Goal: Task Accomplishment & Management: Complete application form

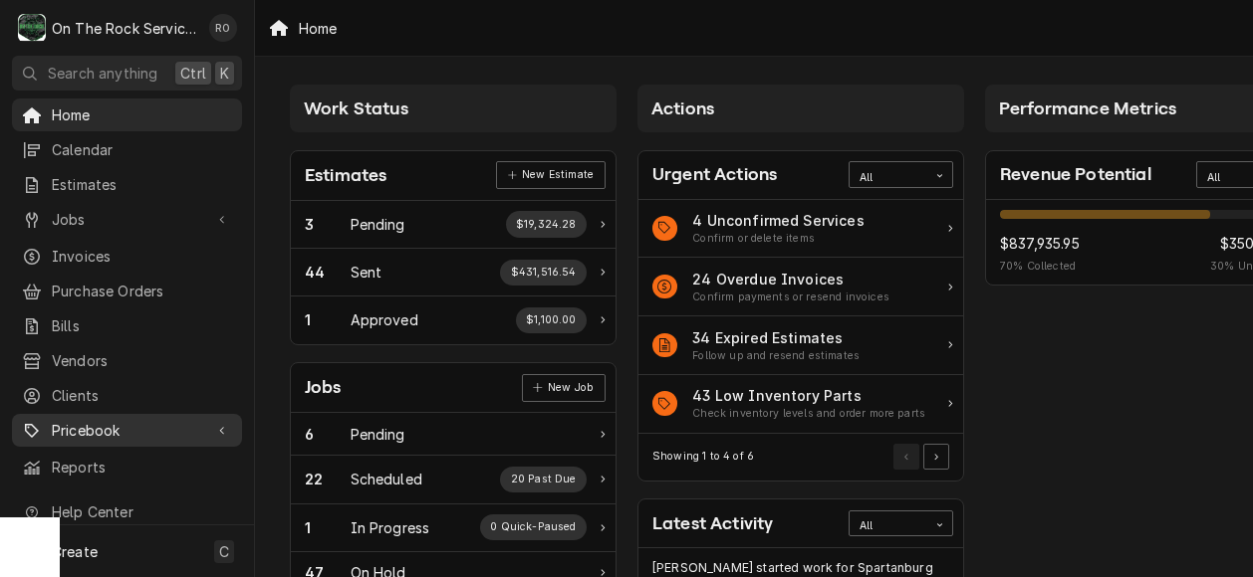
click at [148, 420] on span "Pricebook" at bounding box center [127, 430] width 150 height 21
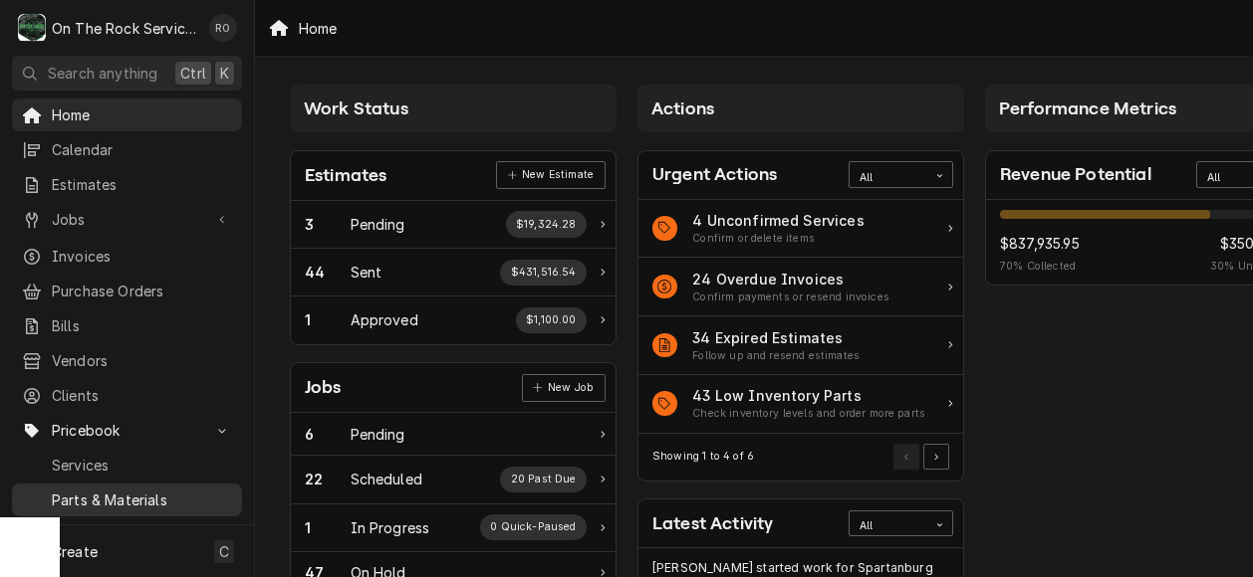
click at [153, 490] on span "Parts & Materials" at bounding box center [142, 500] width 180 height 21
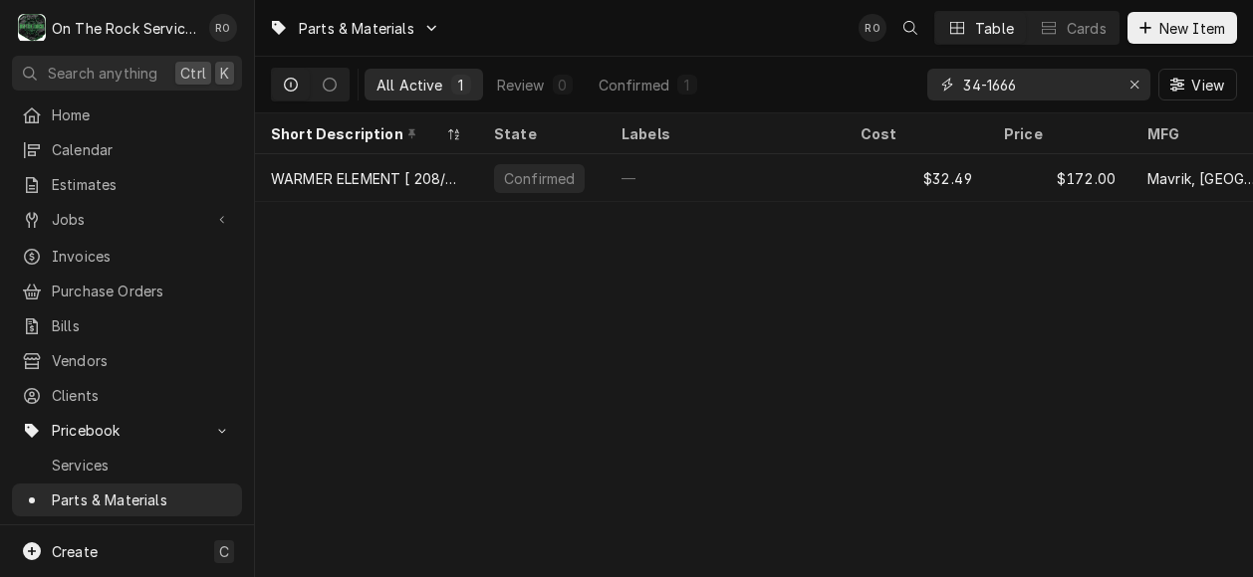
drag, startPoint x: 1081, startPoint y: 86, endPoint x: 518, endPoint y: 35, distance: 565.8
click at [518, 35] on div "Parts & Materials RO Table Cards New Item All Active 1 Review 0 Confirmed 1 34-…" at bounding box center [754, 57] width 998 height 114
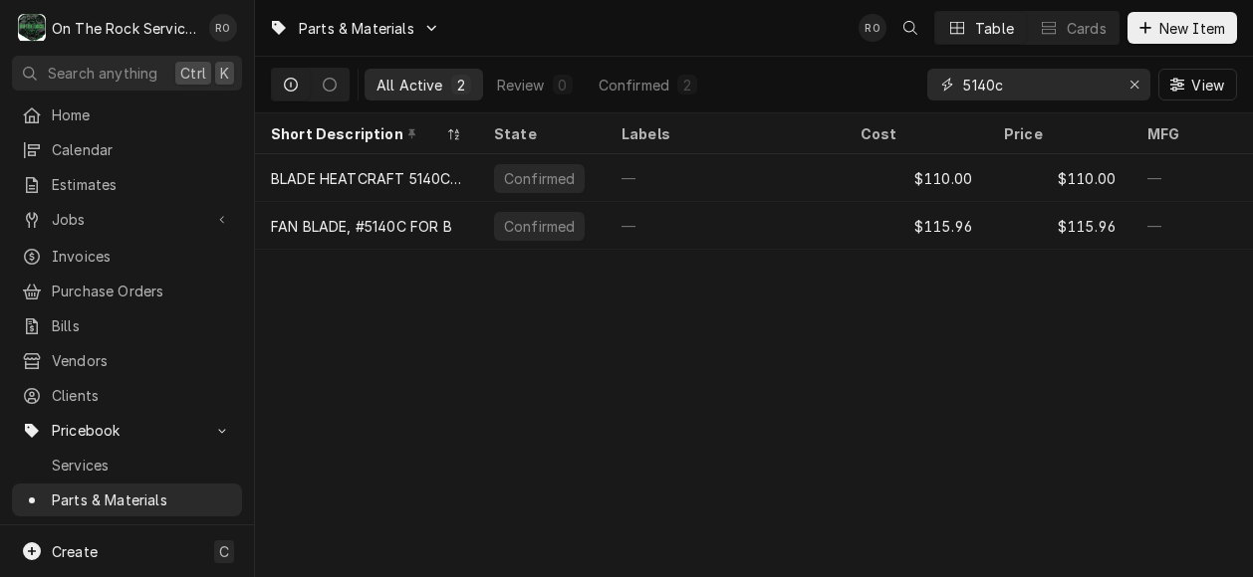
type input "5140c"
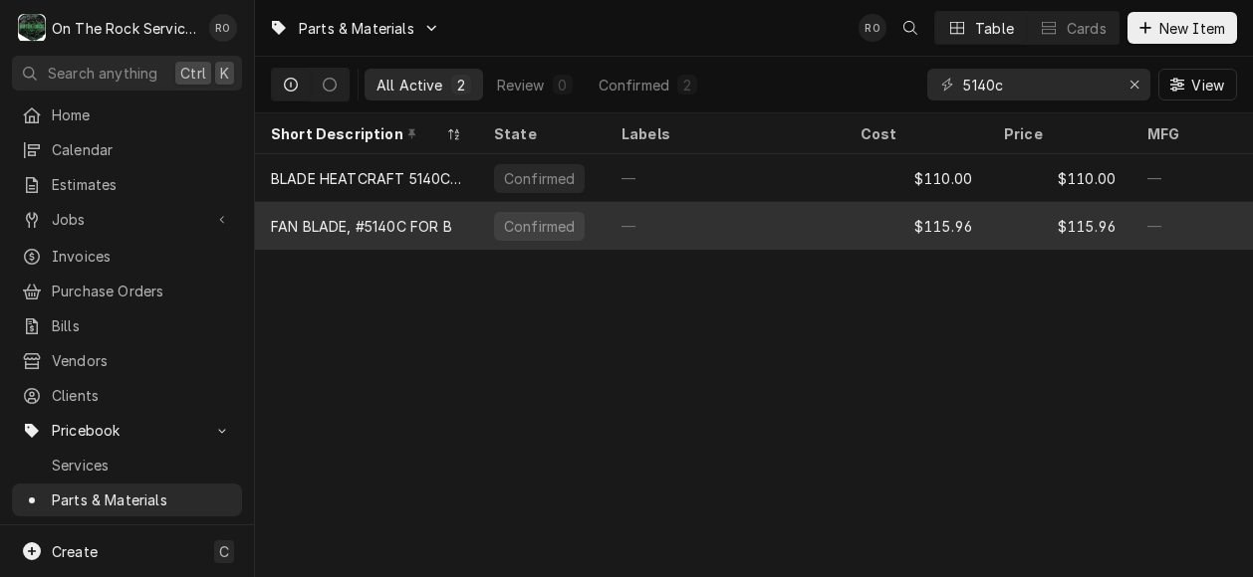
click at [446, 223] on div "FAN BLADE, #5140C FOR B" at bounding box center [361, 226] width 181 height 21
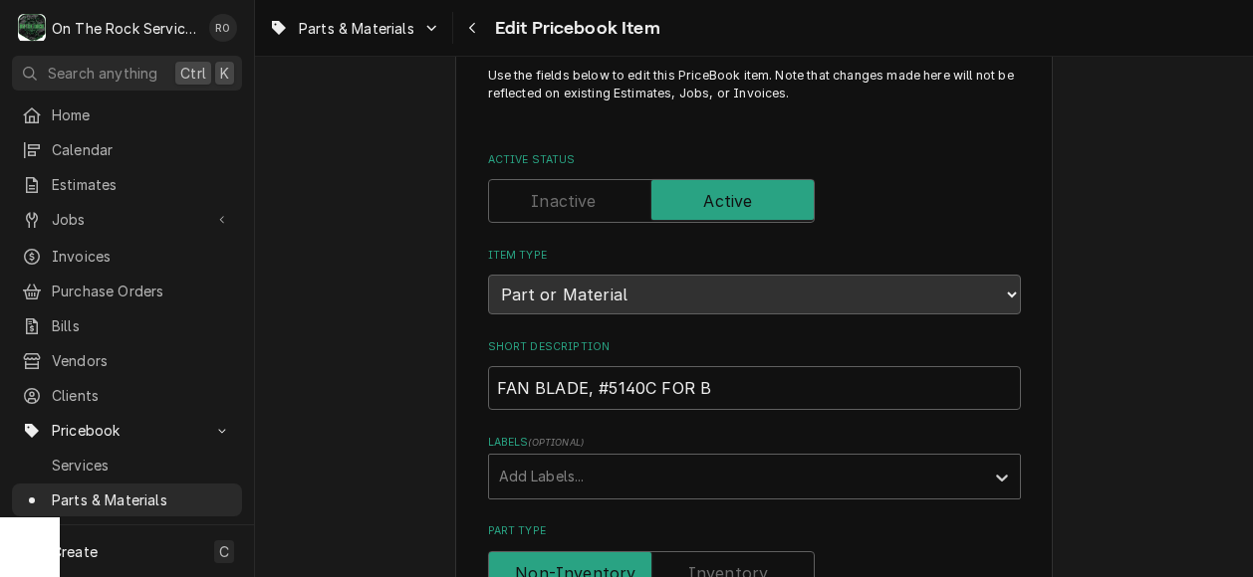
scroll to position [52, 0]
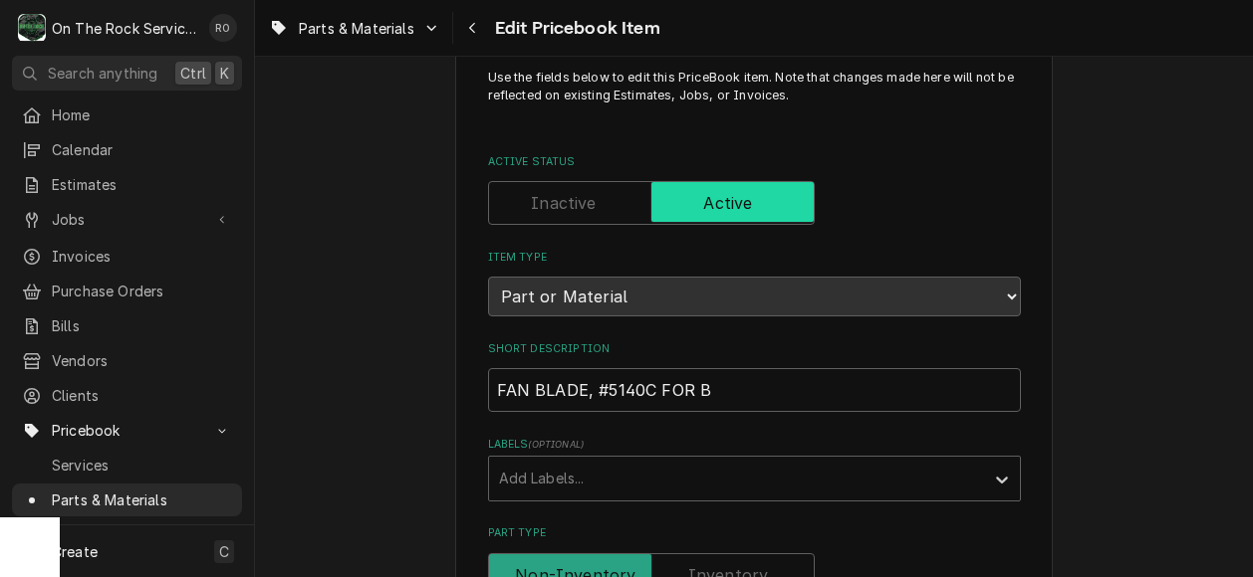
click at [594, 212] on input "Active Status" at bounding box center [651, 203] width 309 height 44
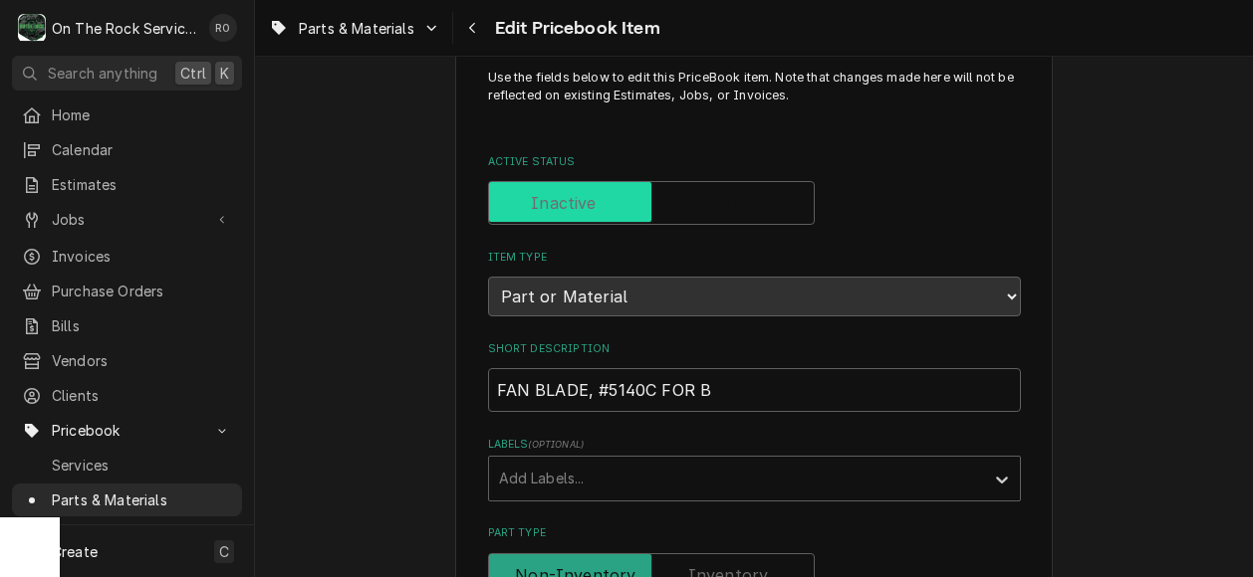
checkbox input "false"
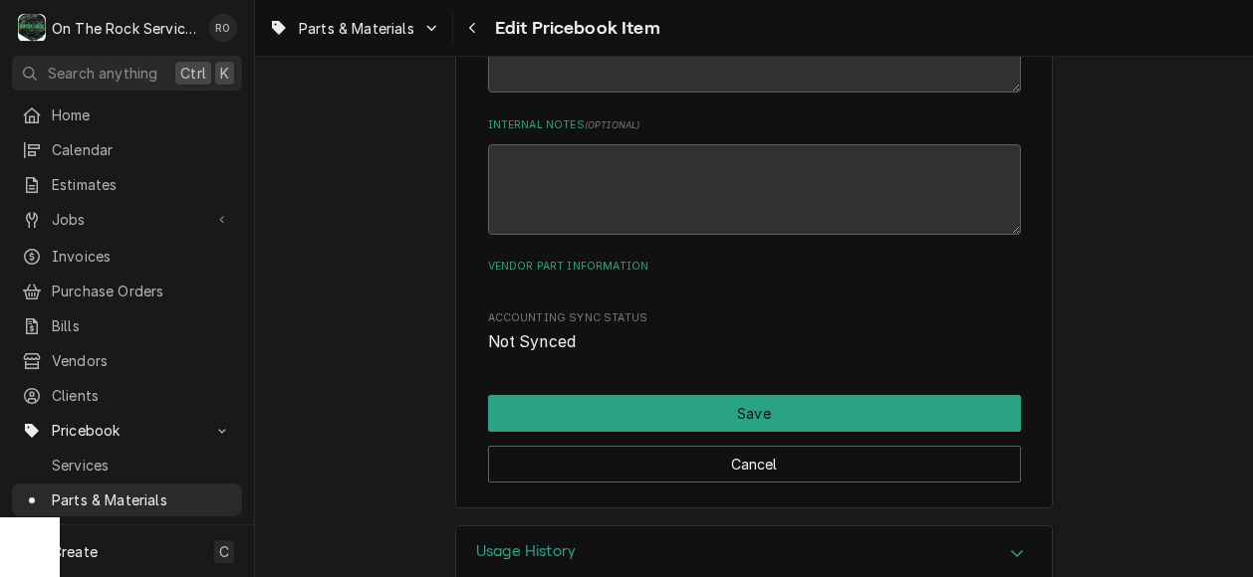
scroll to position [1122, 0]
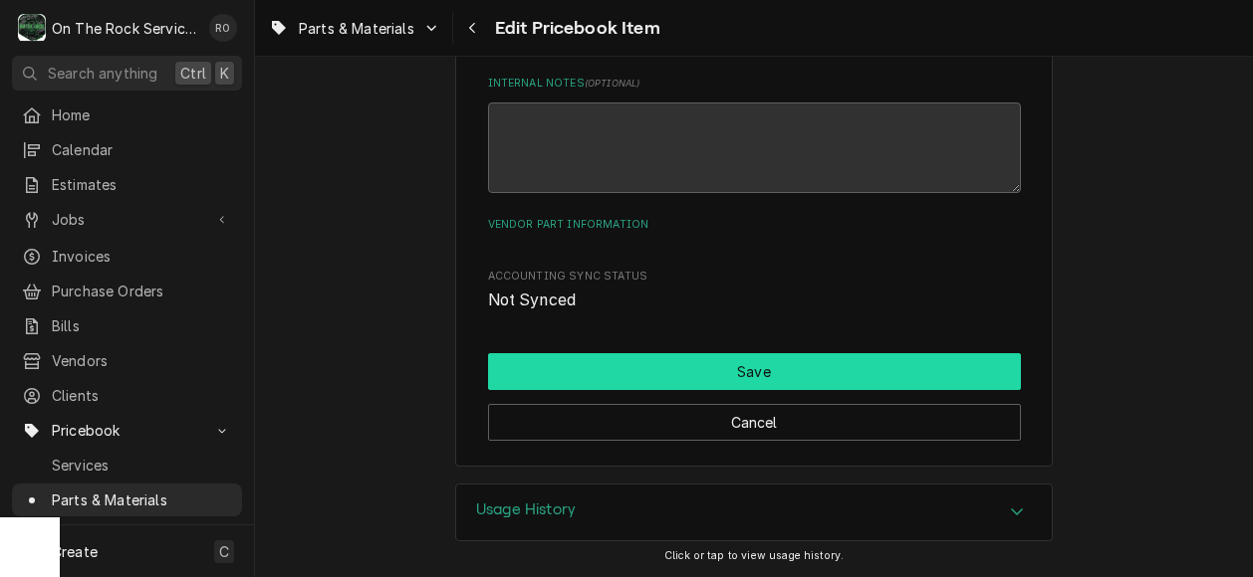
click at [622, 386] on button "Save" at bounding box center [754, 371] width 533 height 37
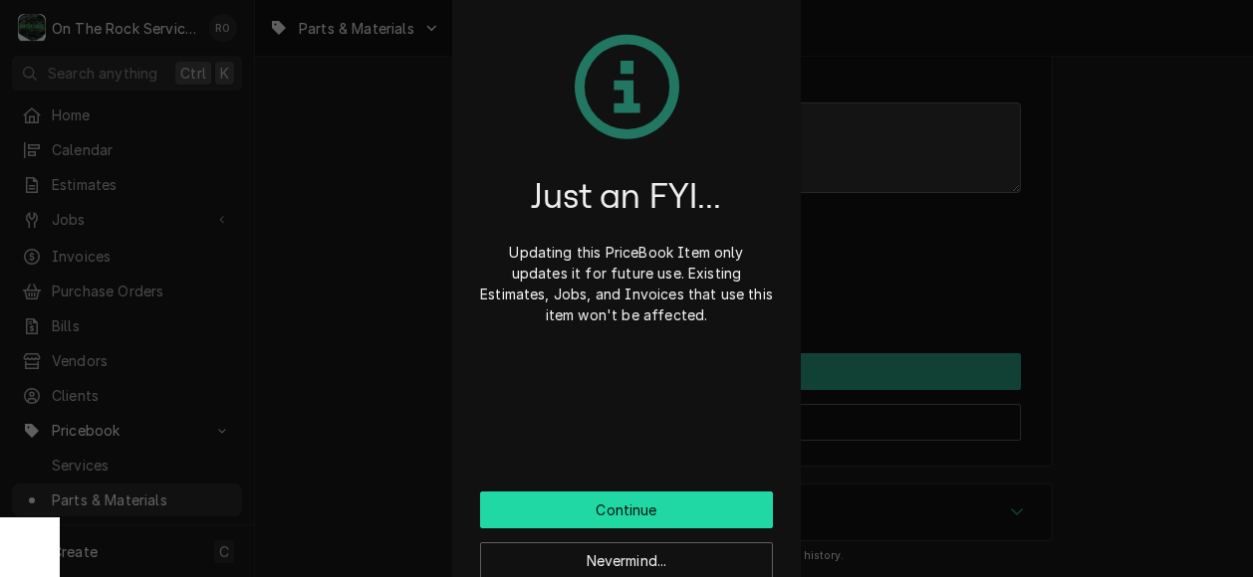
click at [631, 505] on button "Continue" at bounding box center [626, 510] width 293 height 37
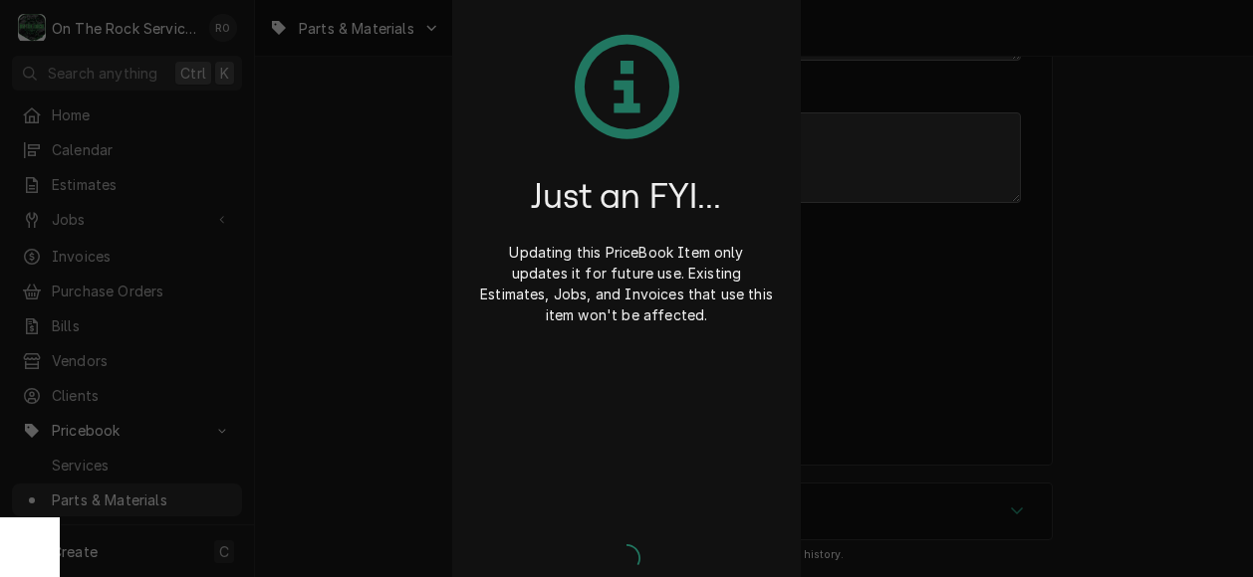
scroll to position [1109, 0]
type textarea "x"
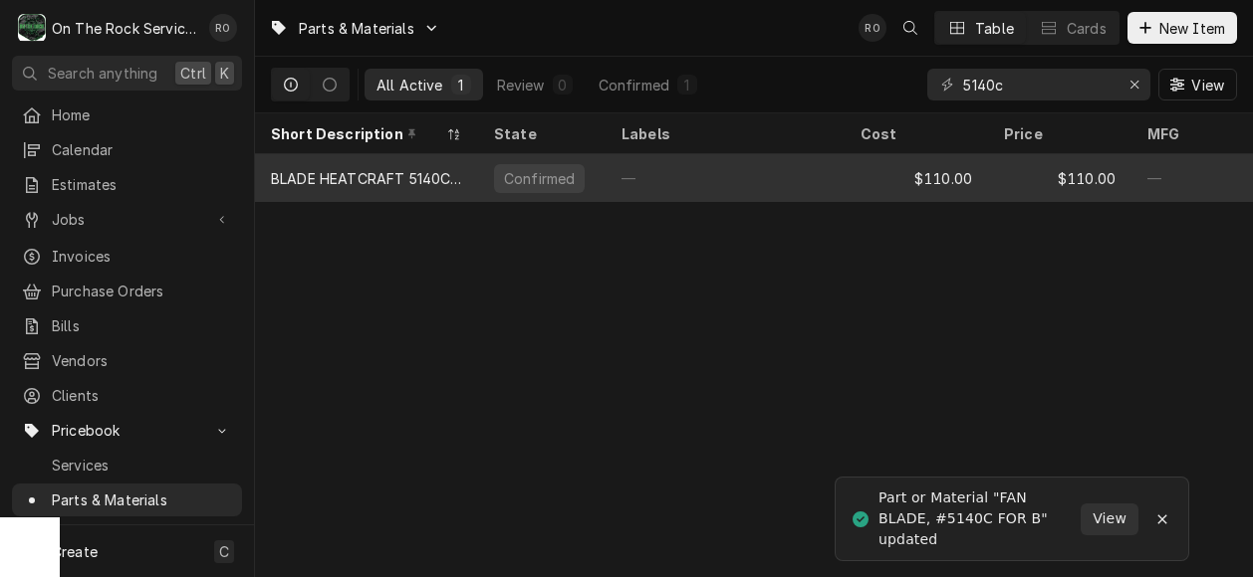
click at [372, 157] on div "BLADE HEATCRAFT 5140C B" at bounding box center [366, 178] width 223 height 48
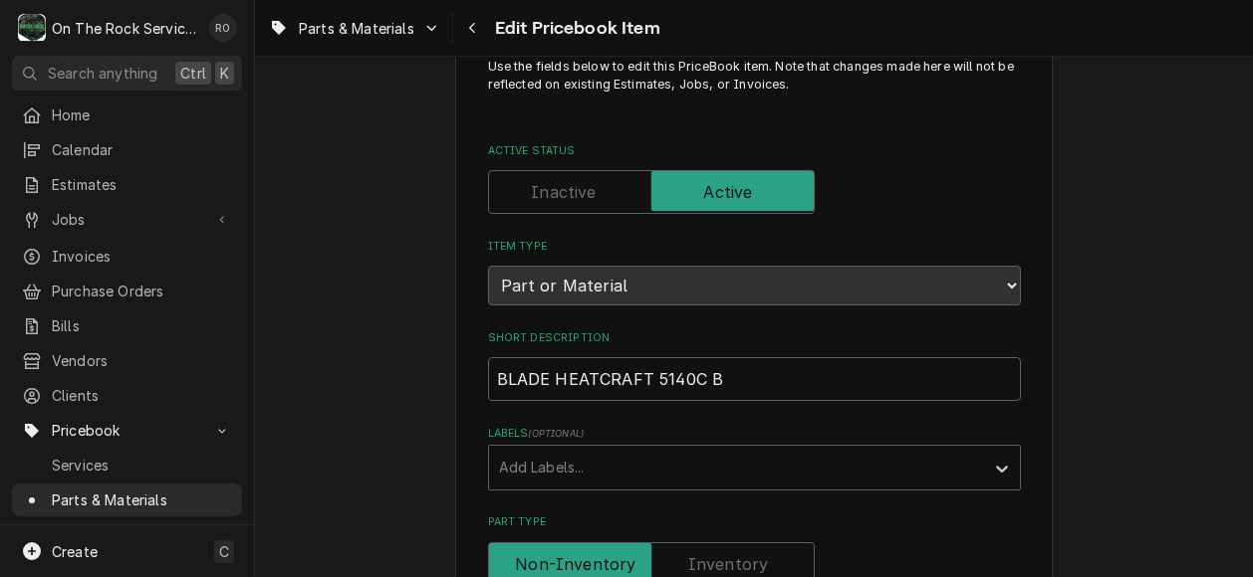
scroll to position [19, 0]
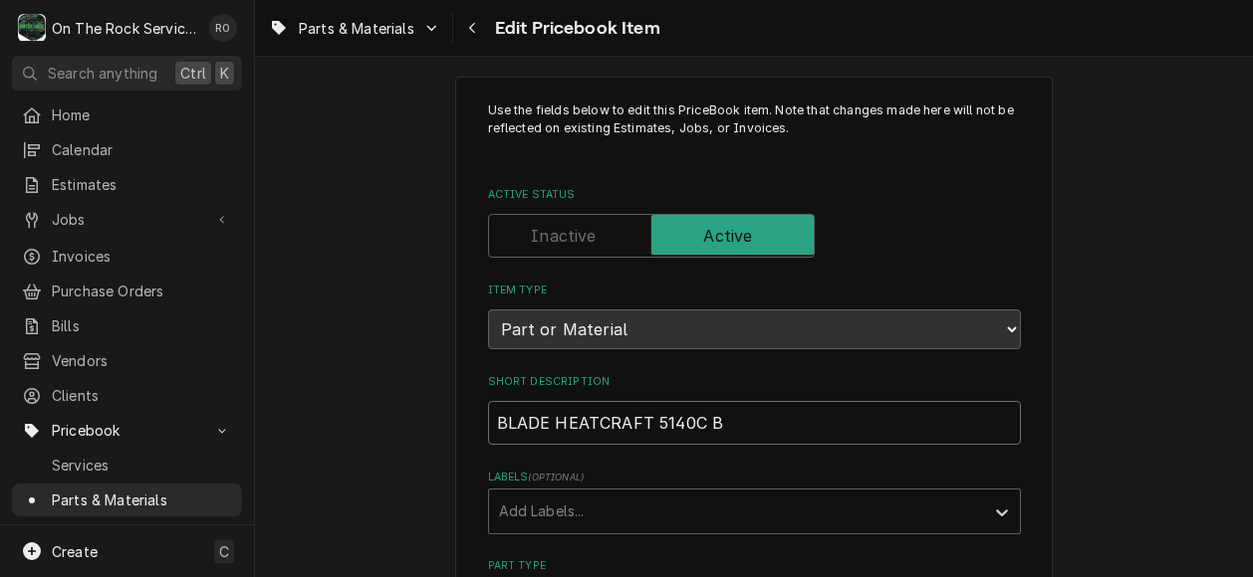
click at [637, 424] on input "BLADE HEATCRAFT 5140C B" at bounding box center [754, 423] width 533 height 44
type textarea "x"
type input "BLADE HEATCRAFT 5140C B"
click at [637, 424] on input "BLADE HEATCRAFT 5140C B" at bounding box center [754, 423] width 533 height 44
type textarea "x"
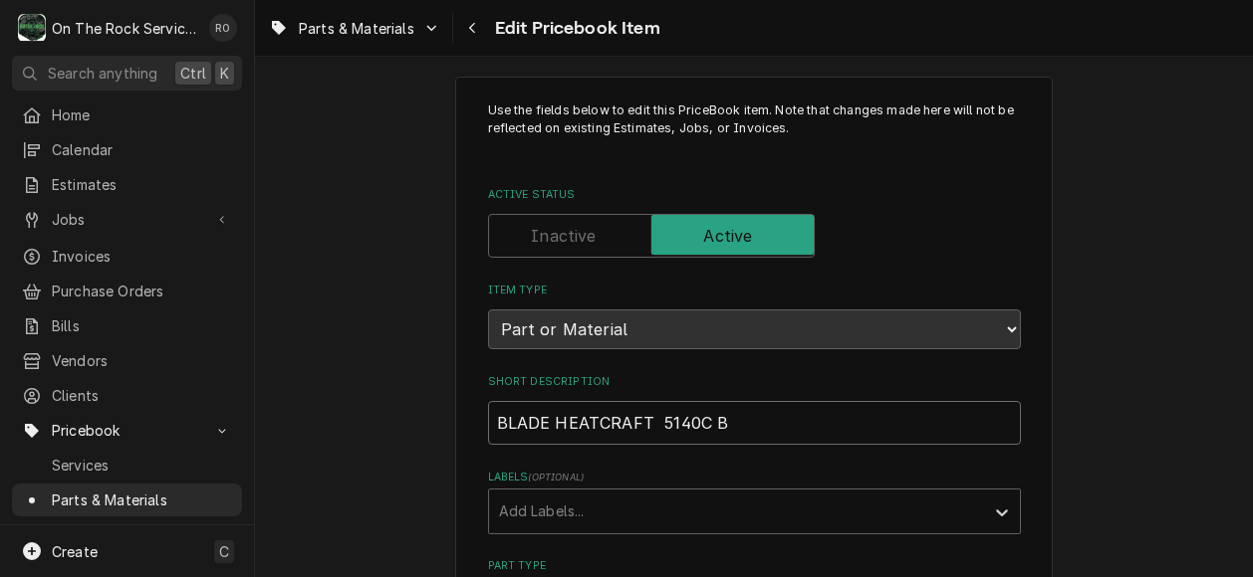
type input "BLADE HEATCRAFTB 5140C B"
type textarea "x"
type input "BLADE HEATCRAFTBO 5140C B"
type textarea "x"
type input "BLADE HEATCRAFTBOH 5140C B"
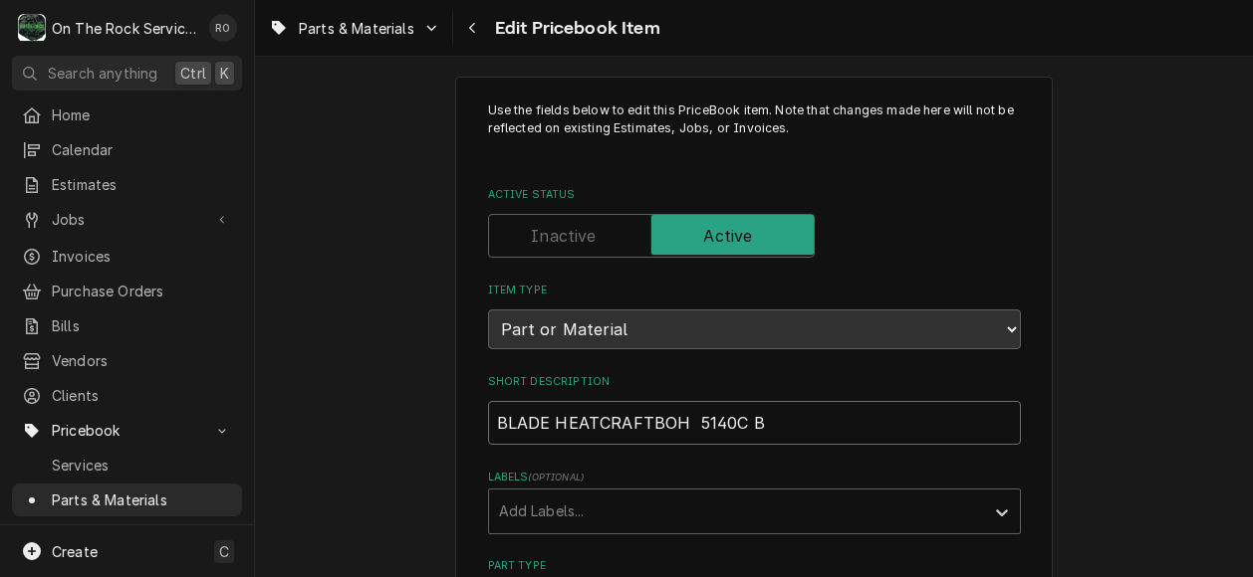
type textarea "x"
type input "BLADE HEATCRAFTBOHN 5140C B"
click at [641, 417] on input "BLADE HEATCRAFTBOHN 5140C B" at bounding box center [754, 423] width 533 height 44
type textarea "x"
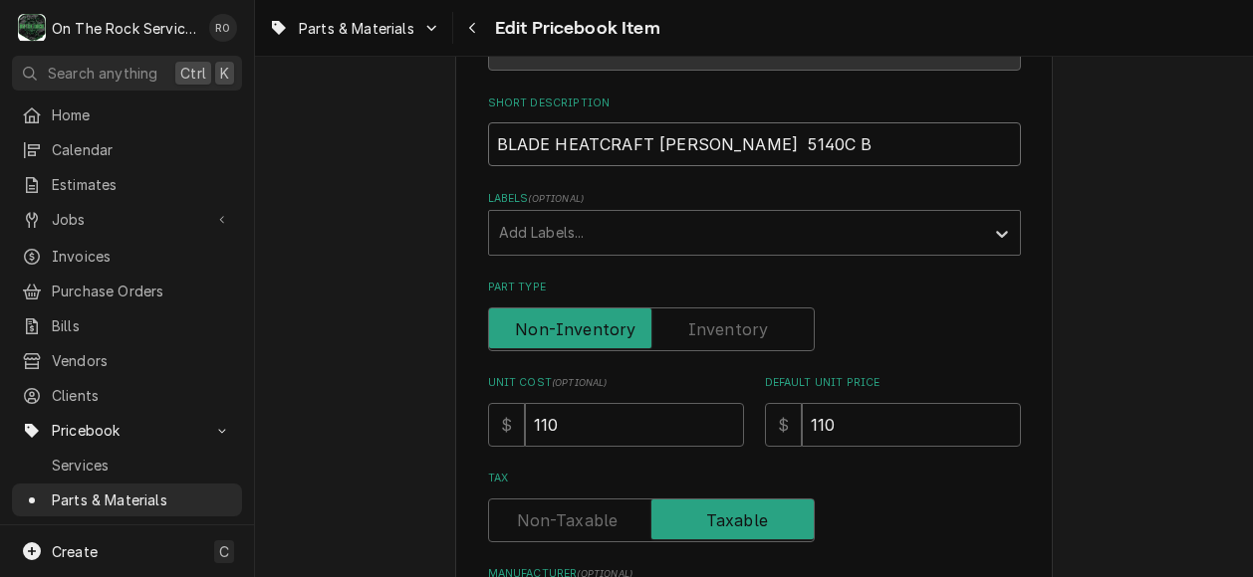
scroll to position [296, 0]
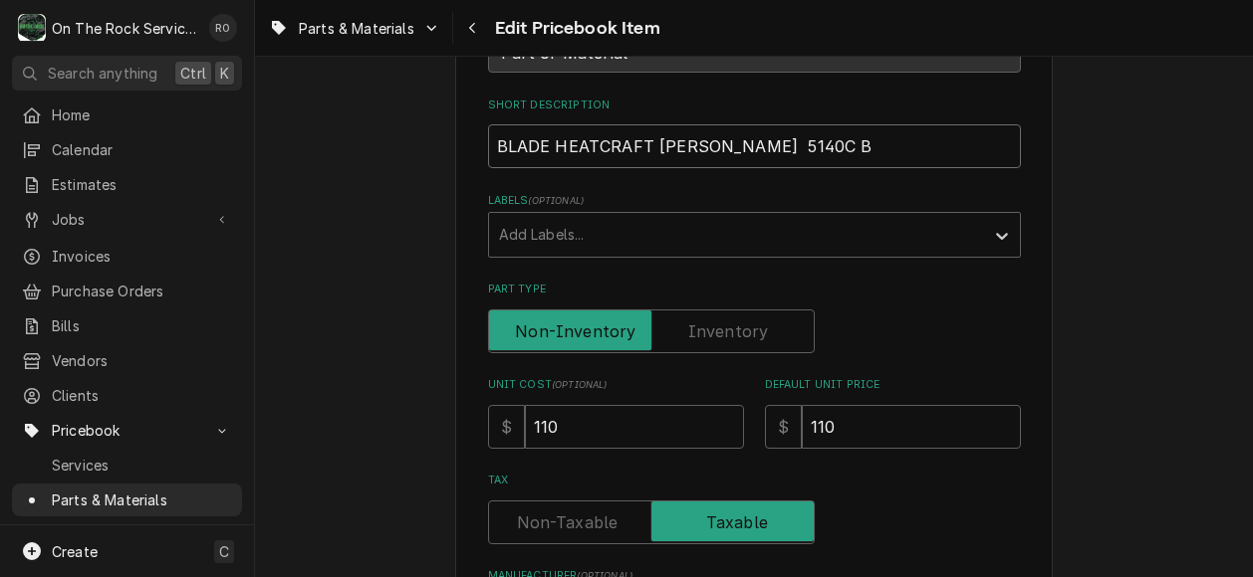
type input "BLADE HEATCRAFT BOHN 5140C B"
drag, startPoint x: 651, startPoint y: 423, endPoint x: 348, endPoint y: 451, distance: 304.0
click at [348, 451] on div "Use the fields below to edit this PriceBook item. Note that changes made here w…" at bounding box center [754, 565] width 998 height 1567
type textarea "x"
type input "5"
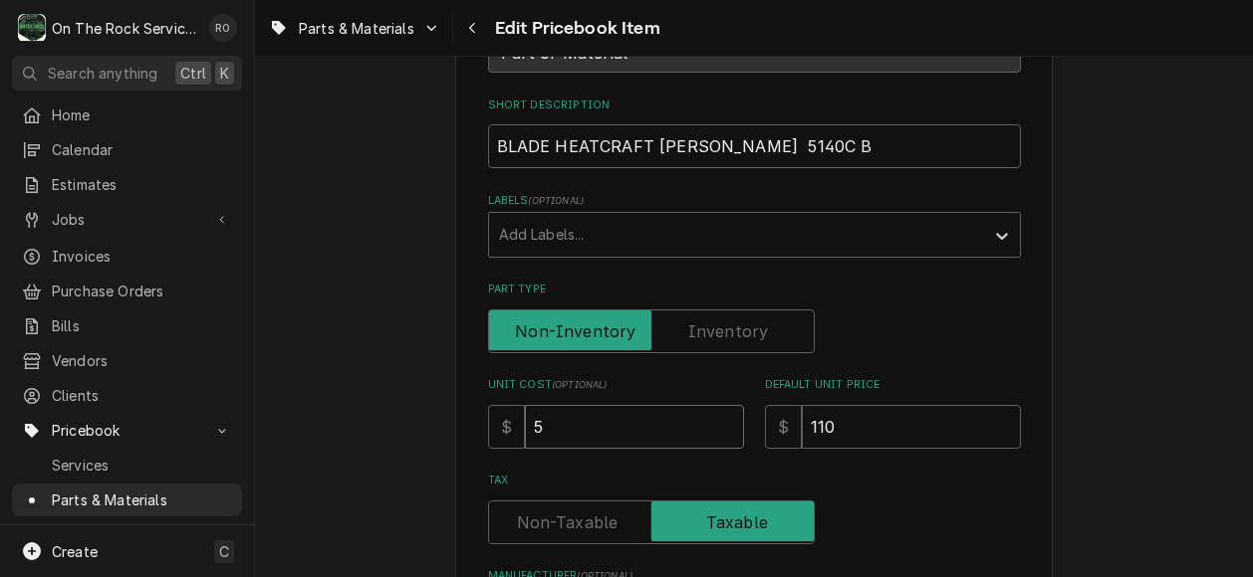
type textarea "x"
type input "57"
type textarea "x"
type input "57.9"
type textarea "x"
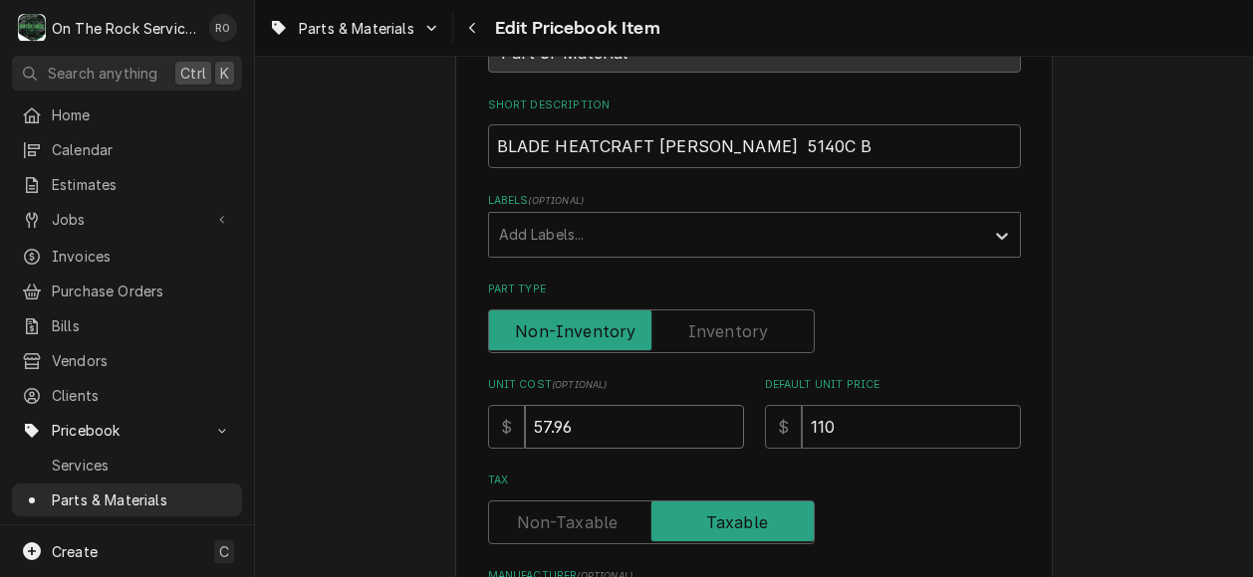
type input "57.96"
type textarea "x"
type input "1"
type textarea "x"
type input "12"
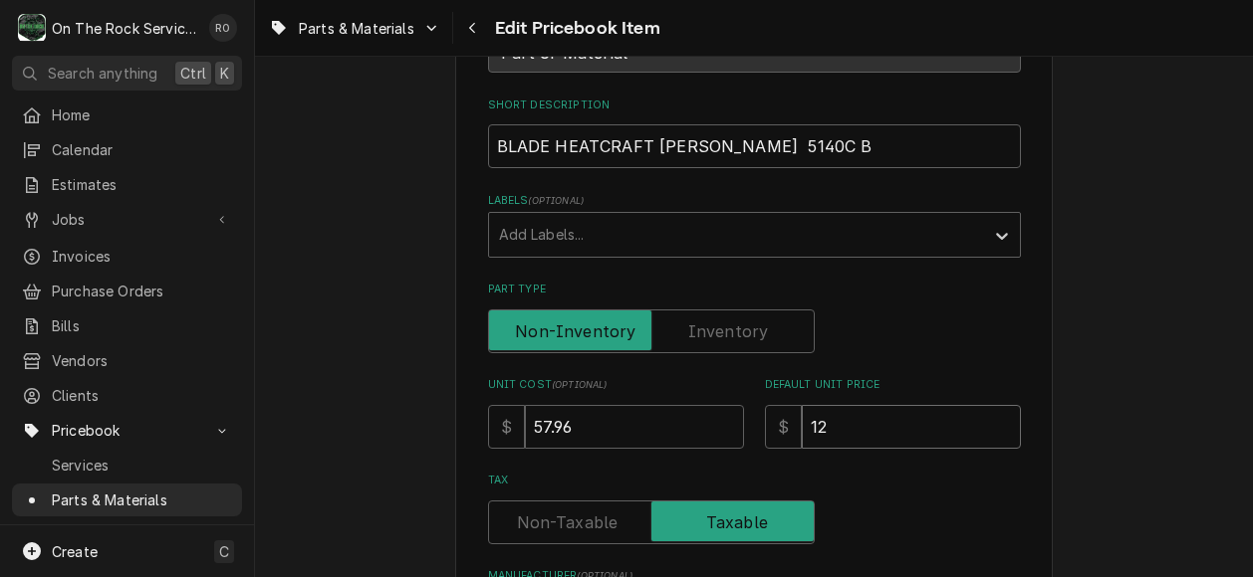
type textarea "x"
type input "127"
type textarea "x"
type input "127.4"
type textarea "x"
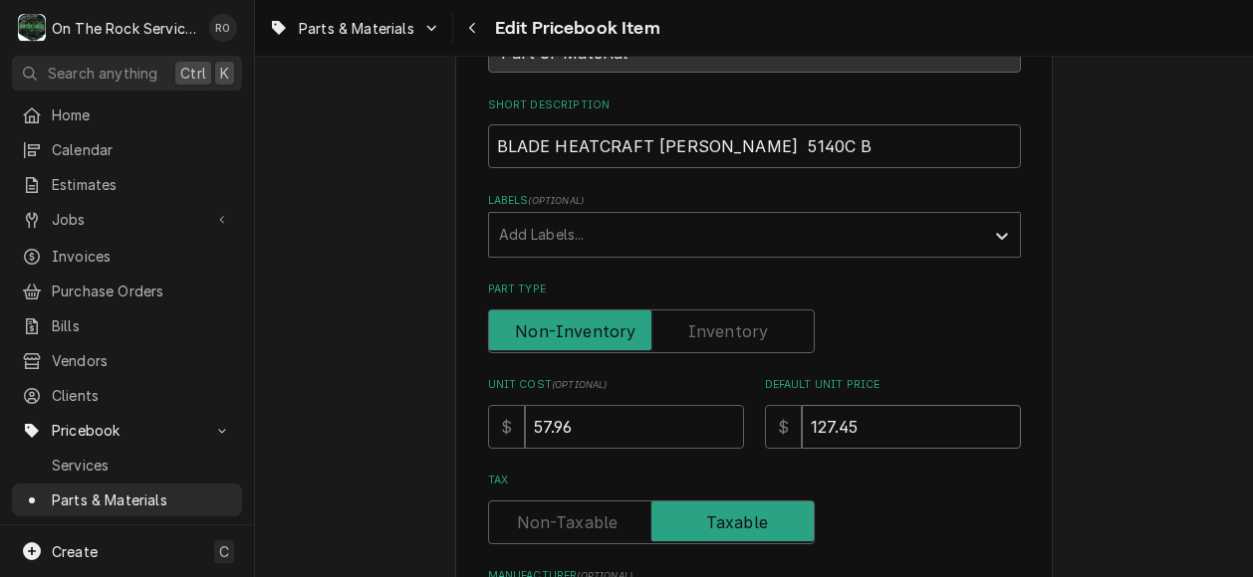
type input "127.45"
click at [994, 345] on div "Part Type" at bounding box center [754, 332] width 533 height 44
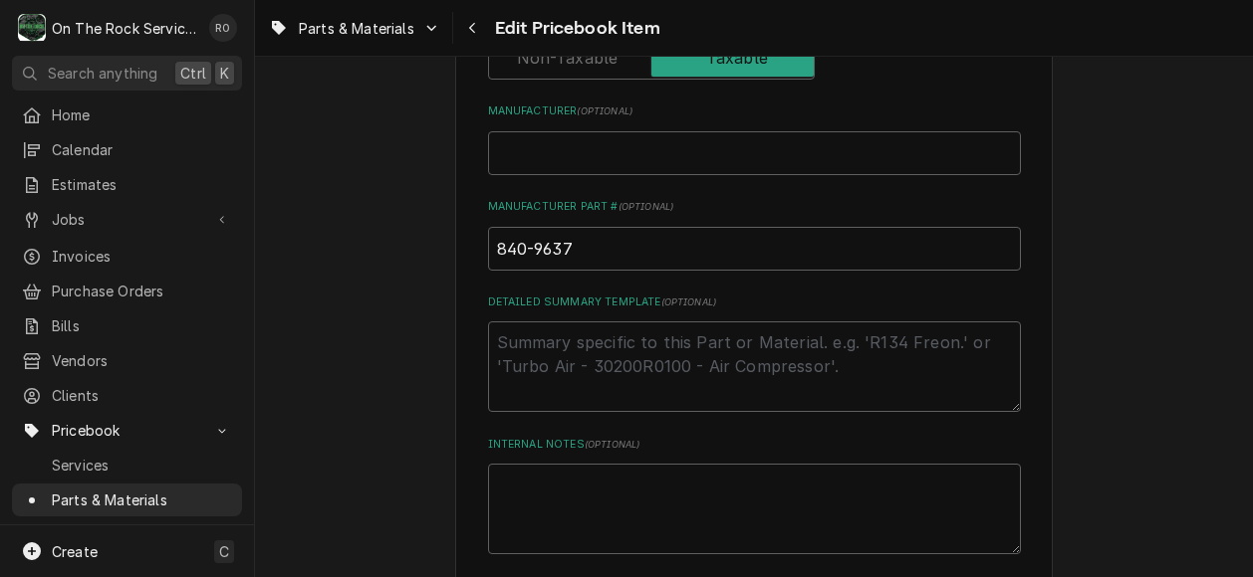
scroll to position [764, 0]
click at [659, 230] on input "840-9637" at bounding box center [754, 246] width 533 height 44
type textarea "x"
type input "840-,"
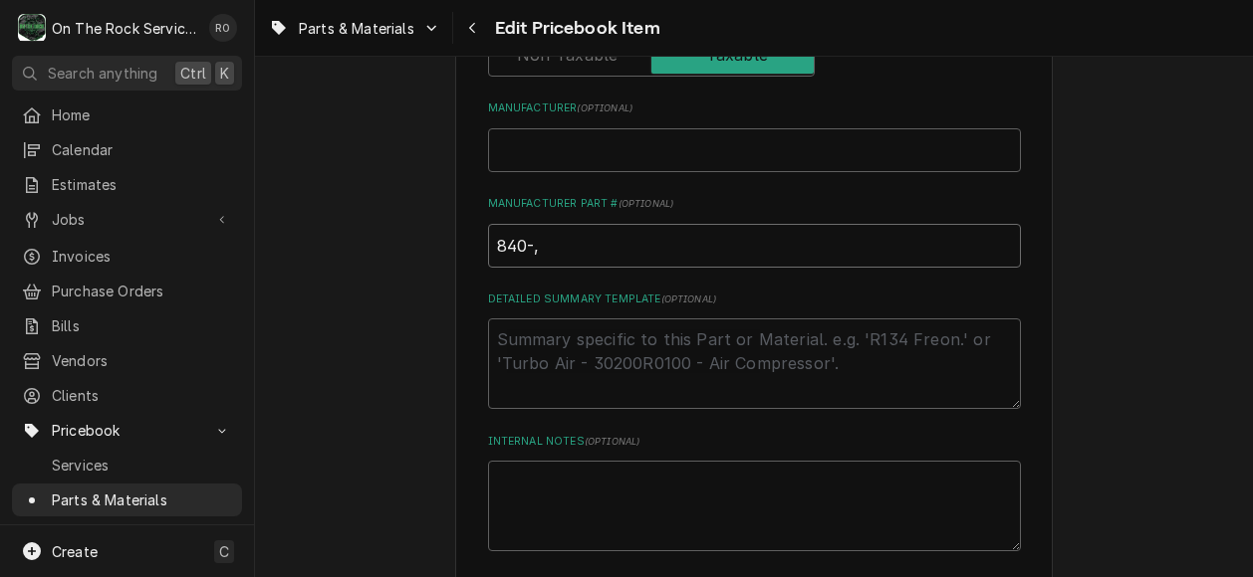
type textarea "x"
type input "840-,"
type textarea "x"
type input "840-, 5"
type textarea "x"
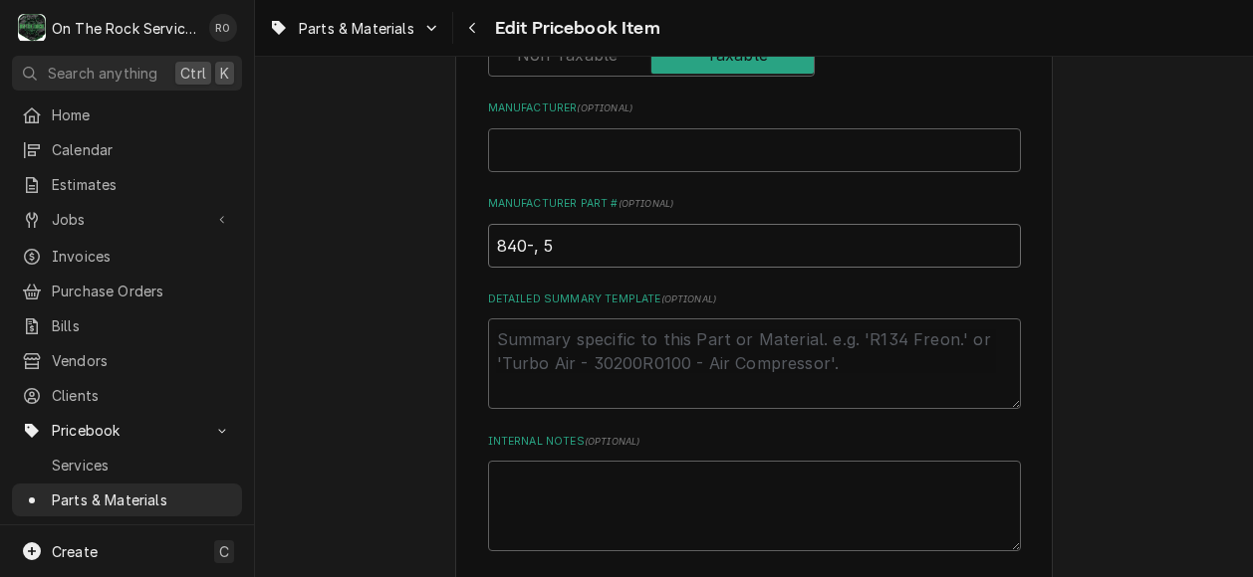
type input "840-, 51"
type textarea "x"
type input "840-, 514"
type textarea "x"
type input "840-, 5140"
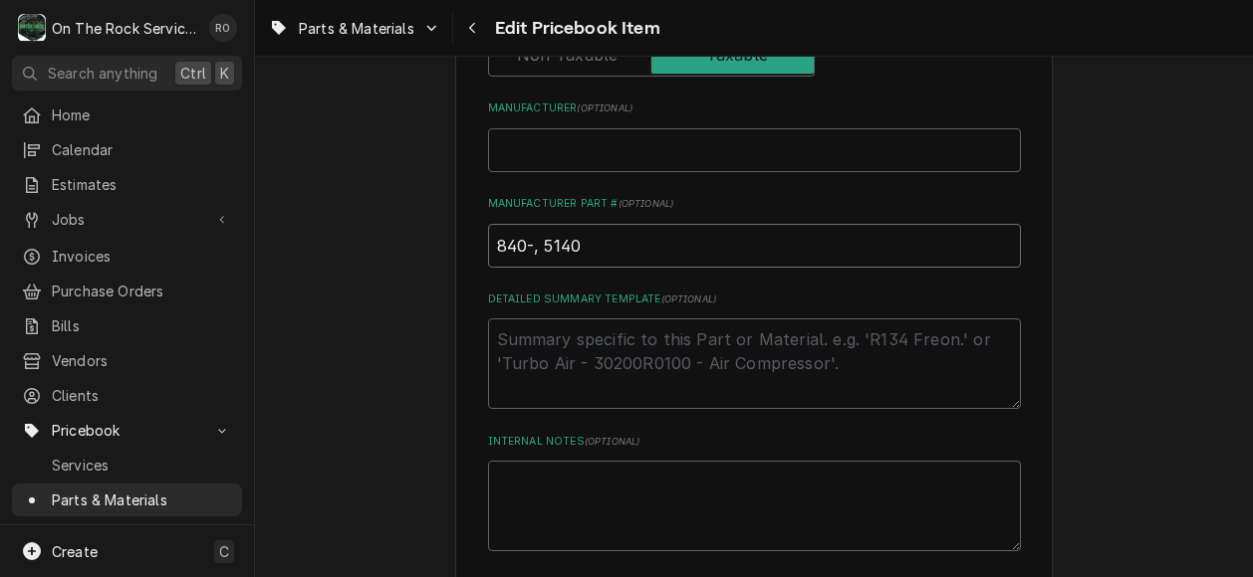
type textarea "x"
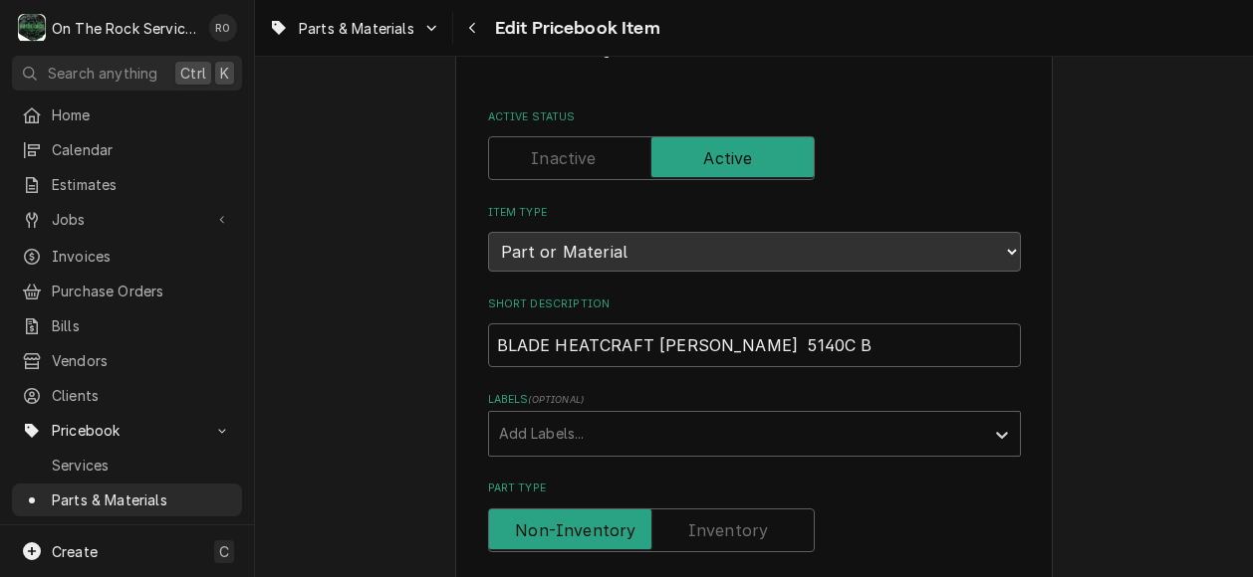
scroll to position [81, 0]
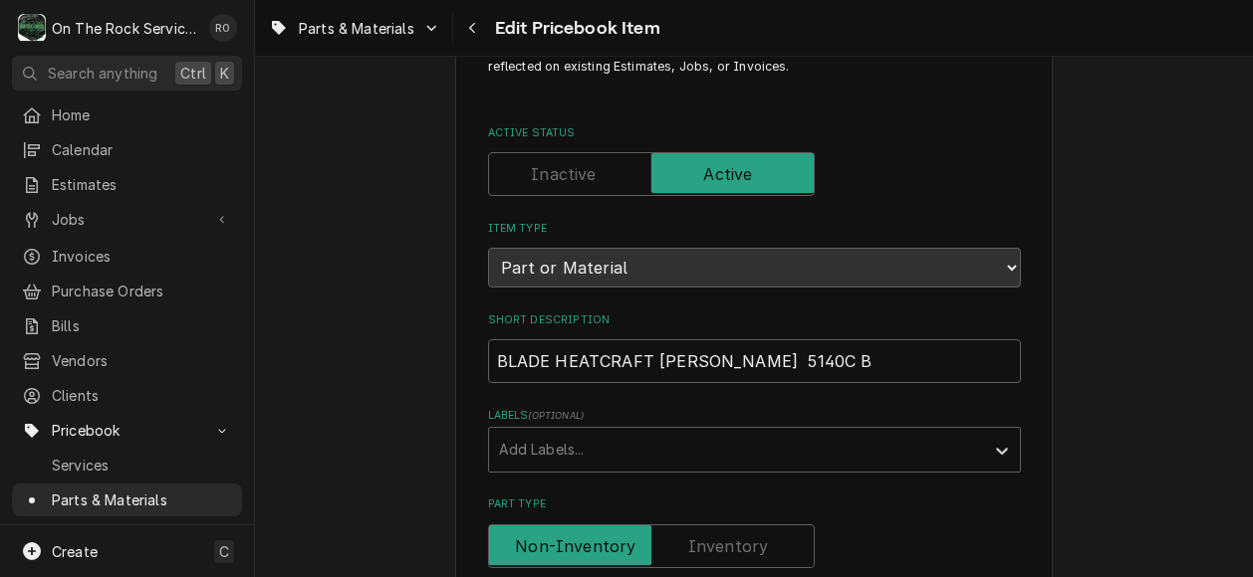
type input "840-, 5140C"
drag, startPoint x: 695, startPoint y: 349, endPoint x: 766, endPoint y: 360, distance: 71.5
click at [766, 360] on input "BLADE HEATCRAFT BOHN 5140C B" at bounding box center [754, 362] width 533 height 44
paste input "12" 24° 5 wing CW 5/16""
type textarea "x"
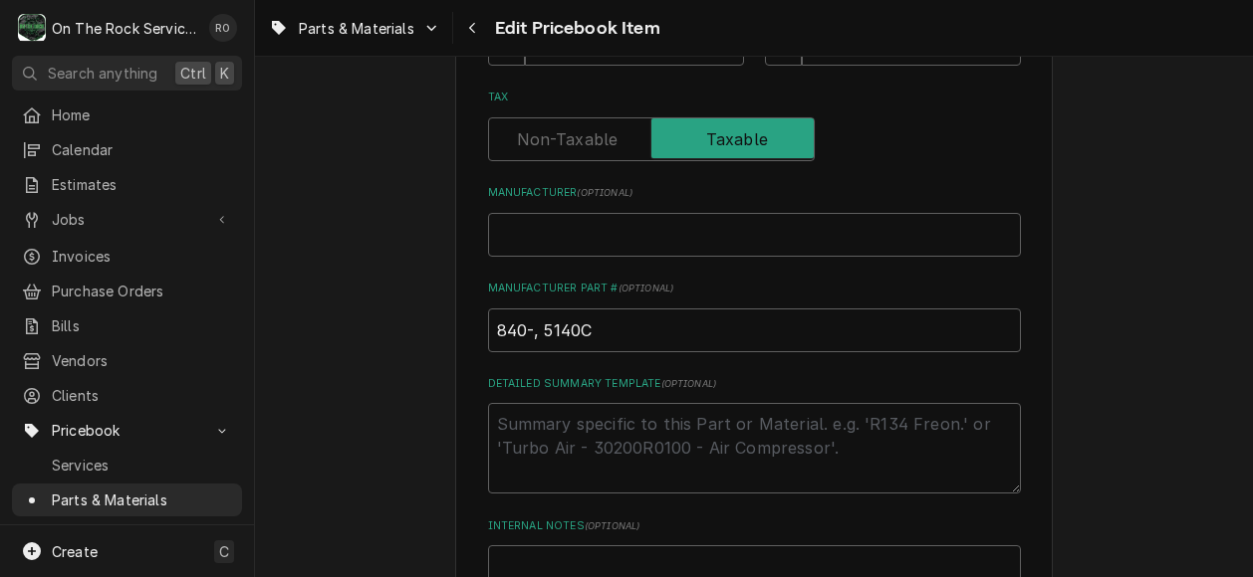
scroll to position [700, 0]
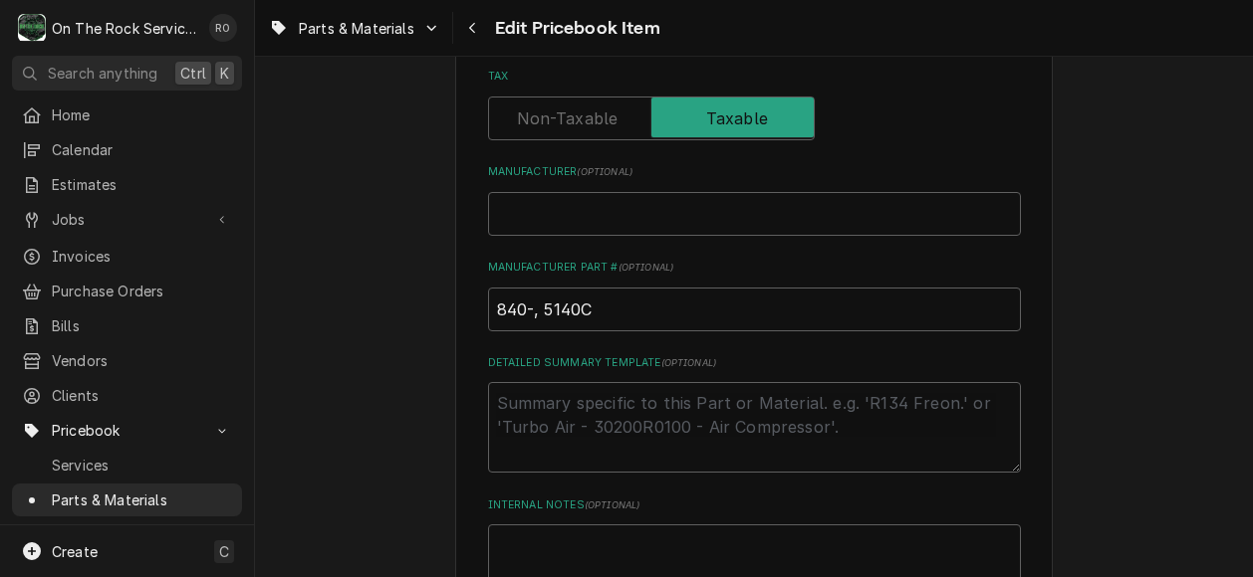
type input "BLADE HEATCRAFT BOHN 12" 24° 5 wing CW 5/16"B"
click at [747, 216] on input "Manufacturer ( optional )" at bounding box center [754, 214] width 533 height 44
type textarea "x"
type input "H"
type textarea "x"
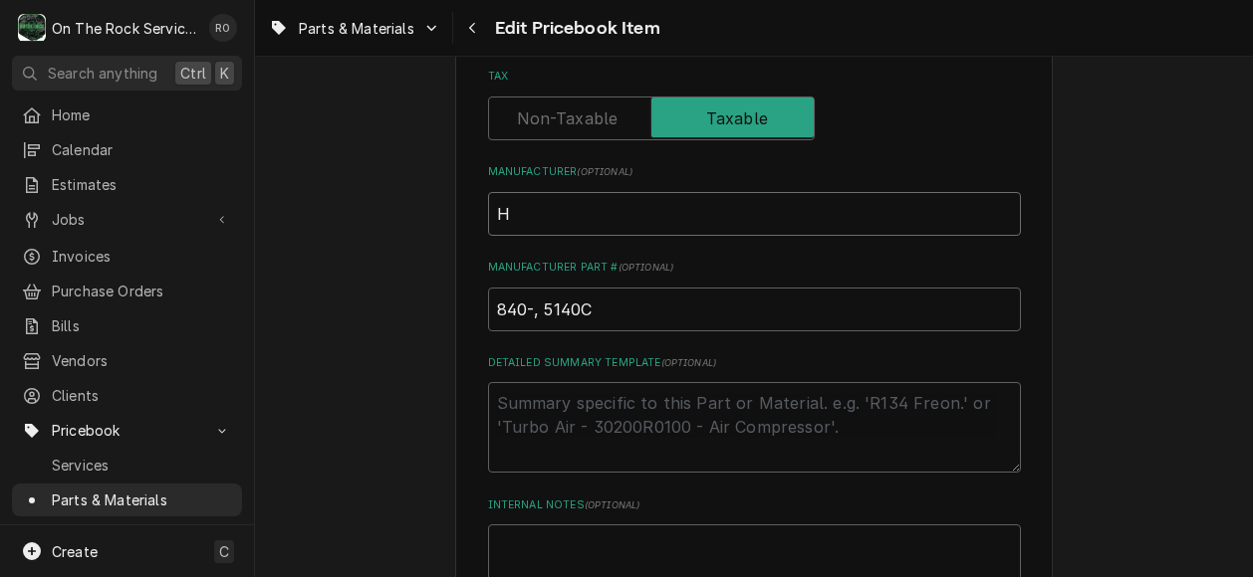
type input "He"
type textarea "x"
type input "Hea"
type textarea "x"
type input "Heat"
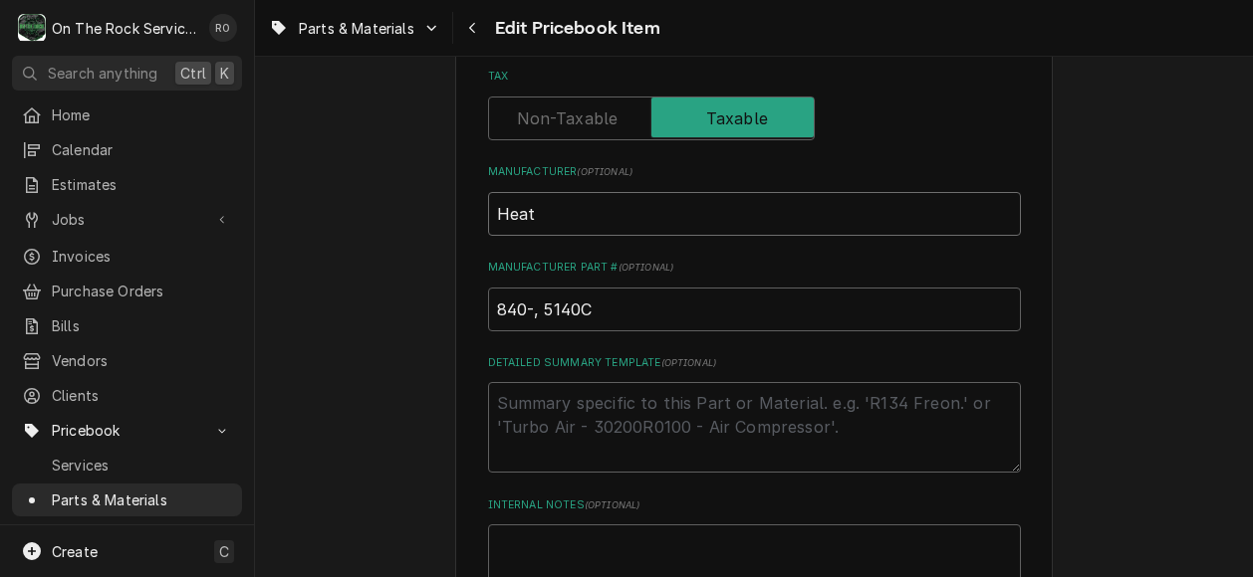
type textarea "x"
type input "Hea"
type textarea "x"
type input "Heat"
type textarea "x"
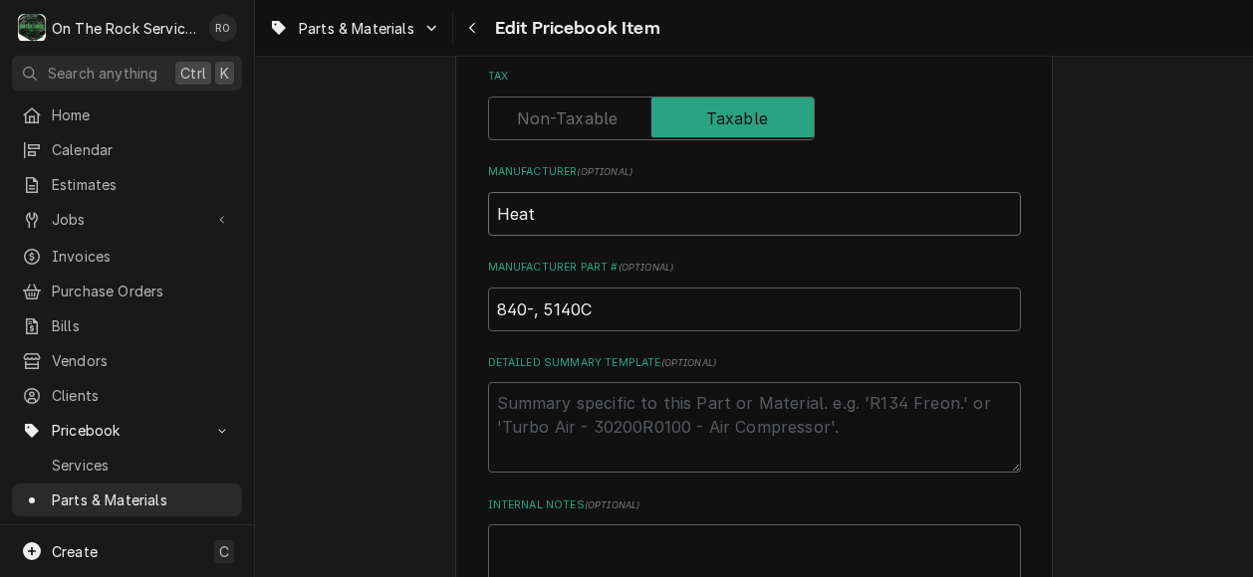
type input "Heat"
type textarea "x"
type input "Heat C"
type textarea "x"
type input "Heat Cra"
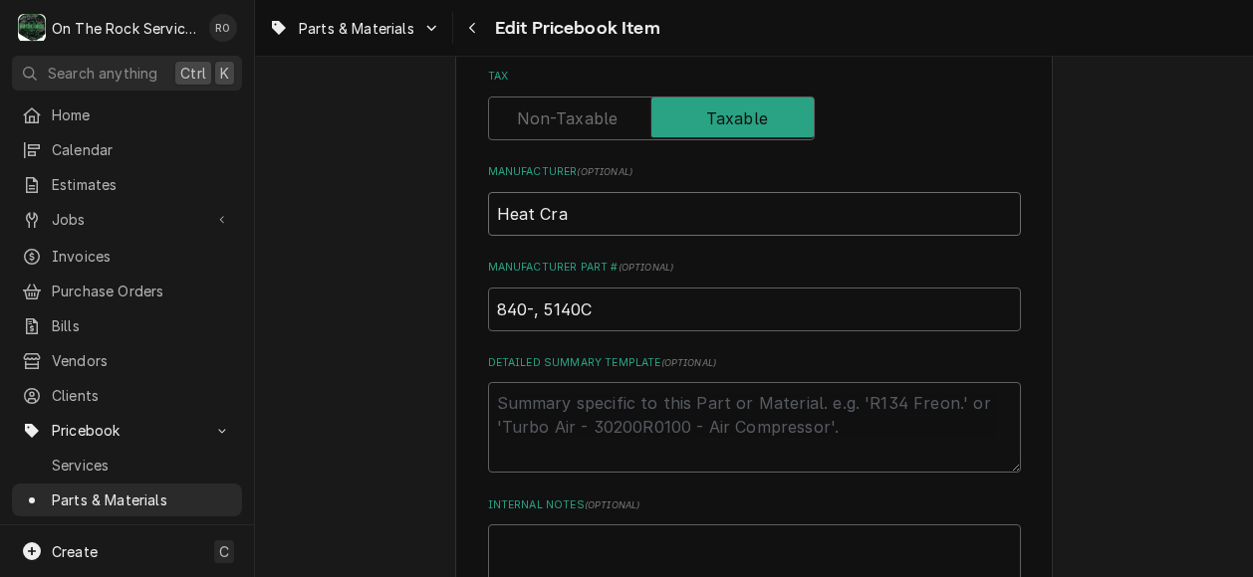
type textarea "x"
type input "Heat Craf"
type textarea "x"
type input "Heat Craft"
type textarea "x"
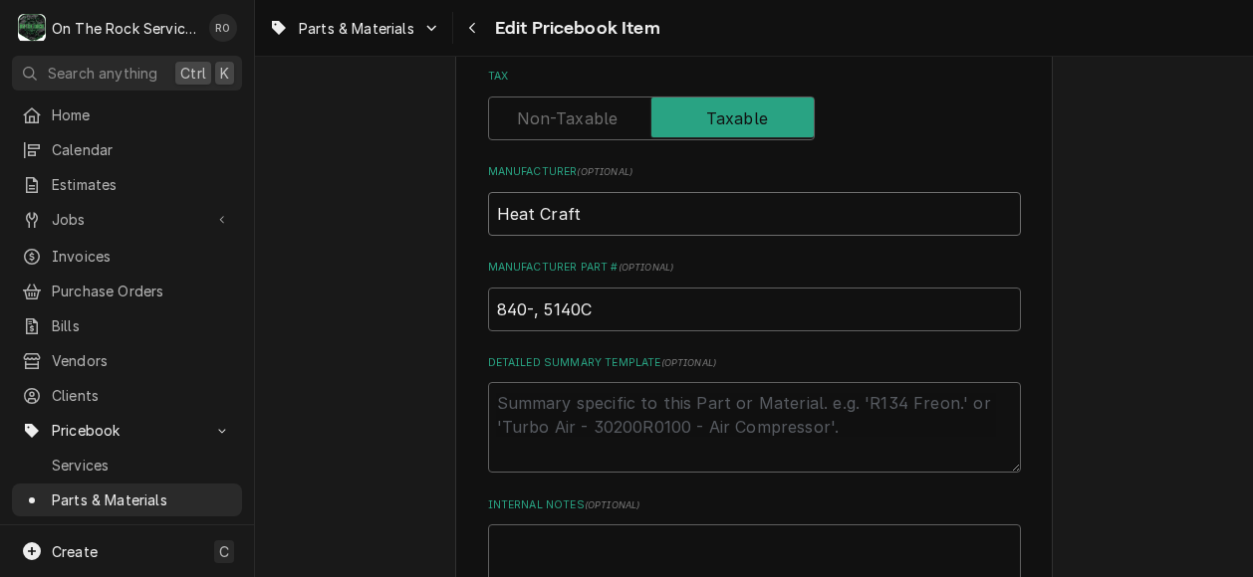
type input "Heat Craft"
type textarea "x"
type input "Heat Craft ,"
type textarea "x"
type input "Heat Craft ,"
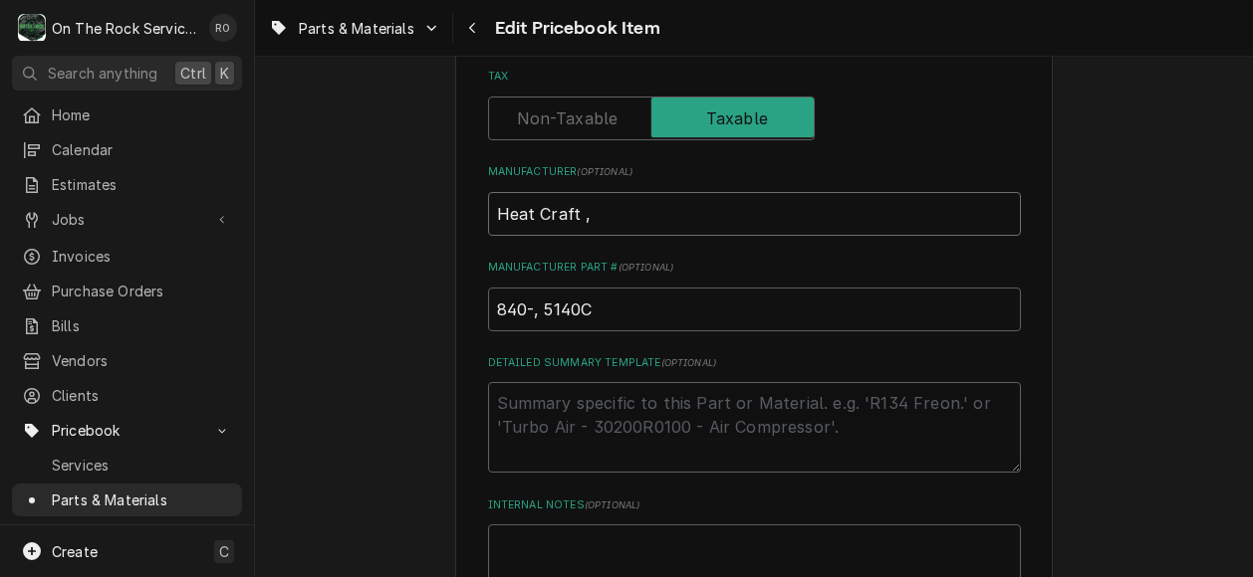
type textarea "x"
type input "Heat Craft , B"
type textarea "x"
type input "Heat Craft , BO"
type textarea "x"
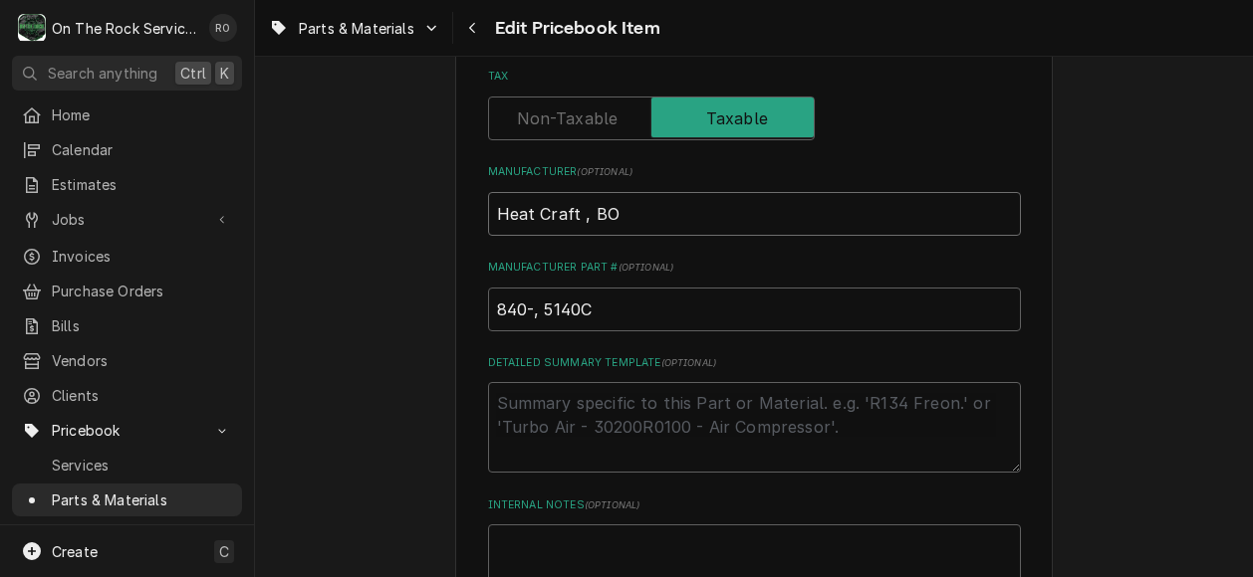
type input "Heat Craft , BOH"
type textarea "x"
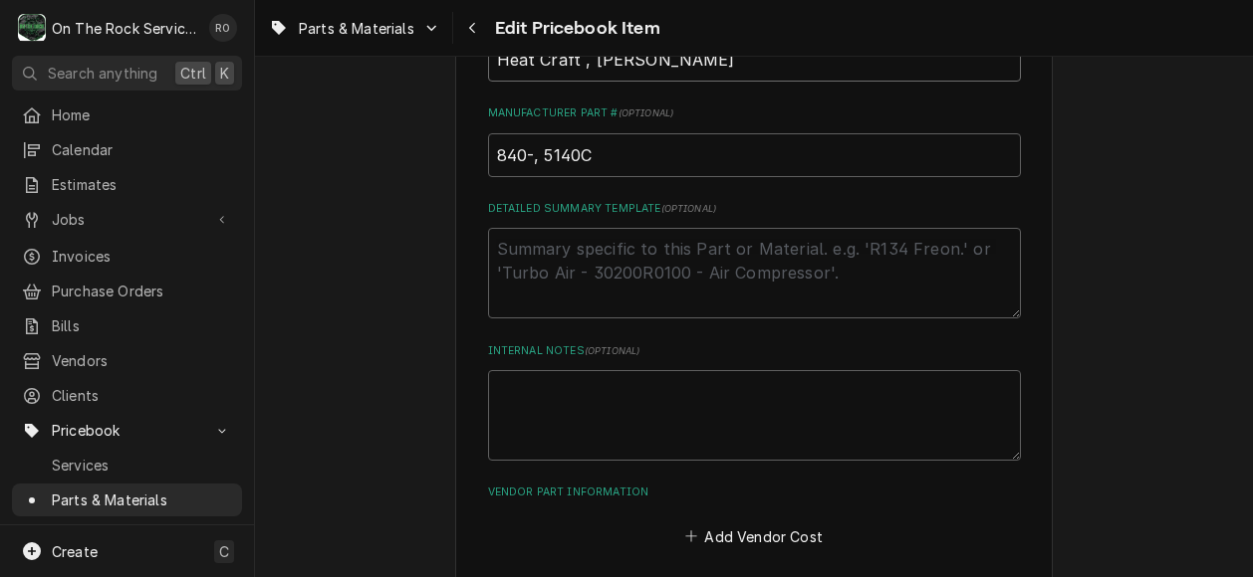
scroll to position [856, 0]
type input "Heat Craft , BOHN"
drag, startPoint x: 529, startPoint y: 150, endPoint x: 398, endPoint y: 162, distance: 131.0
click at [398, 162] on div "Use the fields below to edit this PriceBook item. Note that changes made here w…" at bounding box center [754, 4] width 998 height 1567
type textarea "x"
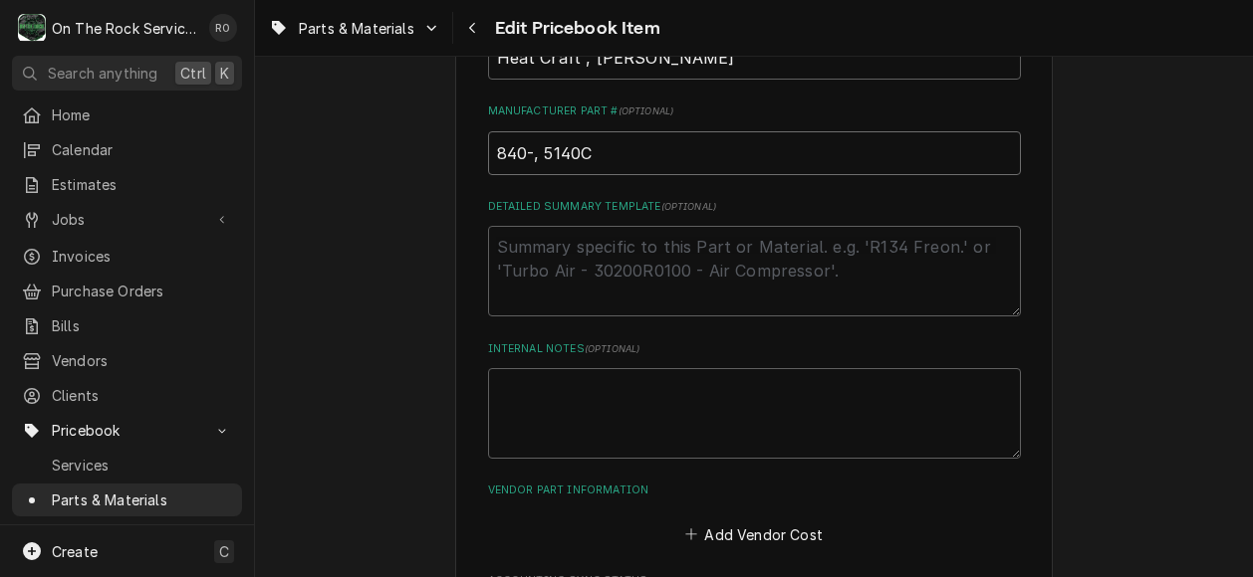
type input ", 5140C"
type textarea "x"
type input ",5140C"
type textarea "x"
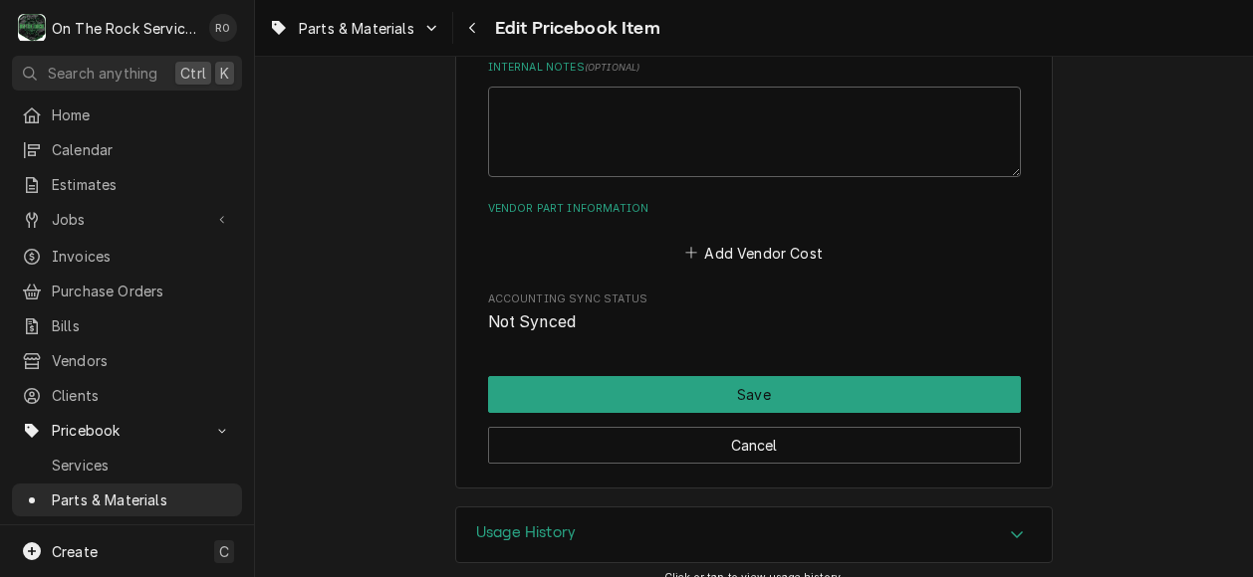
scroll to position [1160, 0]
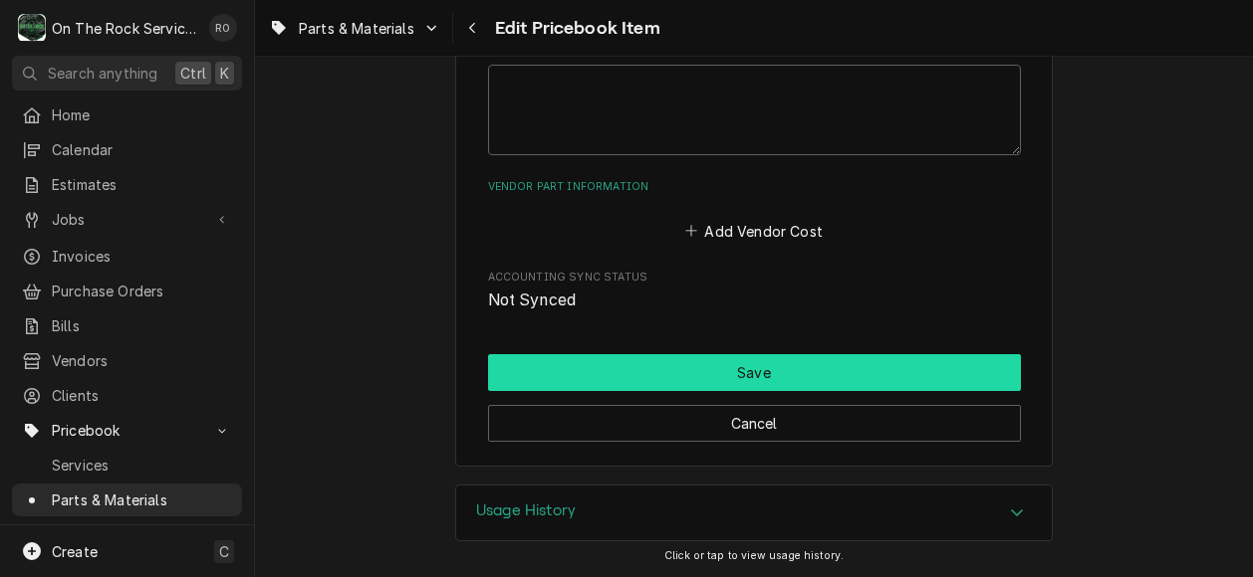
type input "5140C"
click at [779, 375] on button "Save" at bounding box center [754, 372] width 533 height 37
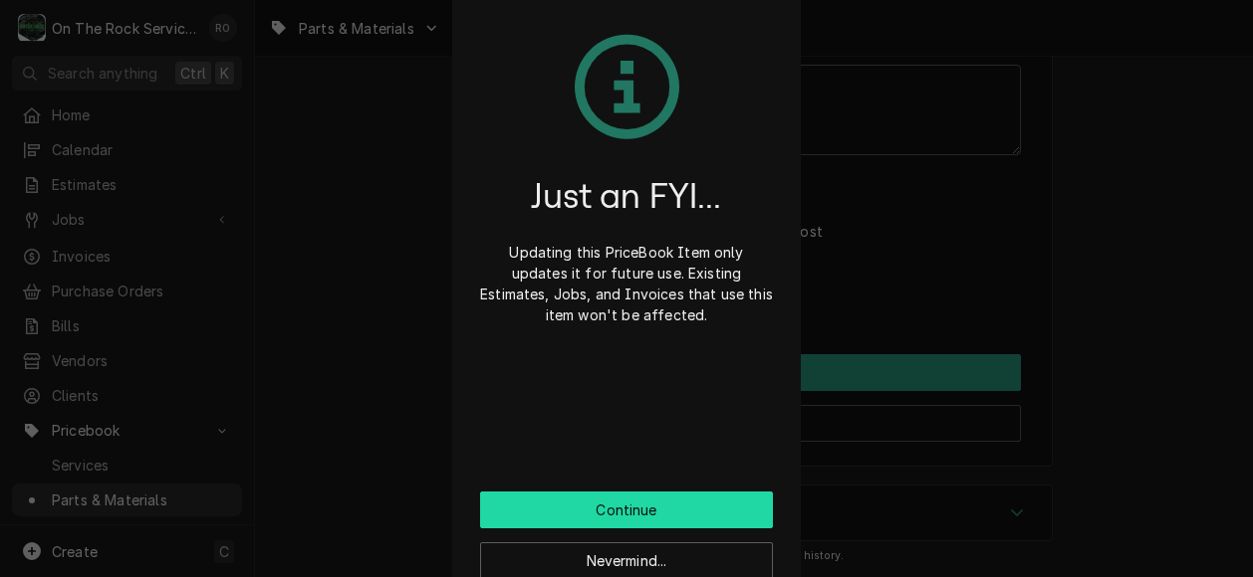
click at [724, 496] on button "Continue" at bounding box center [626, 510] width 293 height 37
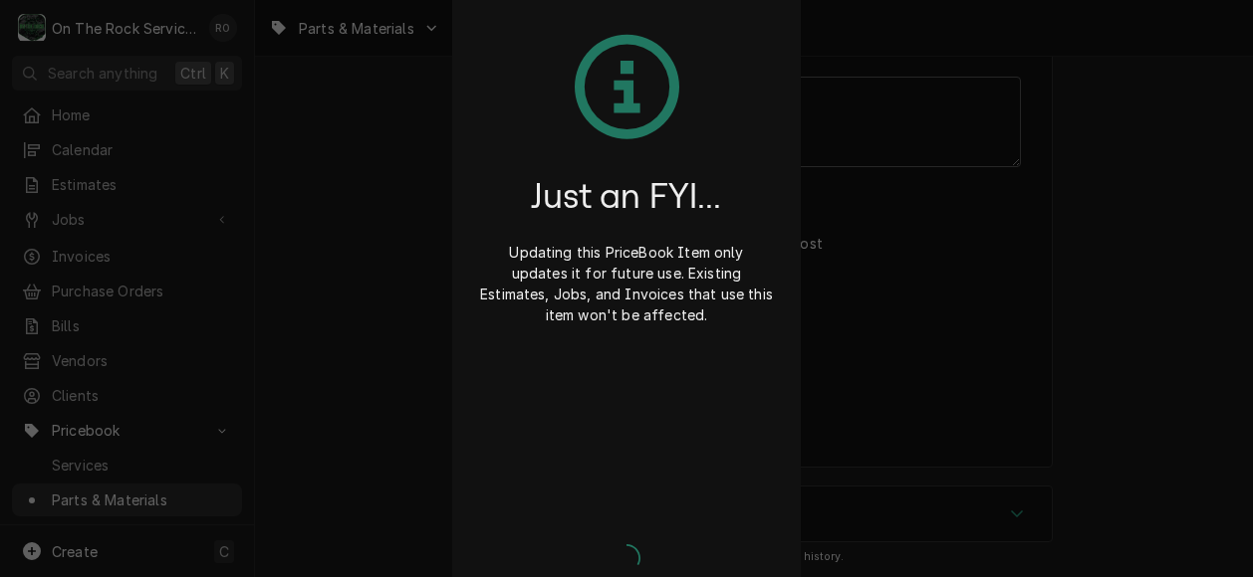
type textarea "x"
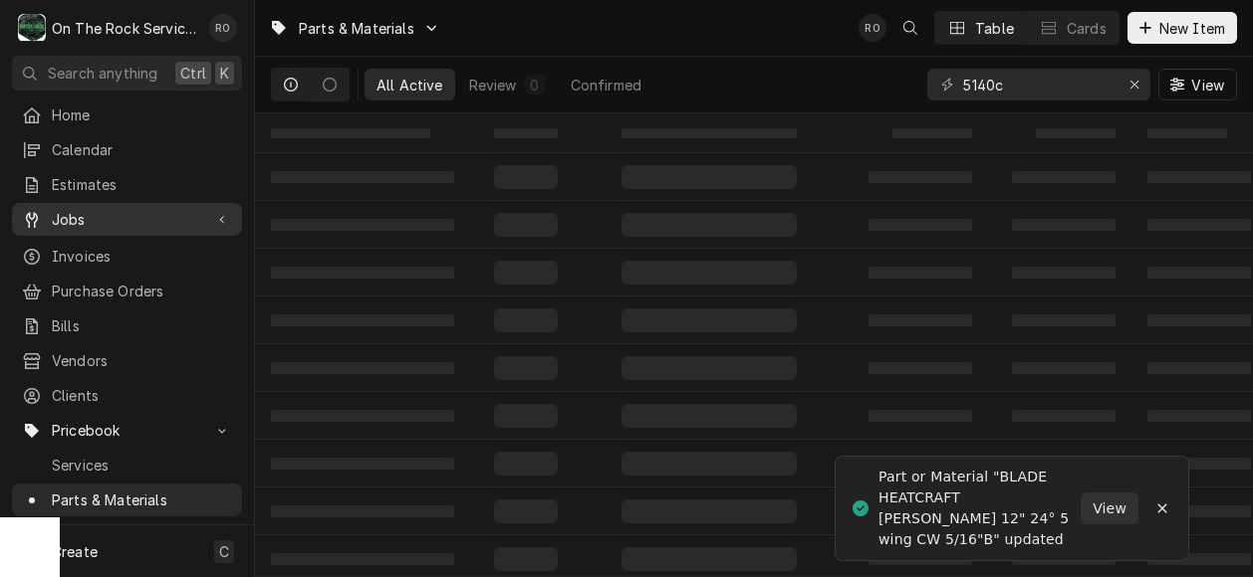
click at [140, 203] on link "Jobs" at bounding box center [127, 219] width 230 height 33
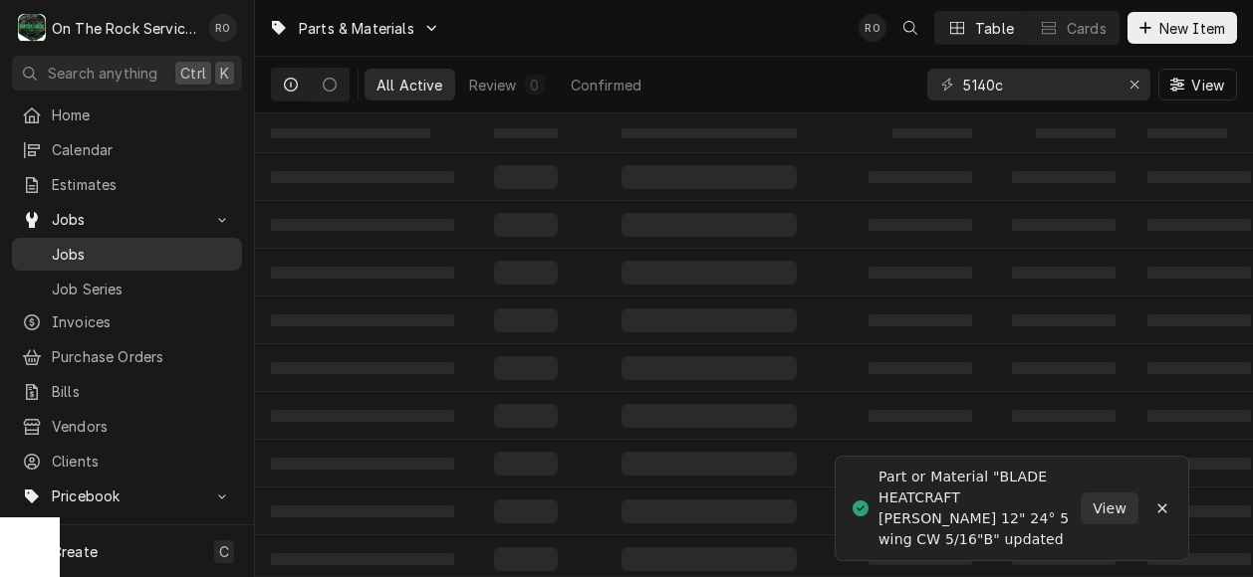
click at [143, 244] on span "Jobs" at bounding box center [142, 254] width 180 height 21
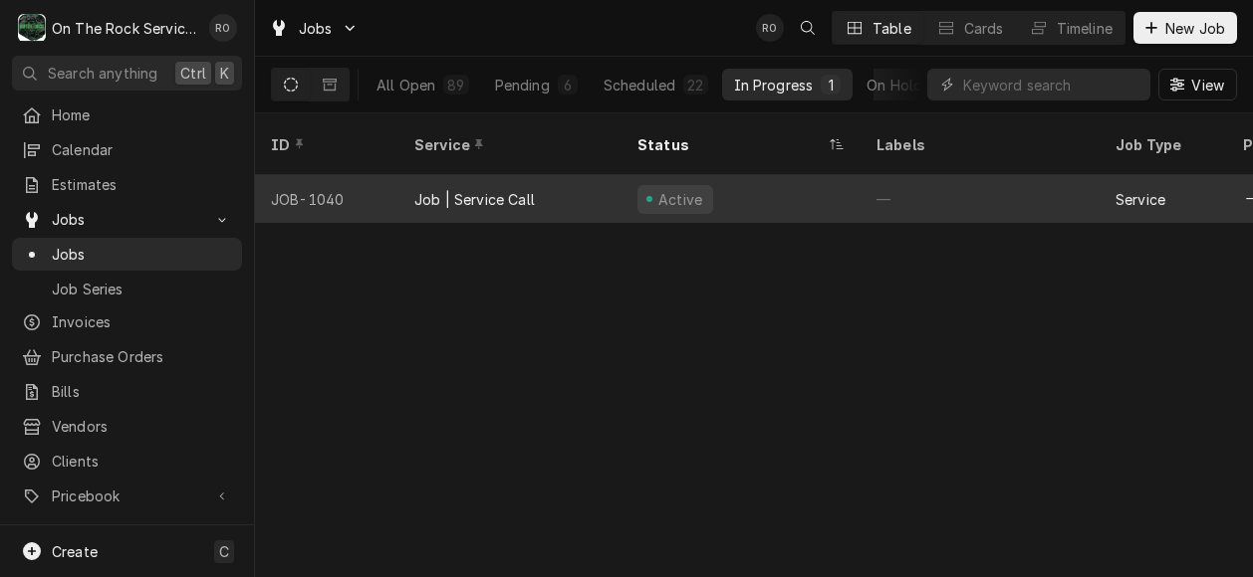
click at [744, 175] on div "Active" at bounding box center [740, 199] width 239 height 48
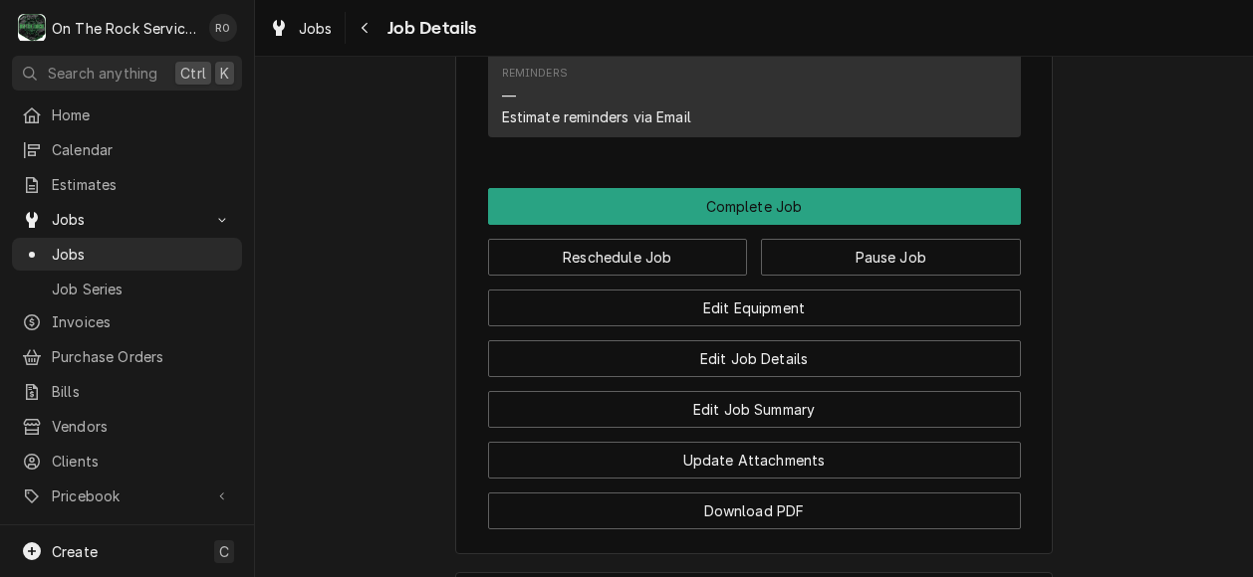
scroll to position [1930, 0]
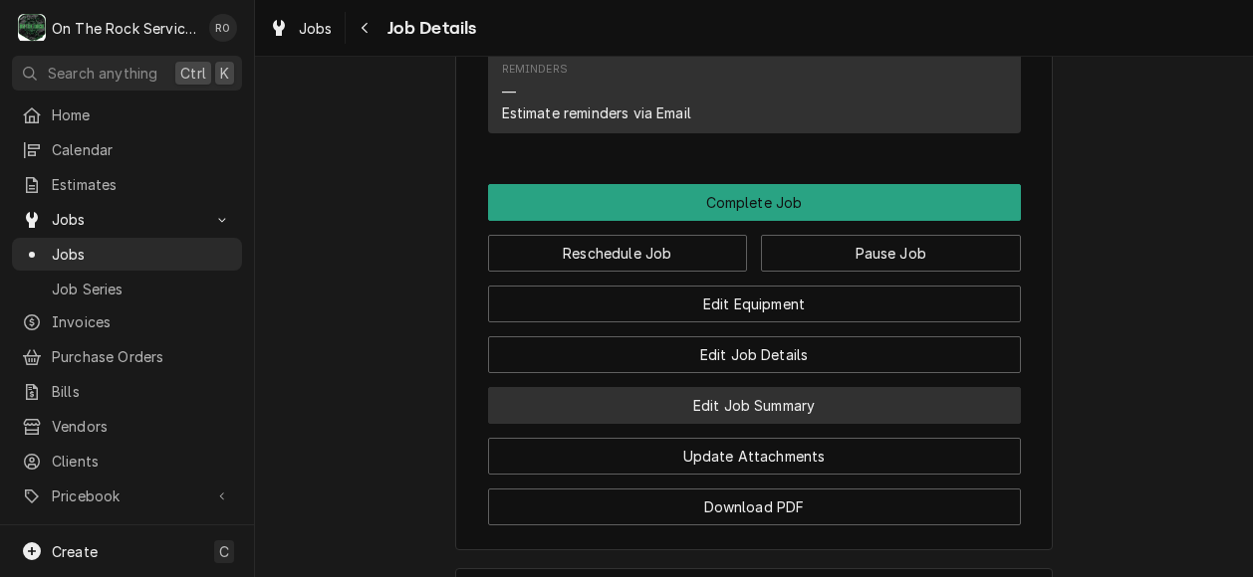
click at [784, 387] on button "Edit Job Summary" at bounding box center [754, 405] width 533 height 37
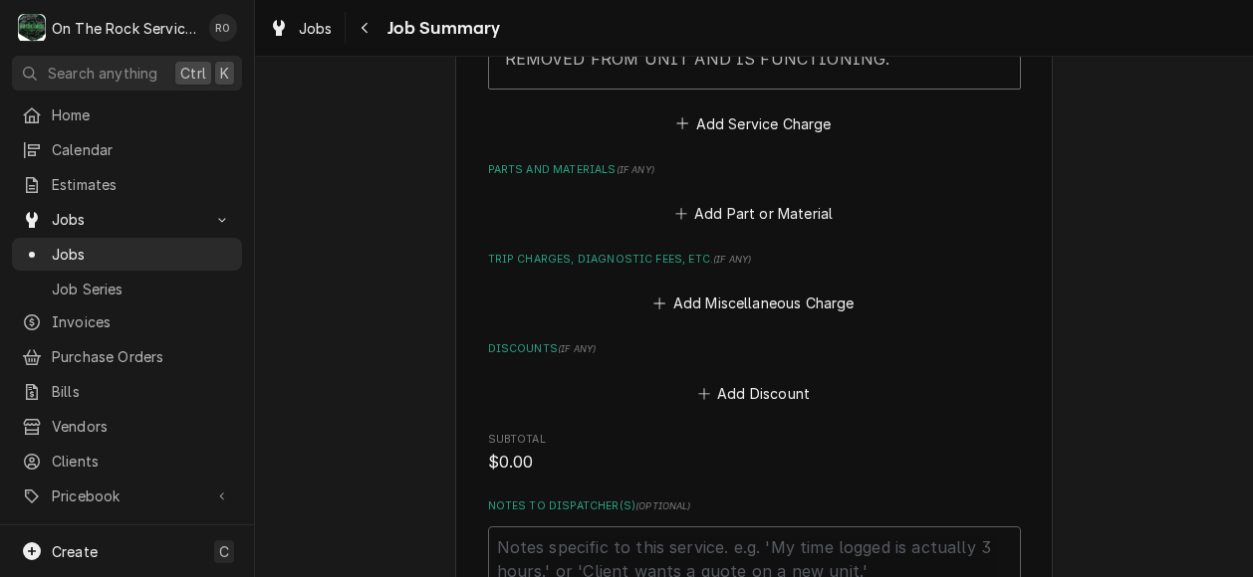
scroll to position [1105, 0]
click at [761, 218] on button "Add Part or Material" at bounding box center [753, 217] width 164 height 28
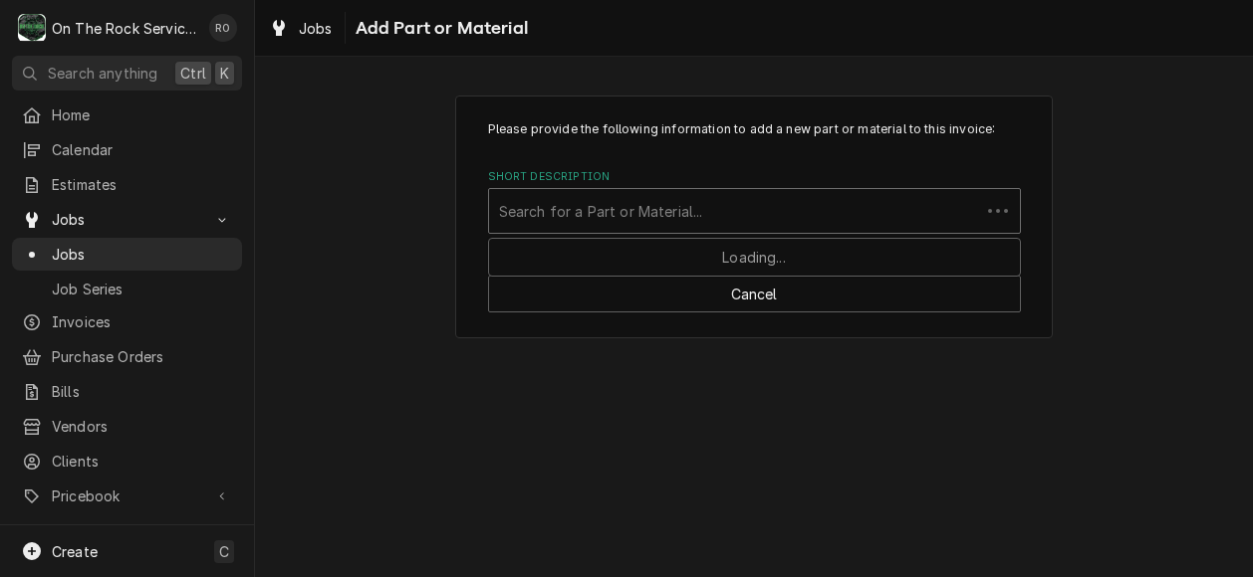
click at [761, 218] on div "Short Description" at bounding box center [734, 211] width 471 height 36
type input "5140C"
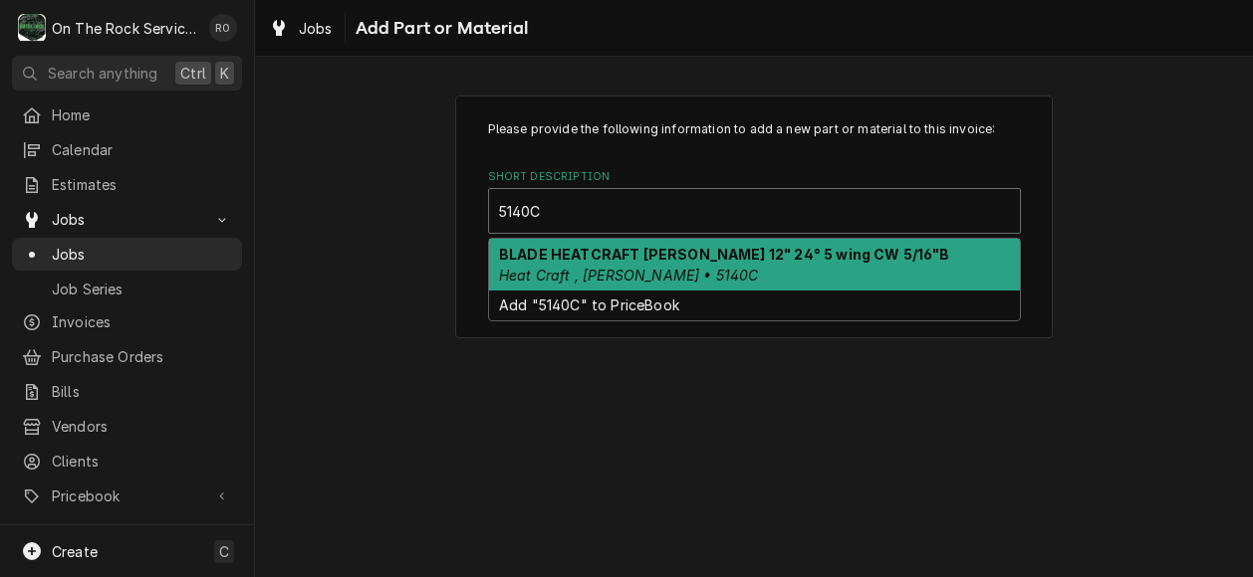
click at [758, 252] on strong "BLADE HEATCRAFT BOHN 12" 24° 5 wing CW 5/16"B" at bounding box center [724, 254] width 451 height 17
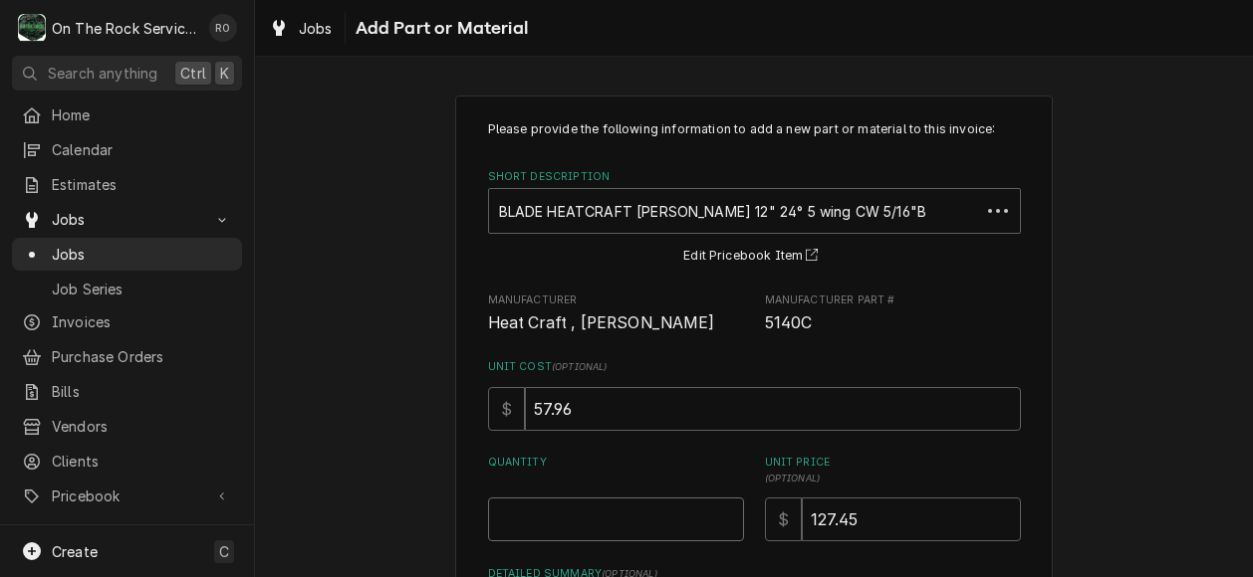
click at [675, 534] on input "Quantity" at bounding box center [616, 520] width 256 height 44
type textarea "x"
type input "1"
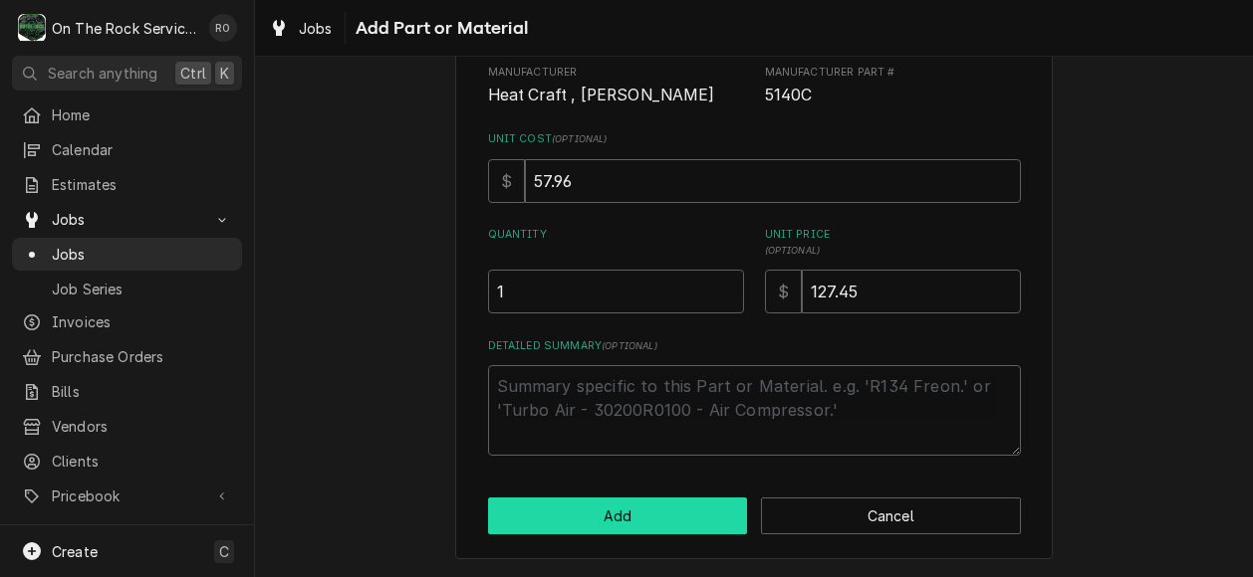
click at [679, 517] on button "Add" at bounding box center [618, 516] width 260 height 37
type textarea "x"
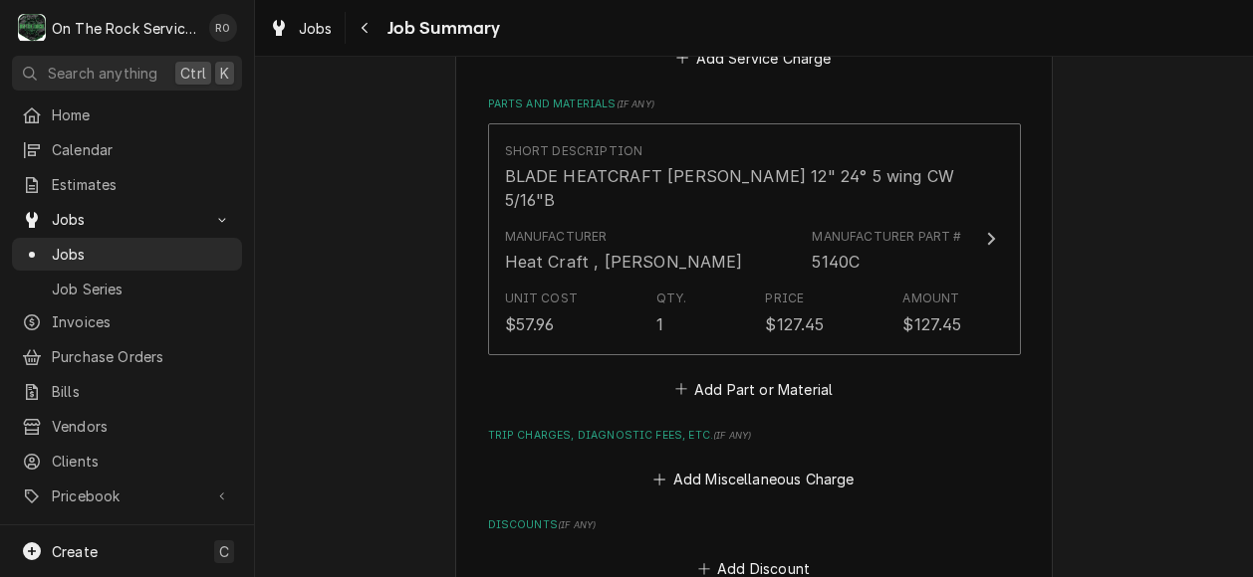
scroll to position [1173, 0]
click at [745, 376] on button "Add Part or Material" at bounding box center [753, 390] width 164 height 28
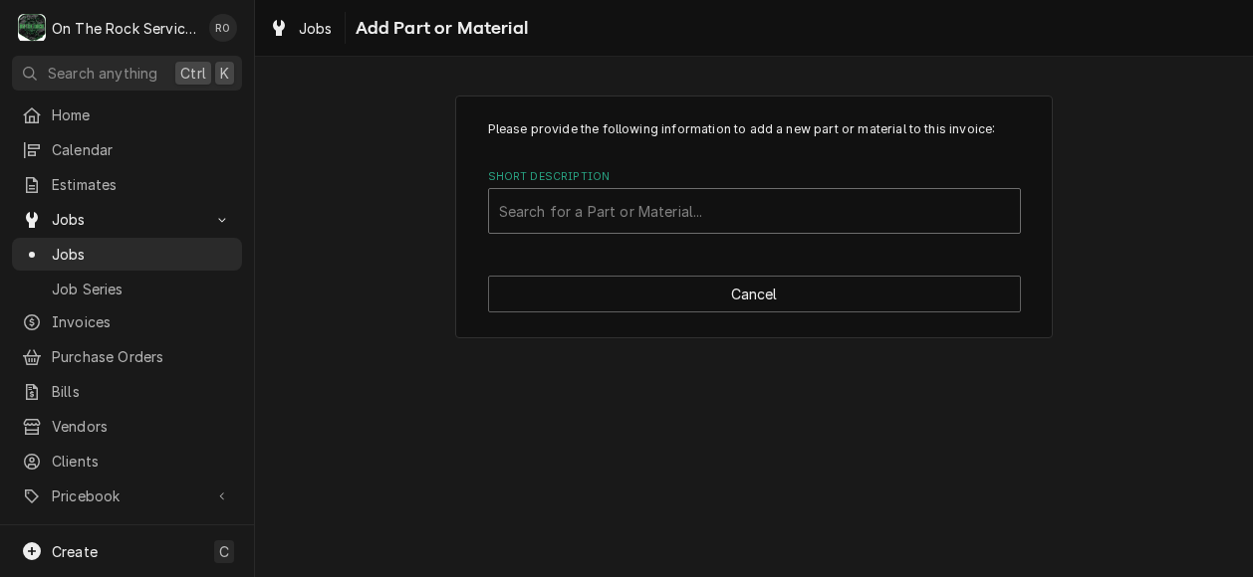
click at [715, 218] on div "Short Description" at bounding box center [754, 211] width 511 height 36
type input "Misce"
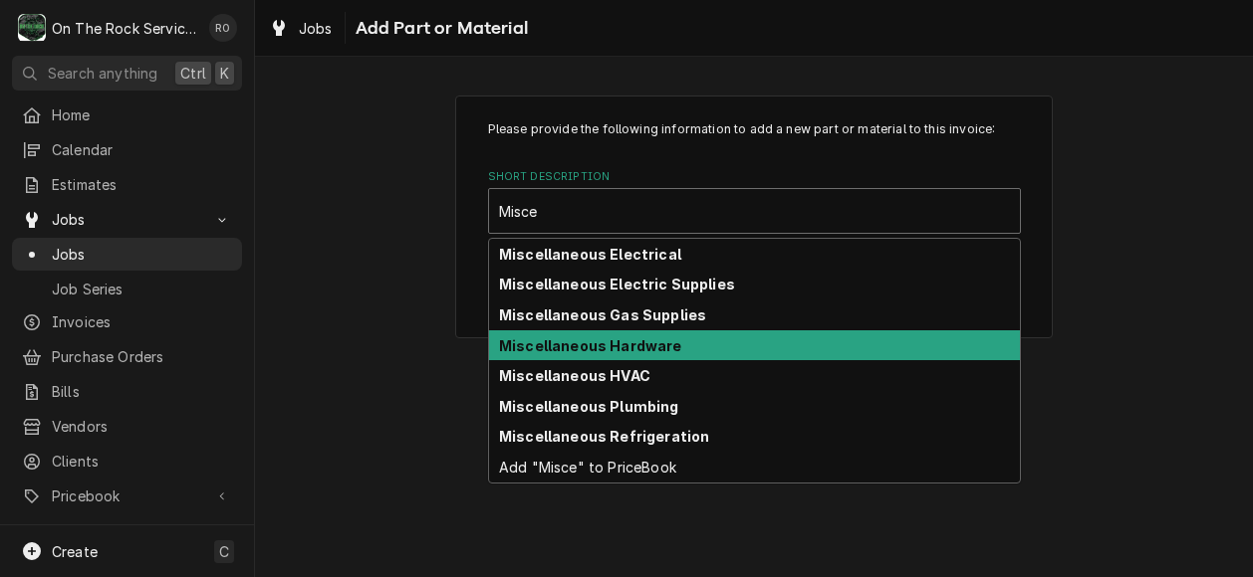
click at [709, 335] on div "Miscellaneous Hardware" at bounding box center [754, 346] width 531 height 31
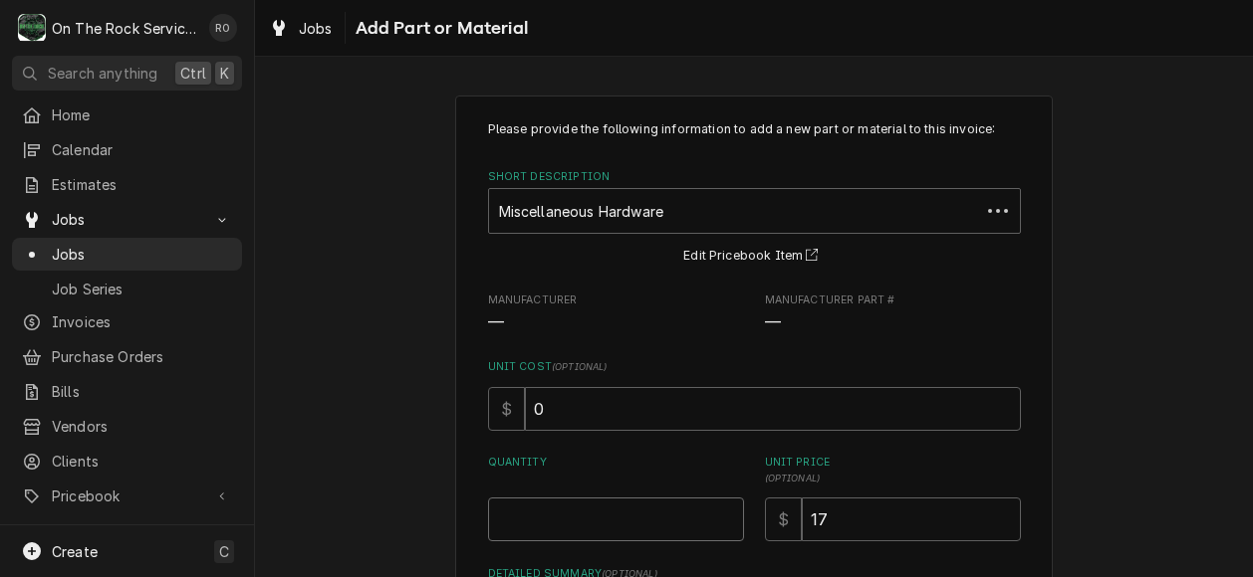
click at [615, 531] on input "Quantity" at bounding box center [616, 520] width 256 height 44
type textarea "x"
type input "1"
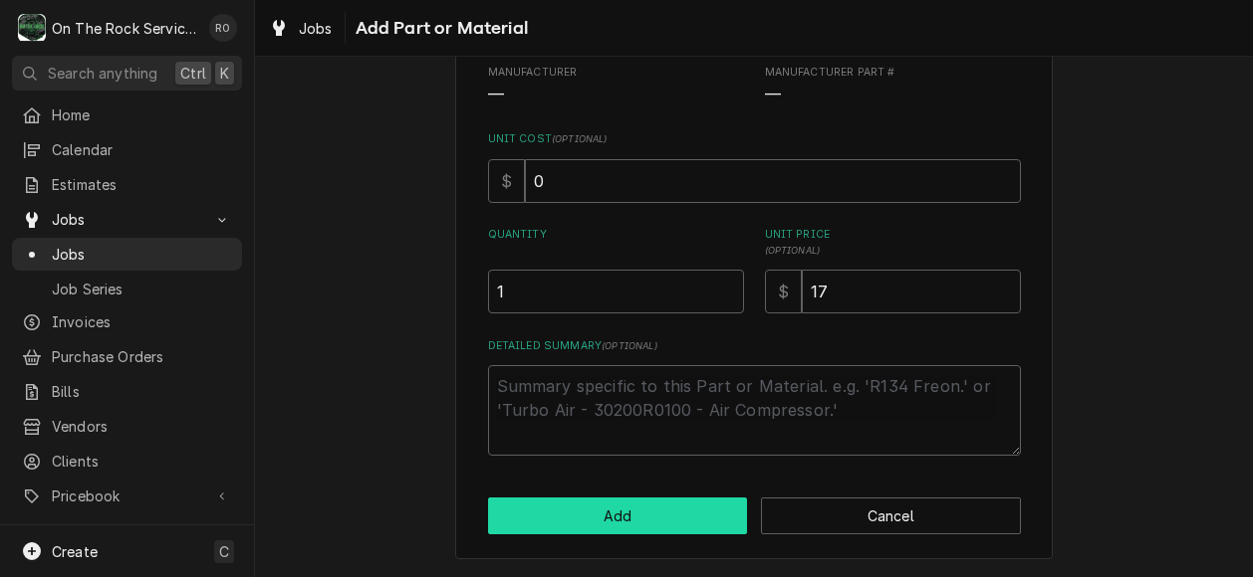
click at [653, 531] on button "Add" at bounding box center [618, 516] width 260 height 37
type textarea "x"
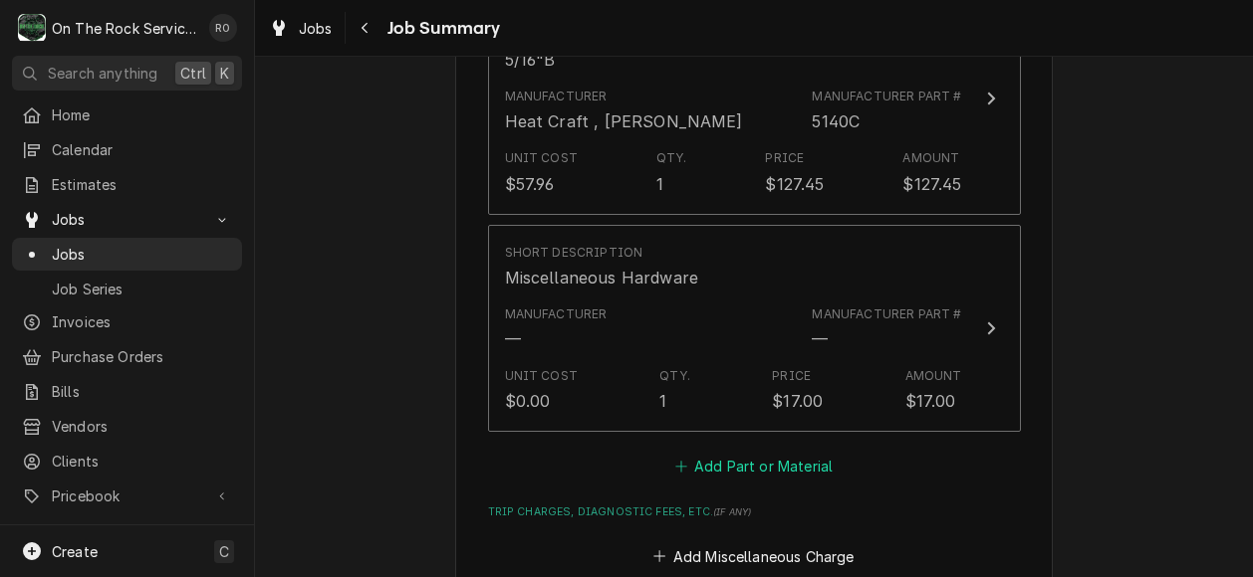
scroll to position [1305, 0]
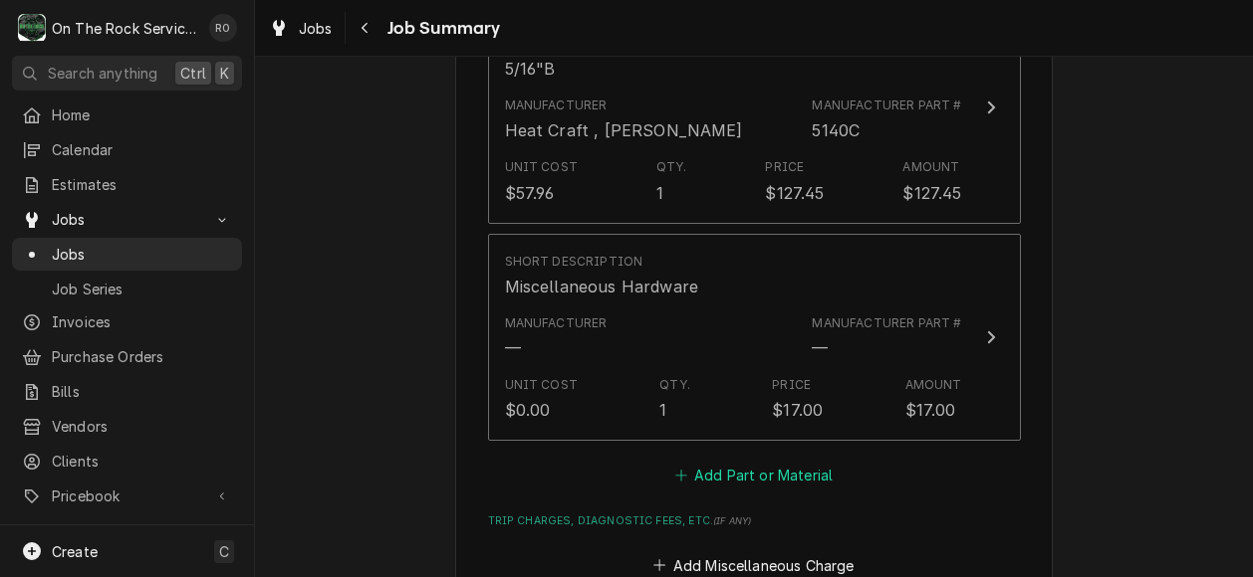
click at [767, 462] on button "Add Part or Material" at bounding box center [753, 476] width 164 height 28
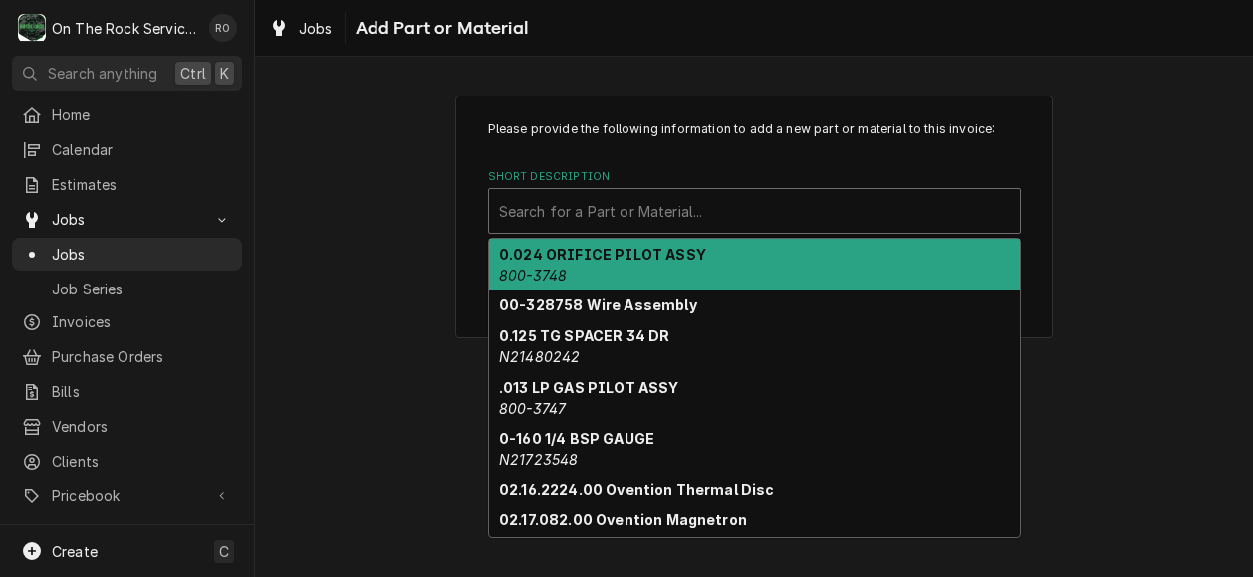
click at [767, 208] on div "Short Description" at bounding box center [754, 211] width 511 height 36
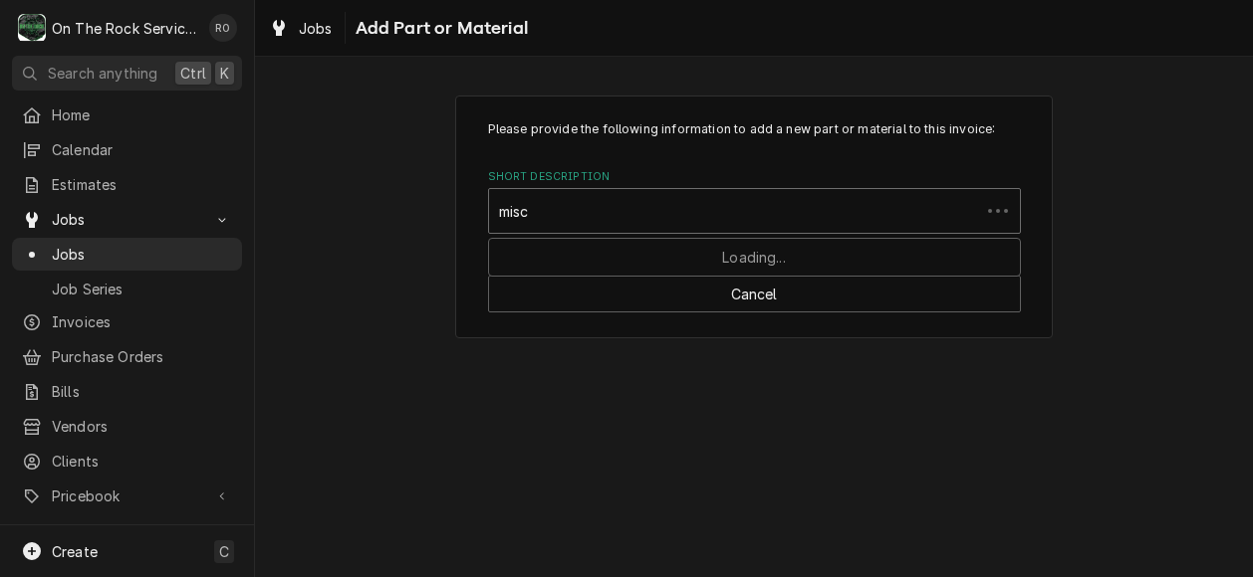
type input "misce"
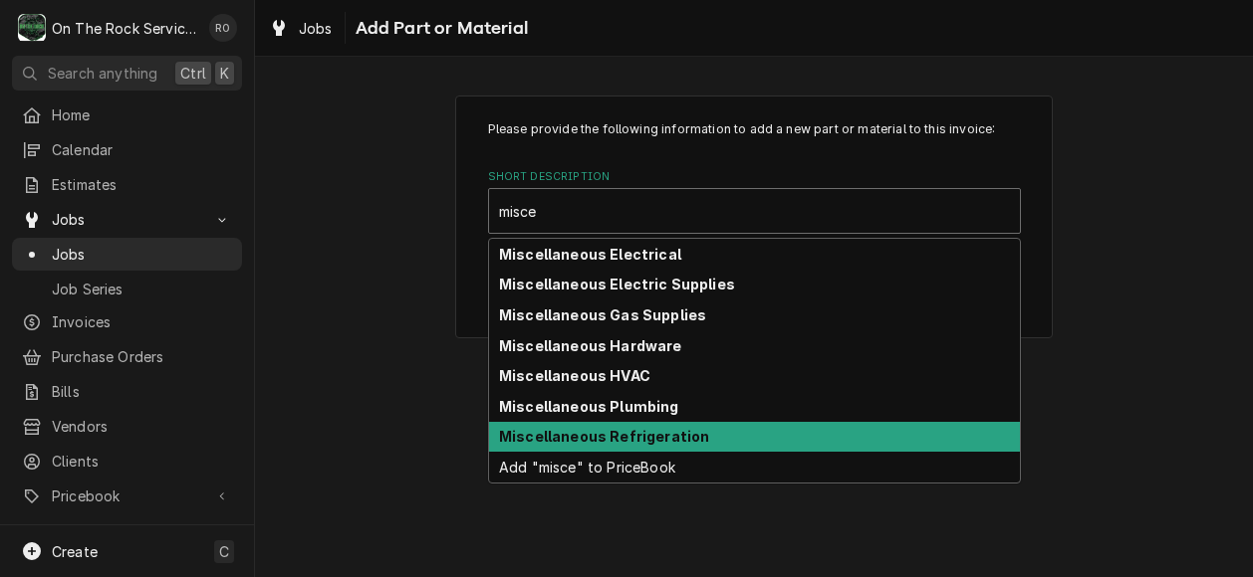
click at [735, 433] on div "Miscellaneous Refrigeration" at bounding box center [754, 437] width 531 height 31
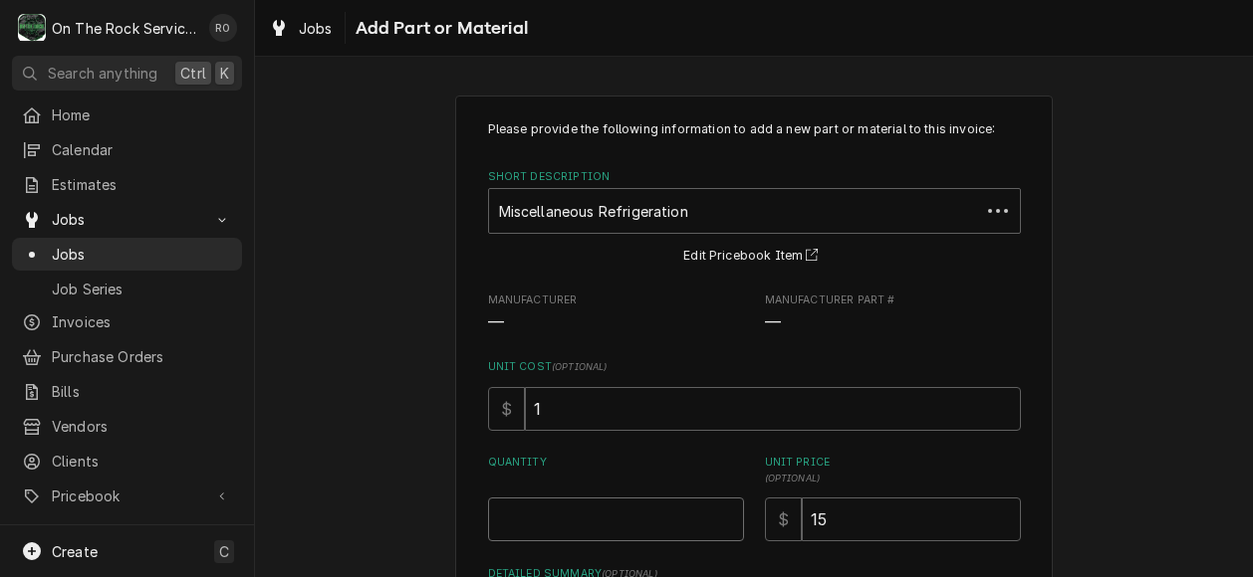
click at [611, 508] on input "Quantity" at bounding box center [616, 520] width 256 height 44
type textarea "x"
type input "1"
type textarea "x"
type input "1"
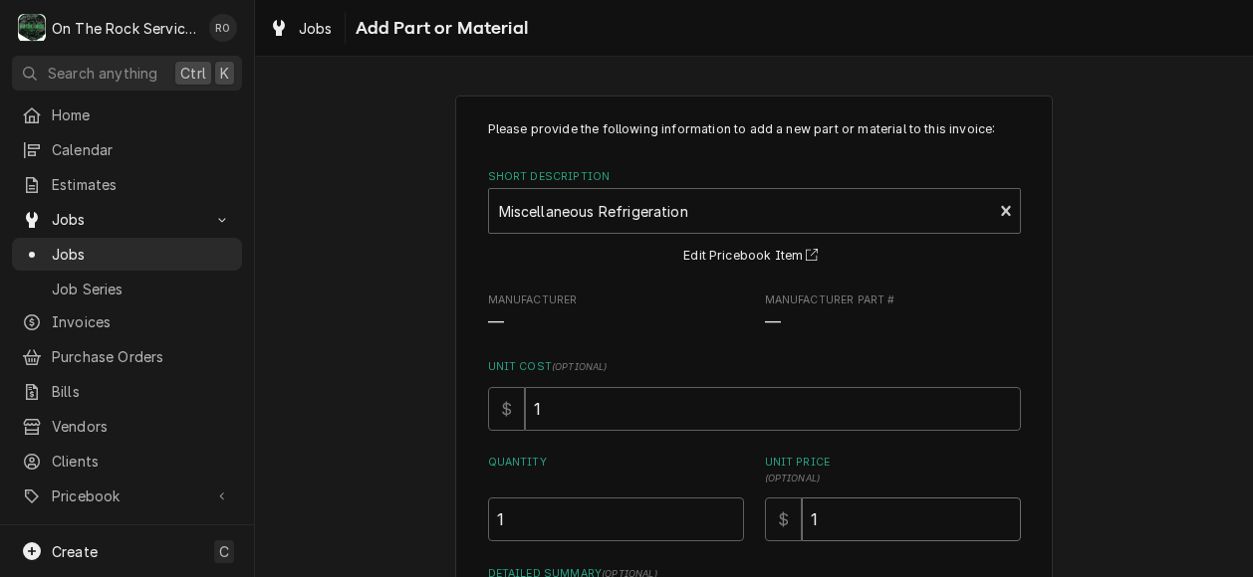
type textarea "x"
type input "14"
type textarea "x"
type input "143"
type textarea "x"
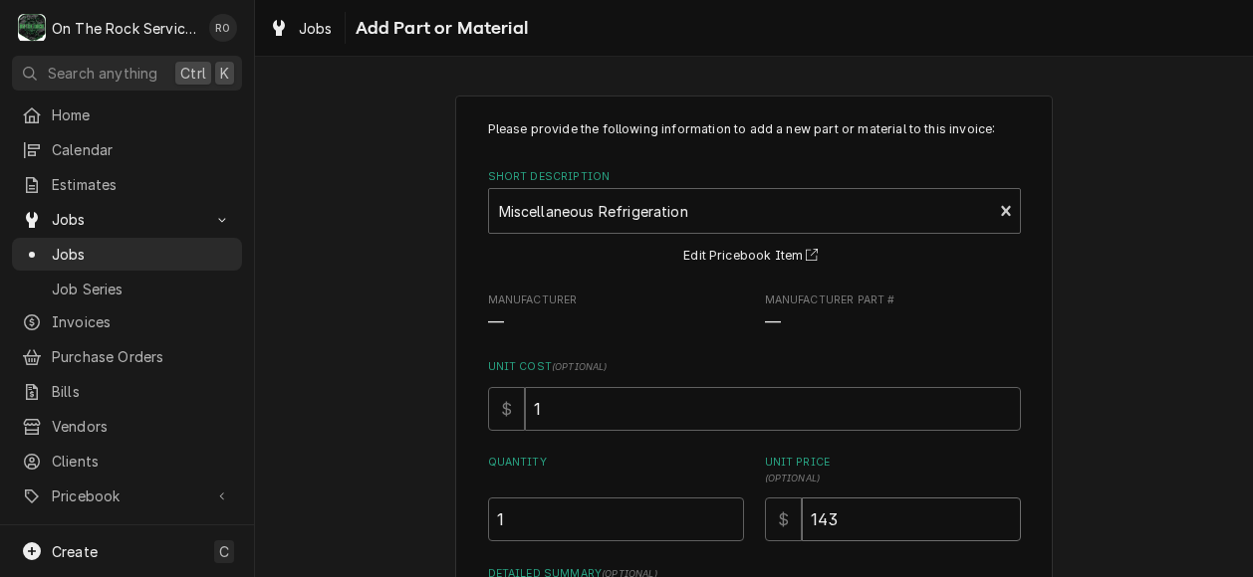
type input "143.6"
type textarea "x"
type input "143.64"
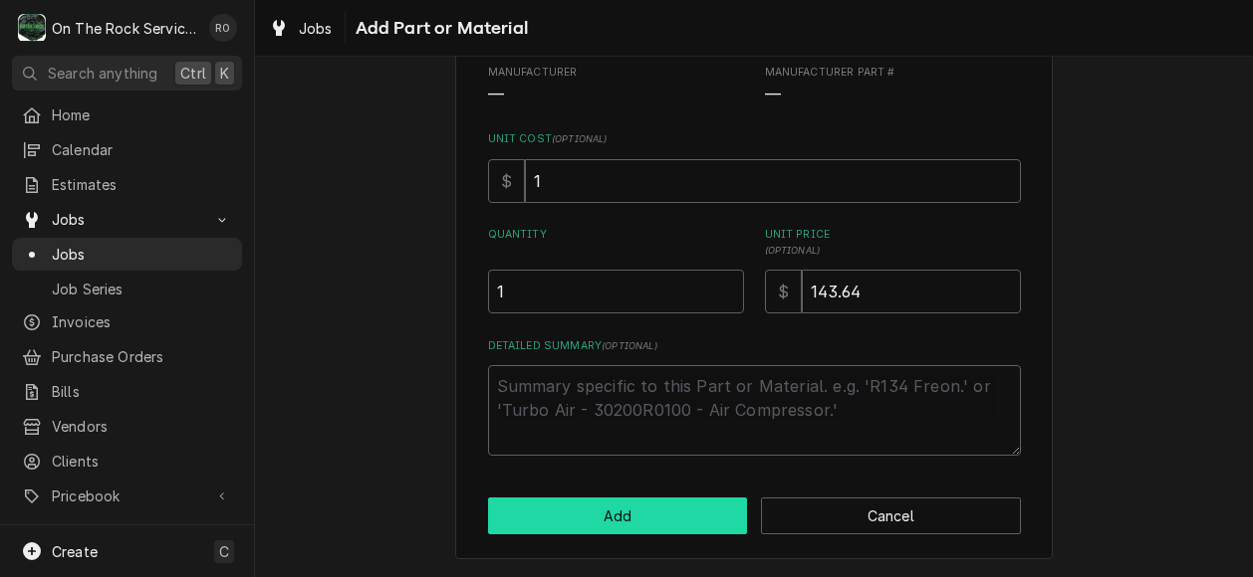
click at [611, 508] on button "Add" at bounding box center [618, 516] width 260 height 37
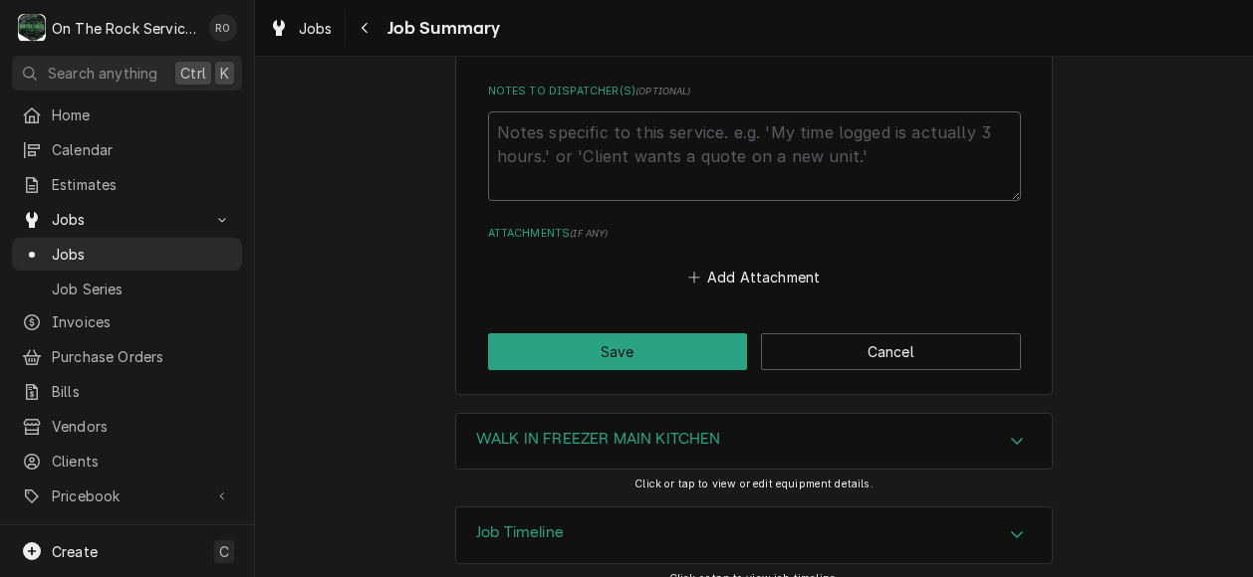
scroll to position [2200, 0]
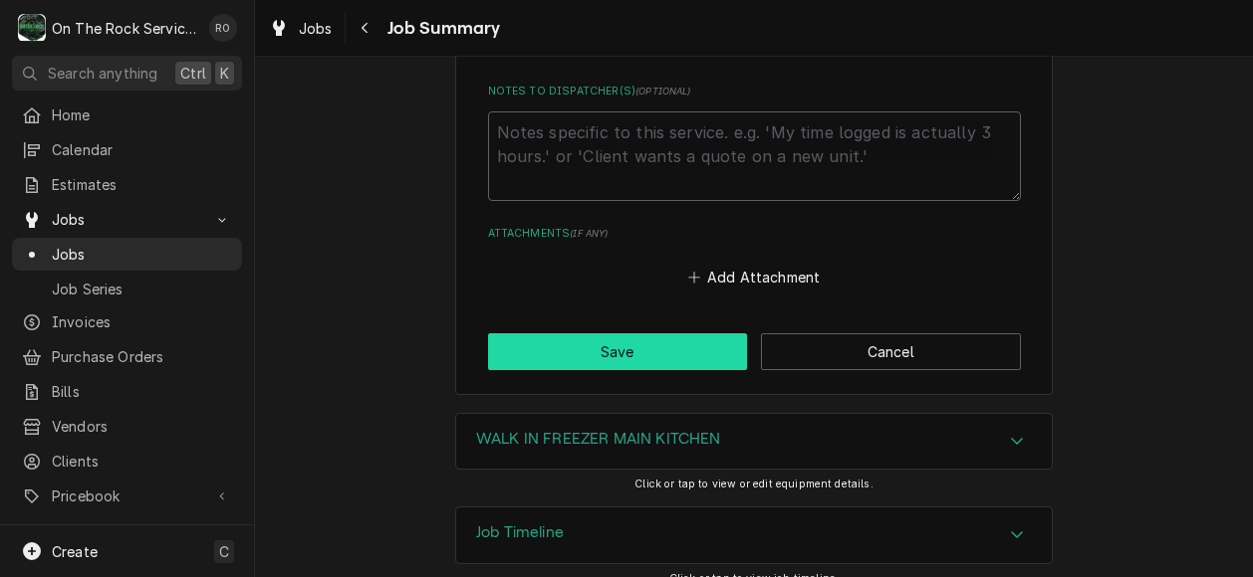
click at [625, 334] on button "Save" at bounding box center [618, 352] width 260 height 37
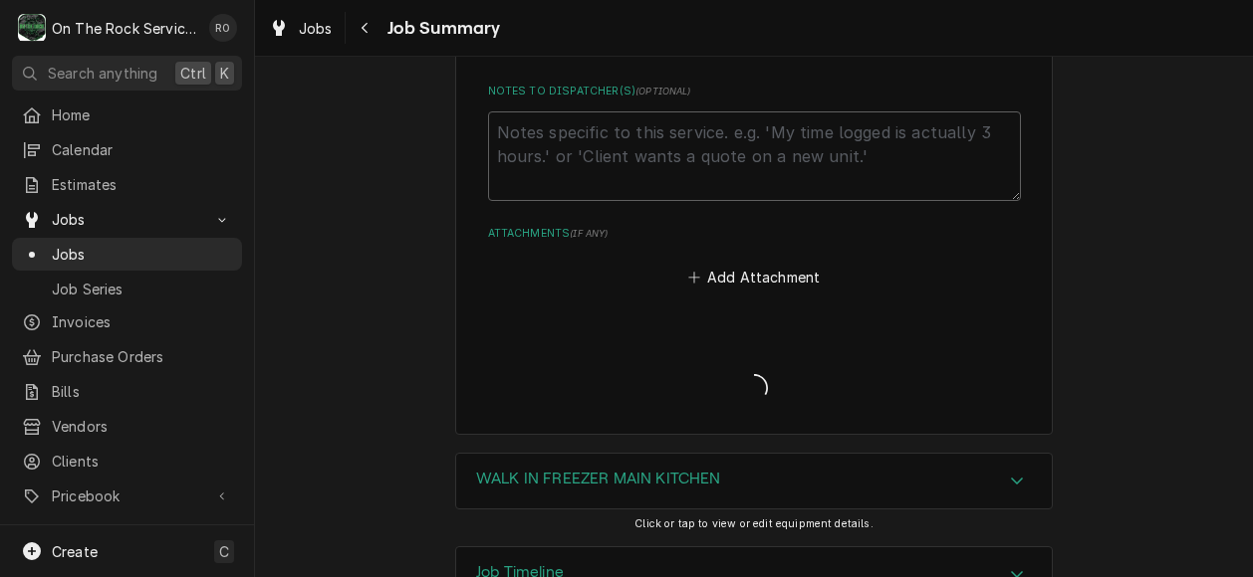
type textarea "x"
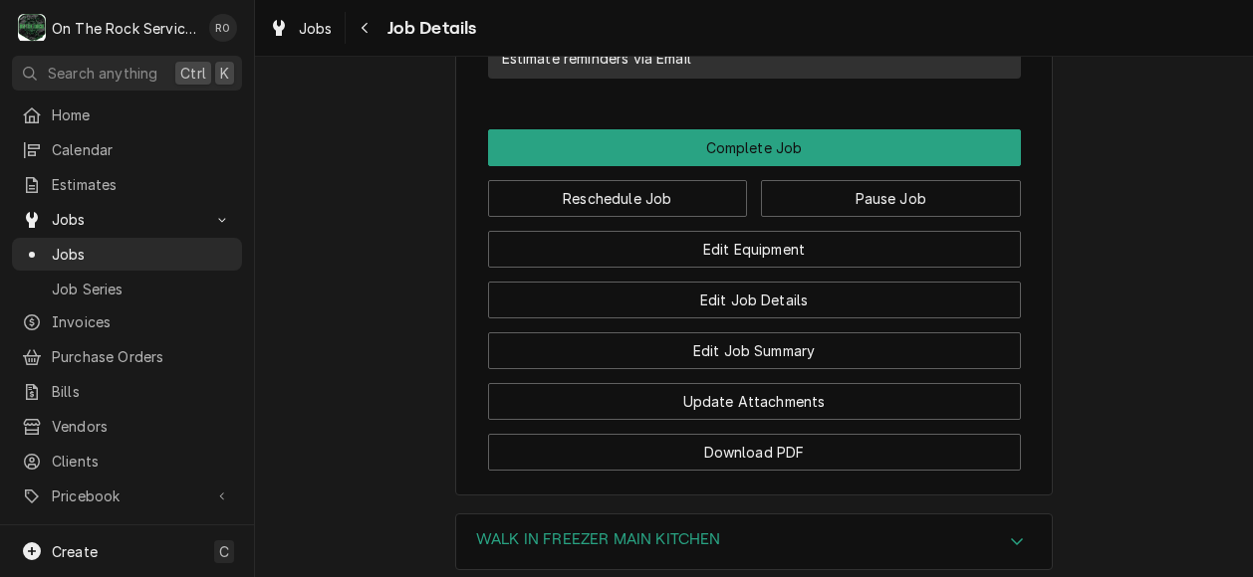
scroll to position [2135, 0]
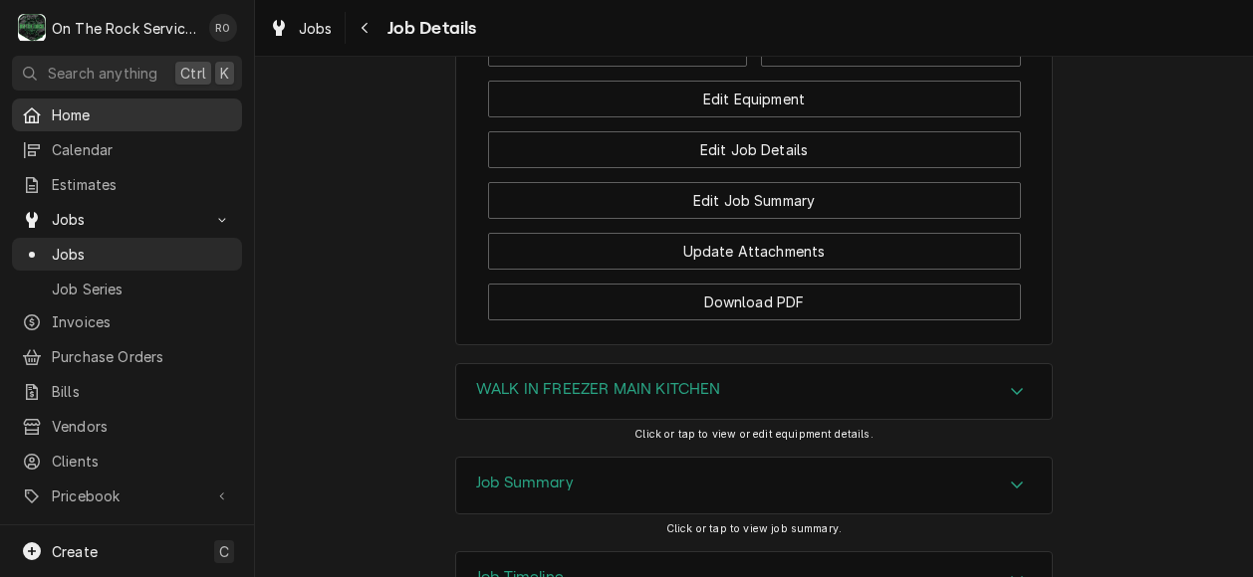
click at [123, 103] on div "Home" at bounding box center [127, 115] width 222 height 25
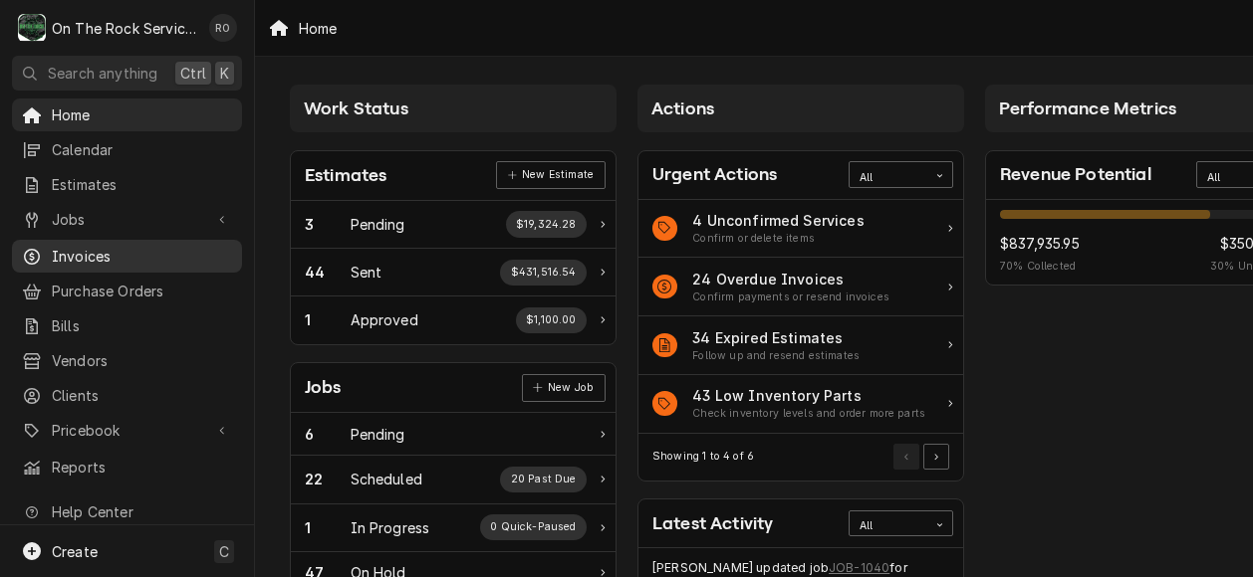
click at [102, 246] on span "Invoices" at bounding box center [142, 256] width 180 height 21
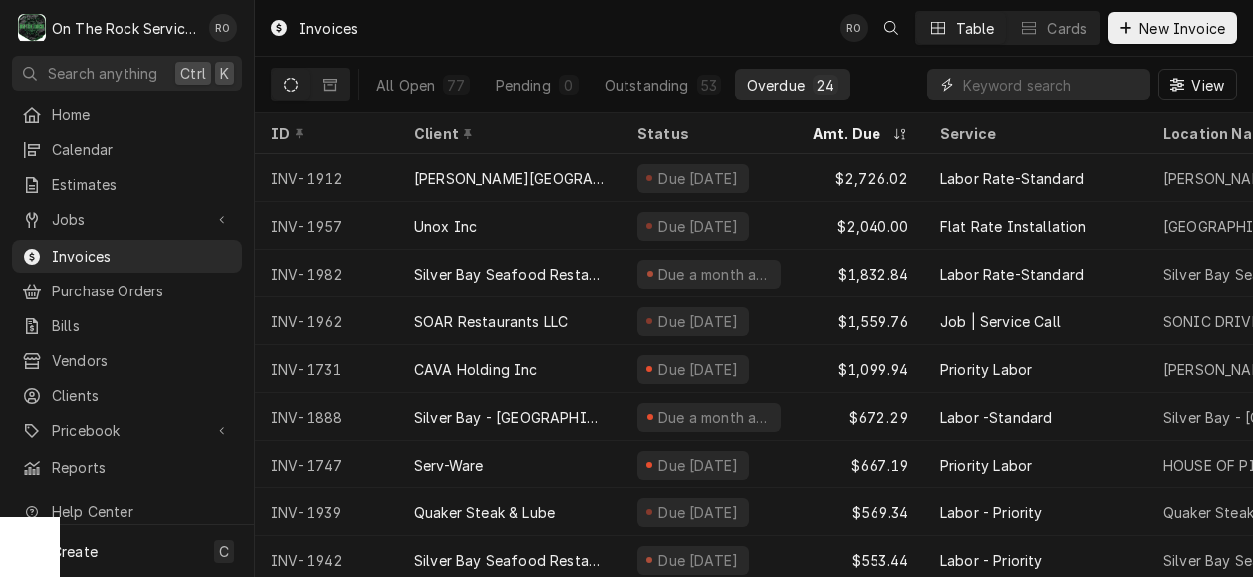
click at [1093, 84] on input "Dynamic Content Wrapper" at bounding box center [1051, 85] width 177 height 32
type input "3"
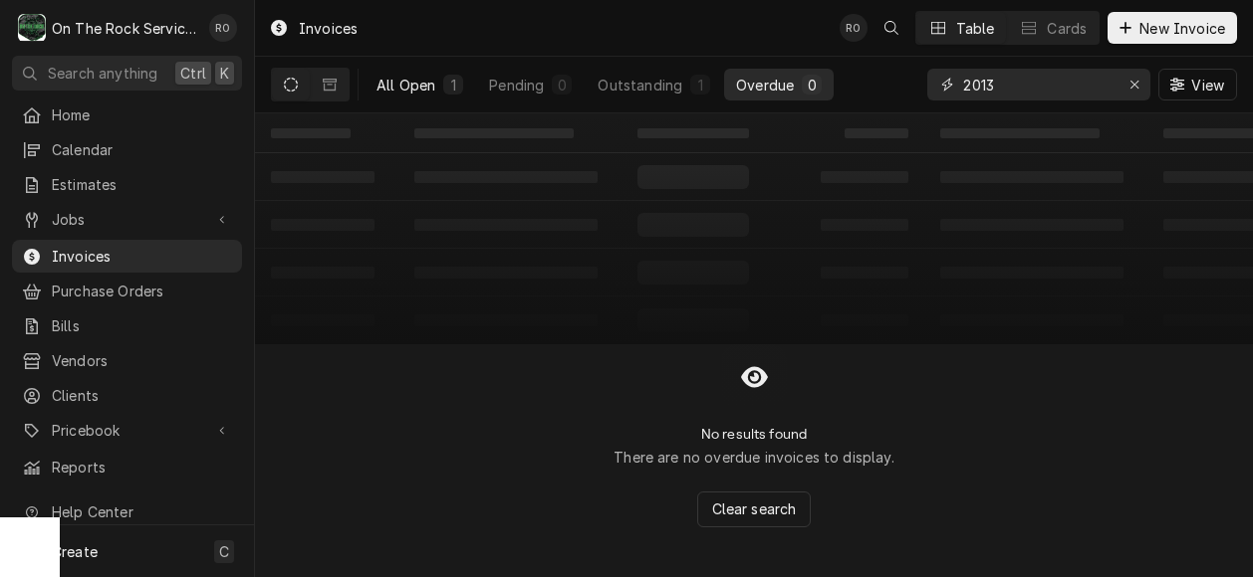
type input "2013"
click at [419, 78] on div "All Open" at bounding box center [405, 85] width 59 height 21
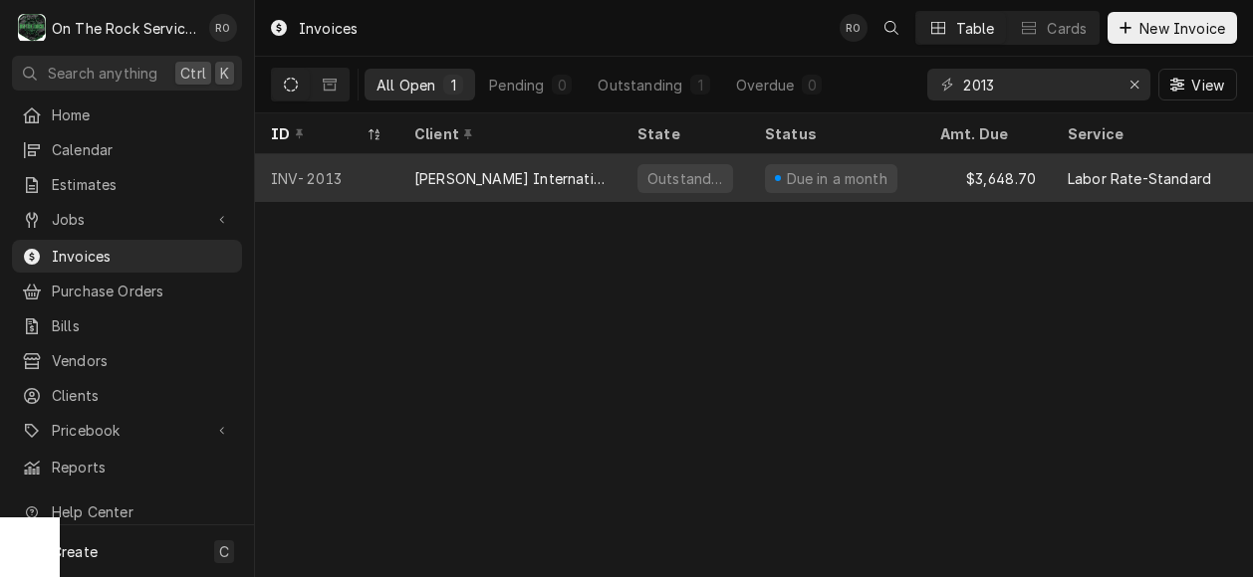
click at [539, 186] on div "[PERSON_NAME] International Inc" at bounding box center [509, 178] width 223 height 48
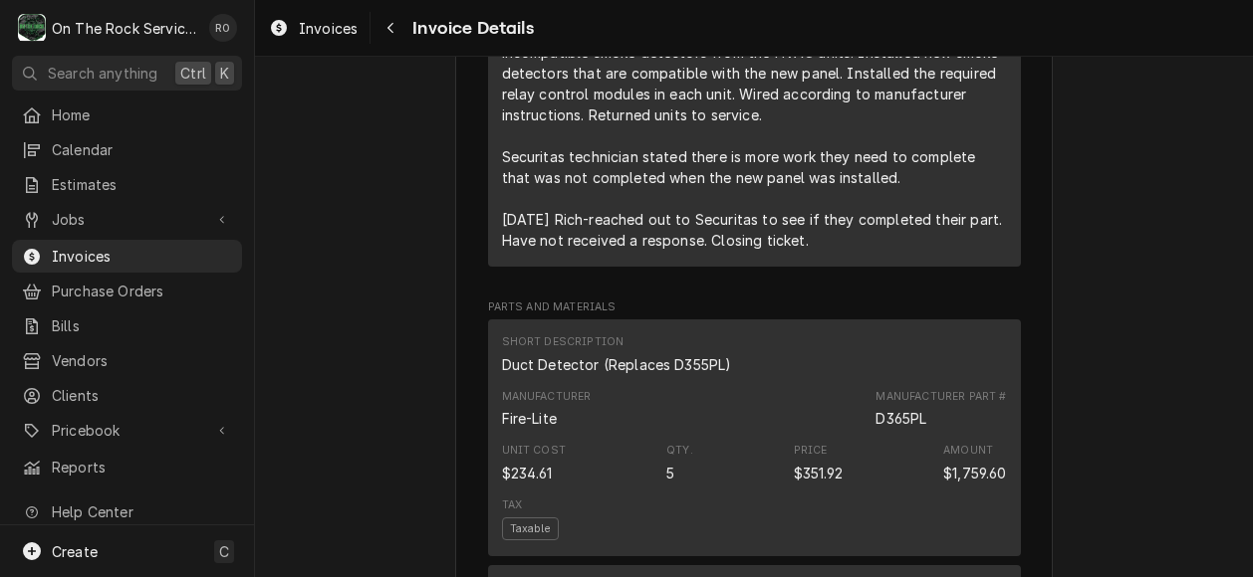
scroll to position [1443, 0]
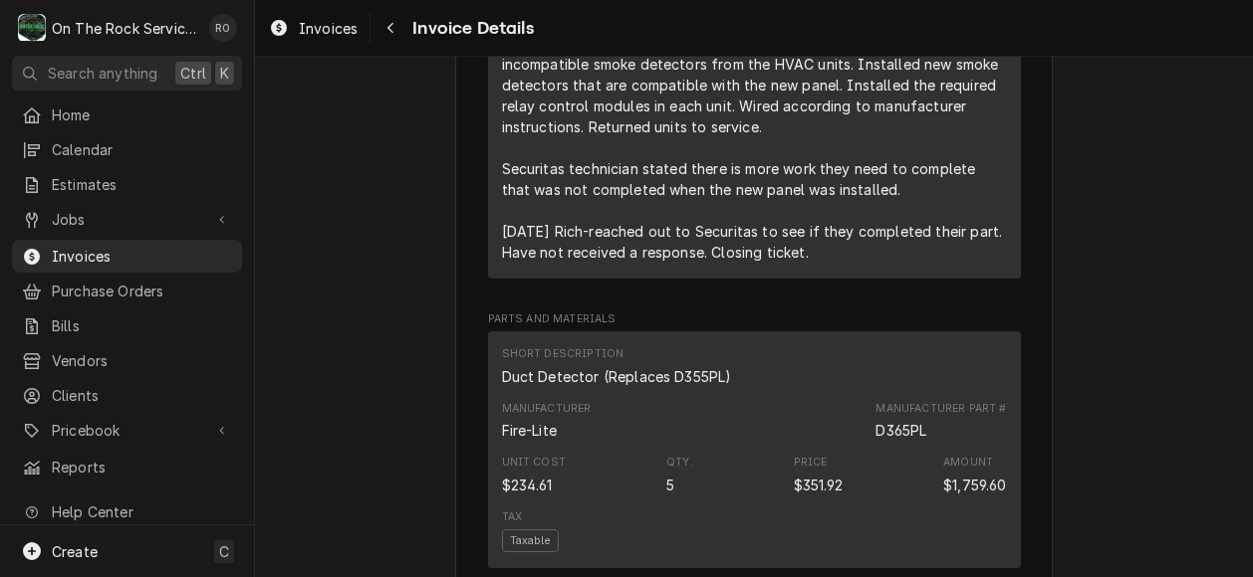
drag, startPoint x: 812, startPoint y: 318, endPoint x: 489, endPoint y: 109, distance: 385.3
click at [489, 109] on div "Short Description Labor - Standard - Incurred Service Date [DATE] Hourly Cost $…" at bounding box center [754, 28] width 533 height 501
copy div "[DATE] Rich & J provided parts labor and service. Removed the old incompatible …"
click at [96, 209] on span "Jobs" at bounding box center [127, 219] width 150 height 21
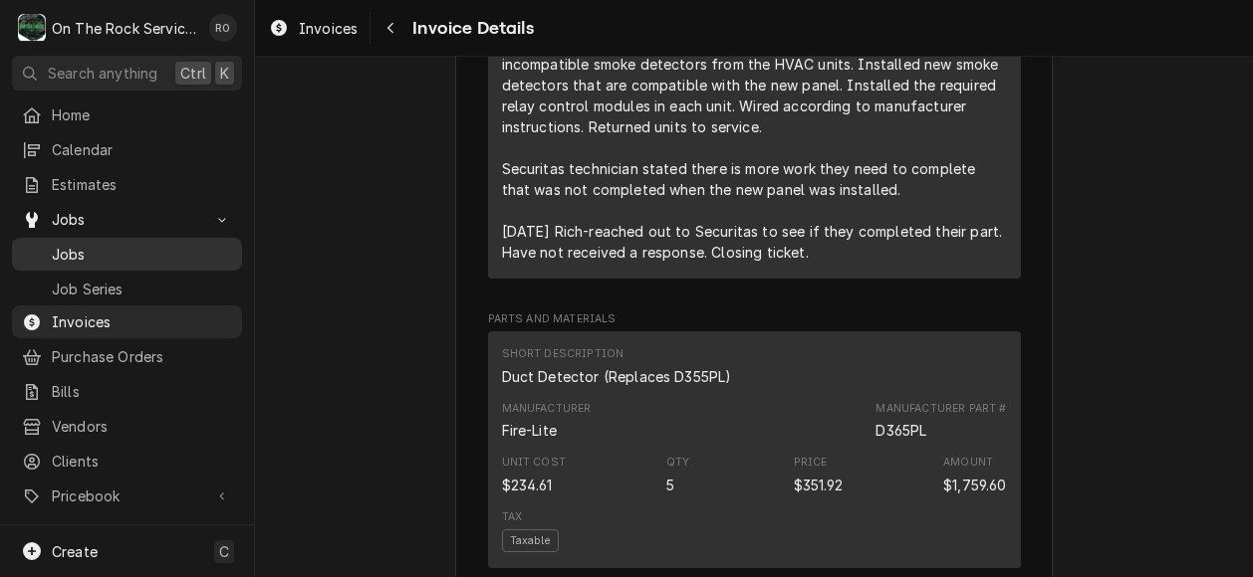
click at [114, 244] on span "Jobs" at bounding box center [142, 254] width 180 height 21
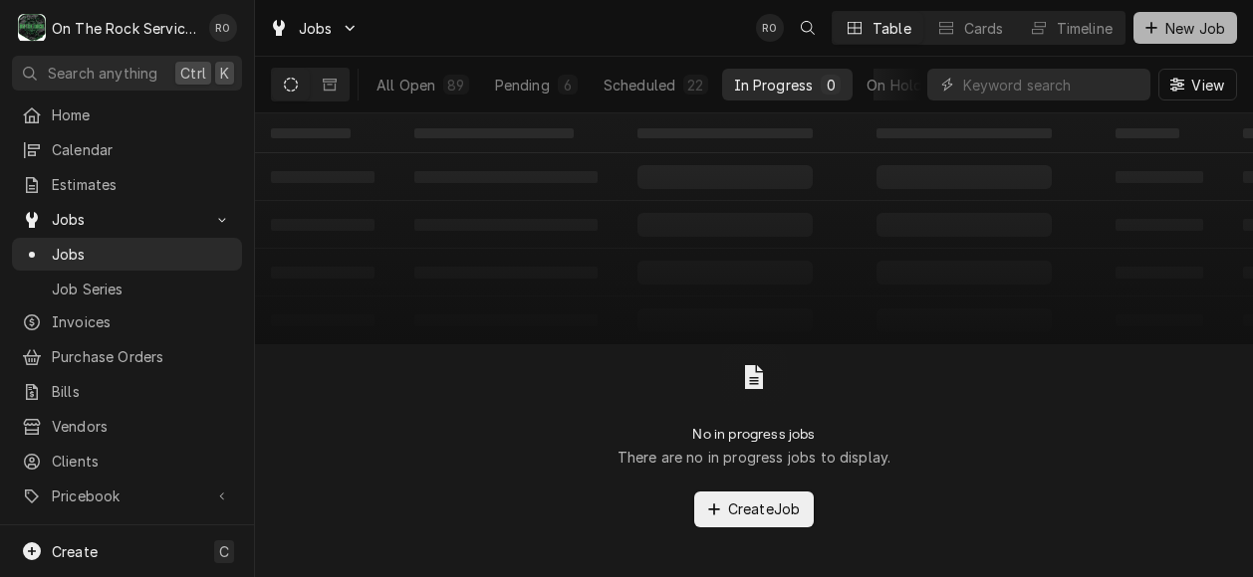
click at [1164, 28] on span "New Job" at bounding box center [1195, 28] width 68 height 21
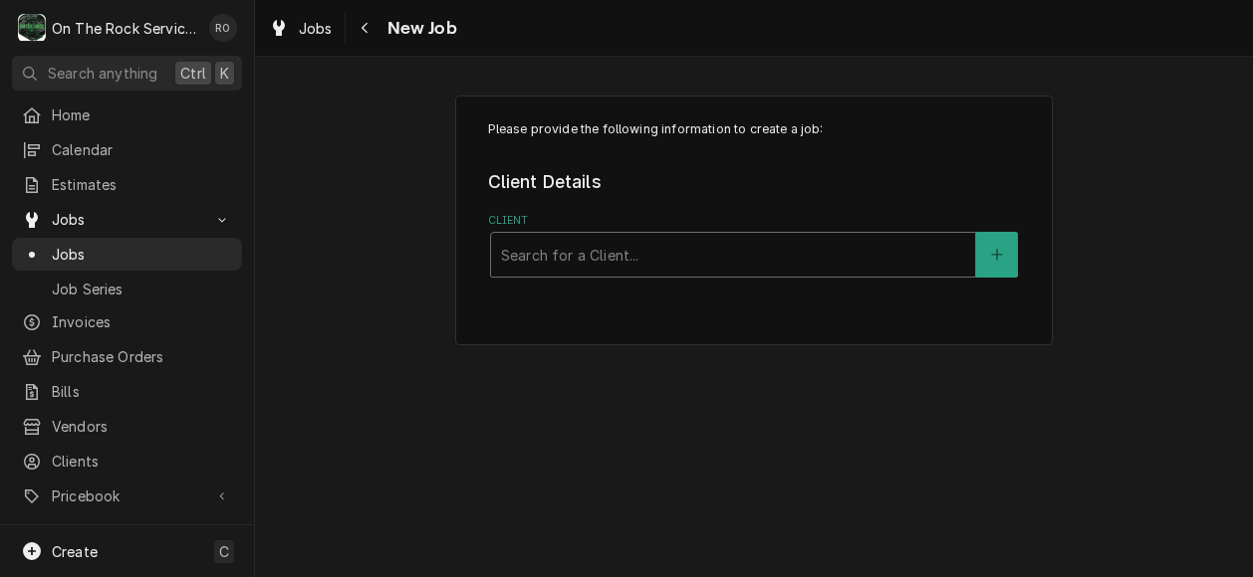
click at [727, 252] on div "Client" at bounding box center [733, 255] width 464 height 36
type input "woff"
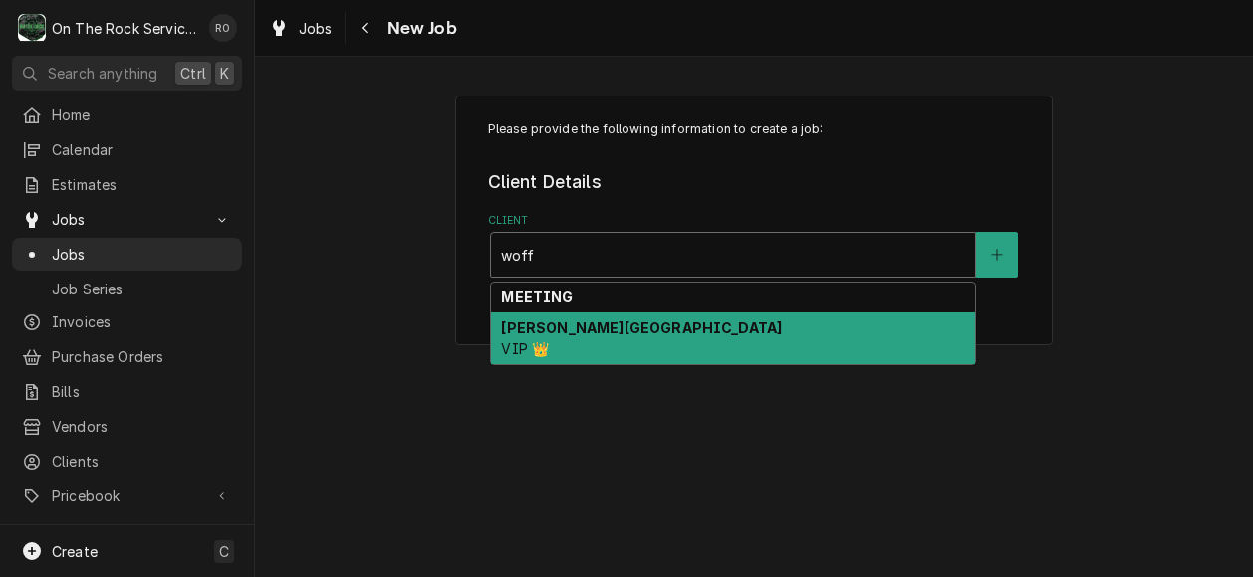
click at [683, 350] on div "Wofford College VIP 👑" at bounding box center [733, 339] width 484 height 52
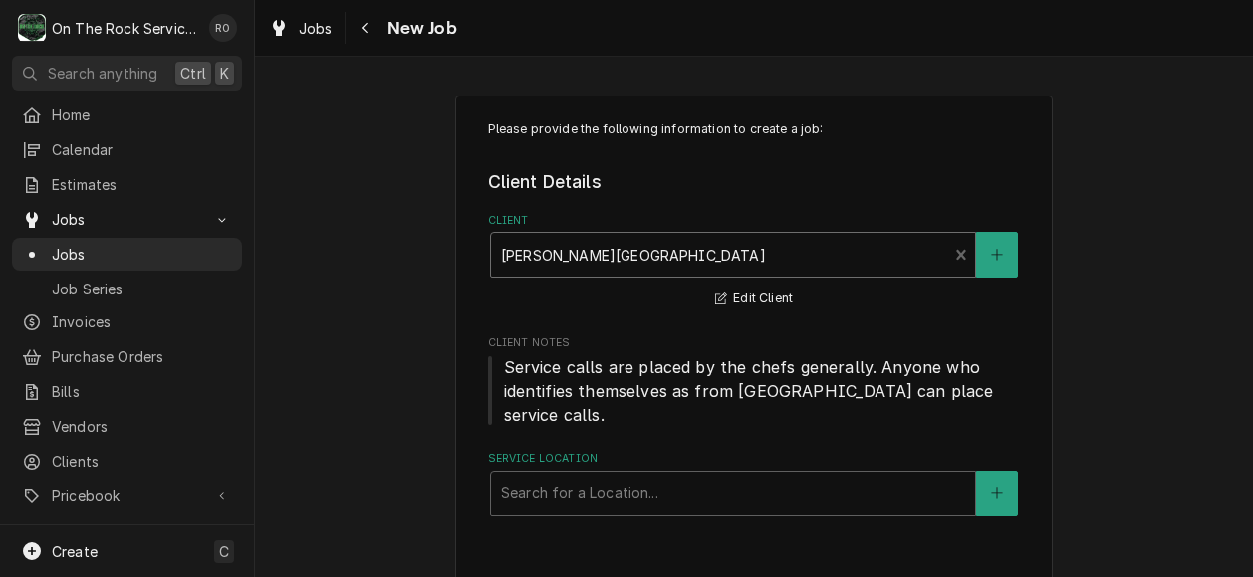
click at [661, 451] on div "Service Location Search for a Location..." at bounding box center [754, 483] width 533 height 65
click at [681, 451] on label "Service Location" at bounding box center [754, 459] width 533 height 16
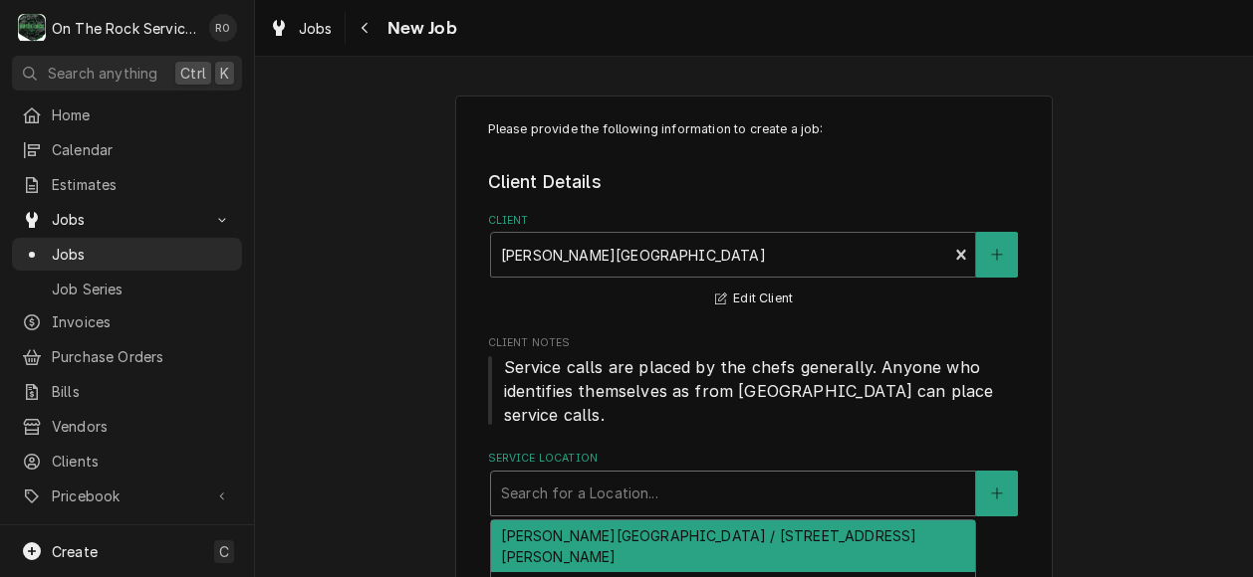
click at [697, 476] on div "Service Location" at bounding box center [733, 494] width 464 height 36
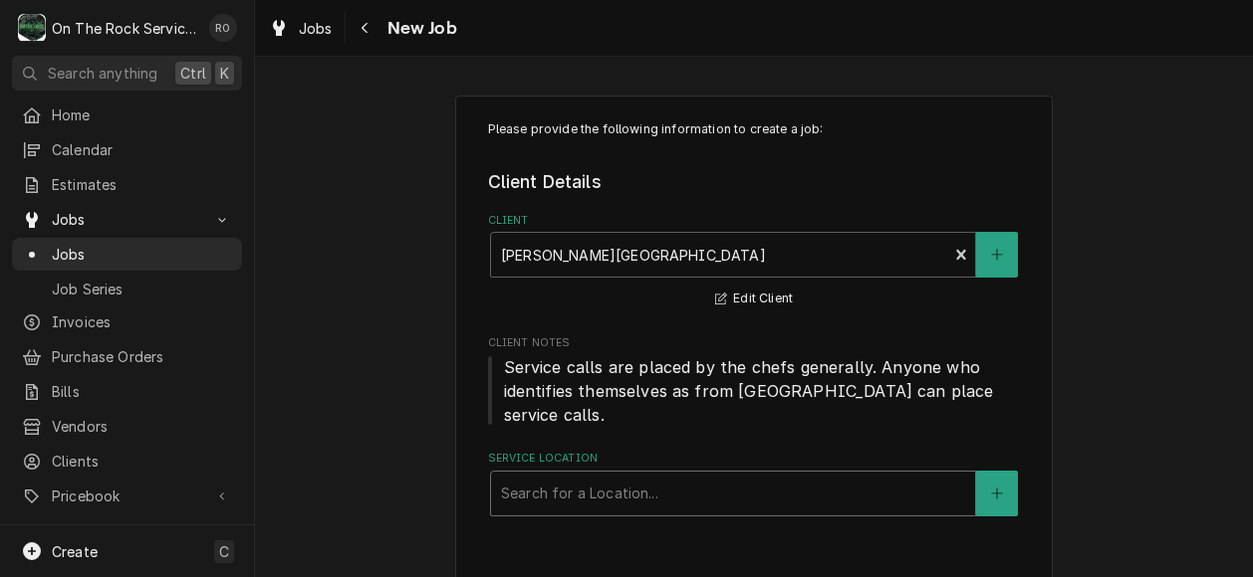
click at [697, 476] on div "Service Location" at bounding box center [733, 494] width 464 height 36
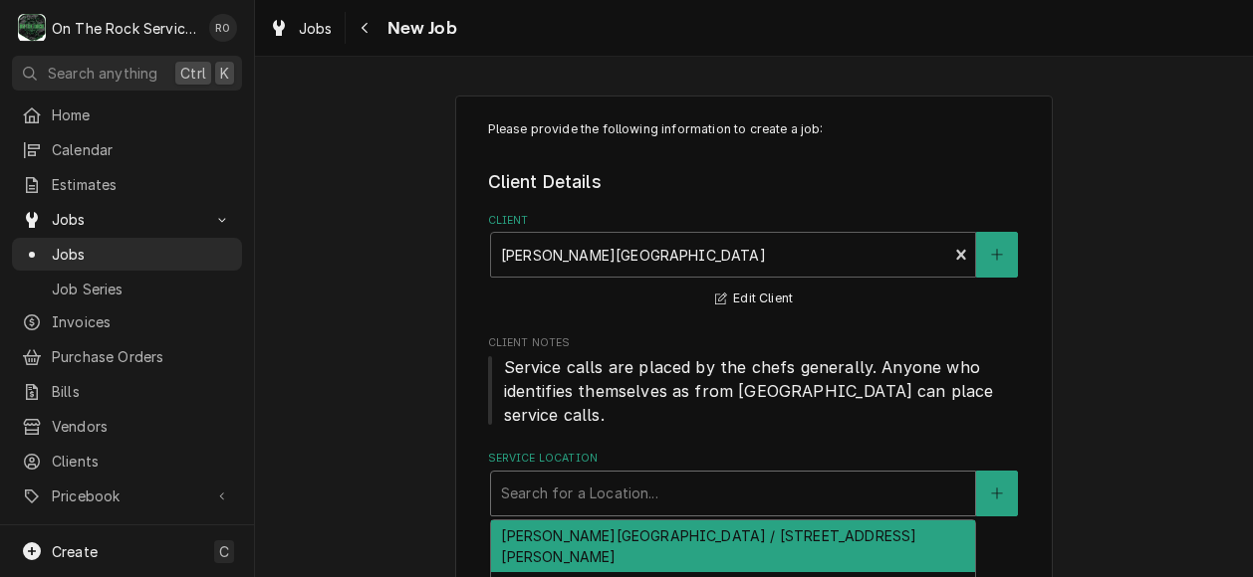
click at [697, 476] on div "Service Location" at bounding box center [733, 494] width 464 height 36
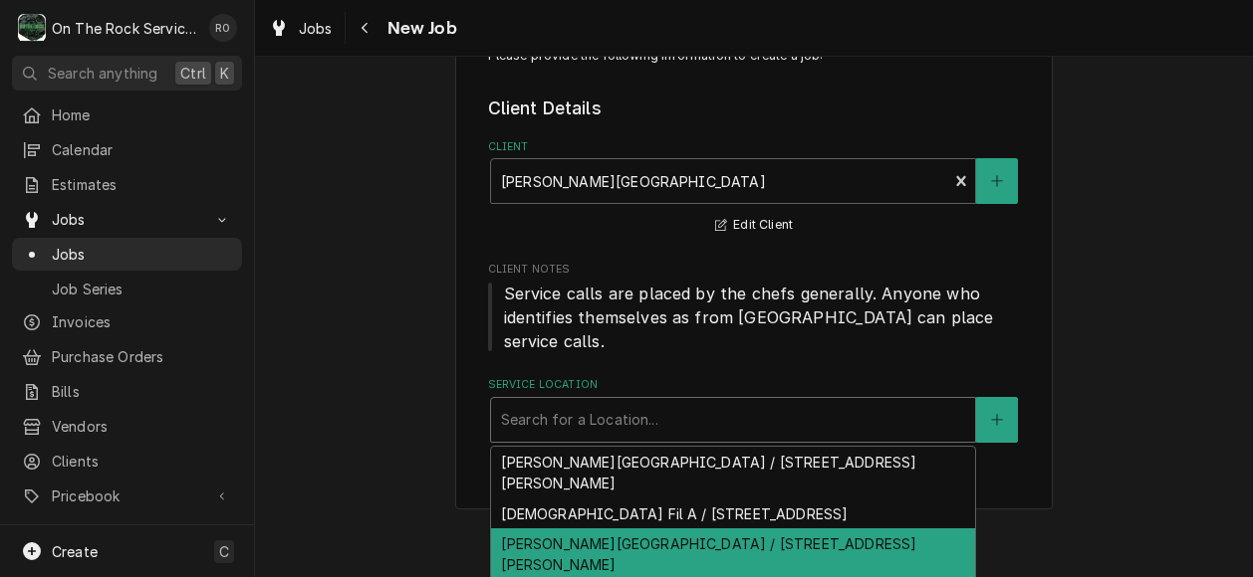
click at [706, 529] on div "[PERSON_NAME][GEOGRAPHIC_DATA] / [STREET_ADDRESS][PERSON_NAME]" at bounding box center [733, 555] width 484 height 52
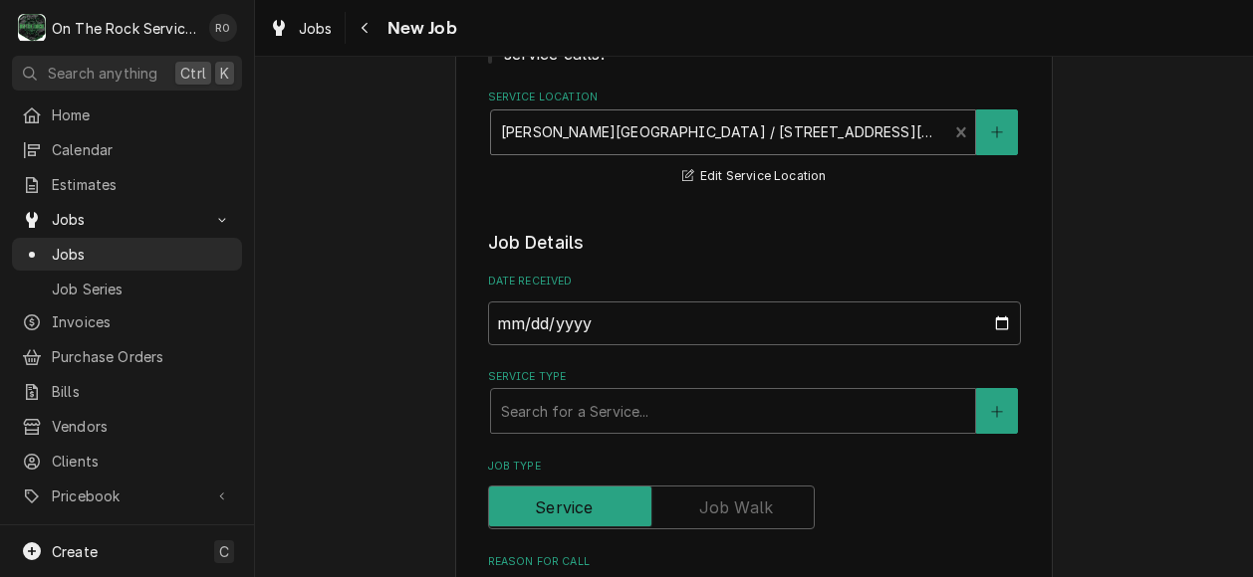
scroll to position [362, 0]
click at [705, 392] on div "Service Type" at bounding box center [733, 410] width 464 height 36
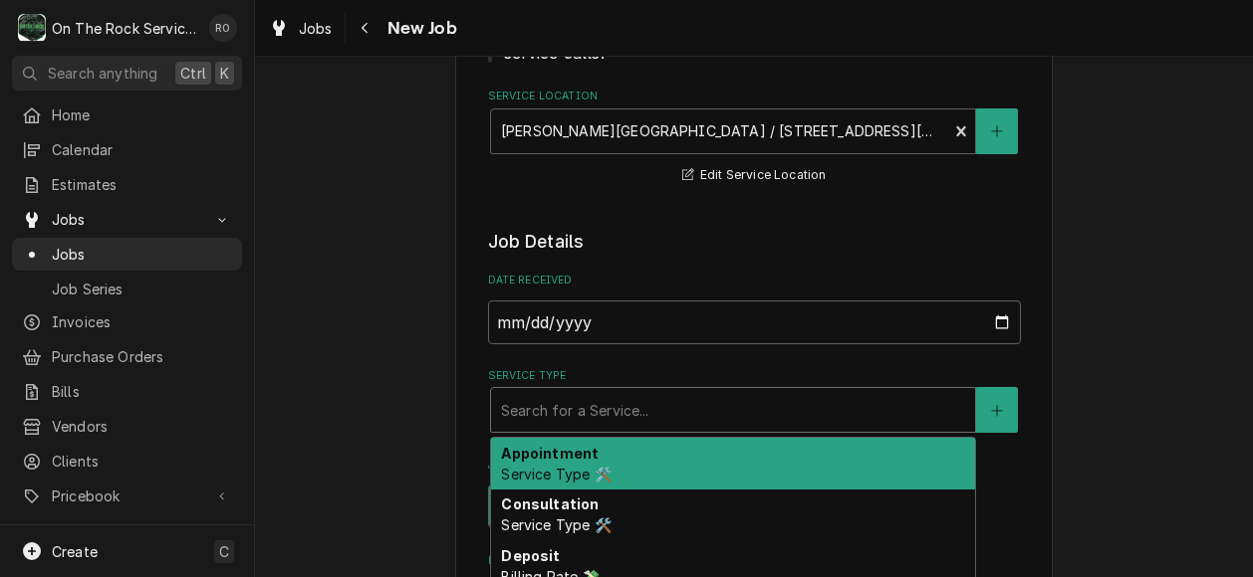
type textarea "x"
type input "S"
type textarea "x"
type input "Se"
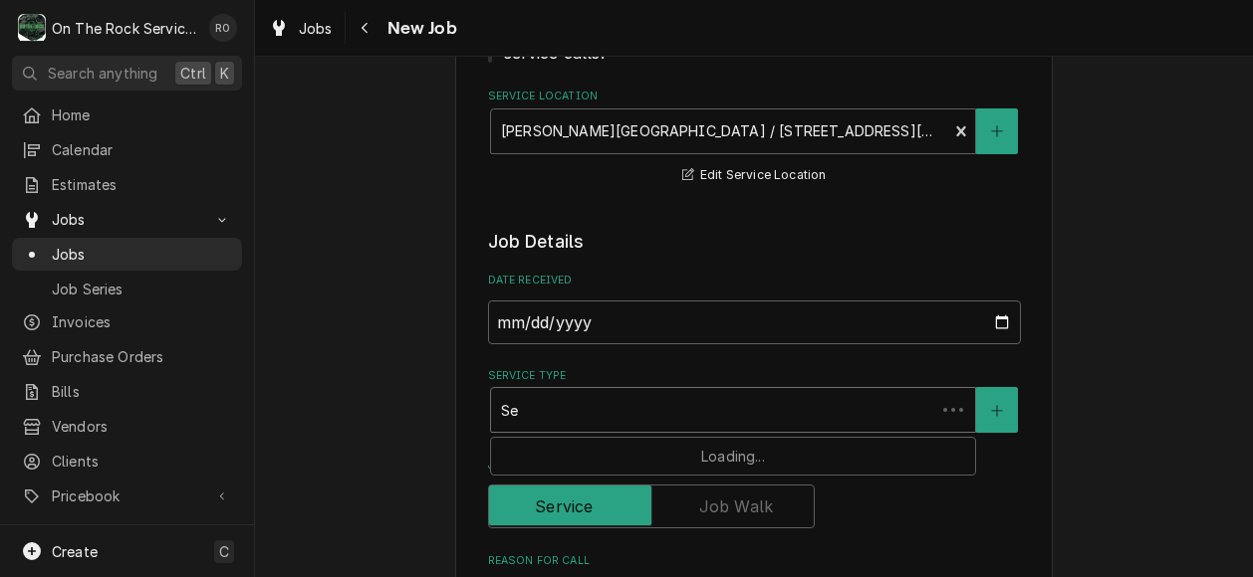
type textarea "x"
type input "Ser"
type textarea "x"
type input "Serv"
type textarea "x"
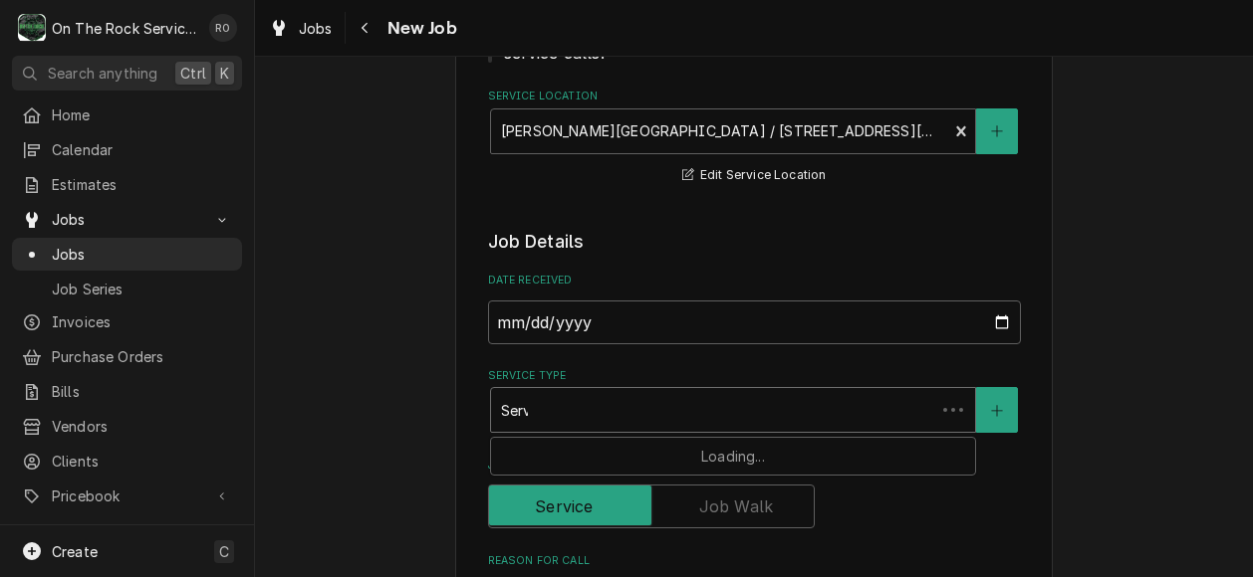
type input "Servi"
type textarea "x"
type input "Servic"
type textarea "x"
type input "Service"
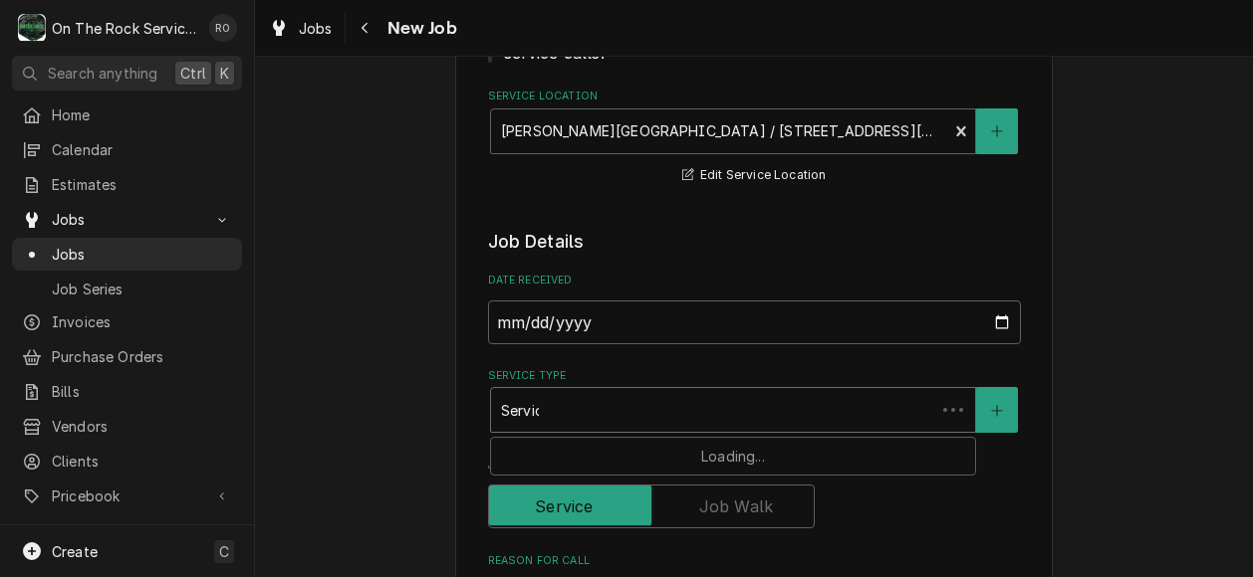
type textarea "x"
type input "Service"
type textarea "x"
type input "Service v"
type textarea "x"
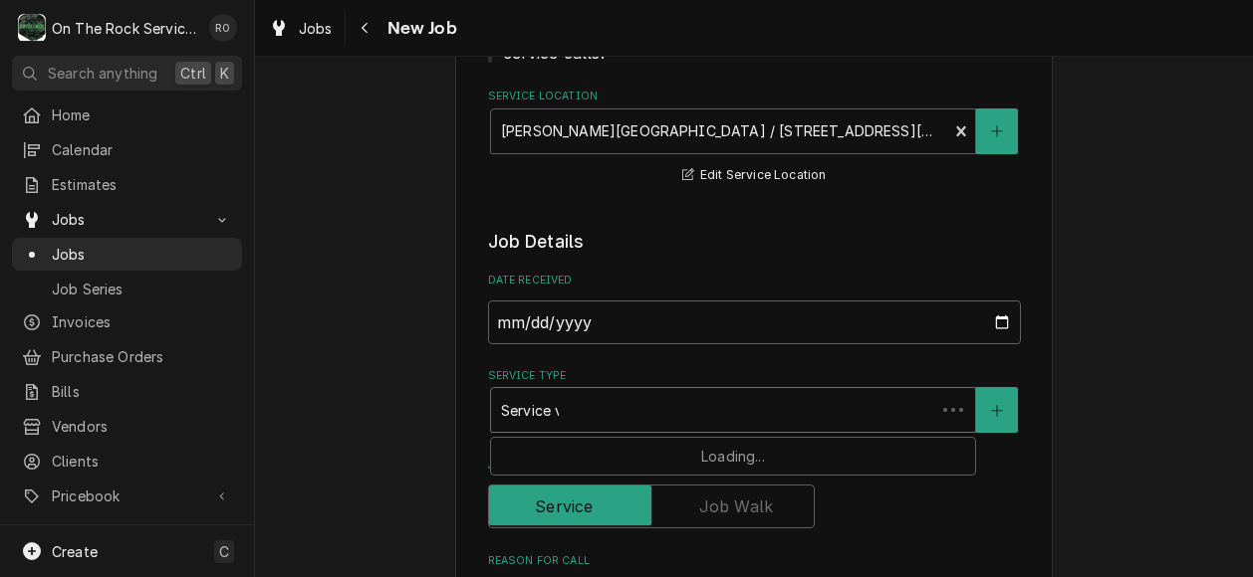
type input "Service va"
type textarea "x"
type input "Service val"
type textarea "x"
type input "Service vall"
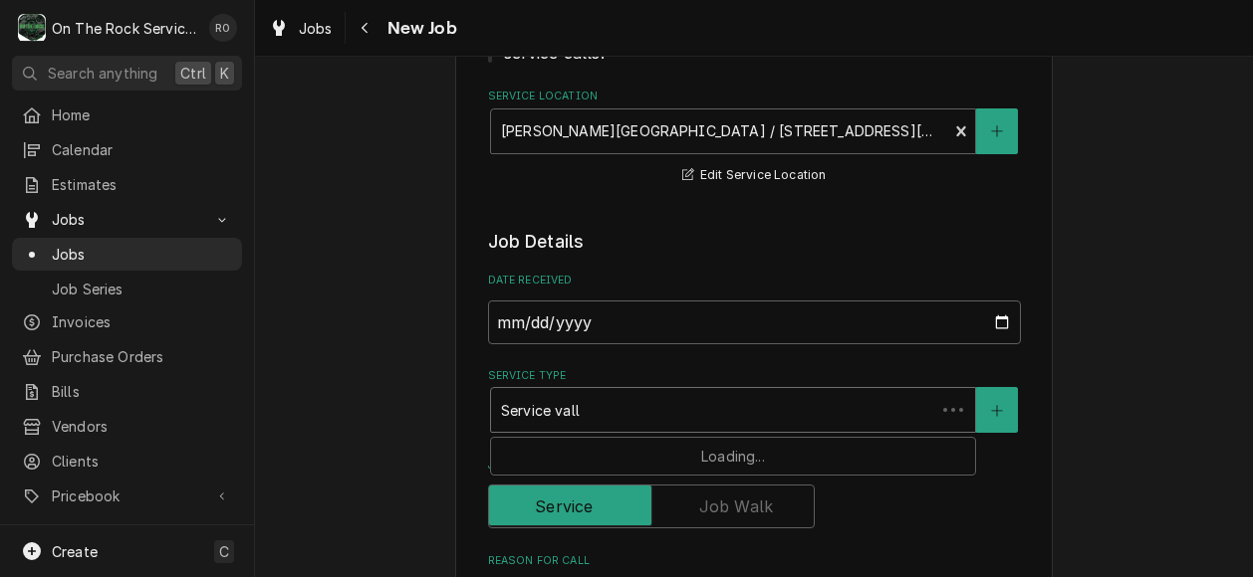
type textarea "x"
type input "Service vall\\"
type textarea "x"
type input "Service vall\"
type textarea "x"
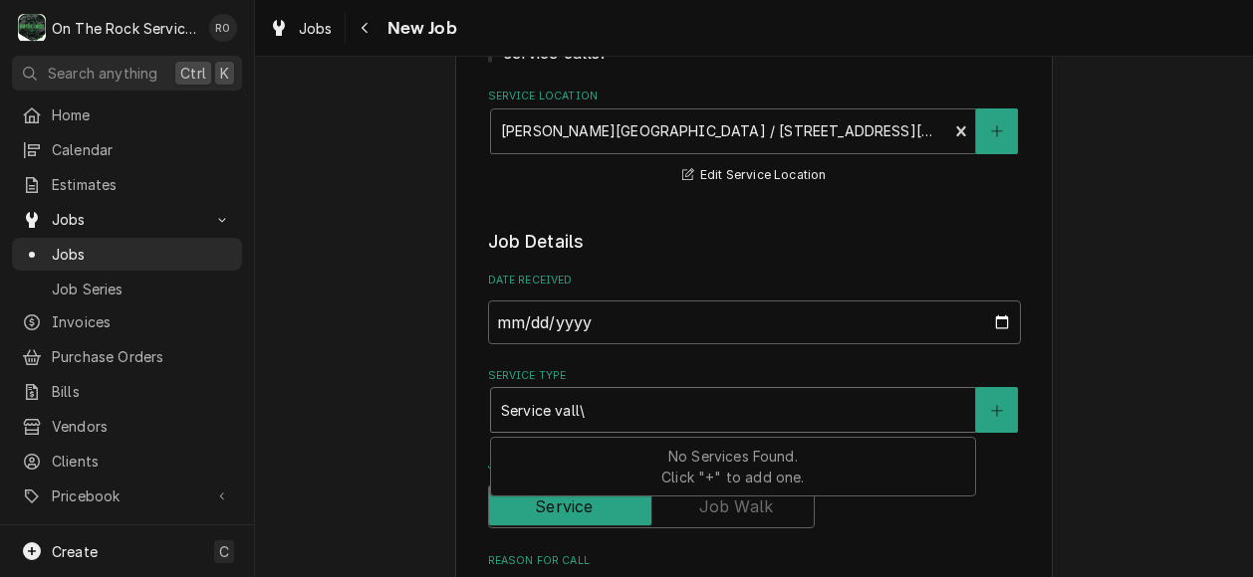
type input "Service vall"
type textarea "x"
type input "Service val"
type textarea "x"
type input "Service va"
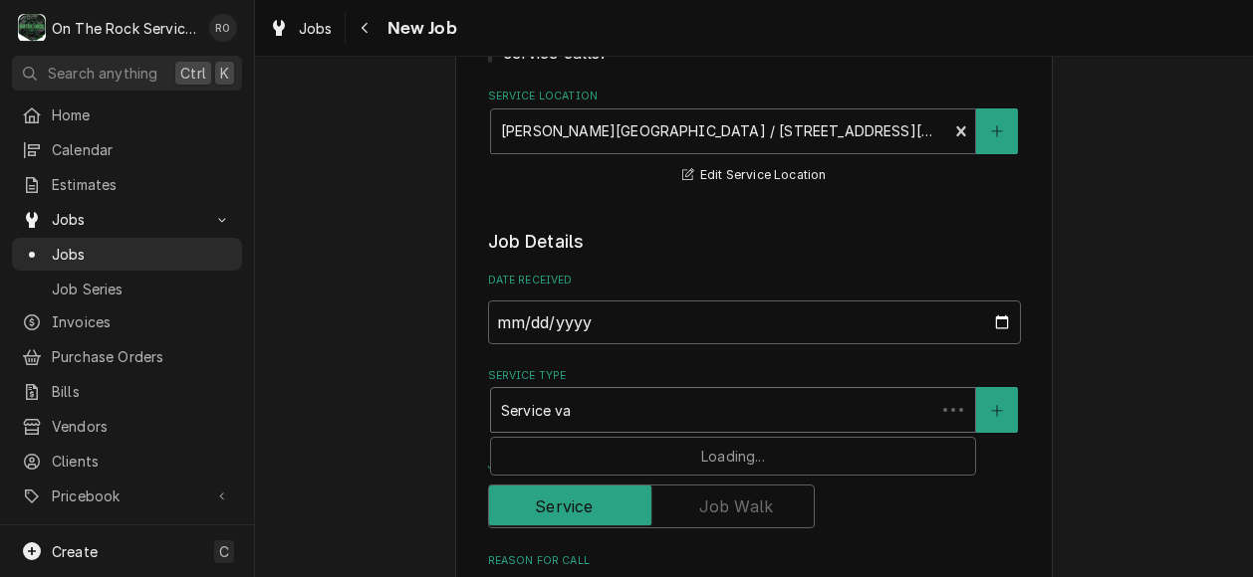
type textarea "x"
type input "Service v"
type textarea "x"
type input "Service"
type textarea "x"
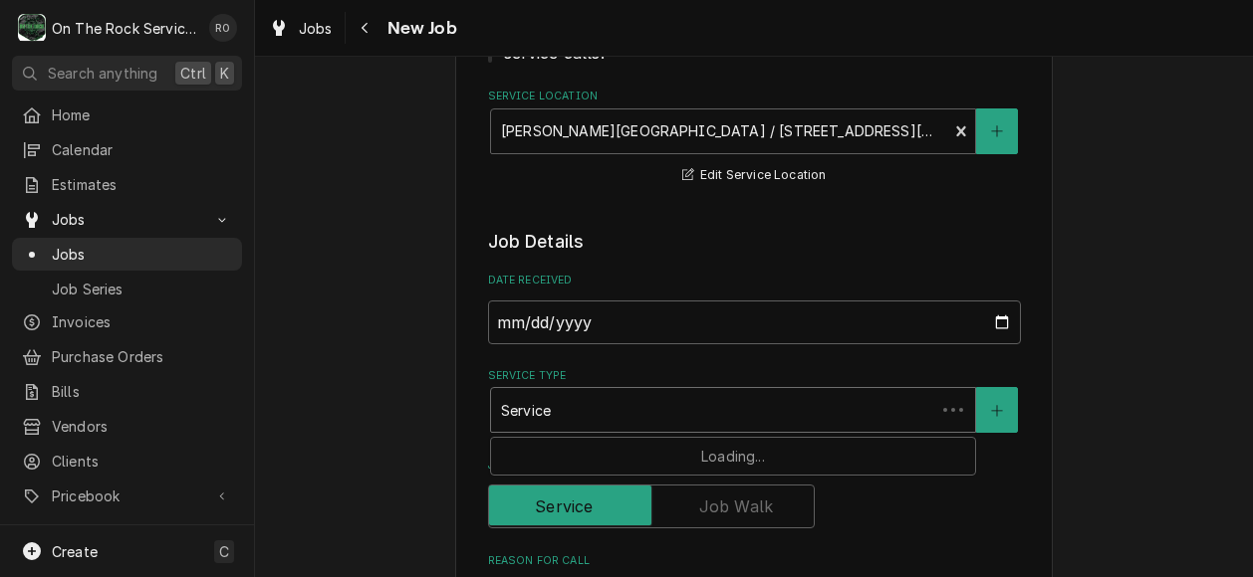
type input "Service c"
type textarea "x"
type input "Service ca"
type textarea "x"
type input "Service cal"
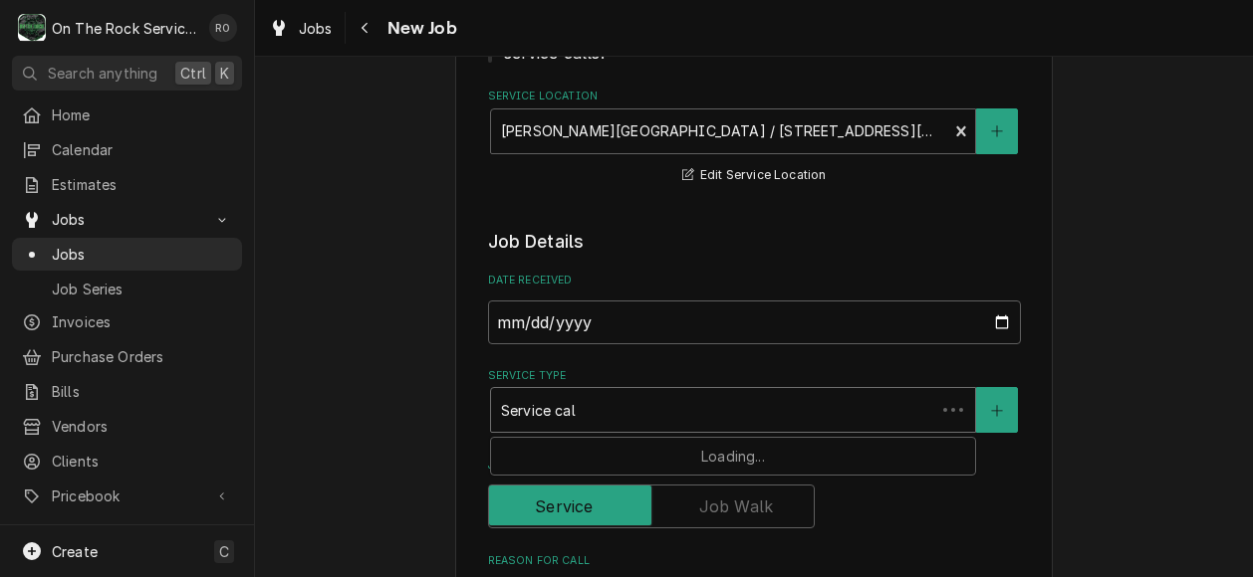
type textarea "x"
type input "Service call"
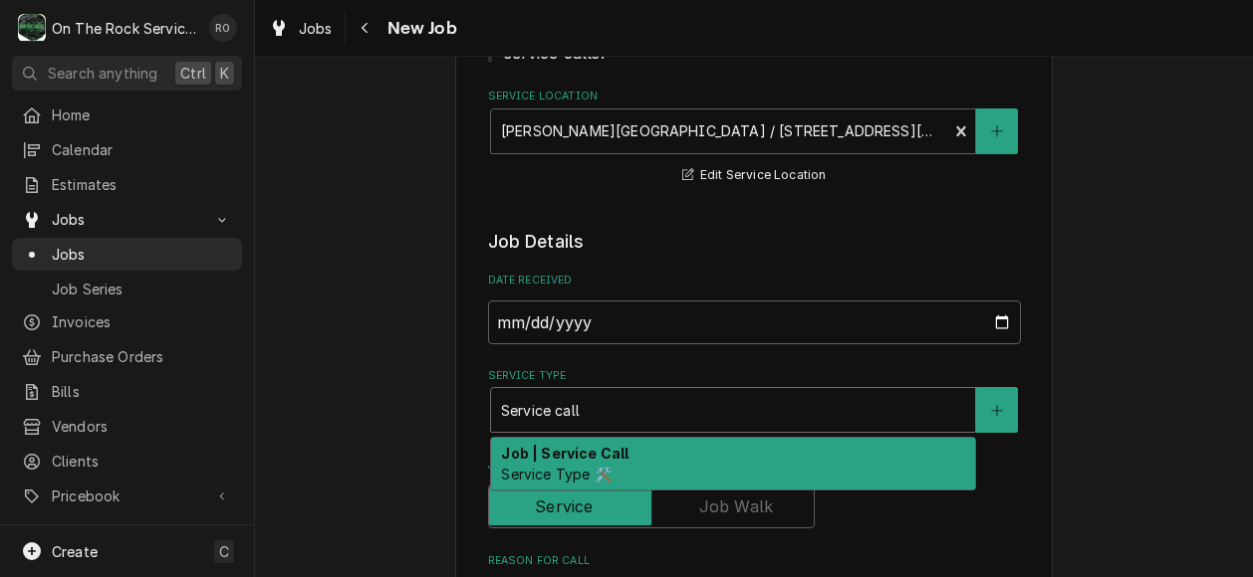
click at [701, 438] on div "Job | Service Call Service Type 🛠️" at bounding box center [733, 464] width 484 height 52
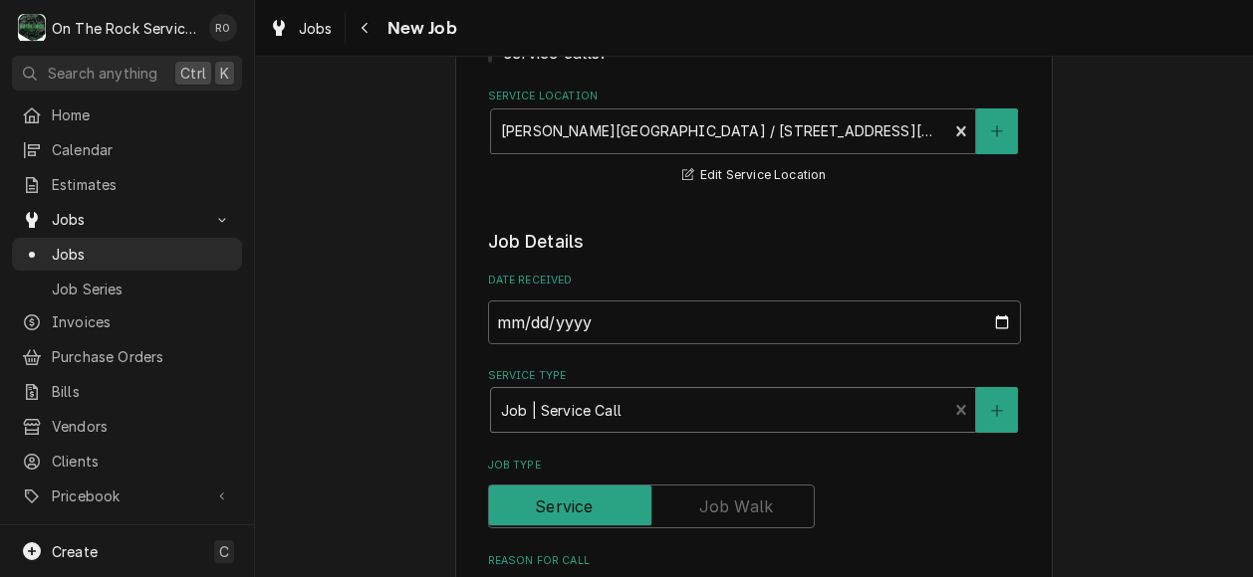
type textarea "x"
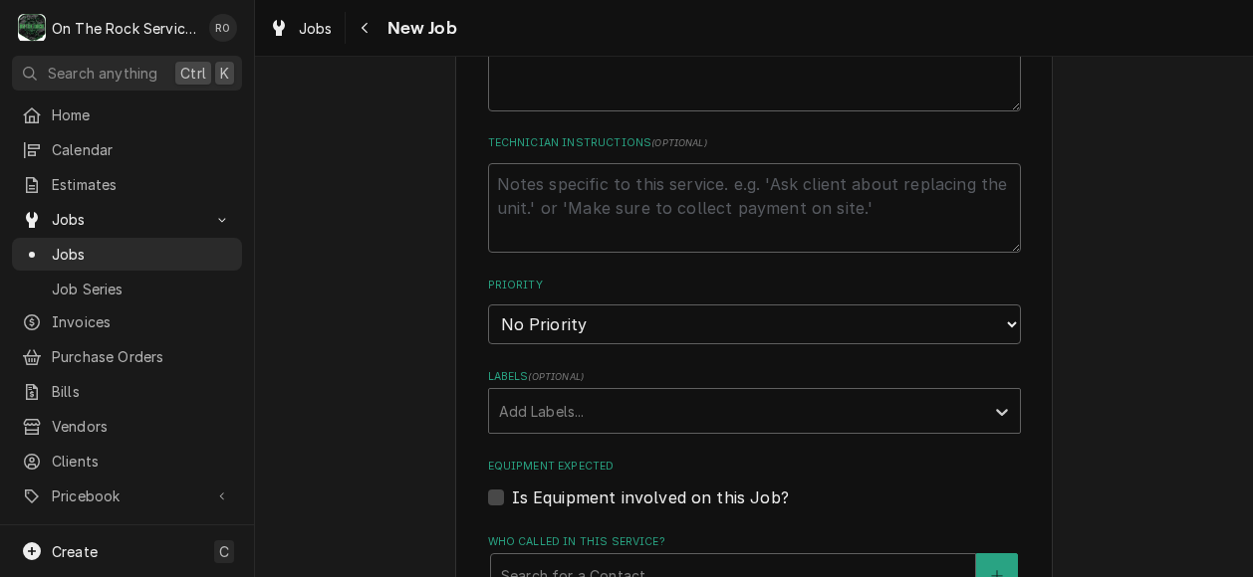
scroll to position [961, 0]
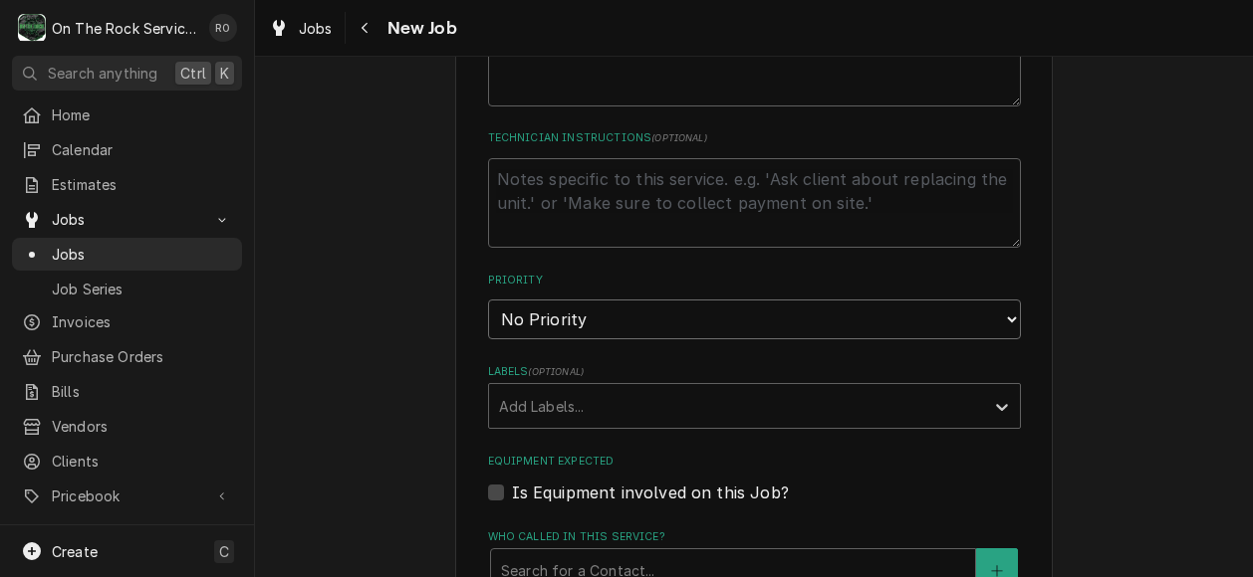
click at [856, 312] on select "No Priority Urgent High Medium Low" at bounding box center [754, 320] width 533 height 40
select select "1"
click at [488, 300] on select "No Priority Urgent High Medium Low" at bounding box center [754, 320] width 533 height 40
type textarea "x"
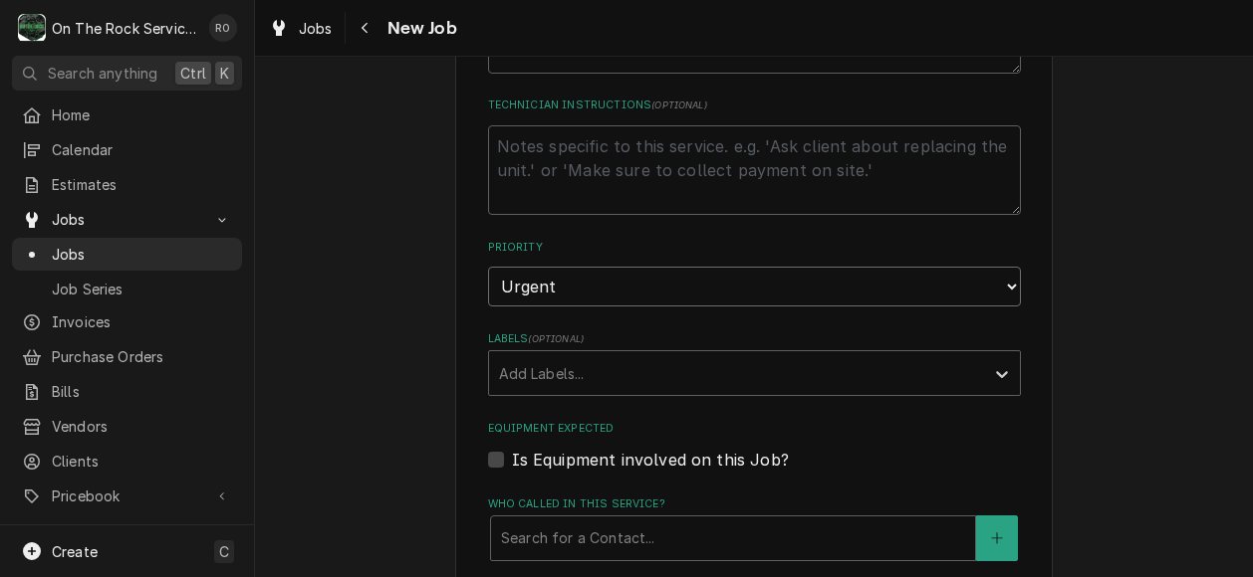
scroll to position [996, 0]
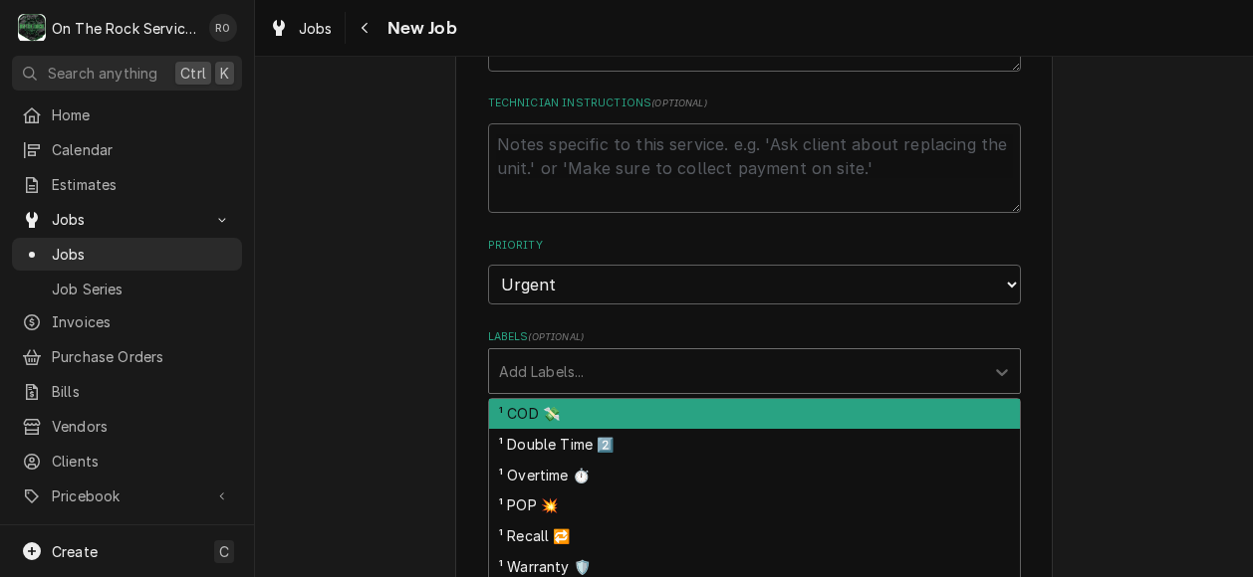
click at [826, 353] on div "Labels" at bounding box center [736, 371] width 475 height 36
type input "refr"
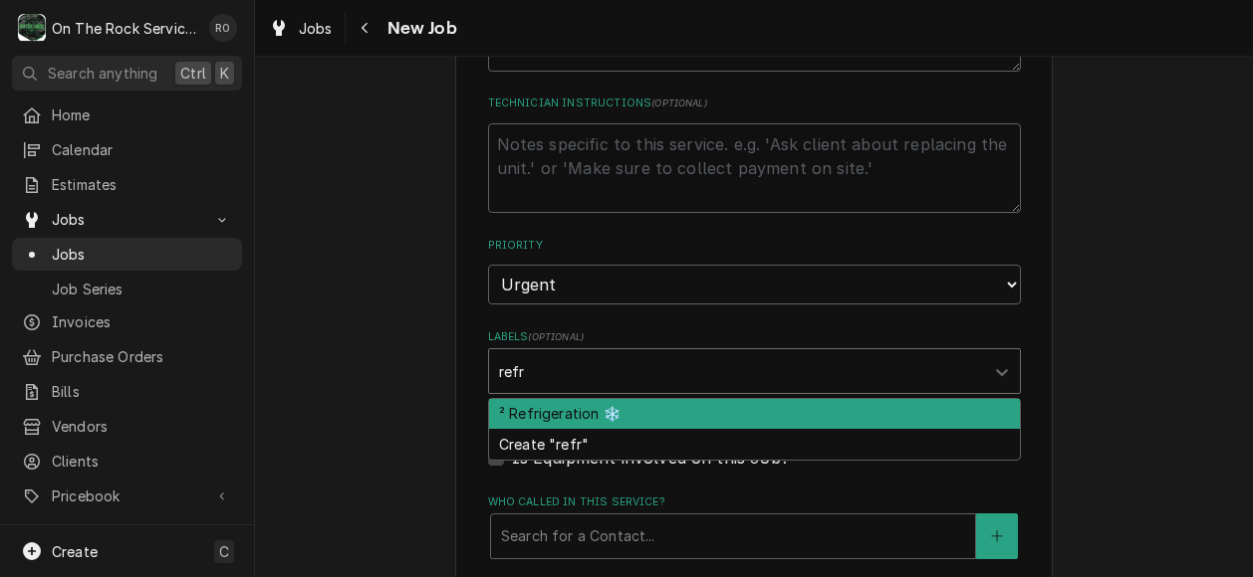
click at [817, 399] on div "² Refrigeration ❄️" at bounding box center [754, 414] width 531 height 31
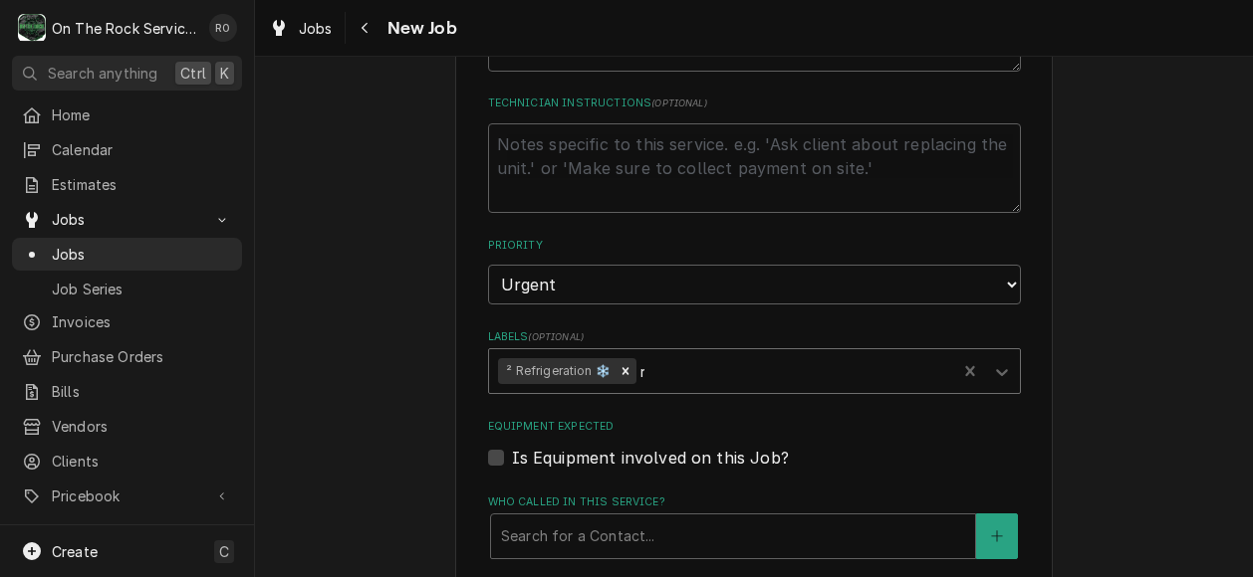
type textarea "x"
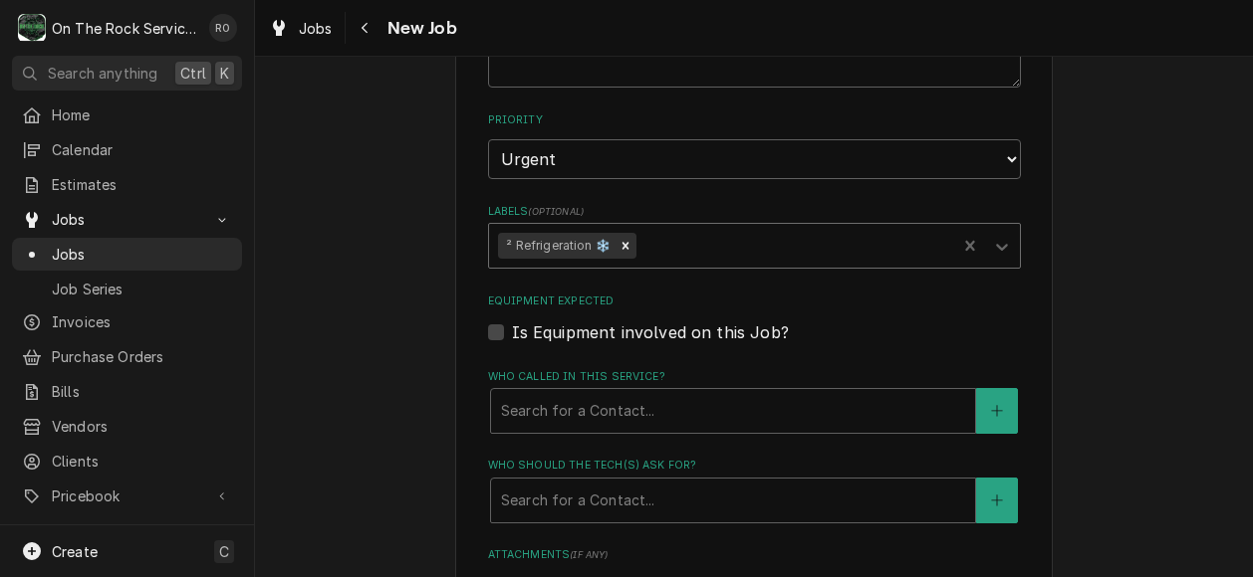
scroll to position [1143, 0]
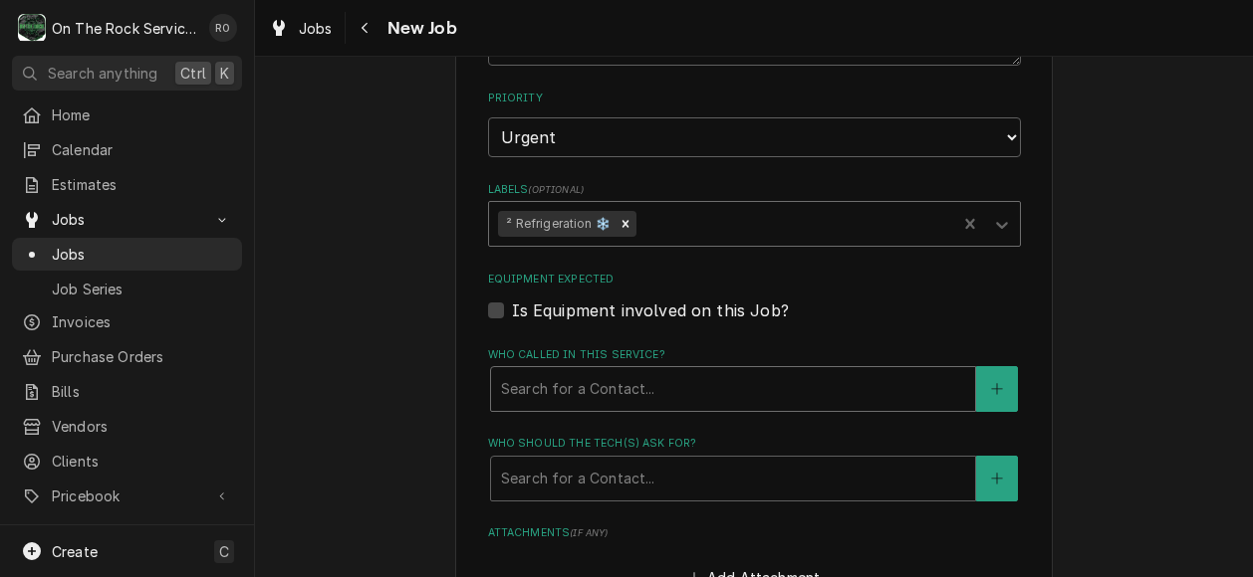
click at [801, 371] on div "Who called in this service?" at bounding box center [733, 389] width 464 height 36
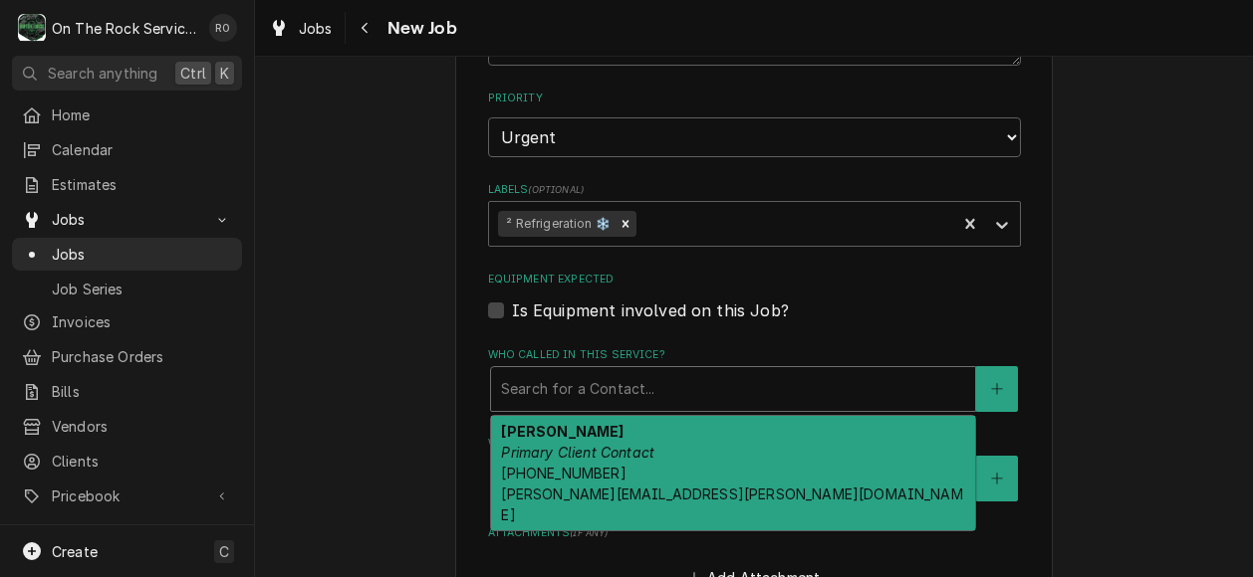
click at [800, 419] on div "Ken Petit Primary Client Contact (864) 266-7759 pettit.kens@wofford.edu" at bounding box center [733, 473] width 484 height 115
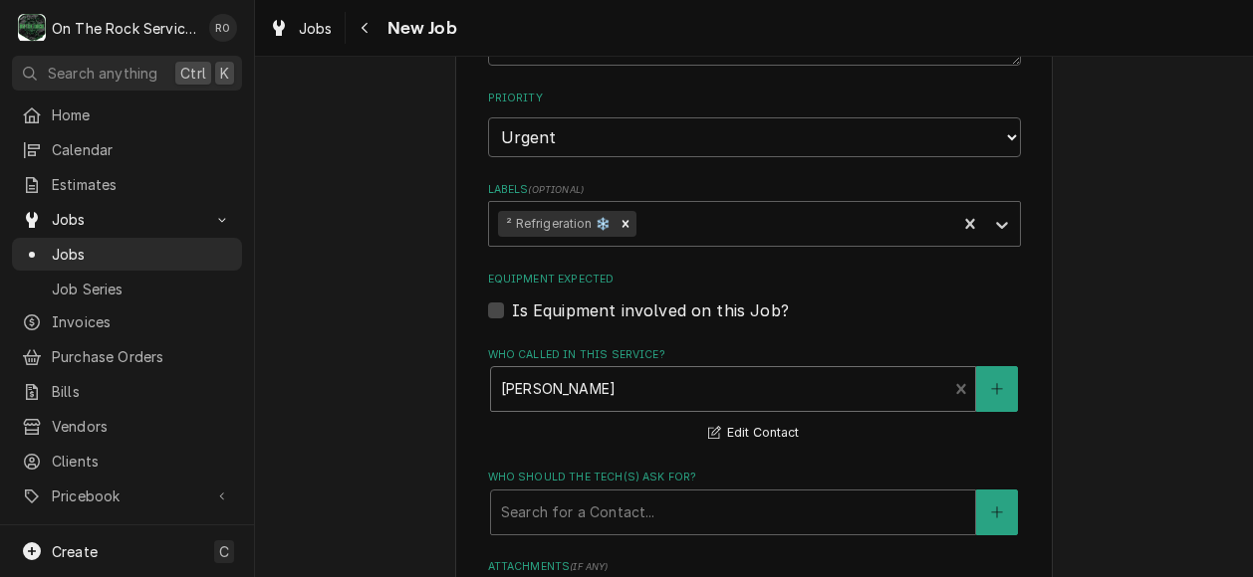
click at [796, 470] on label "Who should the tech(s) ask for?" at bounding box center [754, 478] width 533 height 16
click at [803, 495] on div "Who should the tech(s) ask for?" at bounding box center [733, 513] width 464 height 36
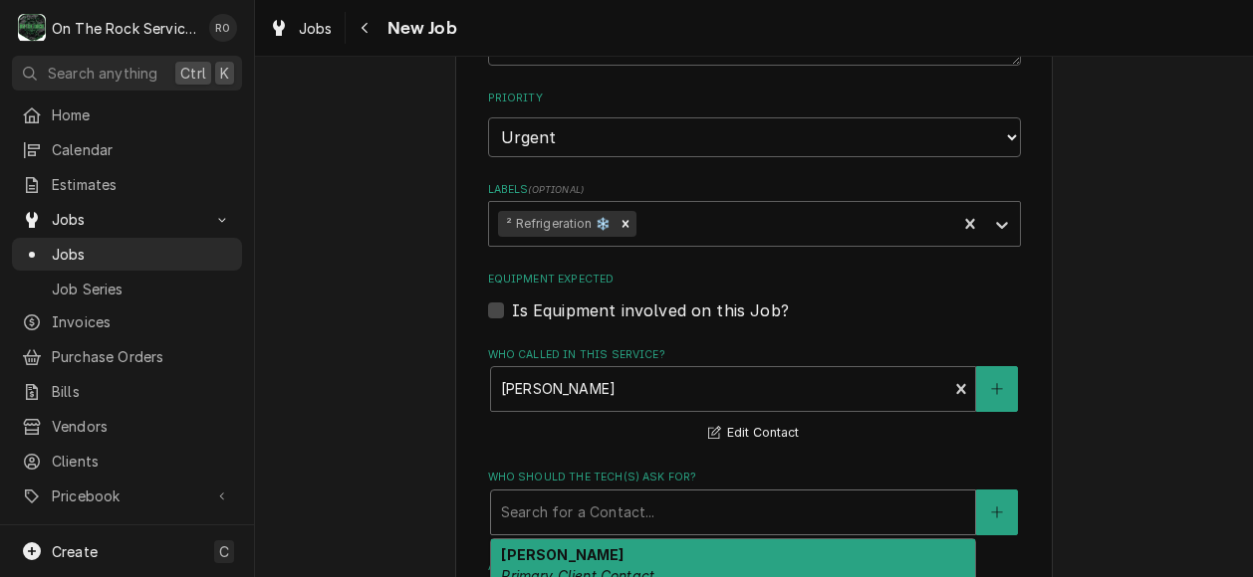
type textarea "x"
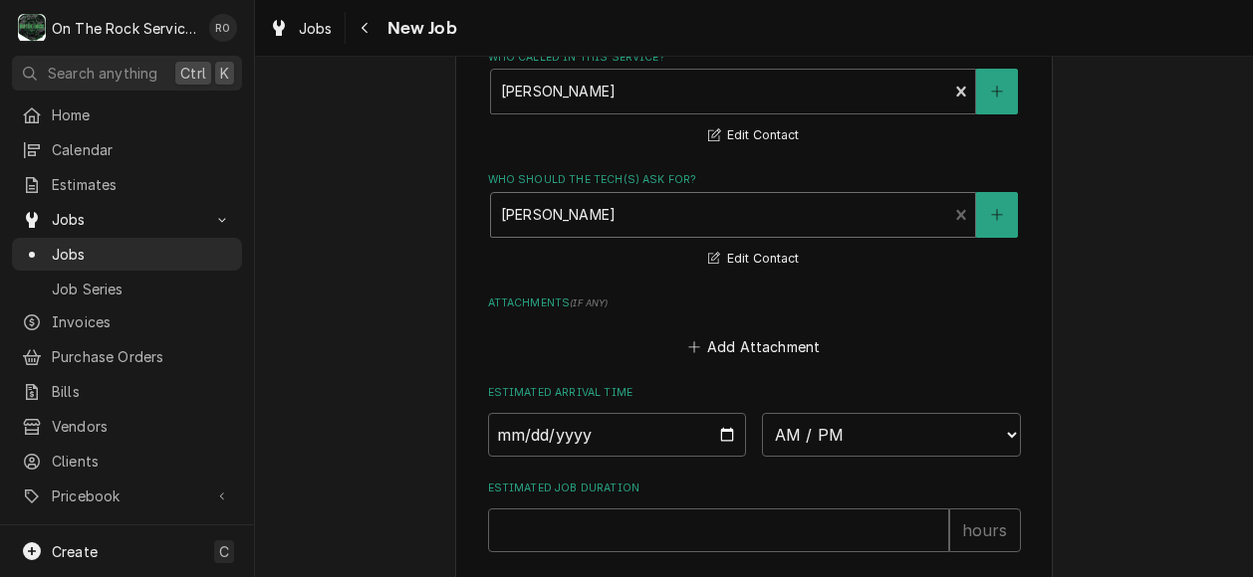
scroll to position [1442, 0]
click at [725, 412] on input "Date" at bounding box center [617, 434] width 259 height 44
type input "2025-09-04"
type textarea "x"
click at [849, 424] on select "AM / PM 6:00 AM 6:15 AM 6:30 AM 6:45 AM 7:00 AM 7:15 AM 7:30 AM 7:45 AM 8:00 AM…" at bounding box center [891, 434] width 259 height 44
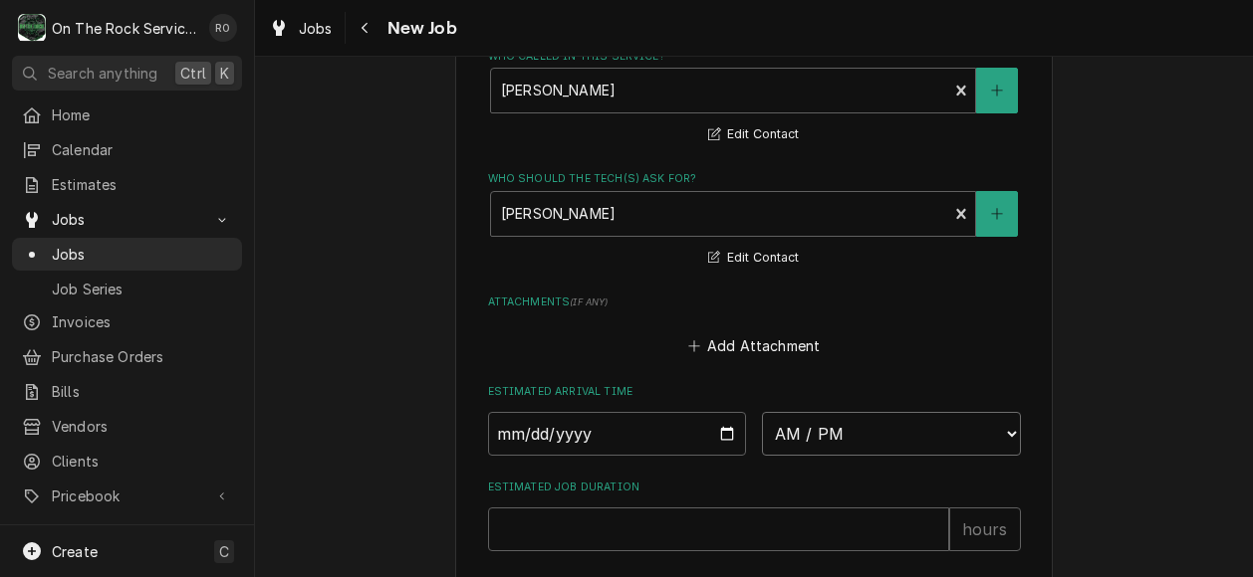
select select "08:00:00"
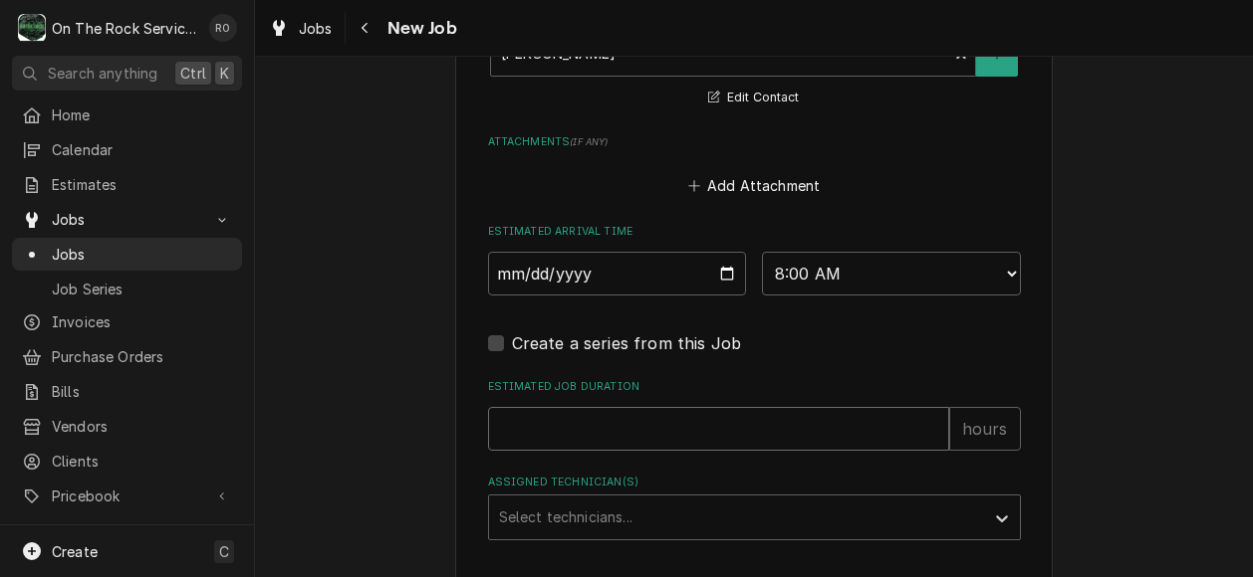
click at [730, 407] on input "Estimated Job Duration" at bounding box center [718, 429] width 461 height 44
type textarea "x"
type input "2"
type textarea "x"
type input "2"
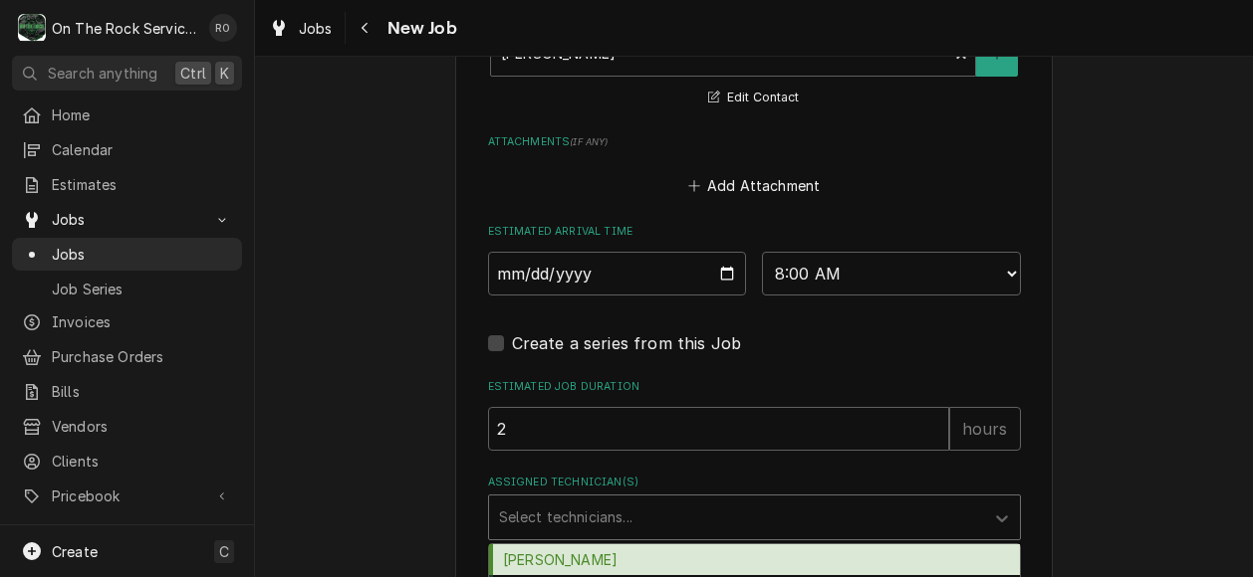
click at [695, 505] on div "Assigned Technician(s)" at bounding box center [736, 518] width 475 height 36
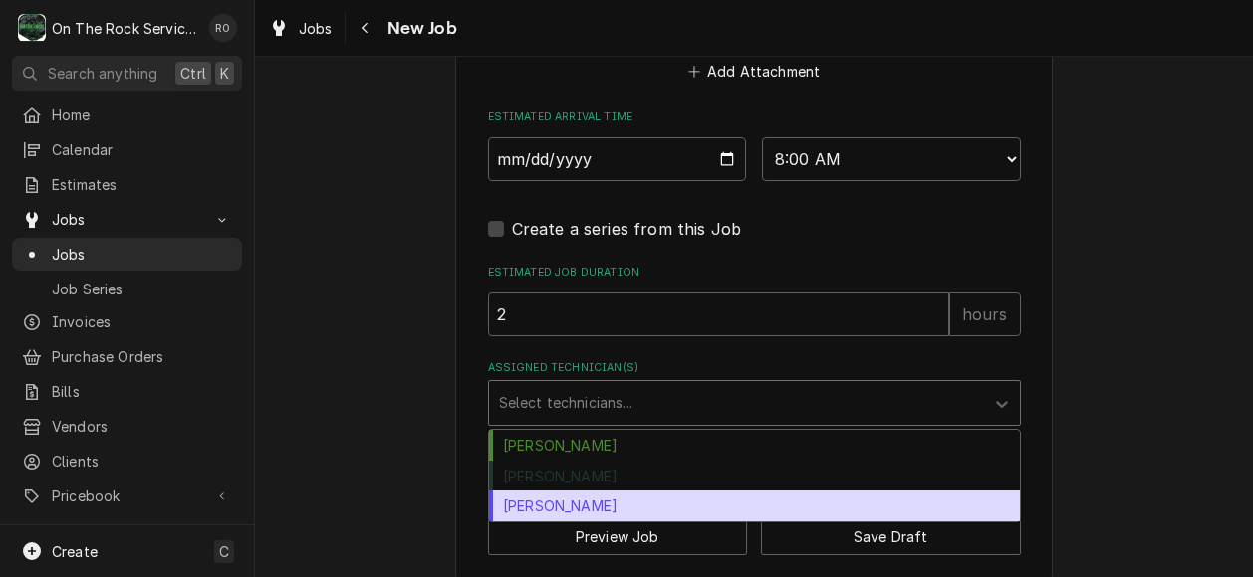
click at [661, 491] on div "Todd Brady" at bounding box center [754, 506] width 531 height 31
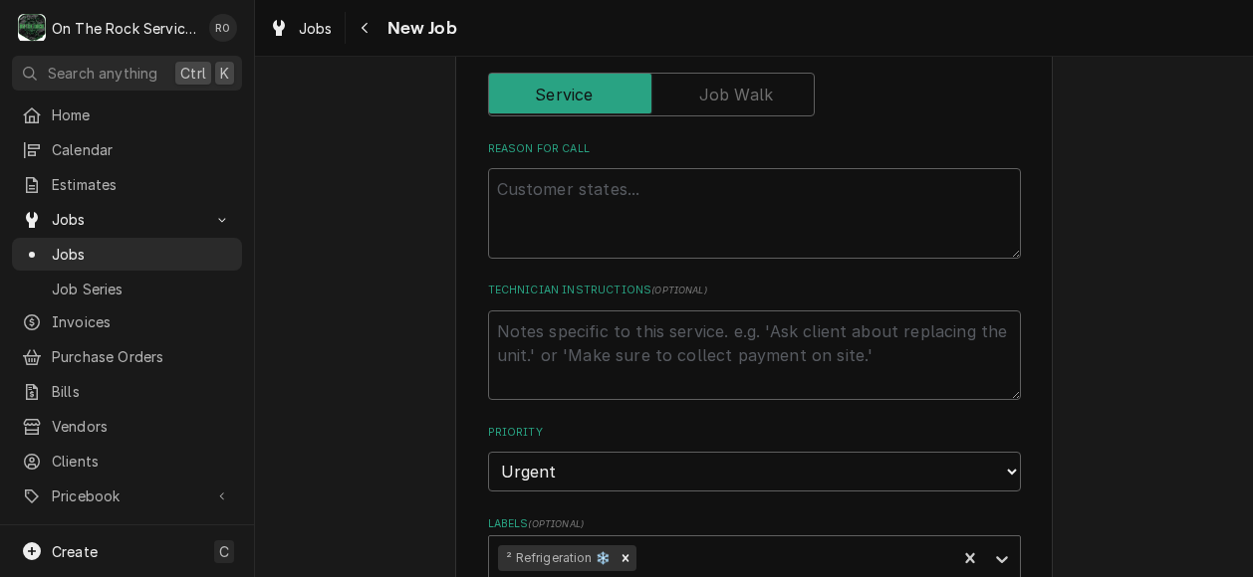
scroll to position [806, 0]
click at [713, 206] on textarea "Reason For Call" at bounding box center [754, 215] width 533 height 91
type textarea "x"
type textarea "3"
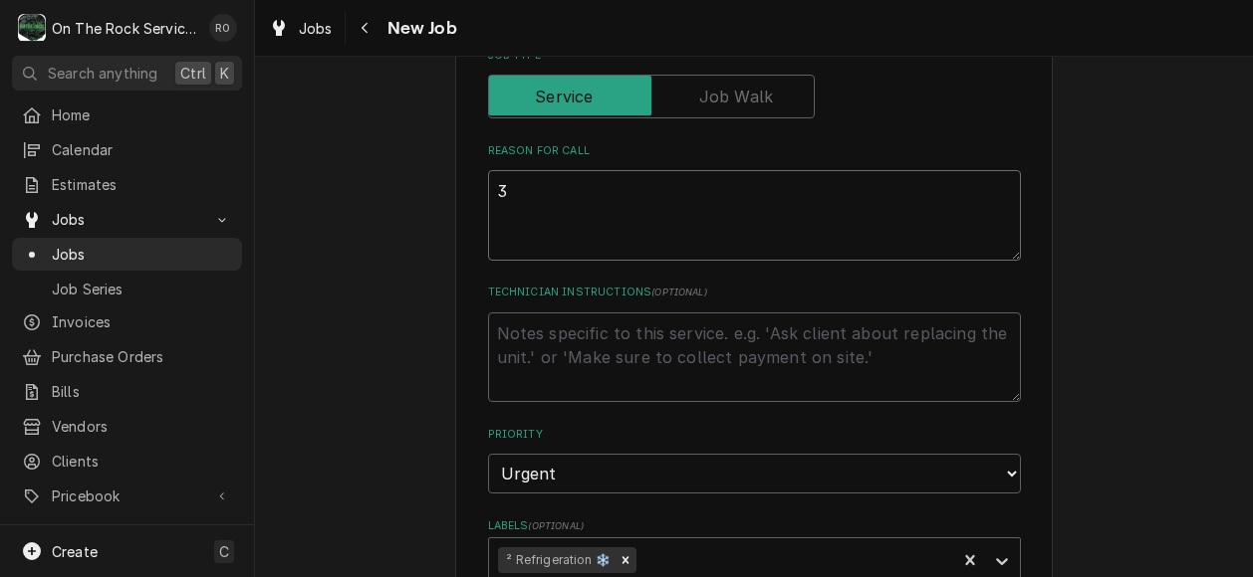
type textarea "x"
type textarea "3"
type textarea "x"
type textarea "3 i"
type textarea "x"
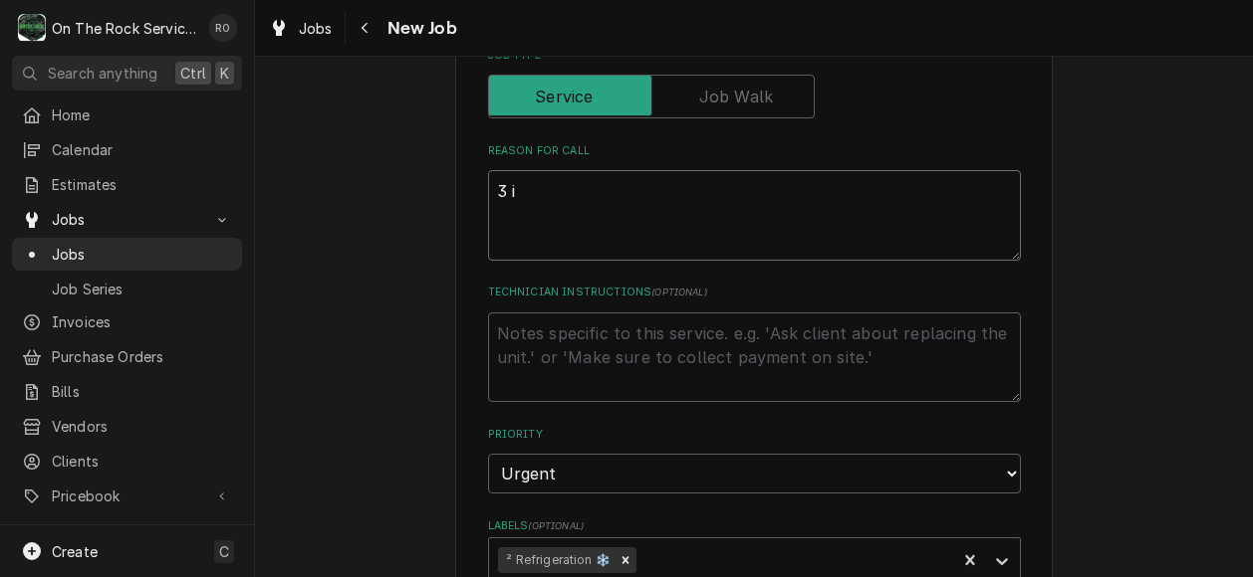
type textarea "3 ic"
type textarea "x"
type textarea "3 ice"
type textarea "x"
type textarea "3 ice"
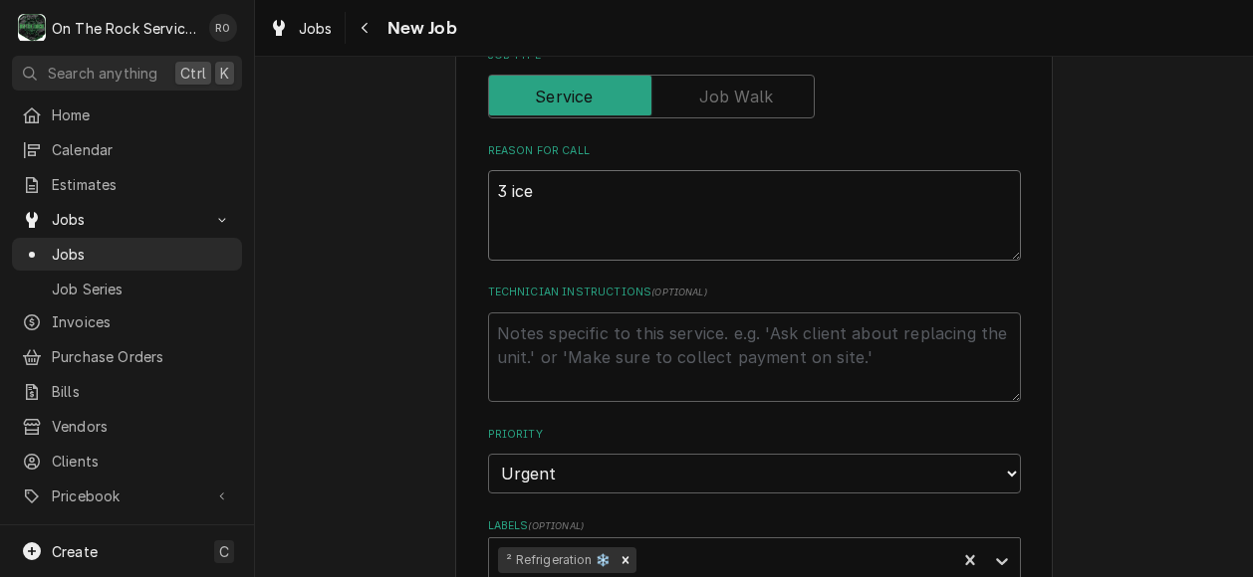
type textarea "x"
type textarea "3 ice c"
type textarea "x"
type textarea "3 ice ch"
type textarea "x"
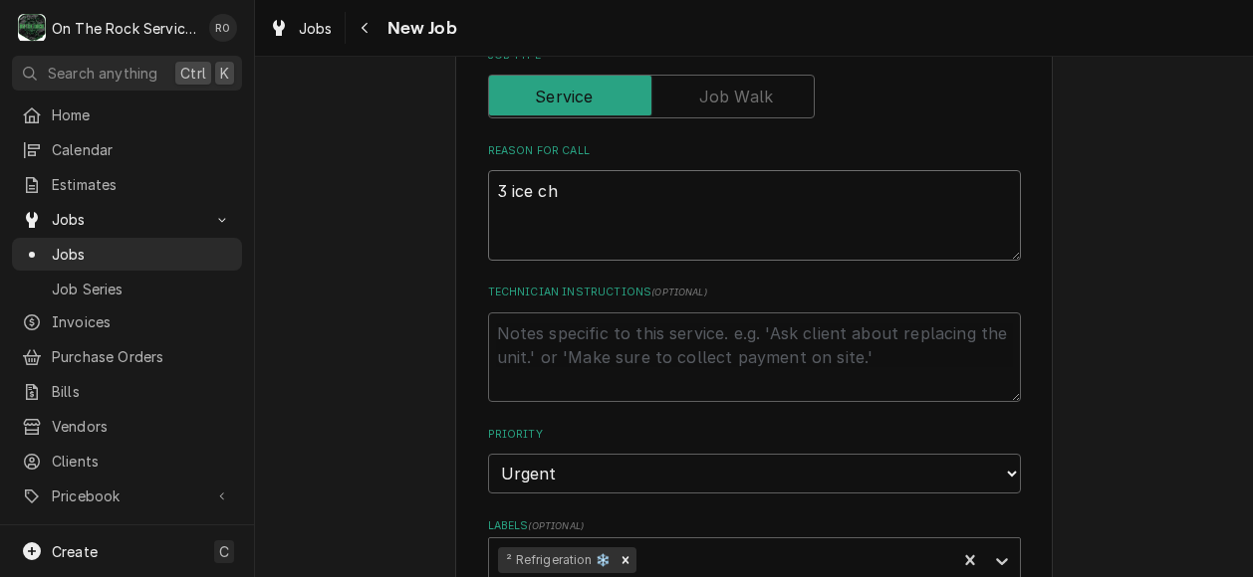
type textarea "3 ice che"
type textarea "x"
type textarea "3 ice chest"
type textarea "x"
type textarea "3 ice chests"
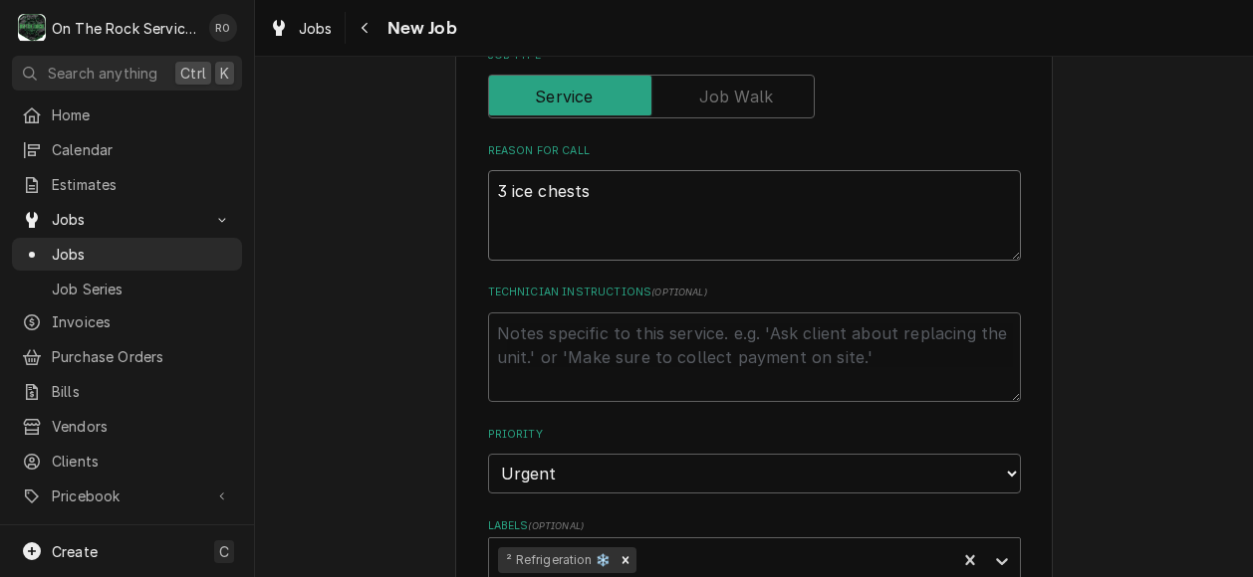
type textarea "x"
type textarea "3 ice chests"
type textarea "x"
type textarea "3 ice chests n"
type textarea "x"
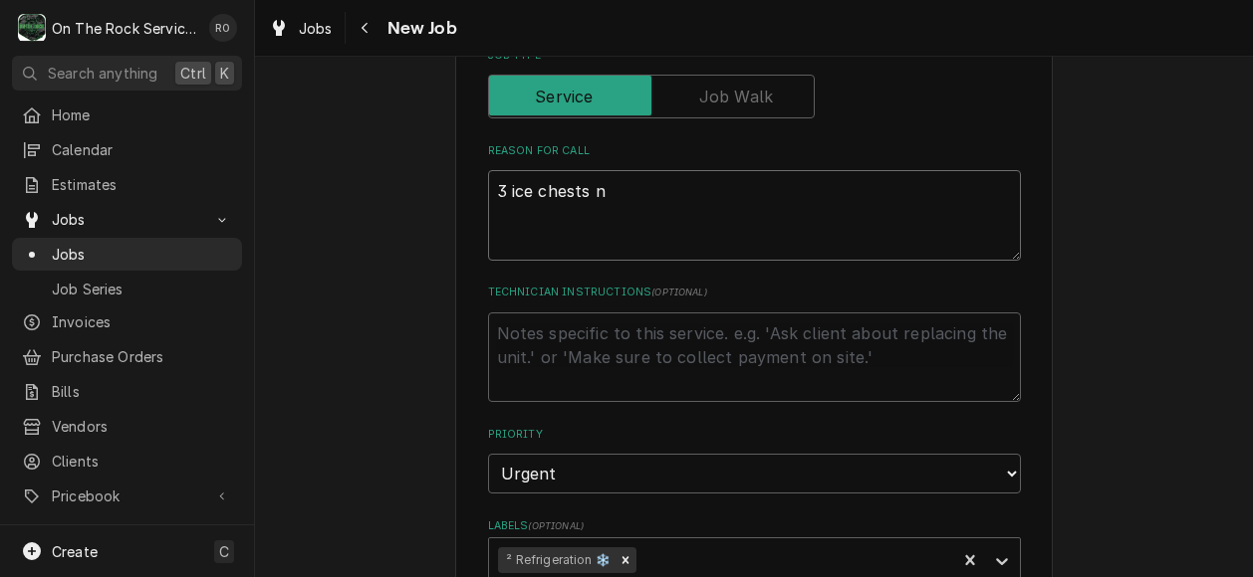
type textarea "3 ice chests no"
type textarea "x"
type textarea "3 ice chests not"
type textarea "x"
type textarea "3 ice chests not"
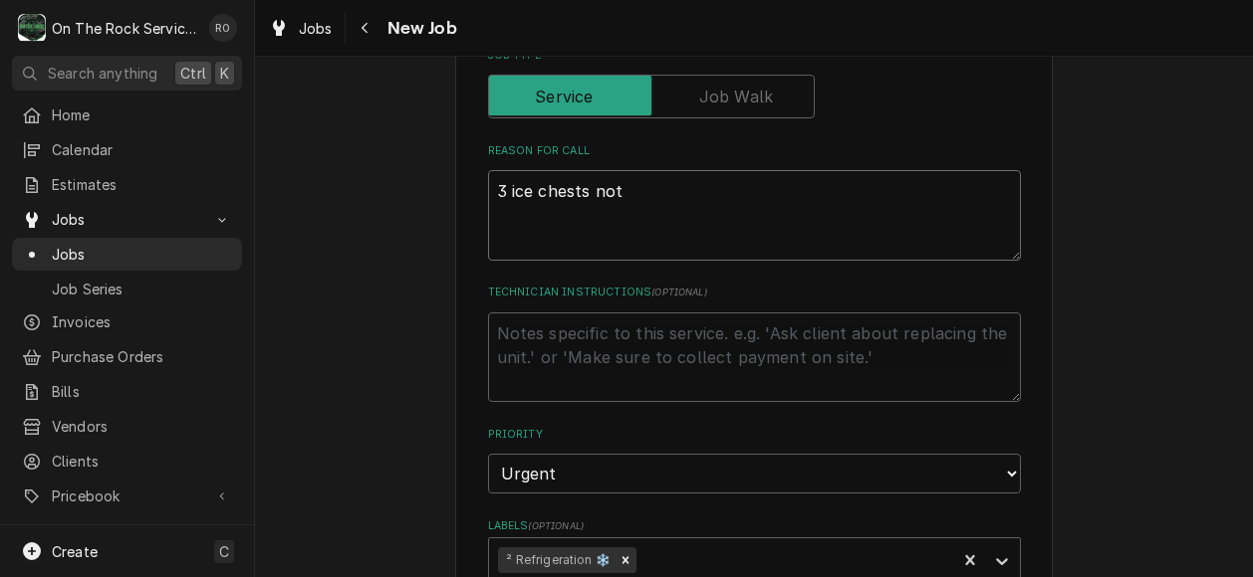
type textarea "x"
type textarea "3 ice chests not wo"
type textarea "x"
type textarea "3 ice chests not work"
type textarea "x"
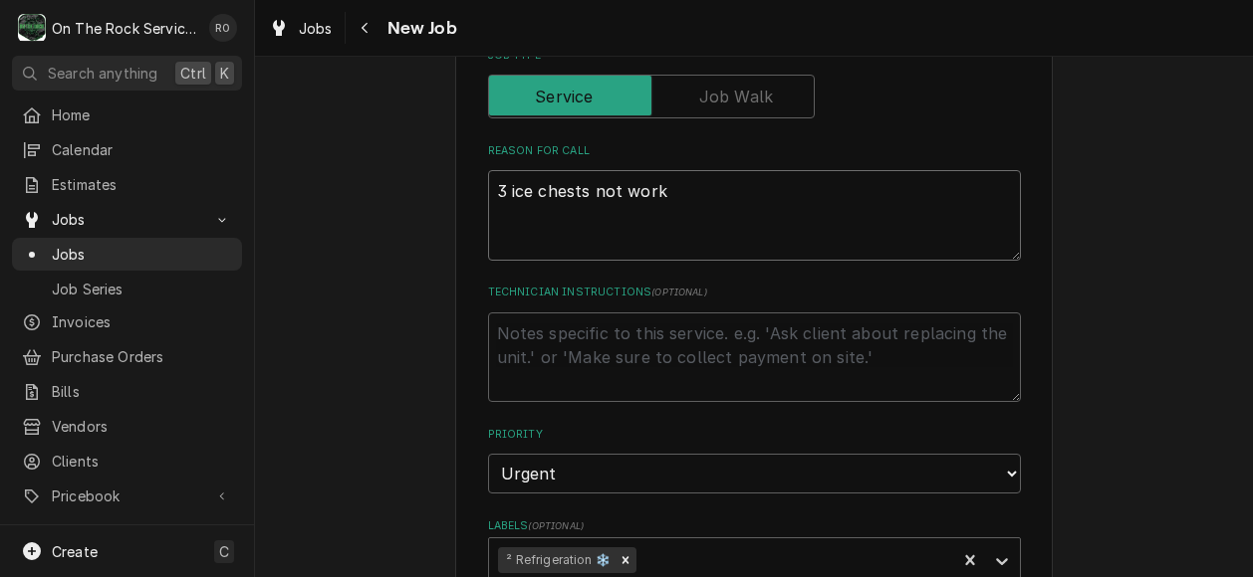
type textarea "3 ice chests not worki"
type textarea "x"
type textarea "3 ice chests not workin"
type textarea "x"
type textarea "3 ice chests not working"
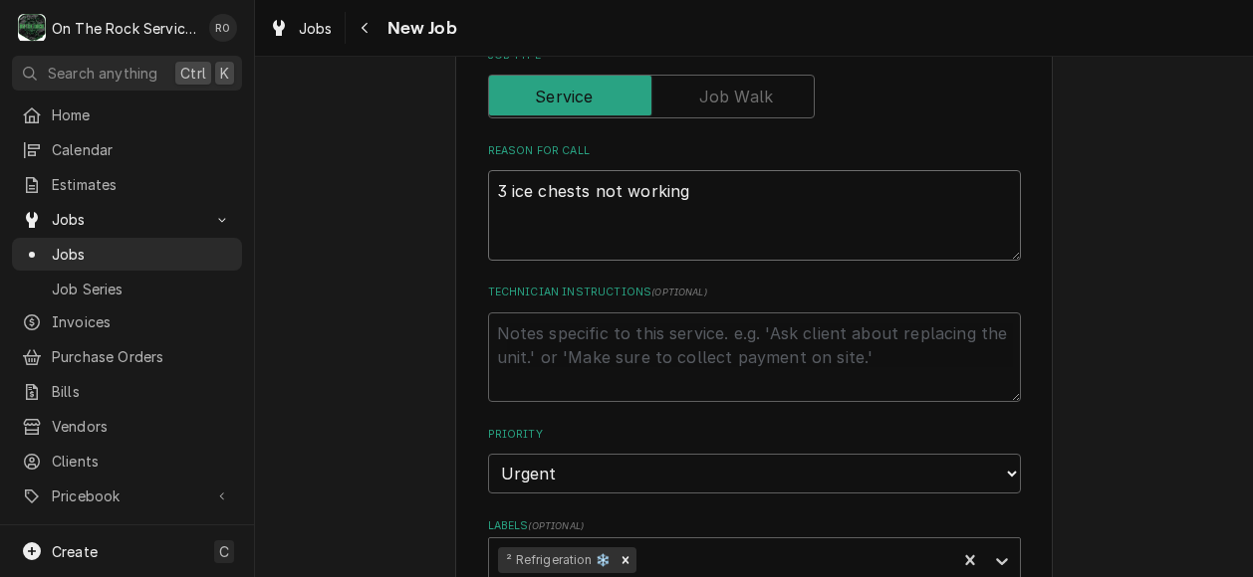
type textarea "x"
type textarea "3 ice chests not working"
type textarea "x"
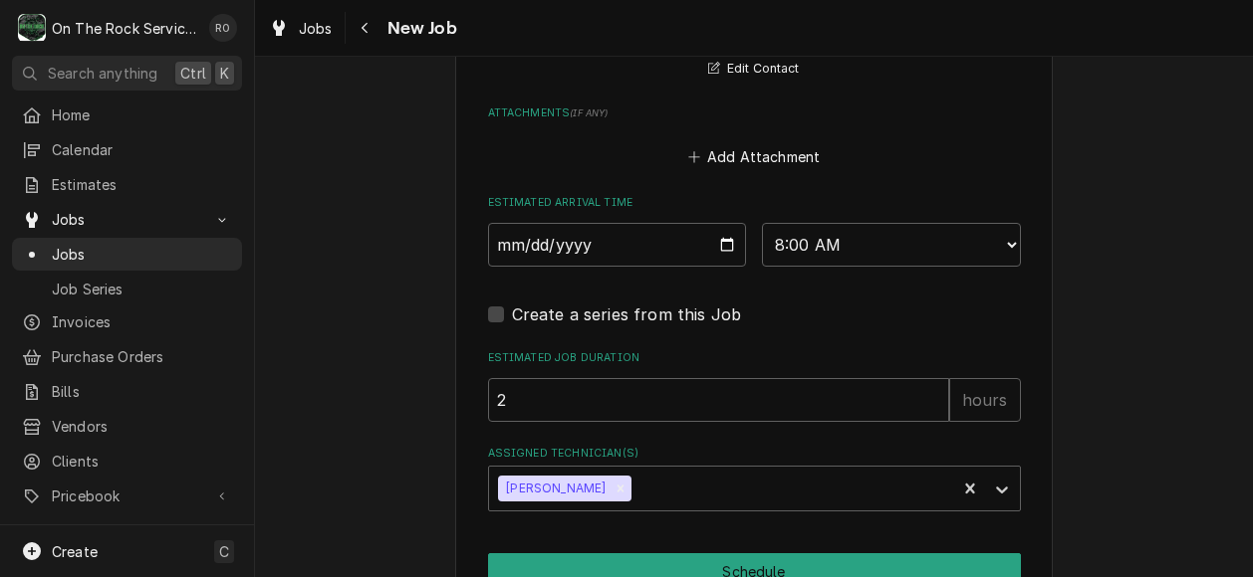
scroll to position [1717, 0]
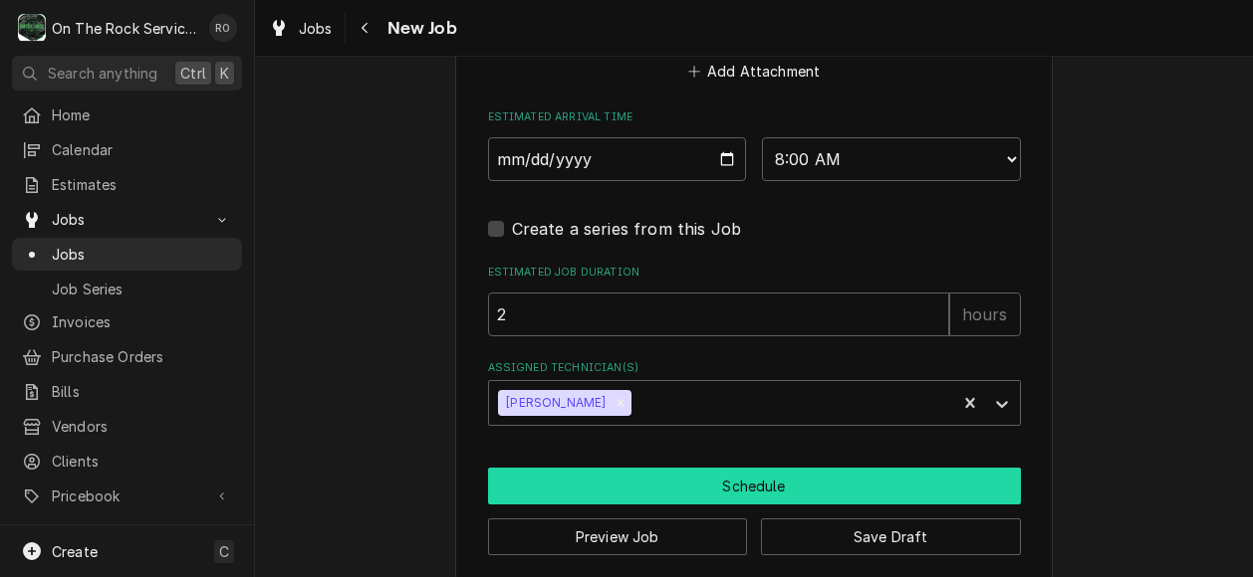
type textarea "3 ice chests not working"
click at [780, 468] on button "Schedule" at bounding box center [754, 486] width 533 height 37
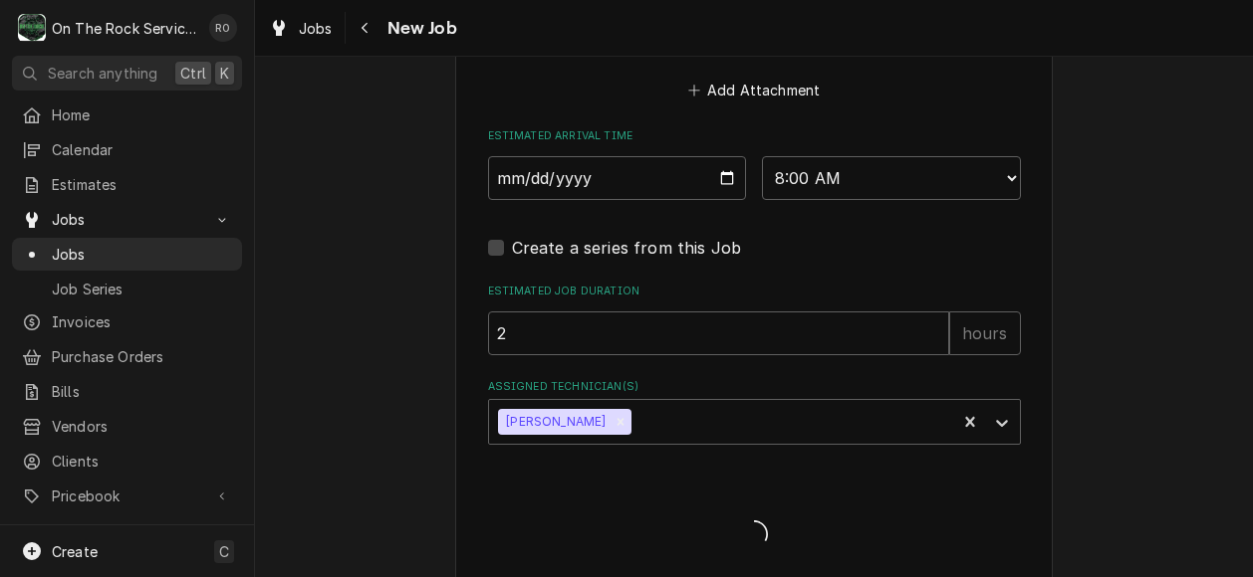
type textarea "x"
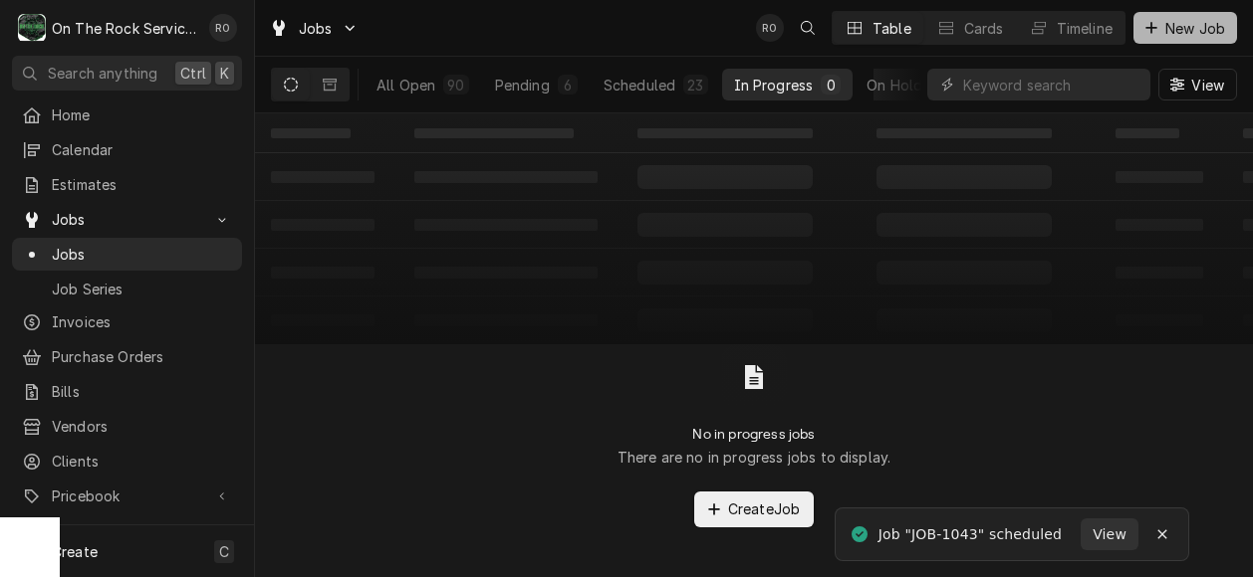
click at [1197, 15] on button "New Job" at bounding box center [1185, 28] width 104 height 32
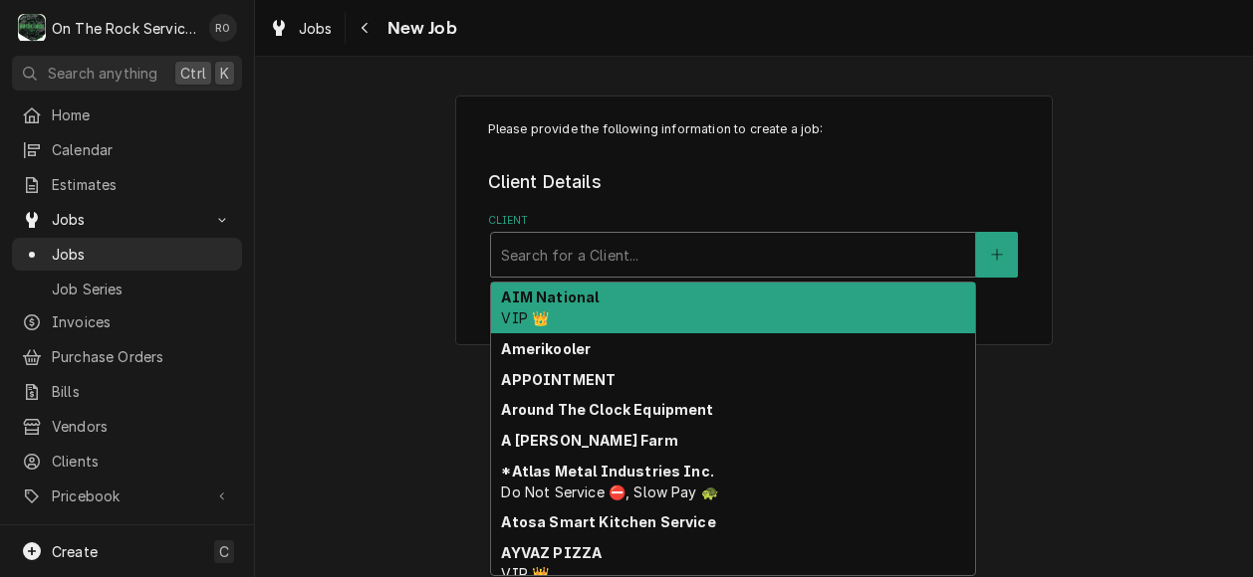
click at [720, 253] on div "Client" at bounding box center [733, 255] width 464 height 36
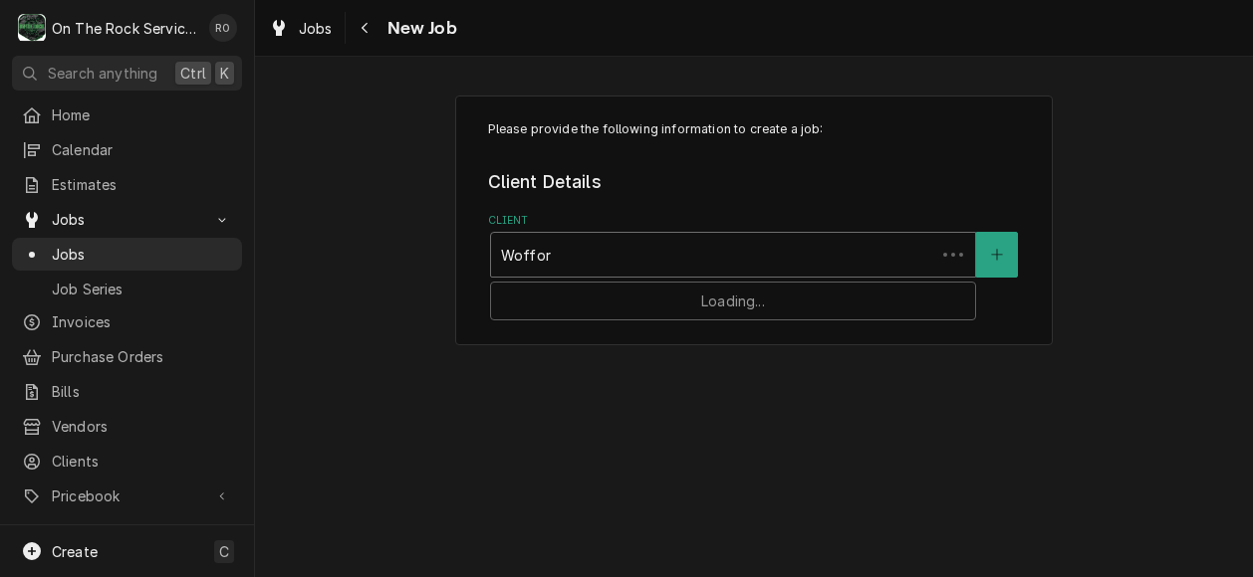
type input "[PERSON_NAME]"
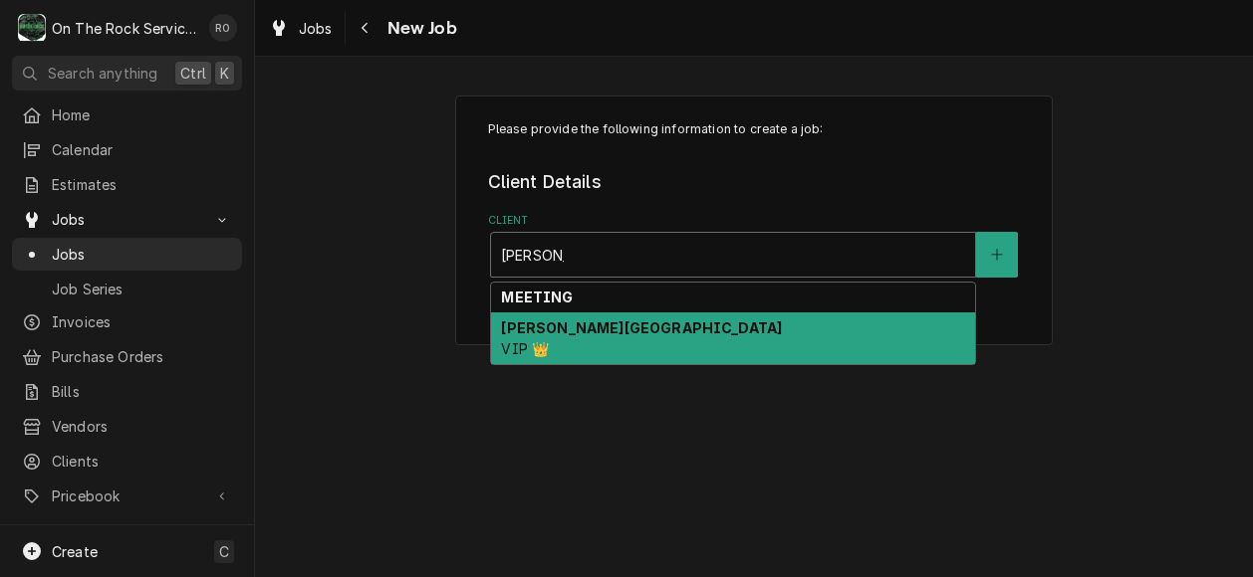
click at [699, 344] on div "[PERSON_NAME] College VIP 👑" at bounding box center [733, 339] width 484 height 52
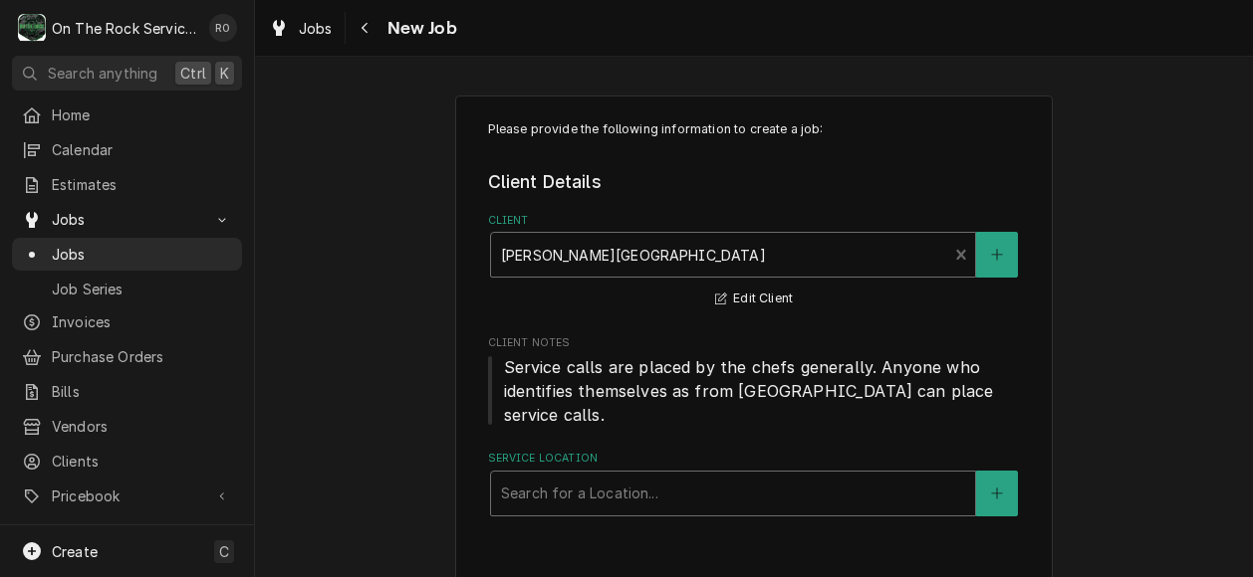
click at [696, 476] on div "Service Location" at bounding box center [733, 494] width 464 height 36
click at [1039, 319] on div "Please provide the following information to create a job: Client Details Client…" at bounding box center [753, 340] width 597 height 489
click at [1021, 466] on div "Please provide the following information to create a job: Client Details Client…" at bounding box center [753, 340] width 597 height 489
click at [1016, 471] on button "Service Location" at bounding box center [997, 494] width 42 height 46
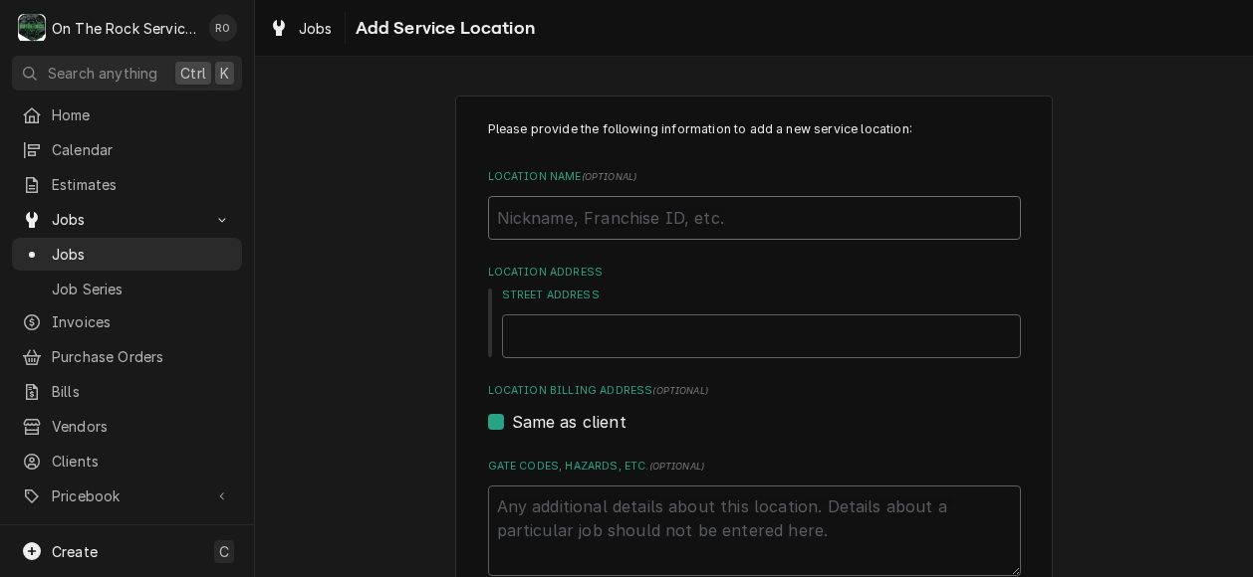
click at [753, 232] on input "Location Name ( optional )" at bounding box center [754, 218] width 533 height 44
type textarea "x"
type input "G"
type textarea "x"
type input "Gi"
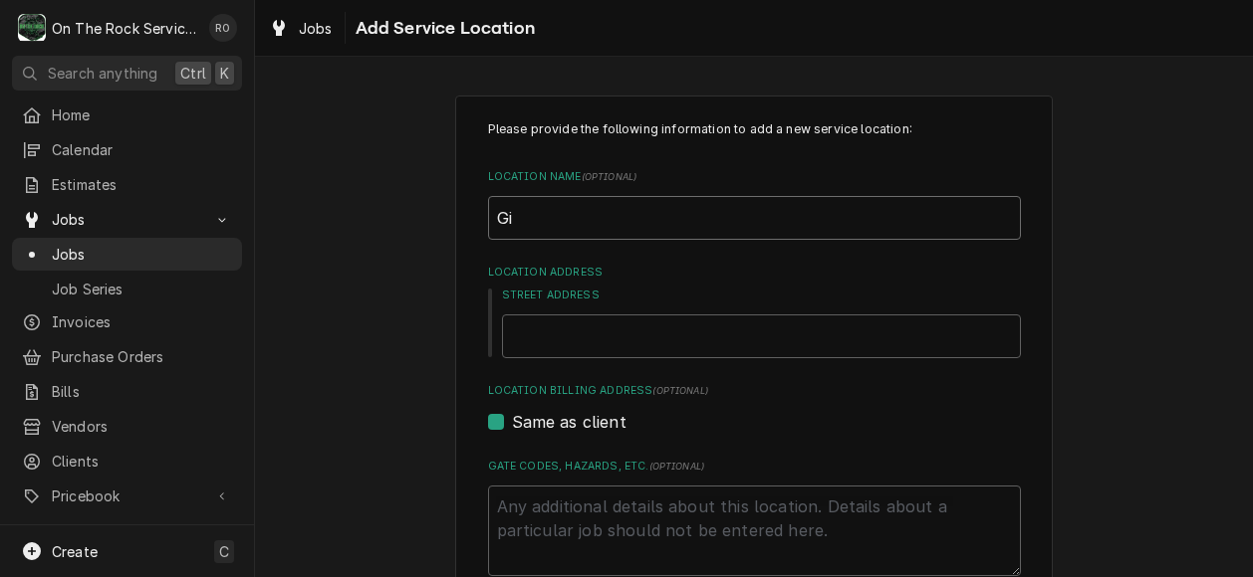
type textarea "x"
type input "Gib"
type textarea "x"
type input "[PERSON_NAME]"
type textarea "x"
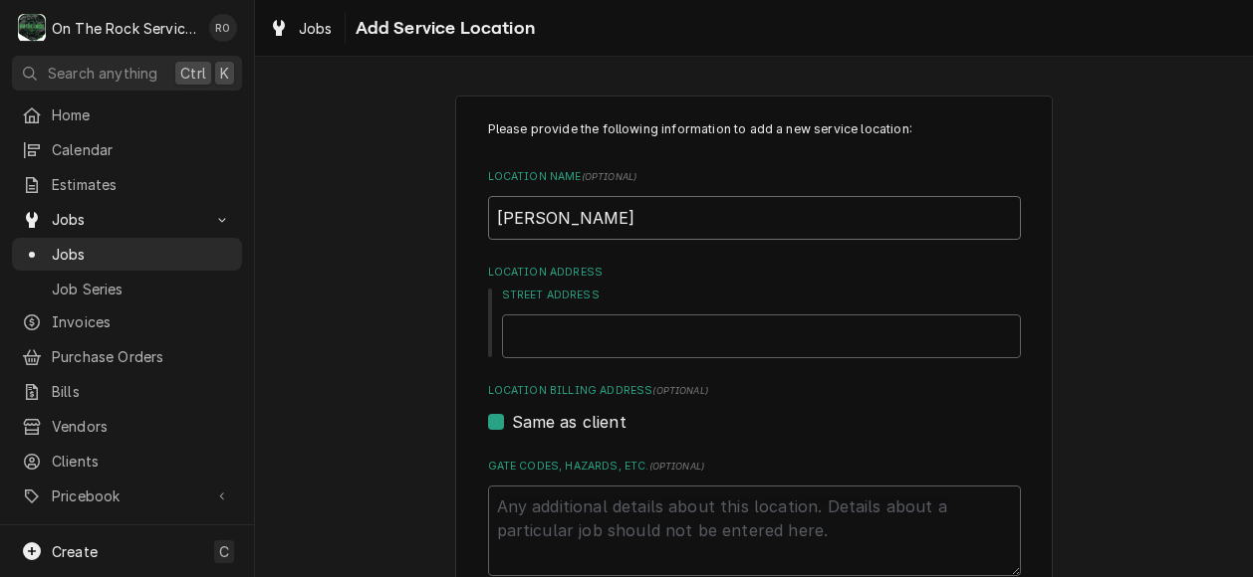
type input "[PERSON_NAME]"
type textarea "x"
type input "Gibbs S"
type textarea "x"
type input "Gibbs St"
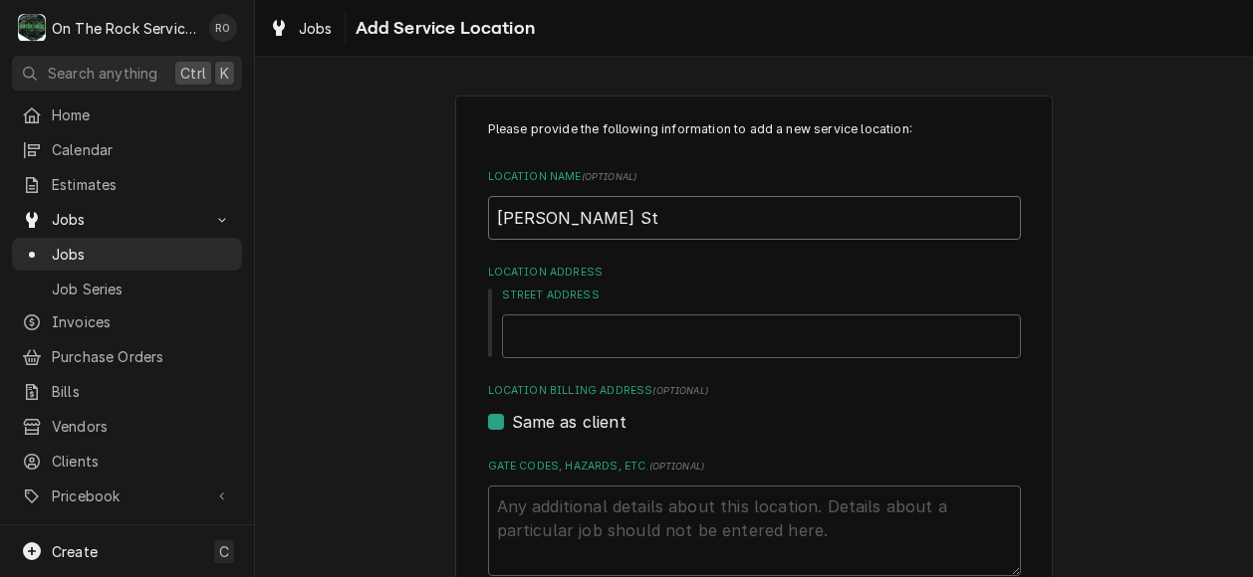
type textarea "x"
type input "Gibbs Sta"
type textarea "x"
type input "Gibbs Stad"
type textarea "x"
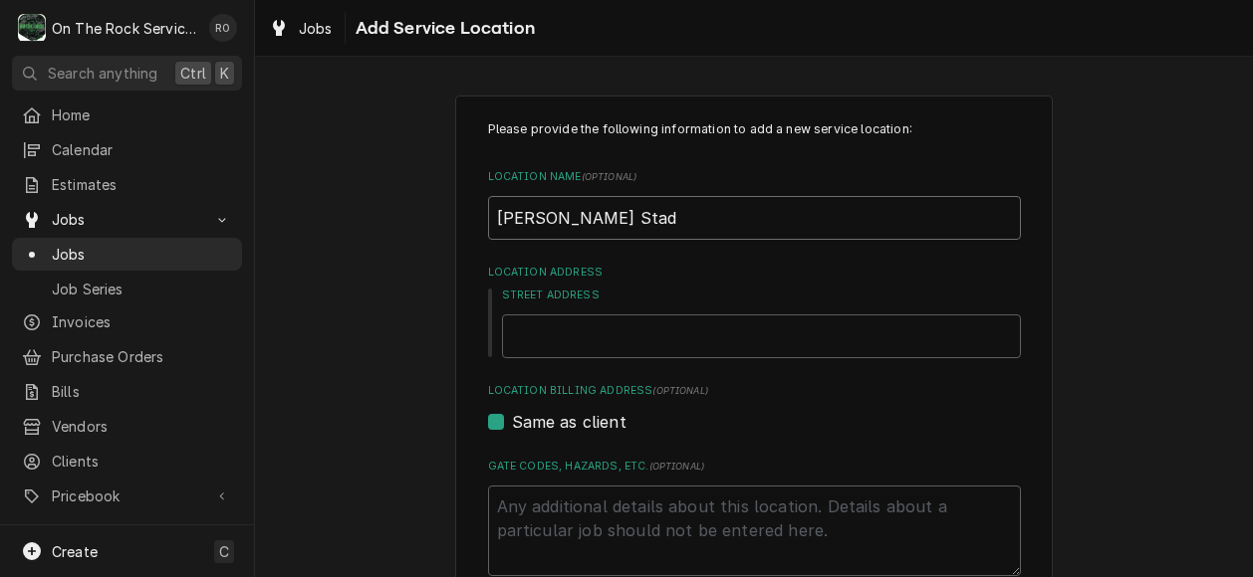
type input "Gibbs Stadi"
type textarea "x"
type input "Gibbs Stadiu"
type textarea "x"
type input "Gibbs Stadium"
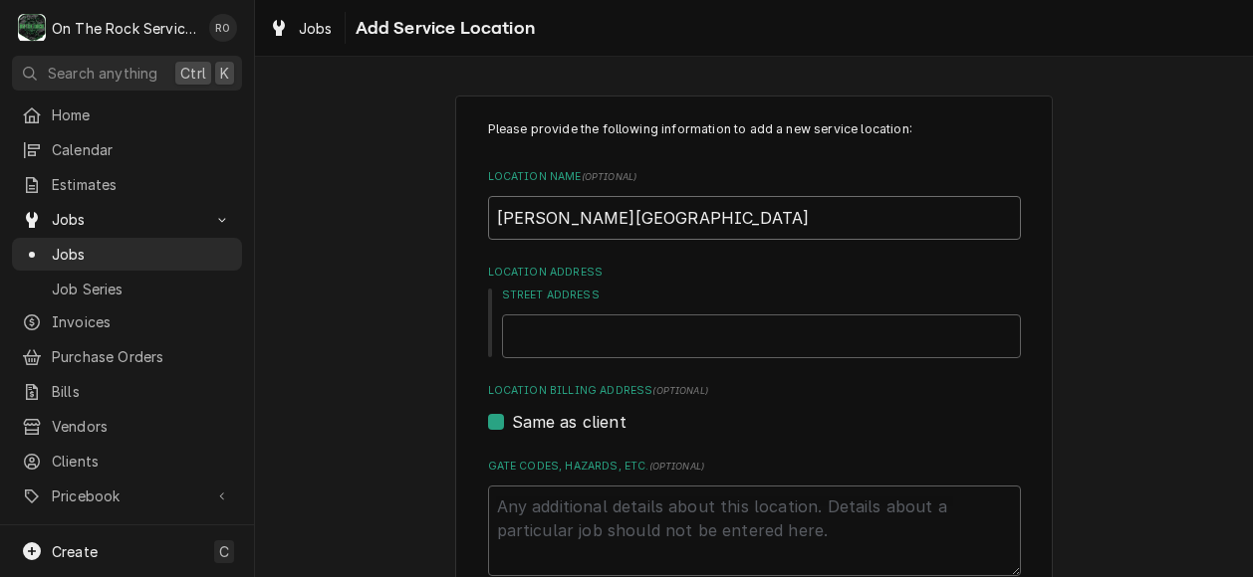
type textarea "x"
type input "Gibbs Stadium"
type textarea "x"
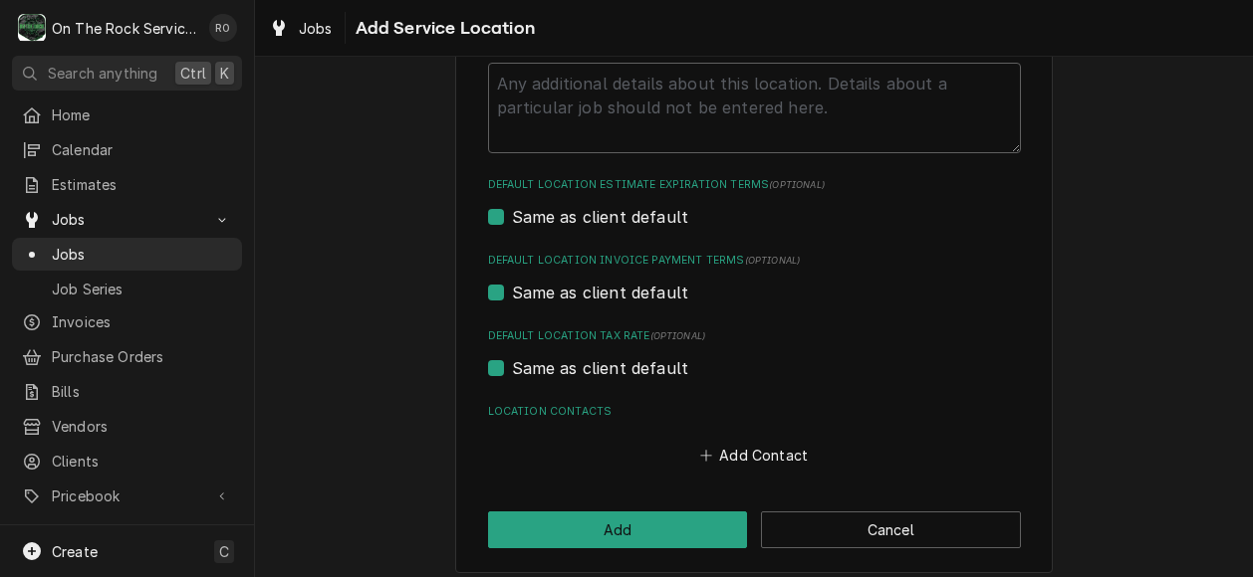
scroll to position [436, 0]
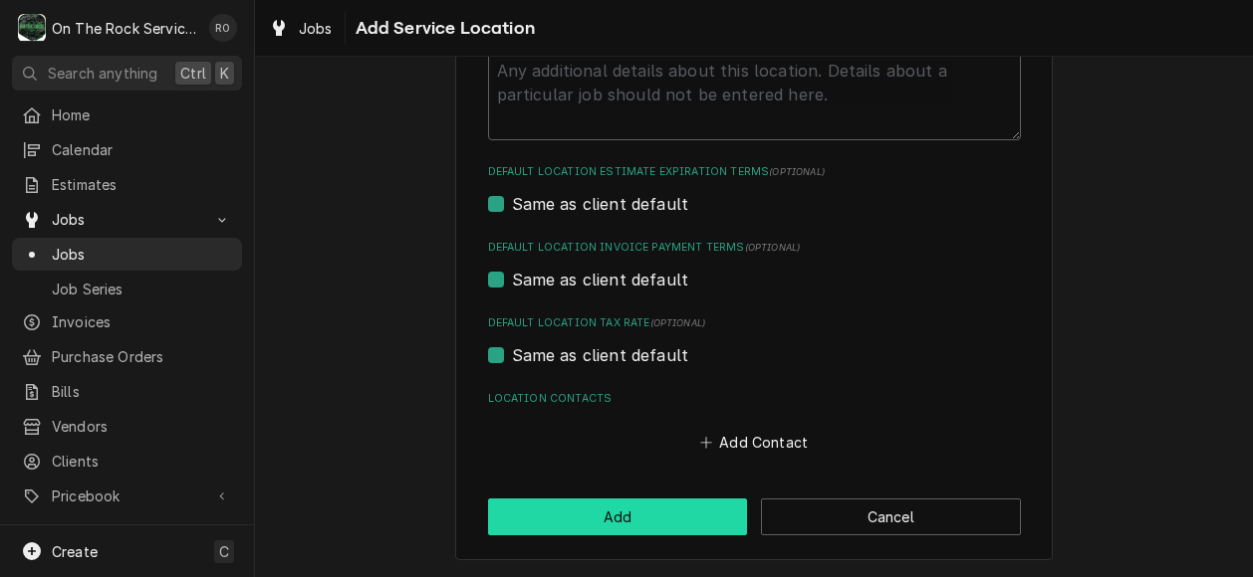
type input "Gibbs Stadium"
click at [672, 514] on button "Add" at bounding box center [618, 517] width 260 height 37
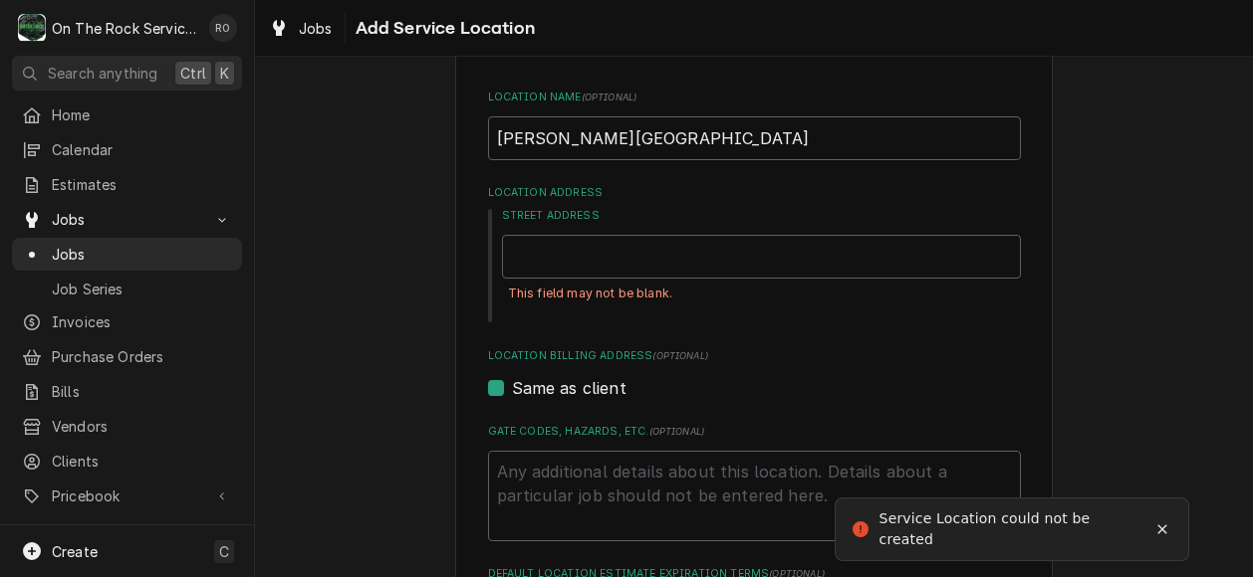
scroll to position [69, 0]
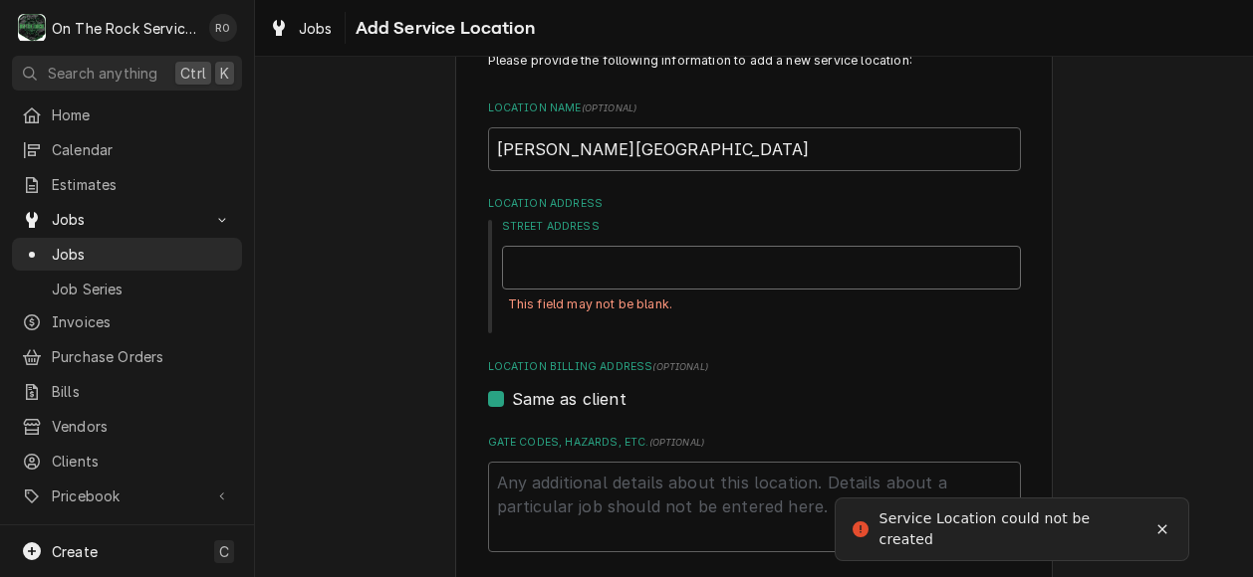
click at [868, 276] on input "Street Address" at bounding box center [761, 268] width 519 height 44
type textarea "x"
type input "W"
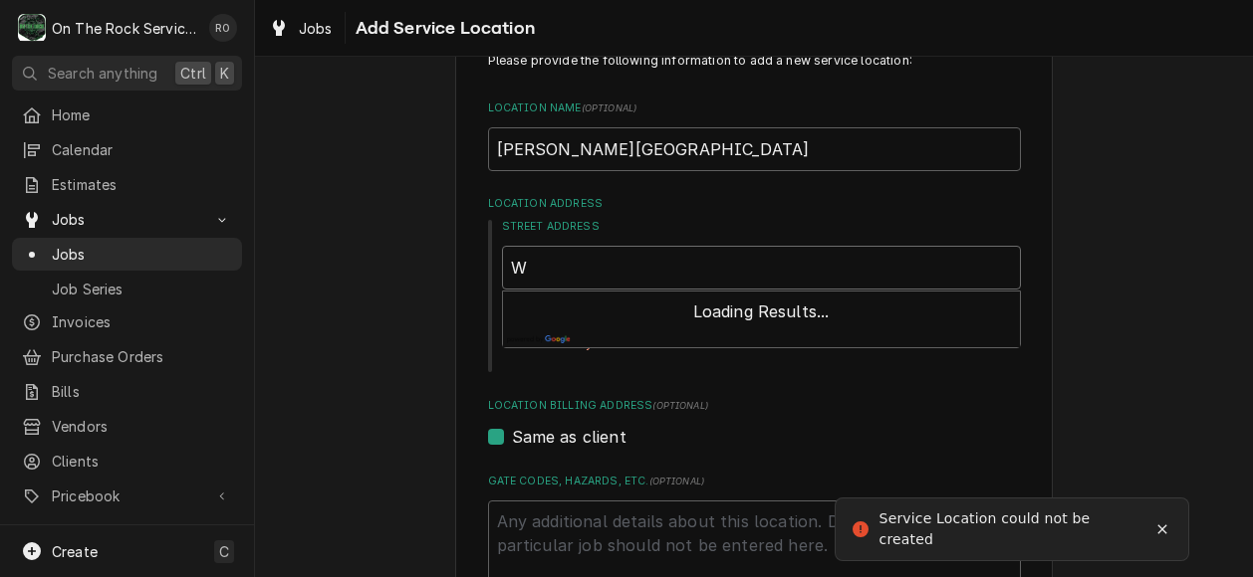
type textarea "x"
type input "Wo"
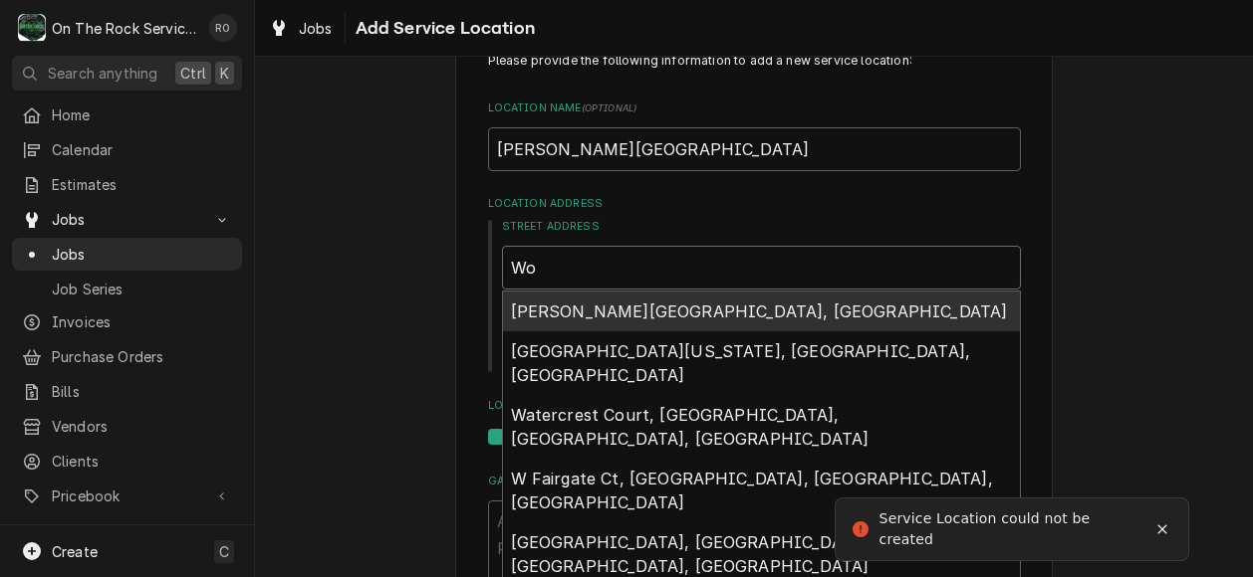
type textarea "x"
type input "Wof"
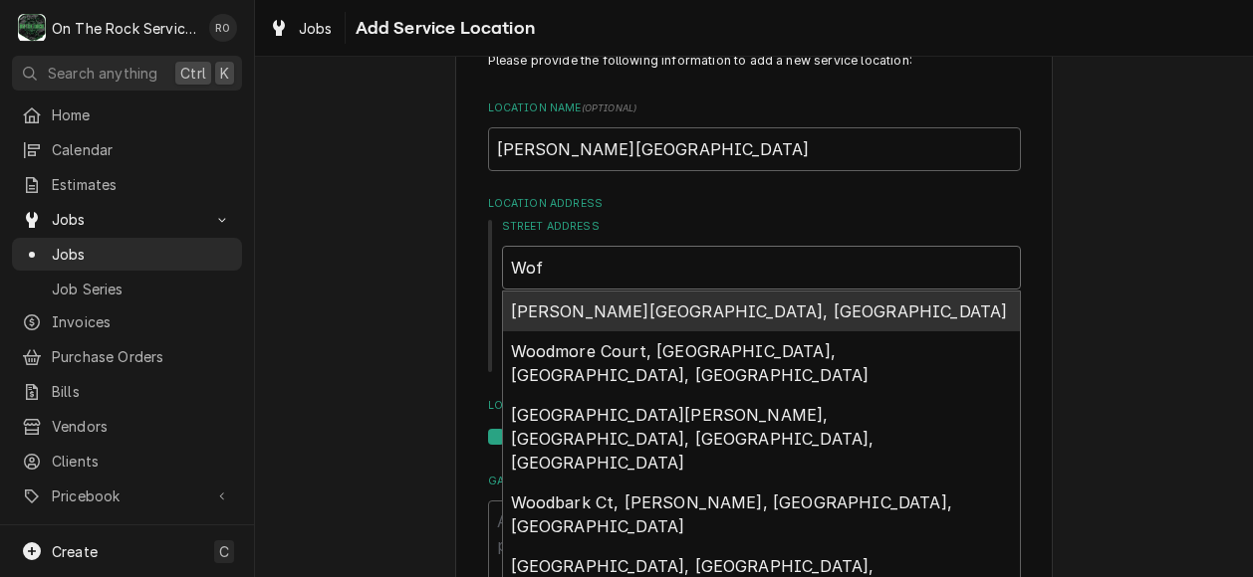
type textarea "x"
type input "Woff"
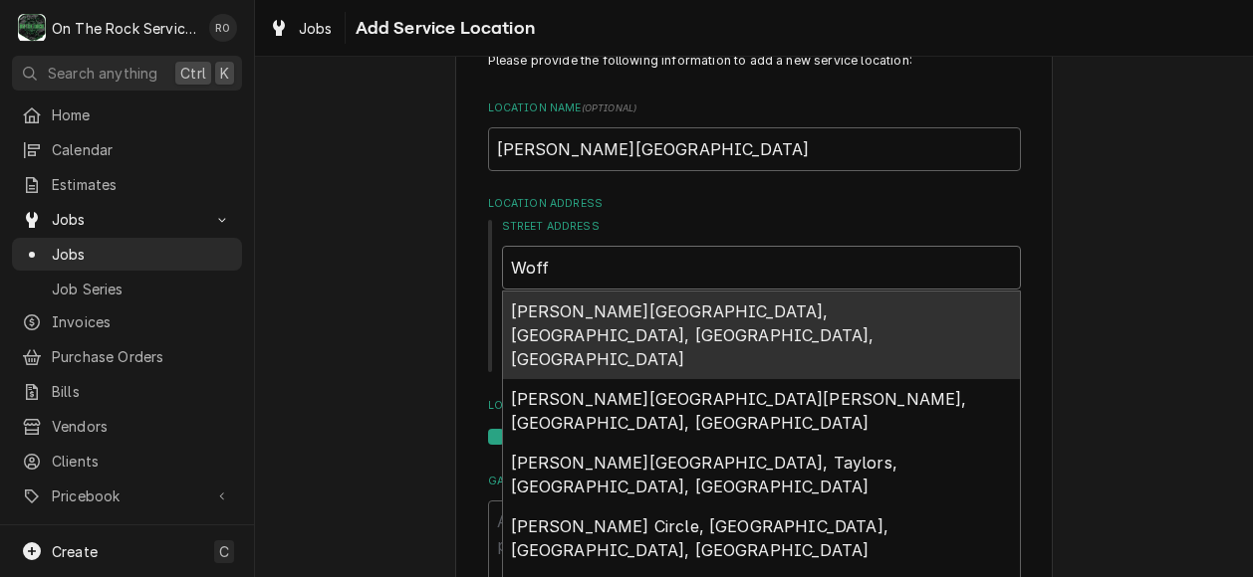
type textarea "x"
type input "Woffo"
type textarea "x"
type input "Woffor"
type textarea "x"
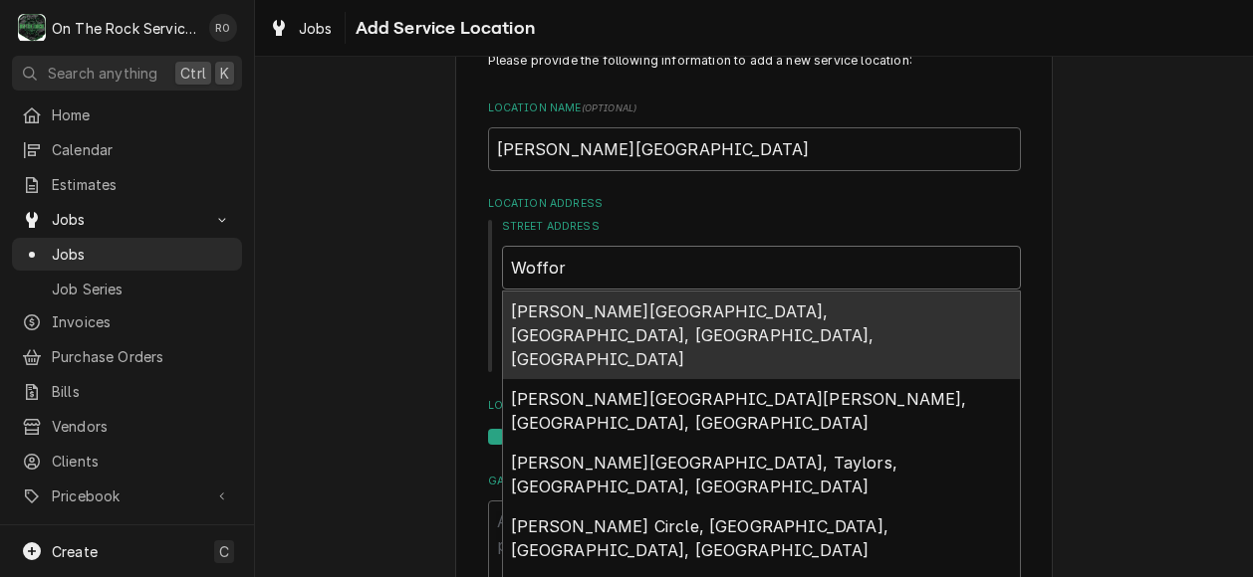
type input "Wofford"
type textarea "x"
type input "Wofford"
type textarea "x"
type input "Wofford C"
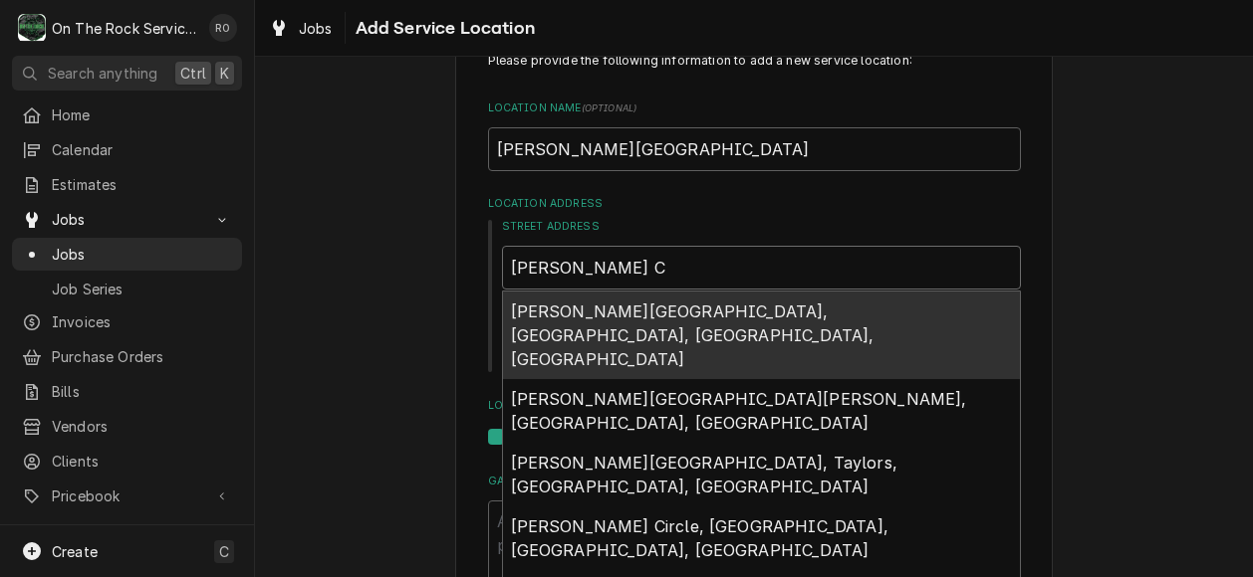
type textarea "x"
type input "Wofford Co"
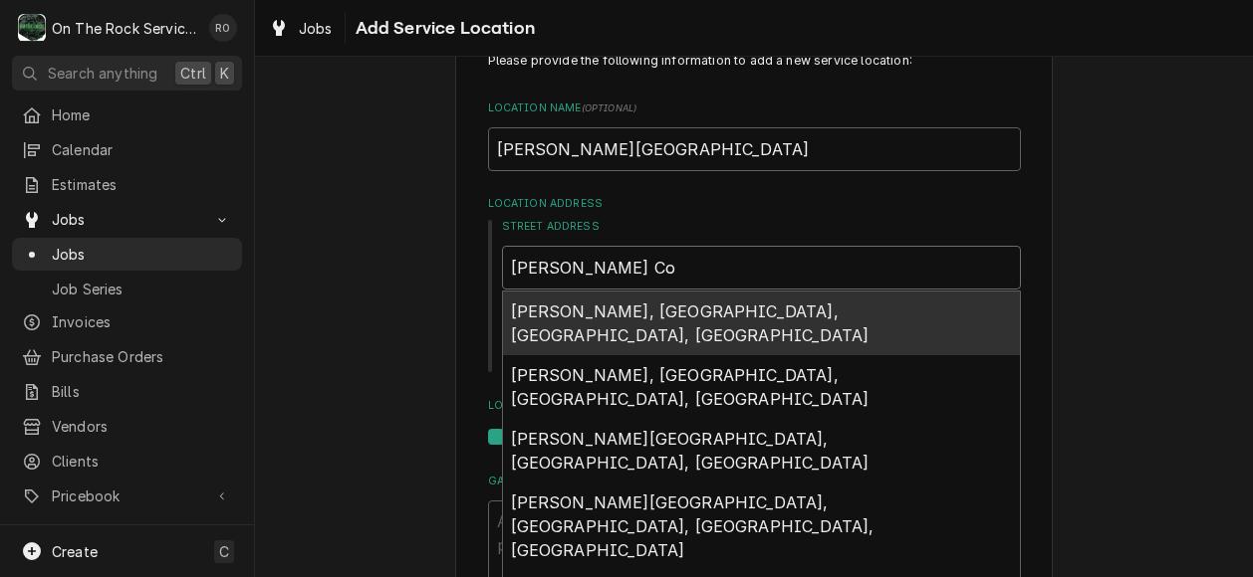
type textarea "x"
type input "Wofford Col"
type textarea "x"
type input "Wofford Coll"
type textarea "x"
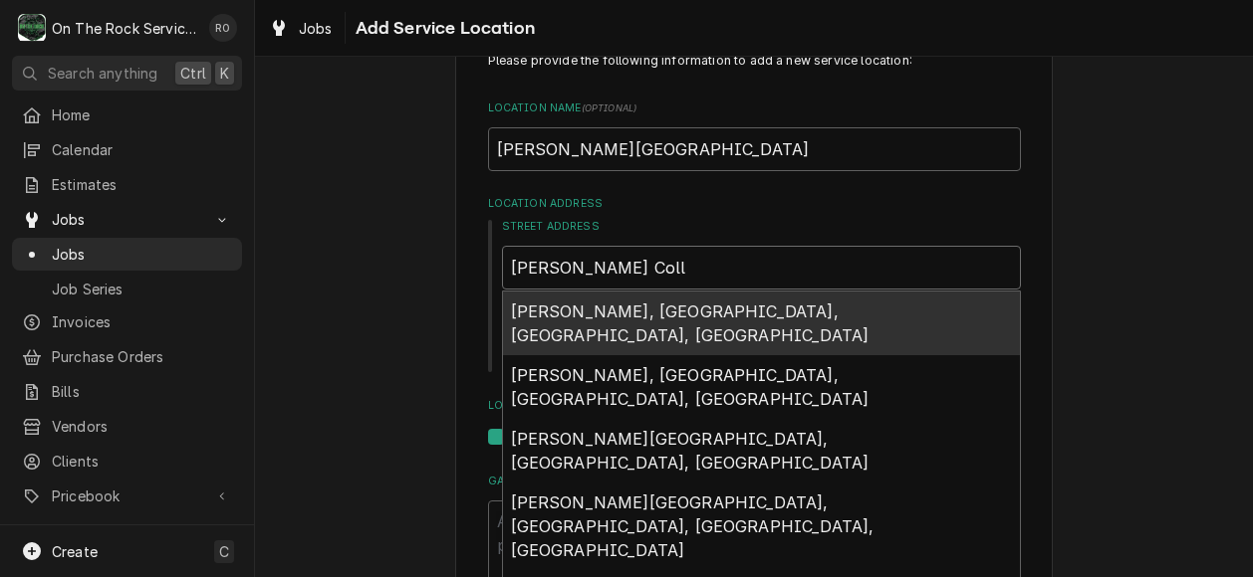
type input "Wofford Colle"
type textarea "x"
type input "Wofford Colleg"
type textarea "x"
type input "[PERSON_NAME][GEOGRAPHIC_DATA]"
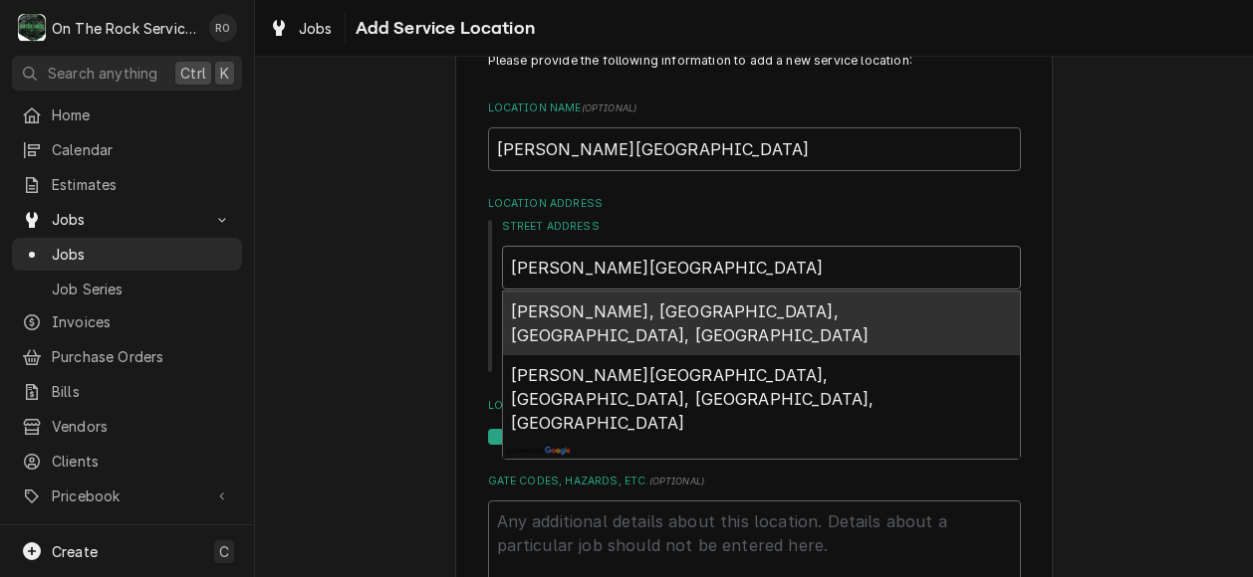
type textarea "x"
type input "Wofford Colleg"
type textarea "x"
type input "Wofford Colle"
type textarea "x"
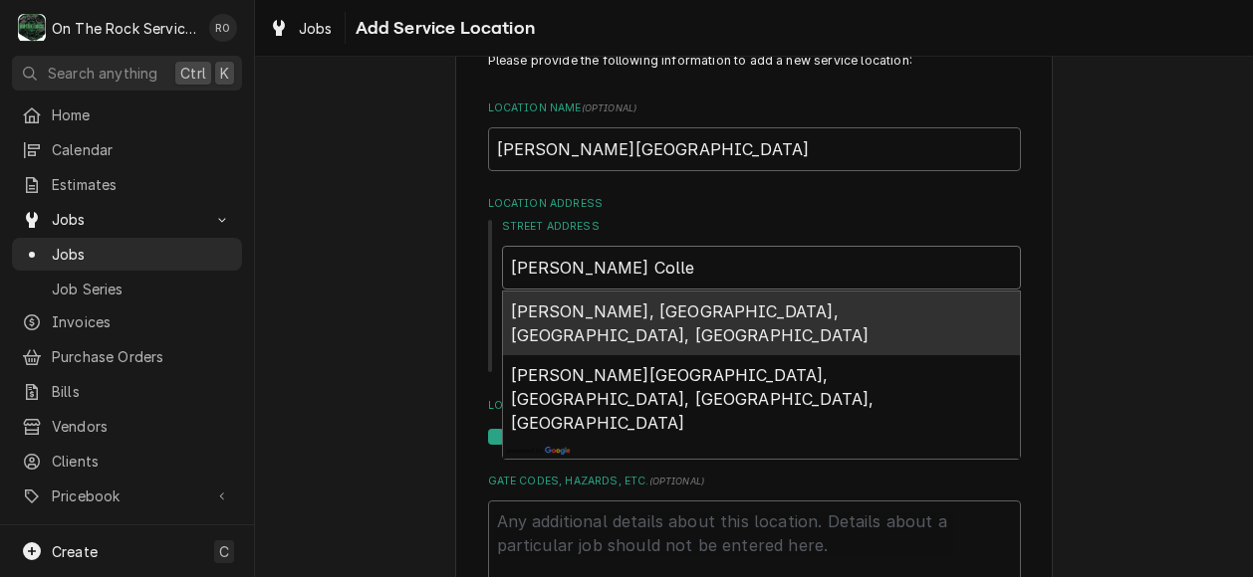
type input "Wofford Coll"
type textarea "x"
type input "Wofford Col"
type textarea "x"
type input "Wofford Co"
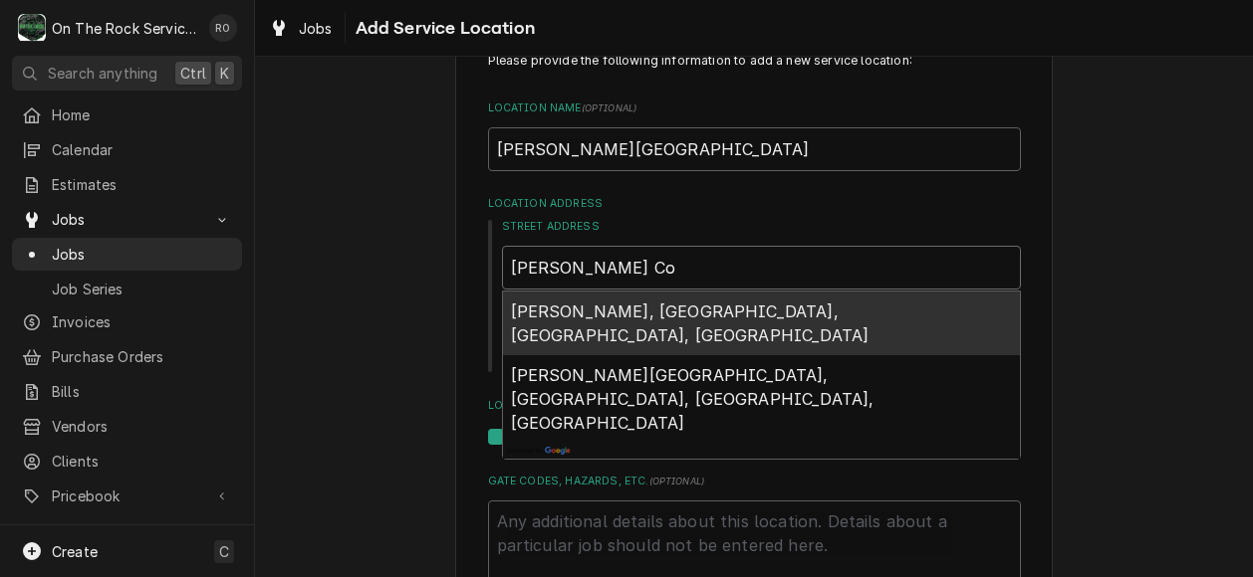
type textarea "x"
type input "Wofford C"
type textarea "x"
type input "Wofford"
type textarea "x"
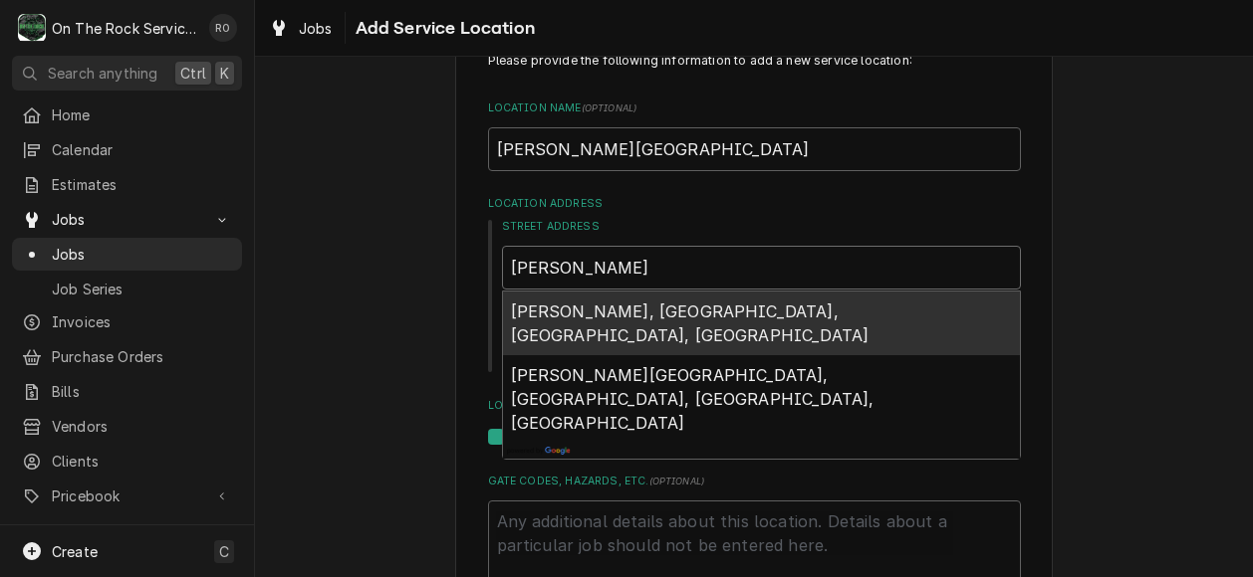
type input "Wofford"
type textarea "x"
type input "Woffor"
type textarea "x"
type input "Woffo"
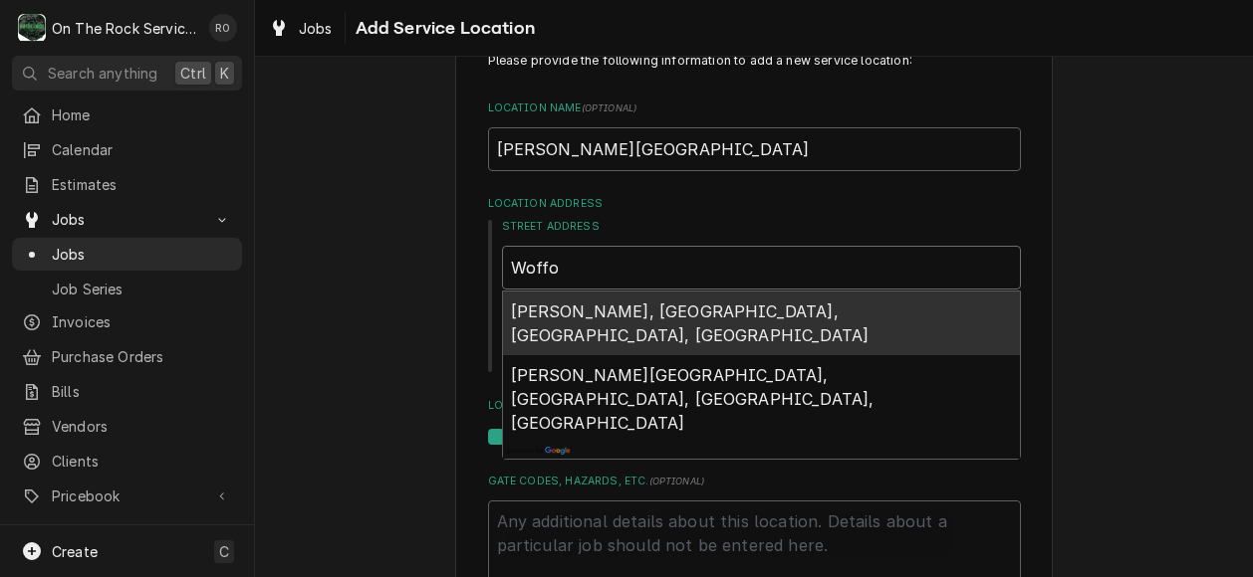
type textarea "x"
type input "Woff"
type textarea "x"
type input "Wof"
type textarea "x"
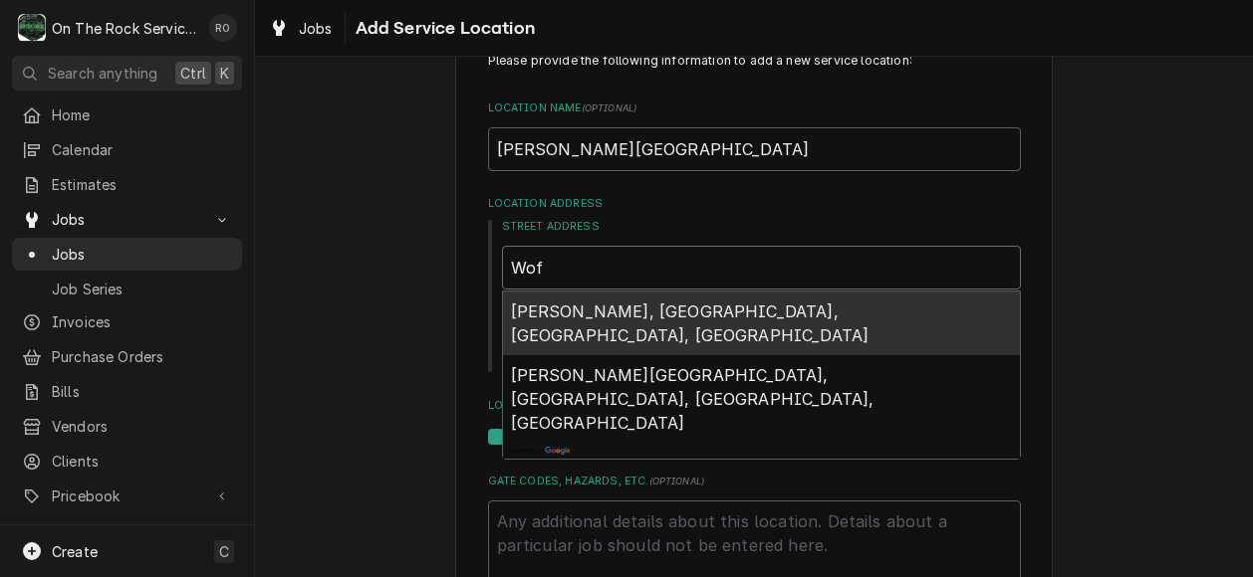
type input "Wo"
type textarea "x"
type input "W"
type textarea "x"
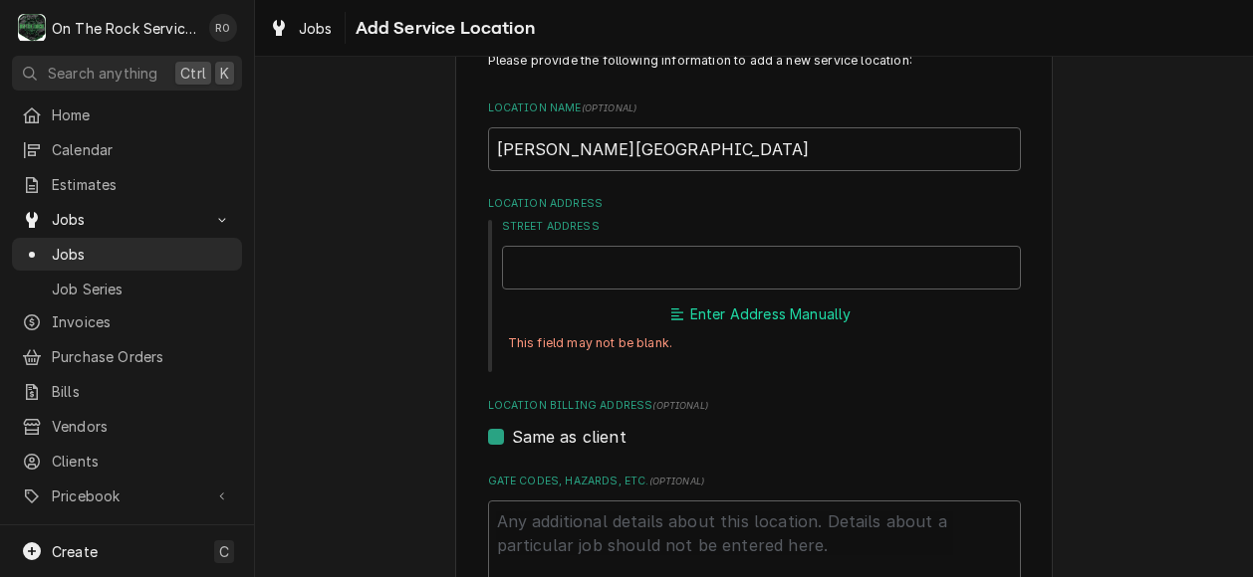
click at [783, 322] on button "Enter Address Manually" at bounding box center [760, 315] width 187 height 28
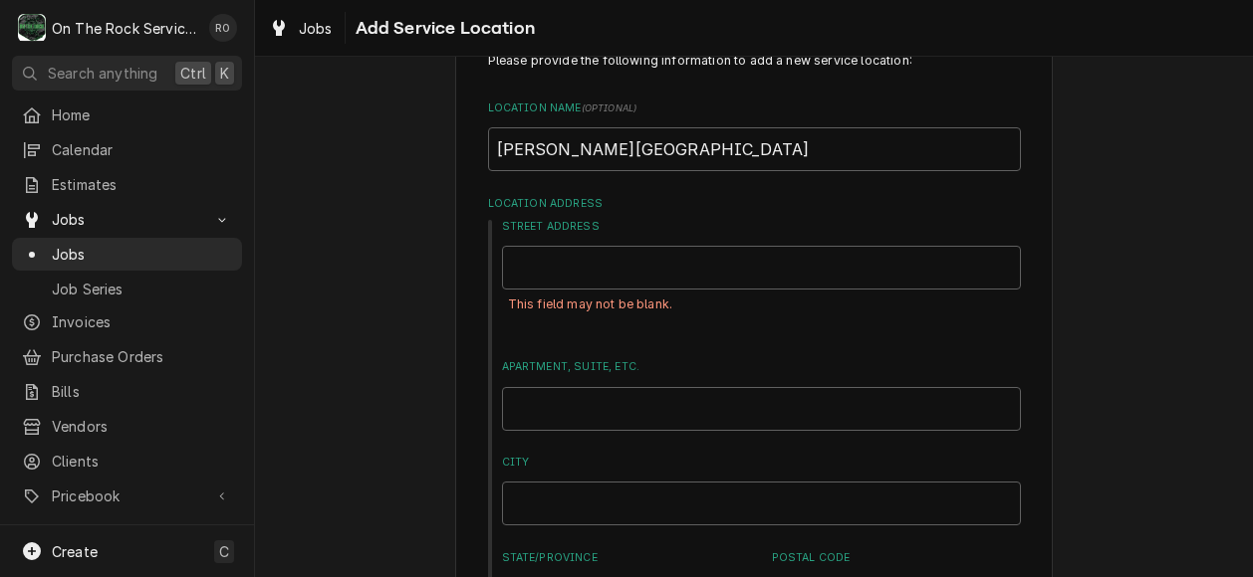
drag, startPoint x: 1037, startPoint y: 234, endPoint x: 662, endPoint y: 197, distance: 377.2
click at [662, 197] on label "Location Address" at bounding box center [754, 204] width 533 height 16
click at [709, 265] on input "Street Address" at bounding box center [761, 268] width 519 height 44
type textarea "x"
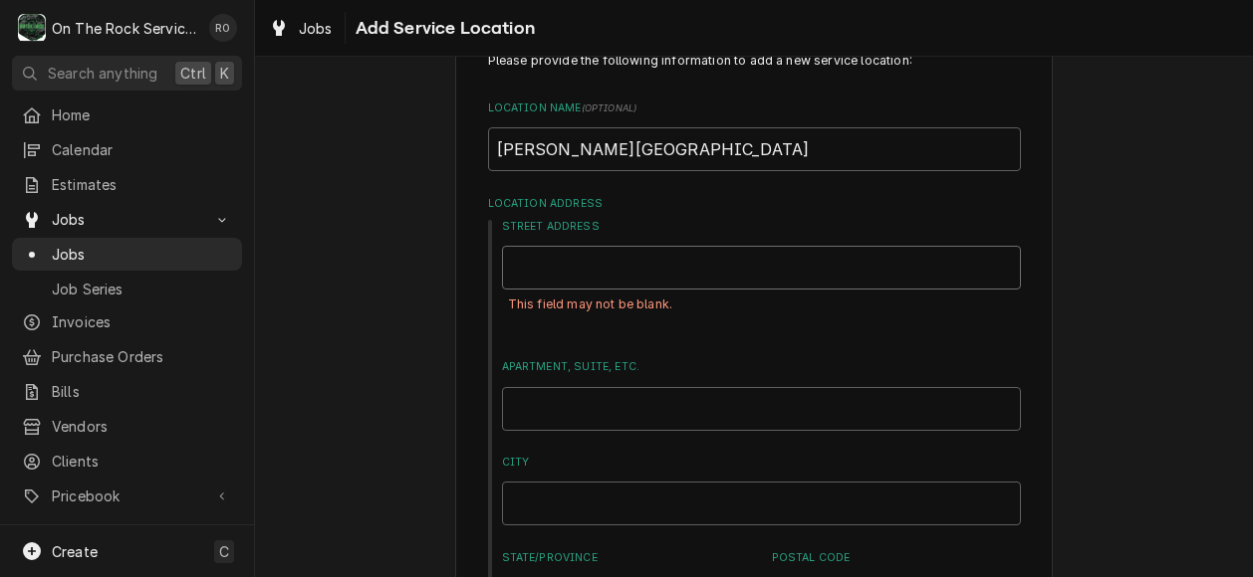
type input "W"
type textarea "x"
type input "Wo"
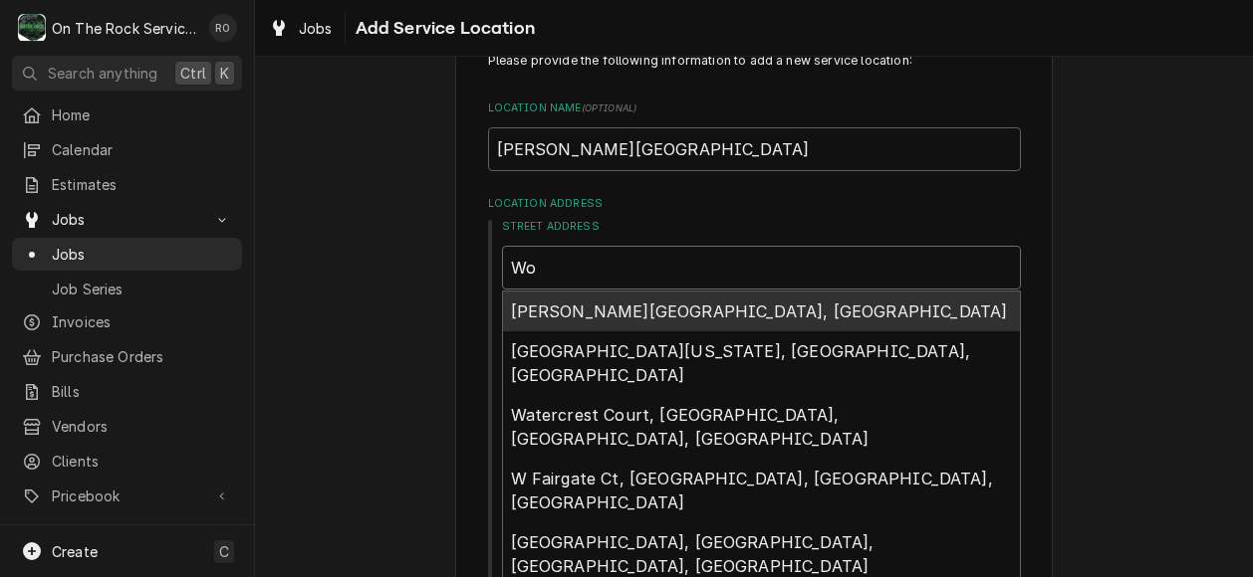
type textarea "x"
type input "Wof"
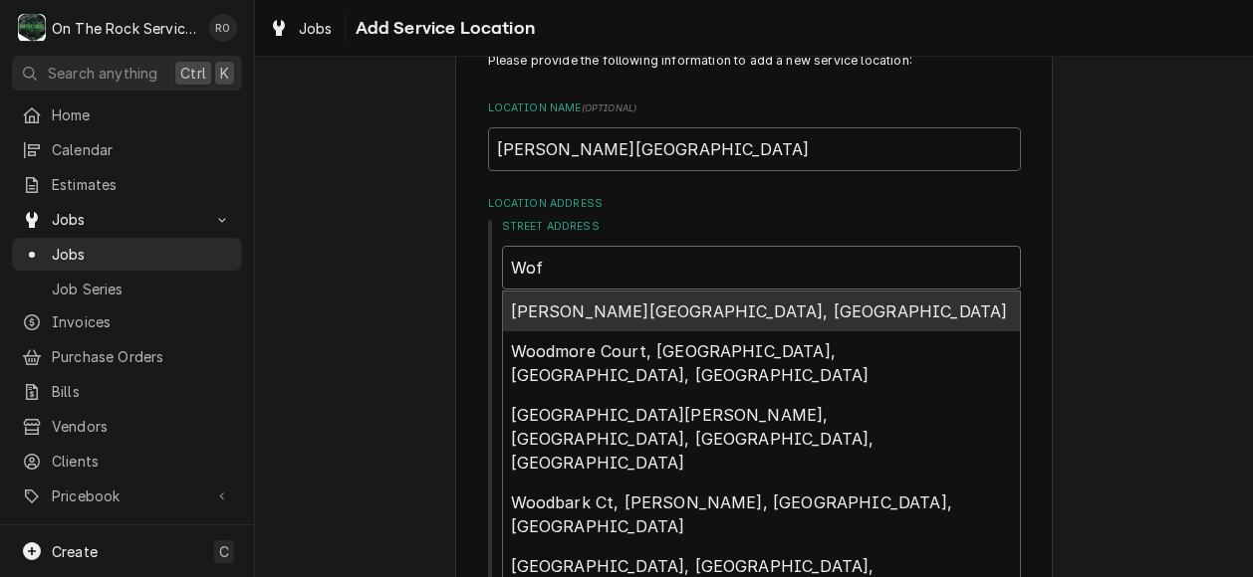
type textarea "x"
type input "Woff"
type textarea "x"
type input "Woffr"
type textarea "x"
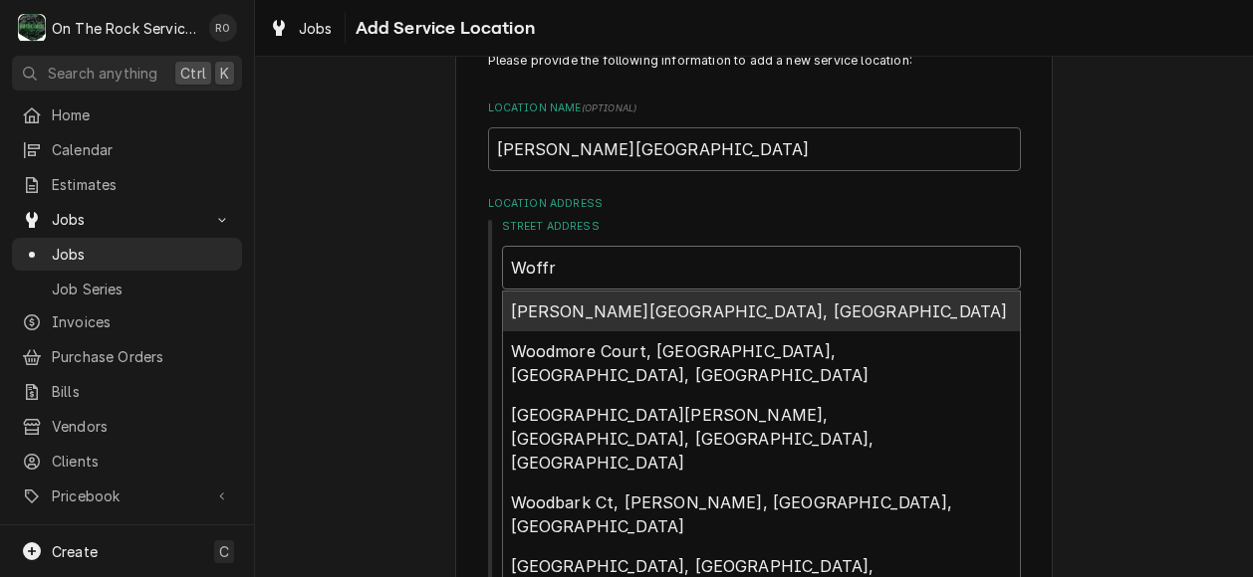
type input "Woffro"
type textarea "x"
type input "Woffrod"
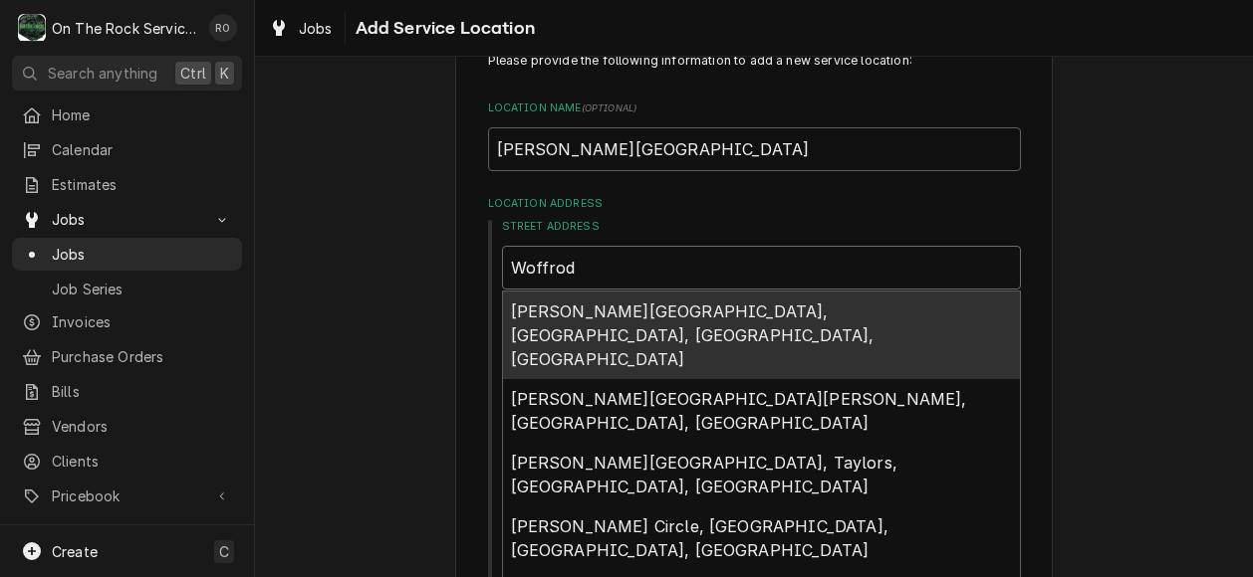
type textarea "x"
type input "Woffrod"
type textarea "x"
type input "Woffrod C"
type textarea "x"
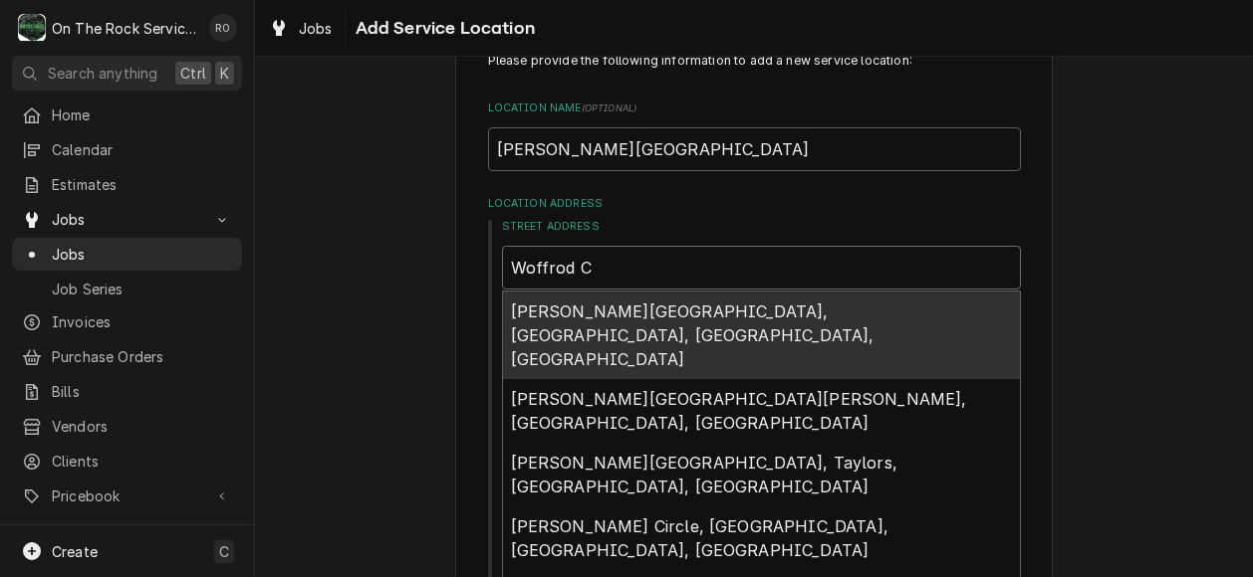
type input "Woffrod Co"
type textarea "x"
type input "Woffrod Cole"
type textarea "x"
type input "Woffrod Colel"
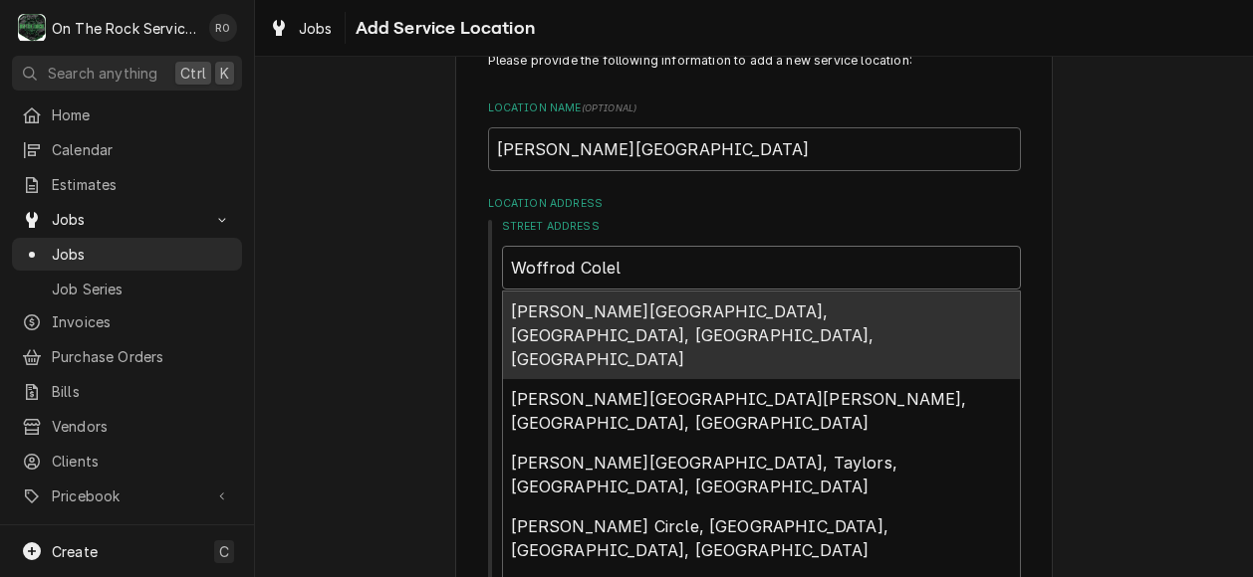
type textarea "x"
type input "Woffrod Colelg"
type textarea "x"
type input "Woffrod Colelge"
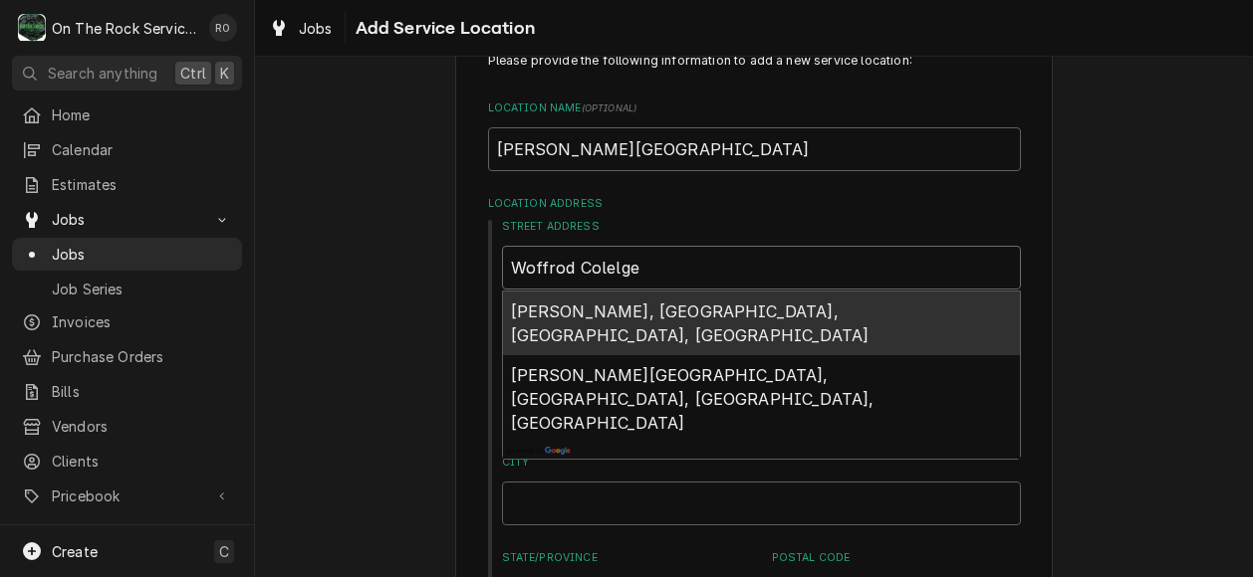
type textarea "x"
type input "Woffrod Colelg"
type textarea "x"
type input "Woffrod Colel"
type textarea "x"
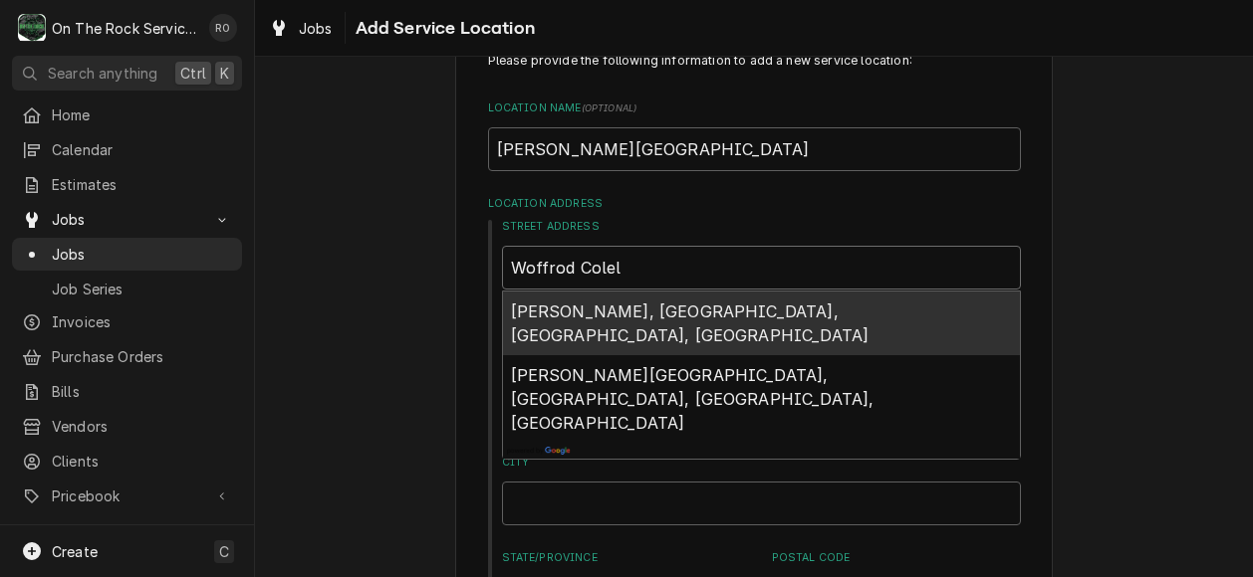
type input "Woffrod Cole"
type textarea "x"
type input "Woffrod Col"
type textarea "x"
type input "Woffrod Coll"
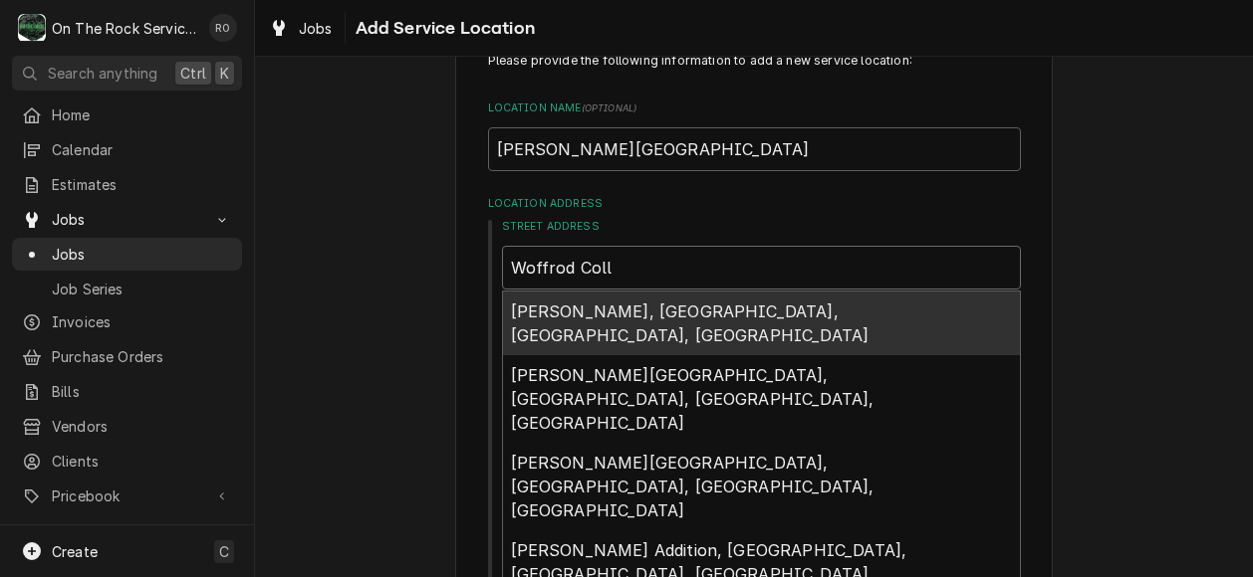
type textarea "x"
type input "Woffrod Colle"
type textarea "x"
type input "Woffrod Colleg"
type textarea "x"
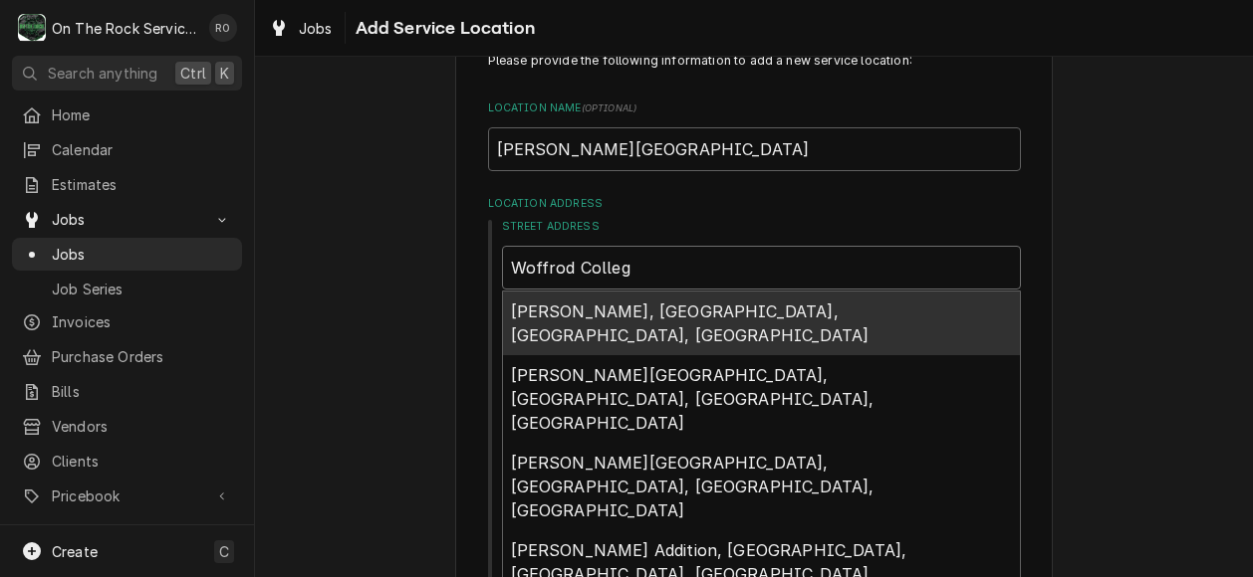
type input "Woffrod College"
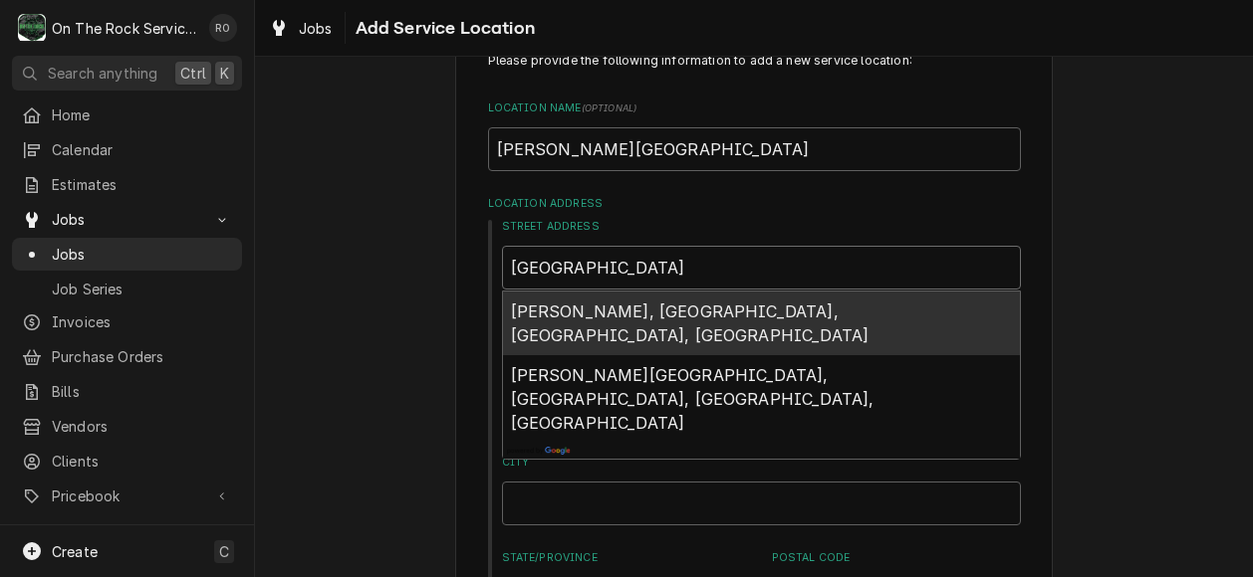
type textarea "x"
type input "Woffrod College\"
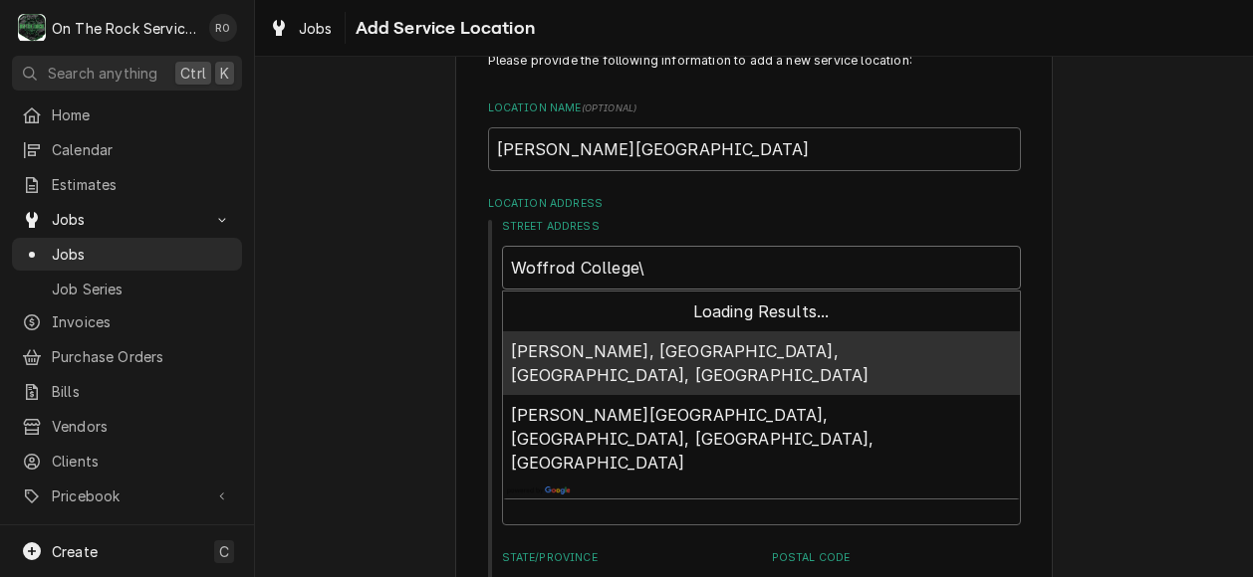
type textarea "x"
type input "Woffrod College\\"
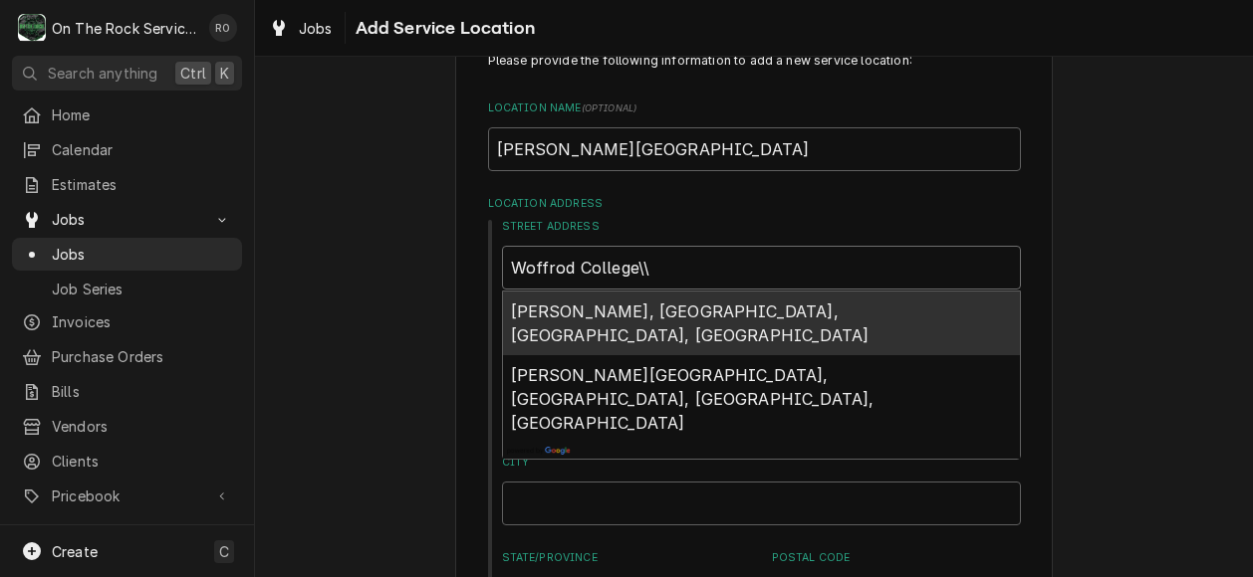
type textarea "x"
type input "Woffrod College\"
type textarea "x"
type input "Woffrod College\\"
type textarea "x"
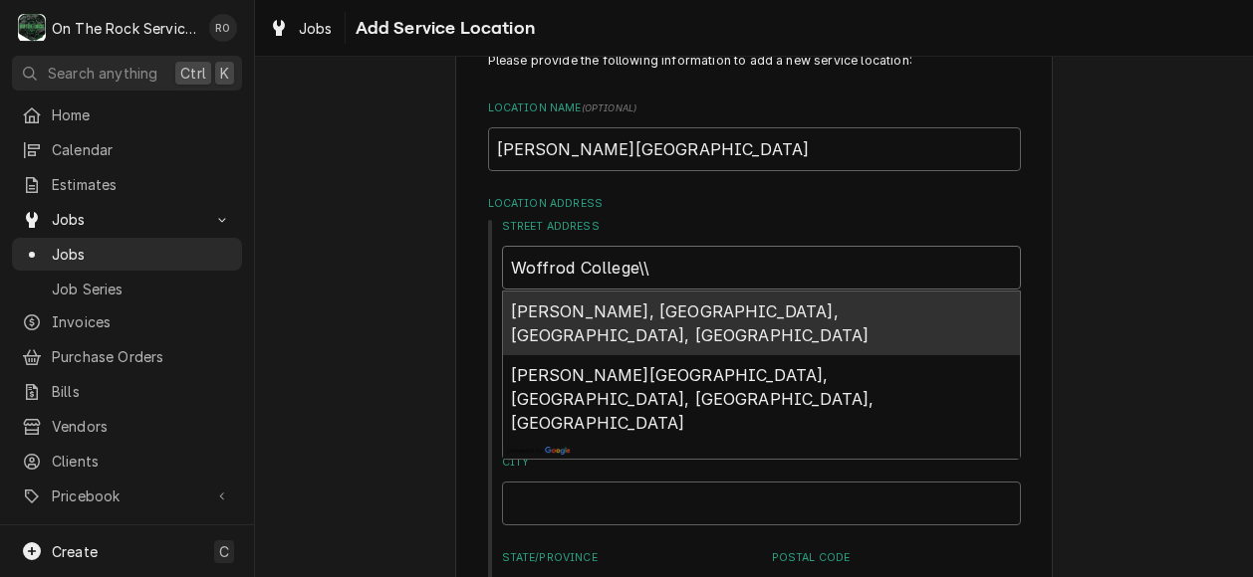
type input "Woffrod College\"
type textarea "x"
type input "Woffrod College"
type textarea "x"
type input "Woffrod Colleg"
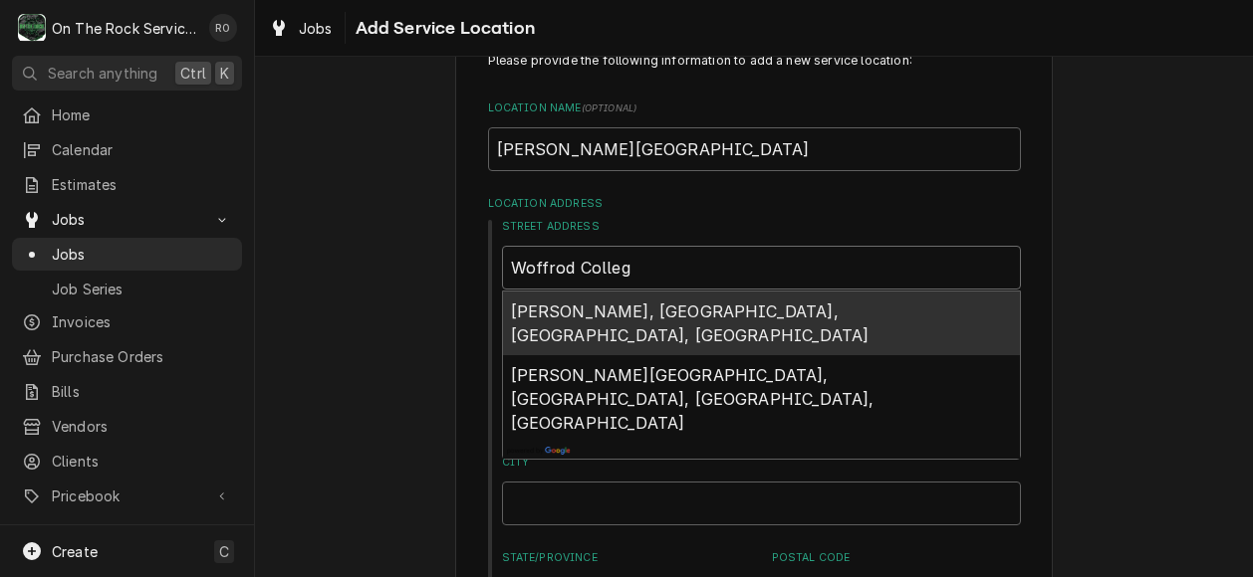
type textarea "x"
type input "Woffrod Colle"
type textarea "x"
type input "Woffrod Coll"
type textarea "x"
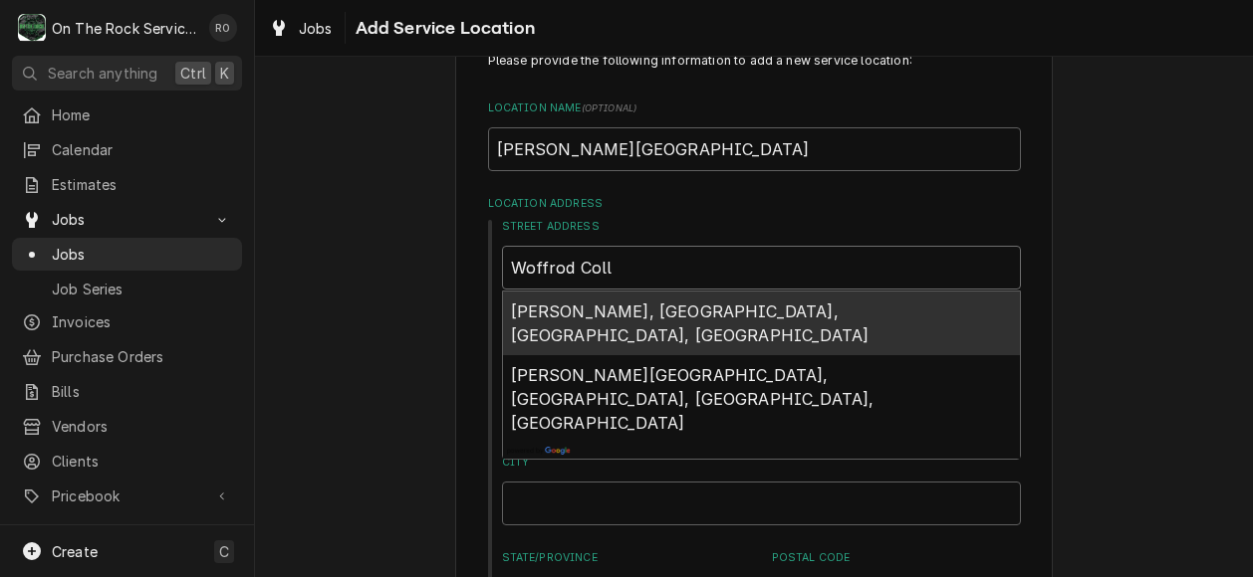
type input "Woffrod Col"
type textarea "x"
type input "Woffrod Co"
type textarea "x"
type input "Woffrod C"
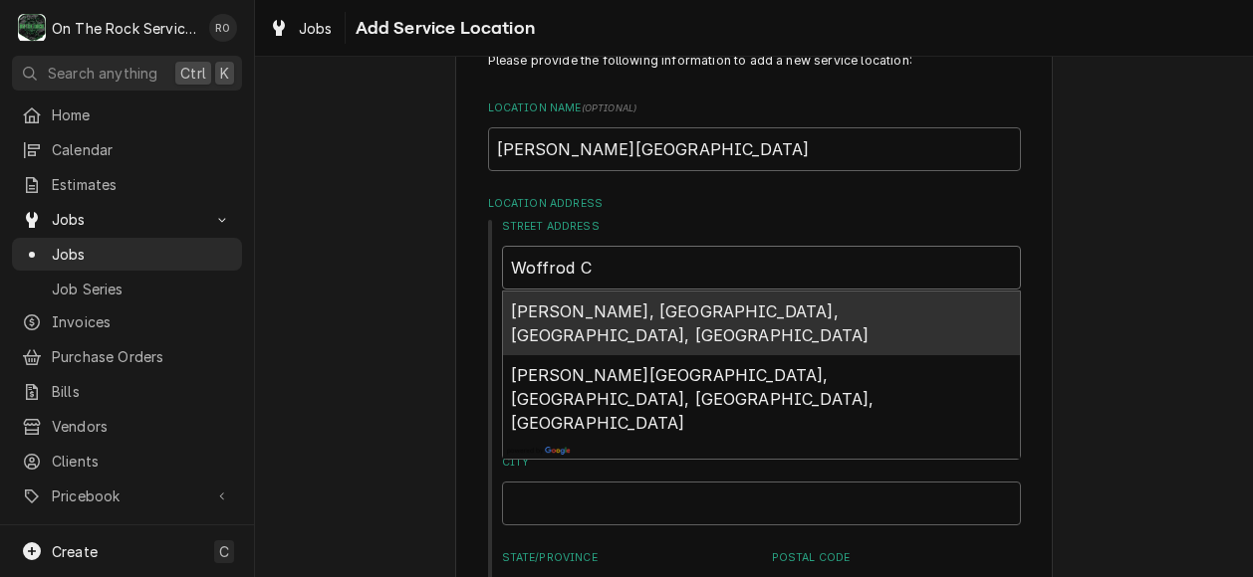
type textarea "x"
type input "Woffrod"
type textarea "x"
type input "Woffrod"
type textarea "x"
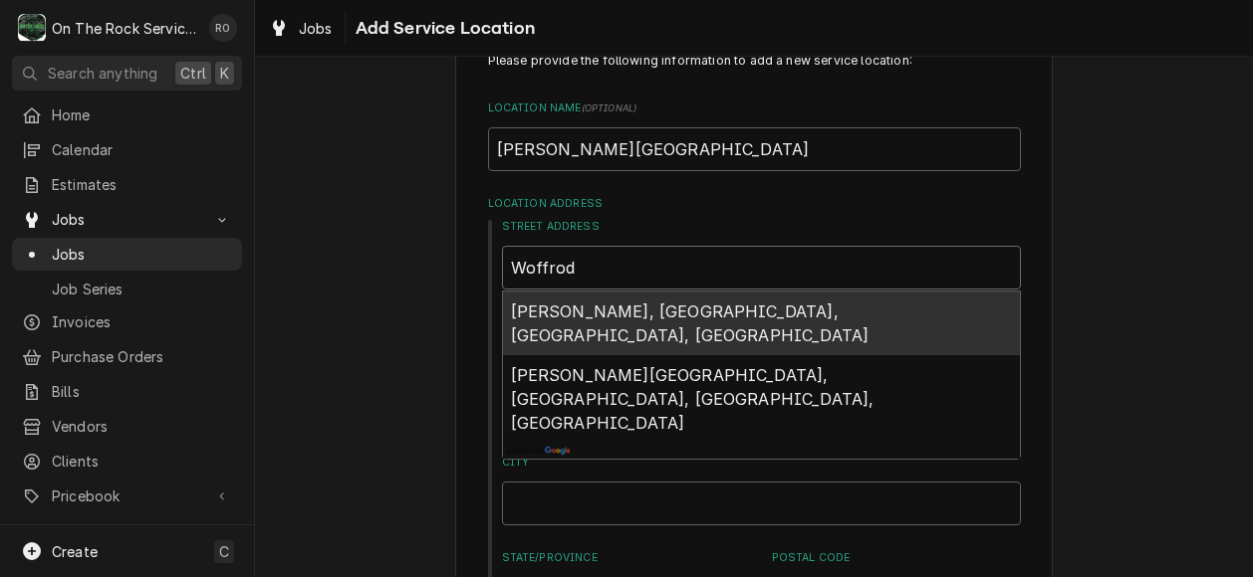
type input "Woffro"
type textarea "x"
type input "Woffr"
type textarea "x"
type input "Woff"
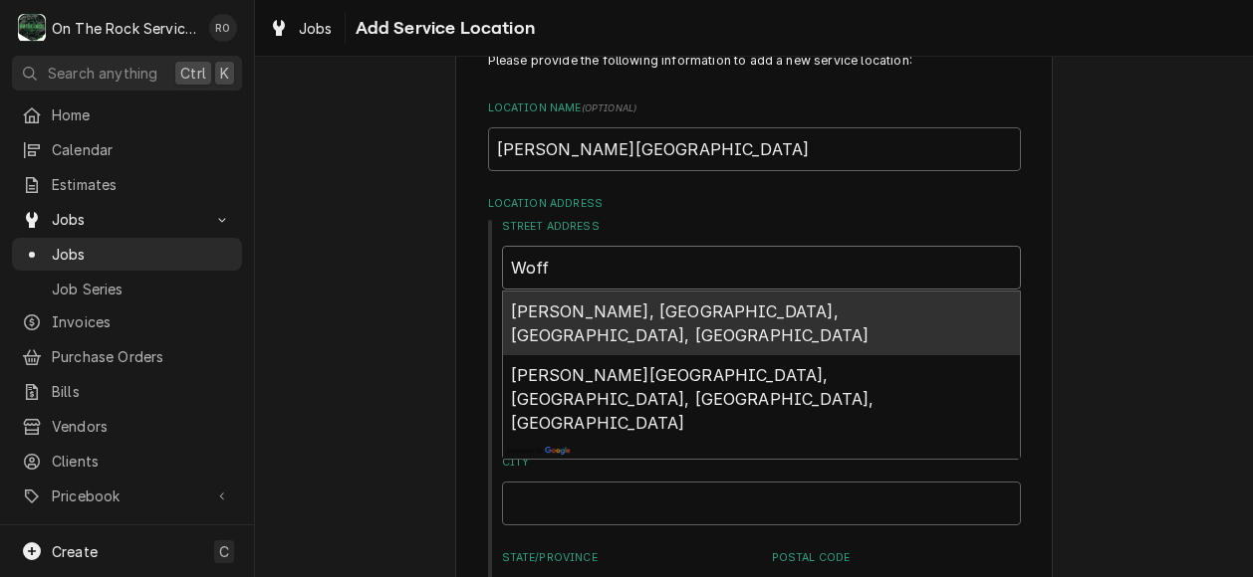
type textarea "x"
type input "Wof"
type textarea "x"
type input "Wo"
type textarea "x"
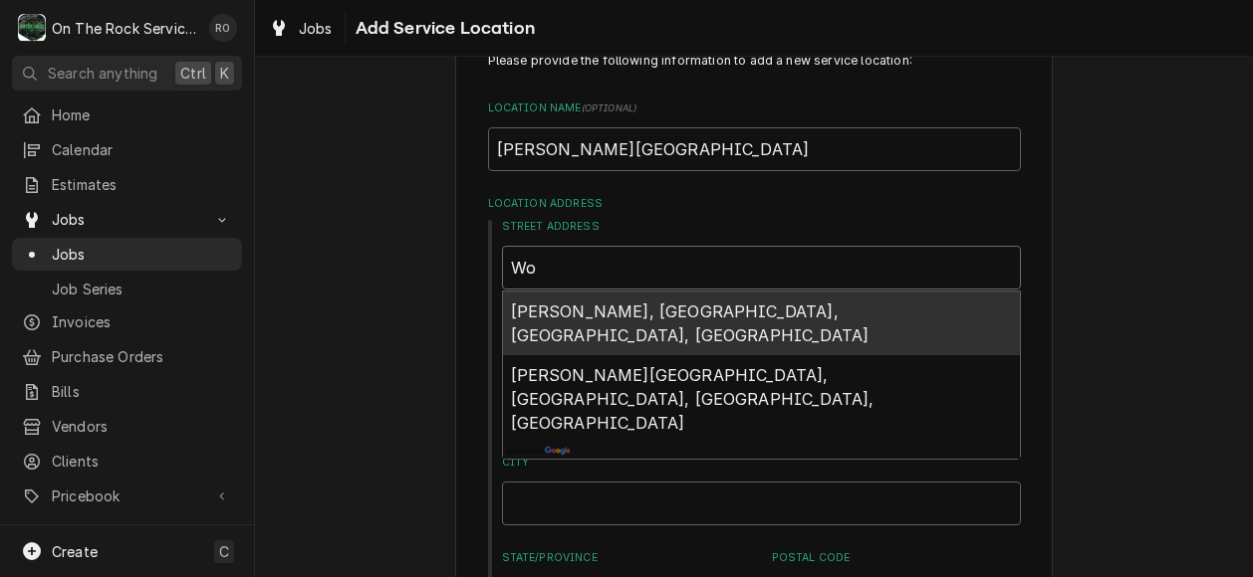
type input "W"
type textarea "x"
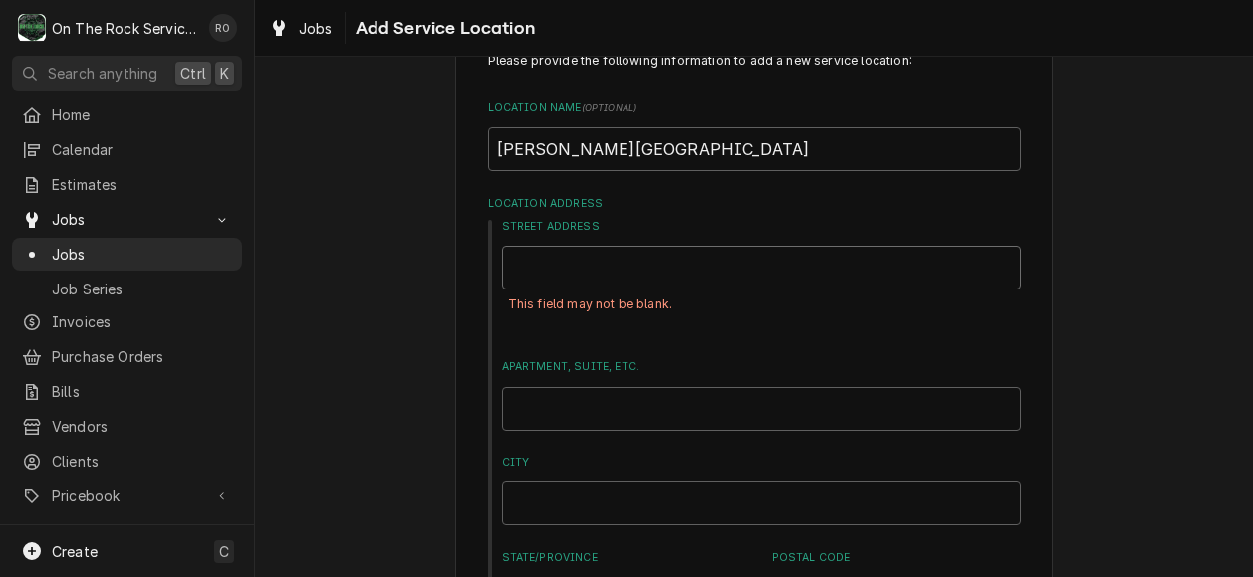
type textarea "x"
type input "5"
type textarea "x"
type input "55"
type textarea "x"
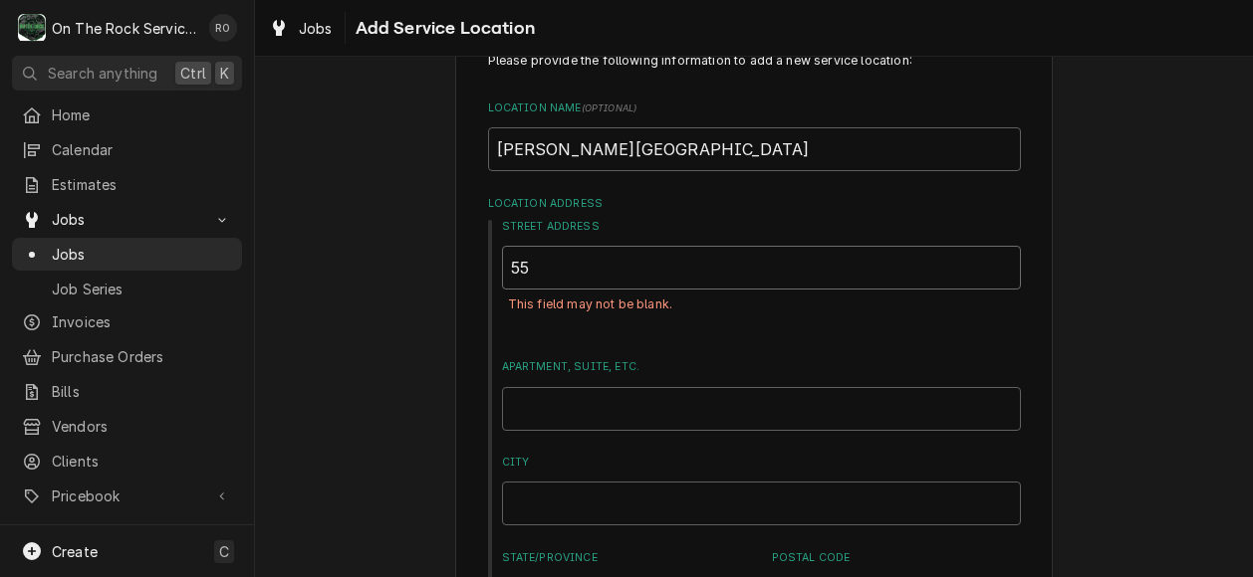
type input "551"
type textarea "x"
type input "551"
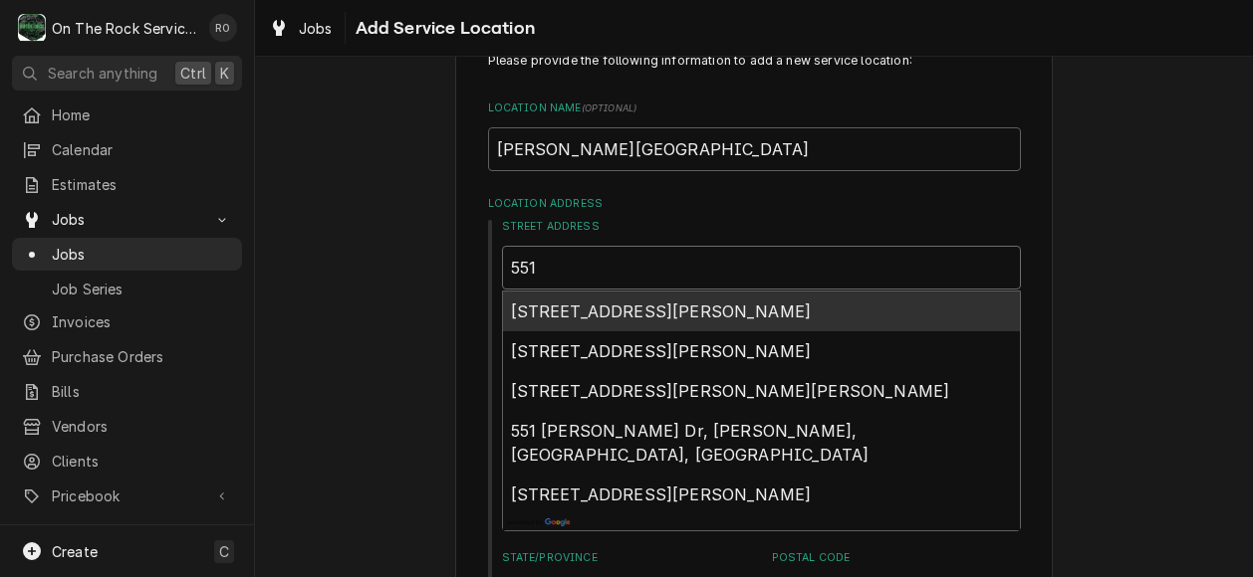
type textarea "x"
type input "551 C"
type textarea "x"
type input "551 Cu"
type textarea "x"
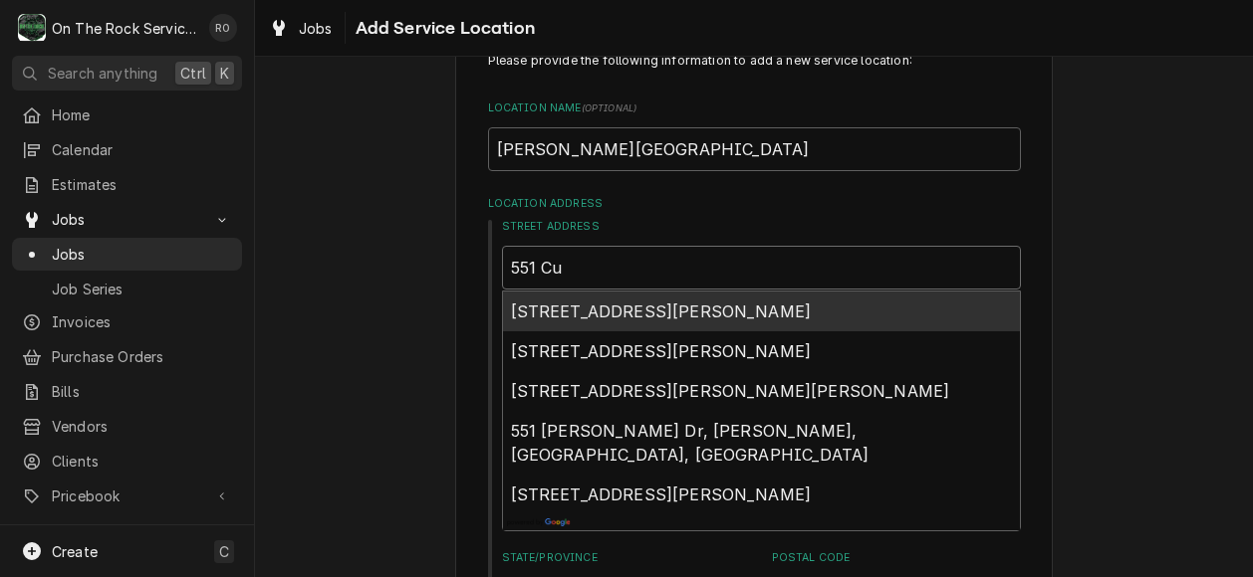
type input "551 Cum"
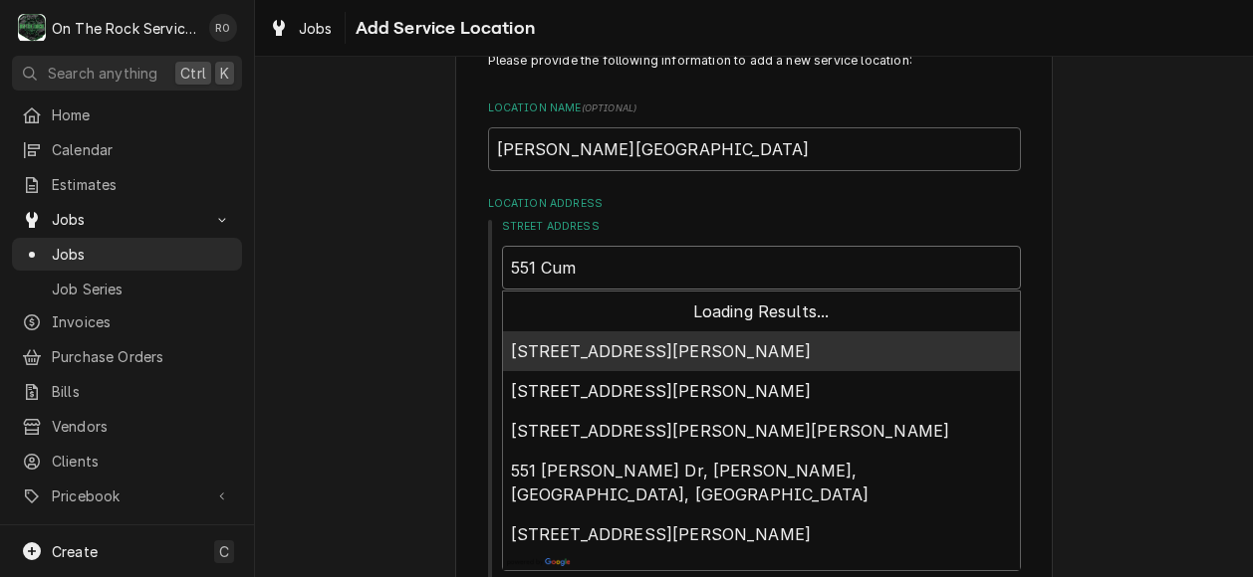
type textarea "x"
type input "551 Cumm"
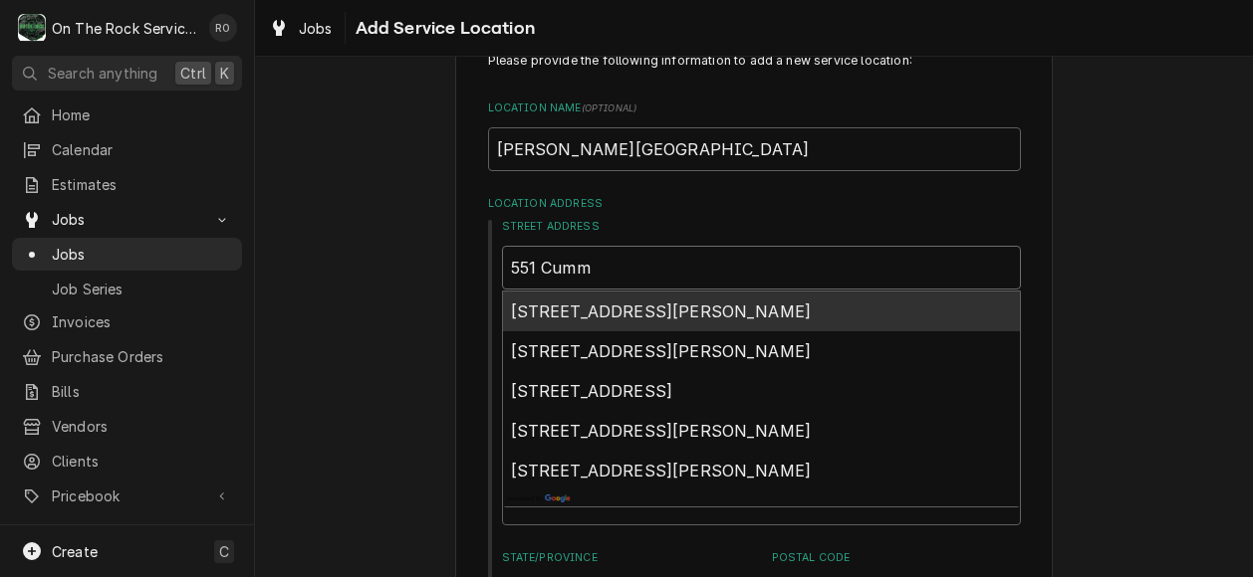
click at [685, 308] on span "551 Cummings Street, Spartanburg, SC, USA" at bounding box center [661, 312] width 301 height 20
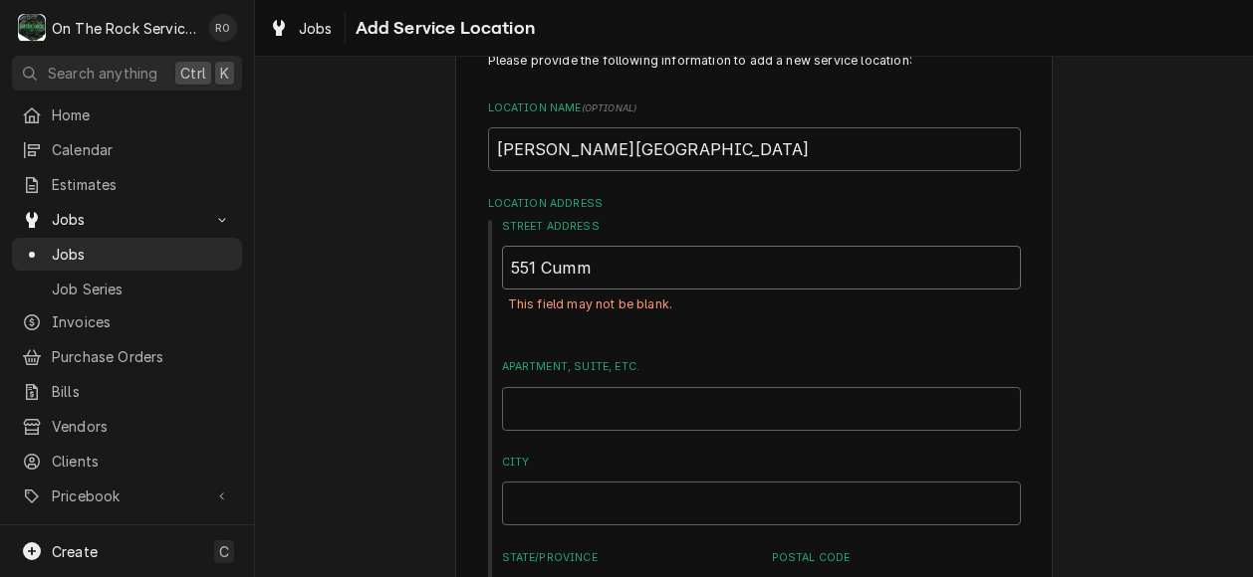
type textarea "x"
type input "551 Cummings St"
type textarea "x"
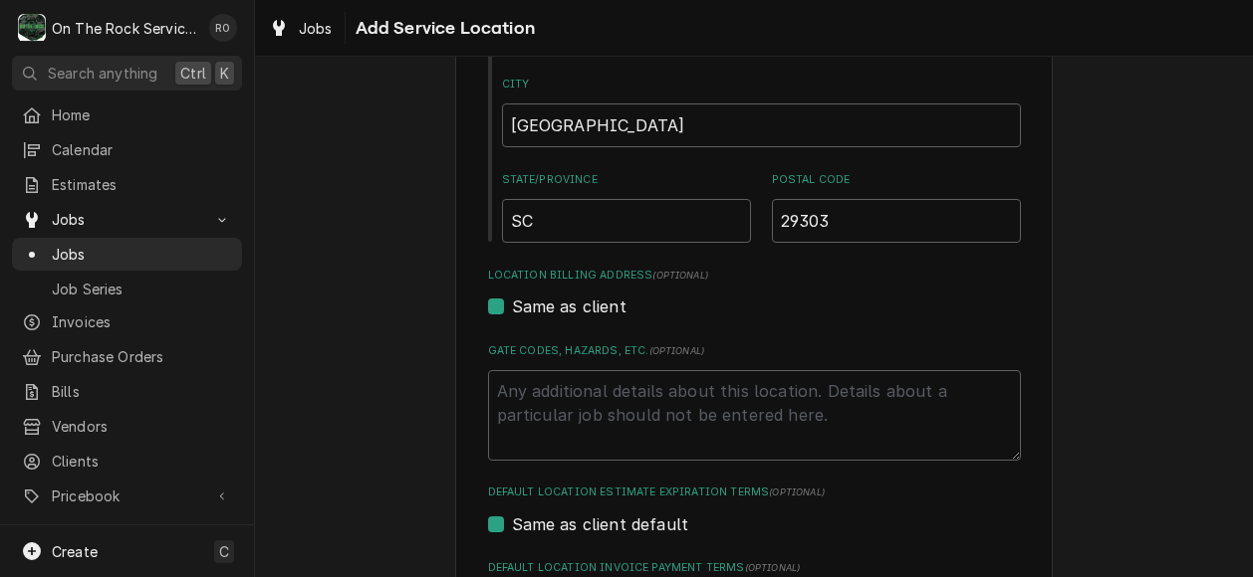
scroll to position [768, 0]
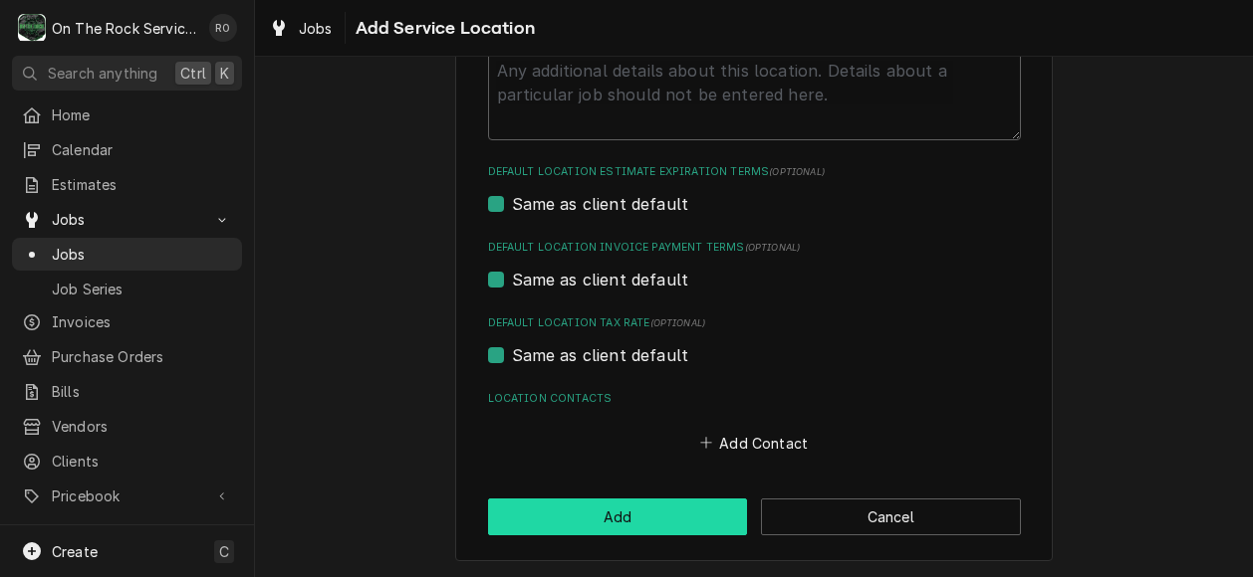
type input "551 Cummings St"
click at [652, 533] on button "Add" at bounding box center [618, 517] width 260 height 37
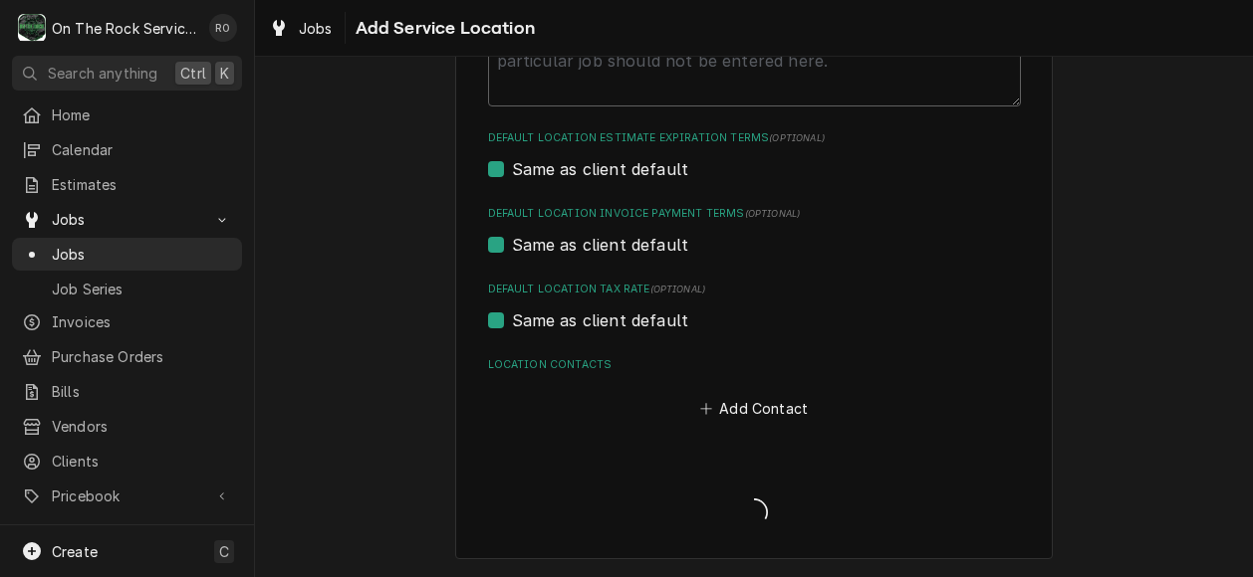
scroll to position [723, 0]
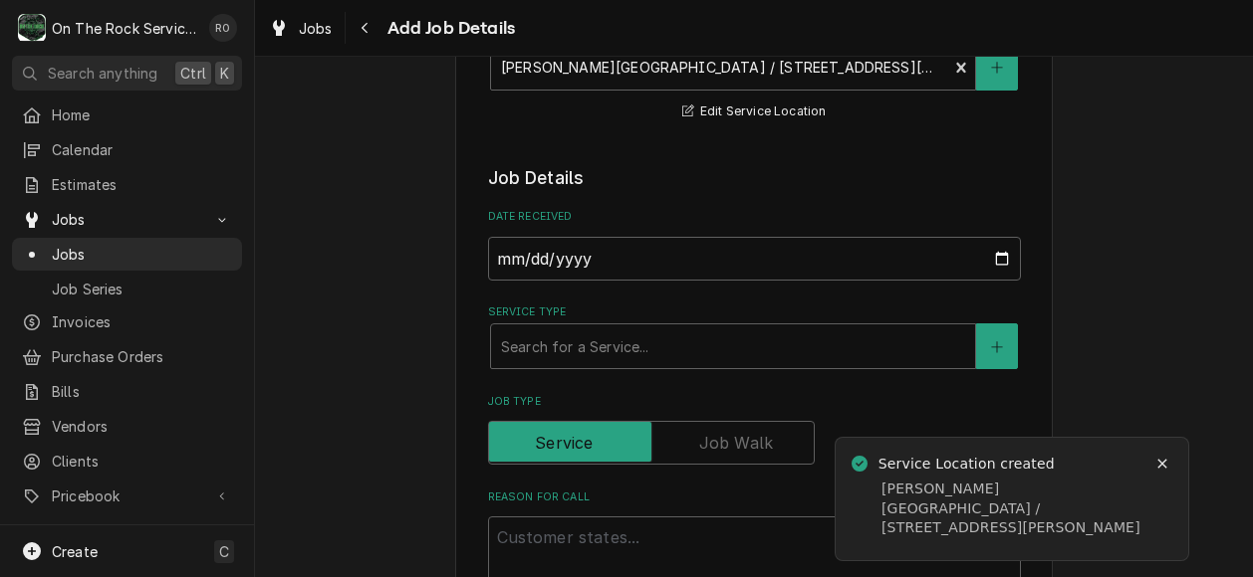
scroll to position [427, 0]
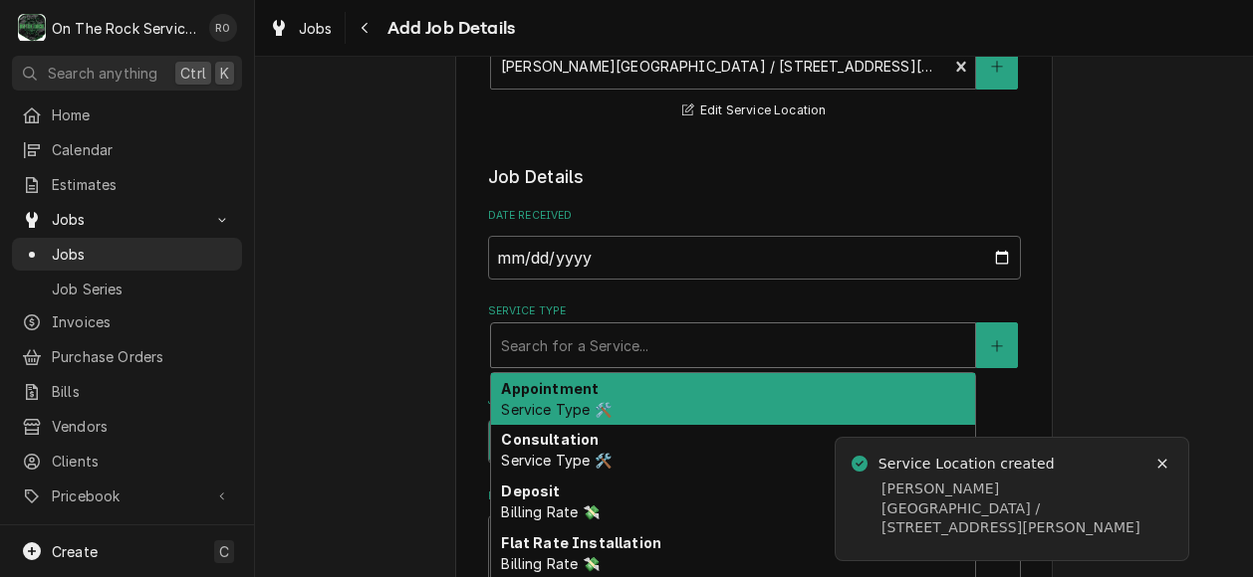
click at [834, 328] on div "Service Type" at bounding box center [733, 346] width 464 height 36
type textarea "x"
type input "i"
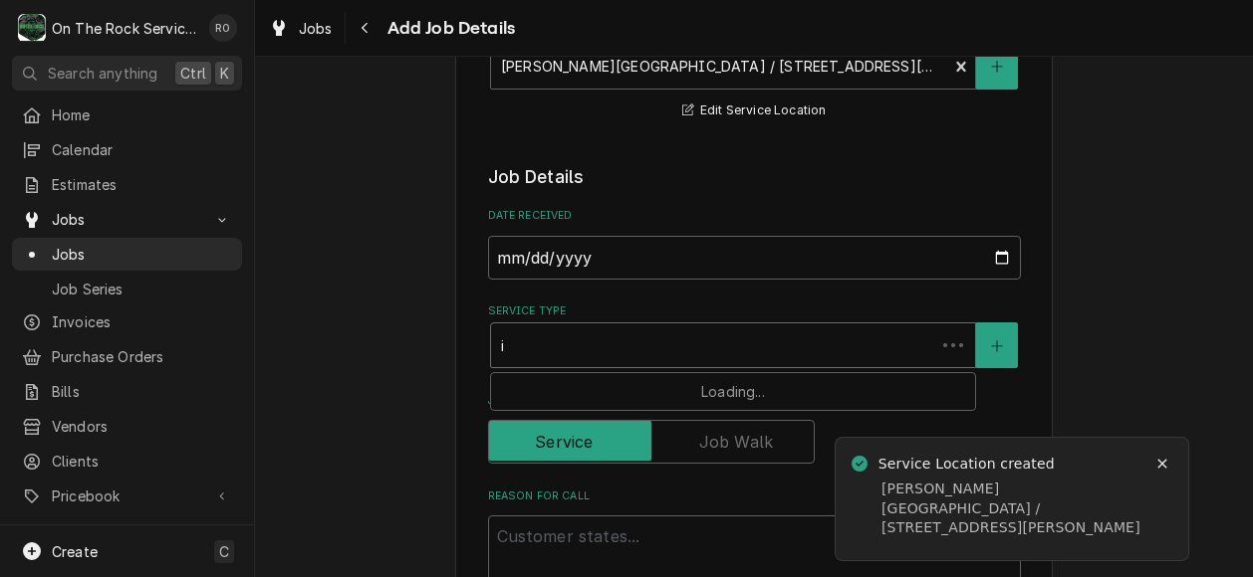
type textarea "x"
type input "in"
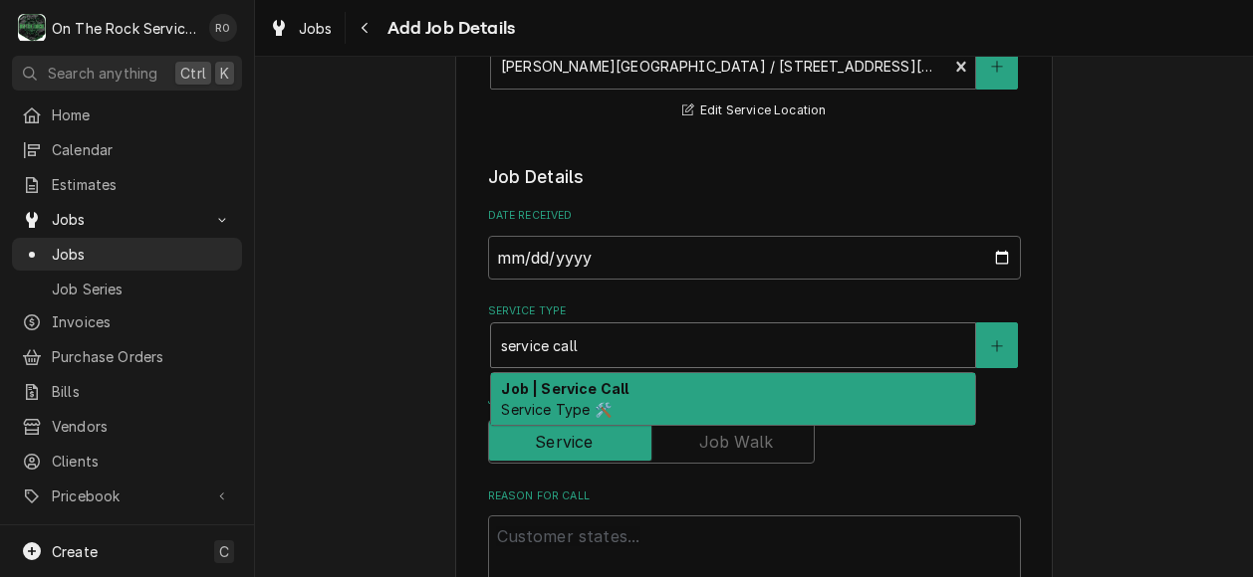
click at [812, 375] on div "Job | Service Call Service Type 🛠️" at bounding box center [733, 399] width 484 height 52
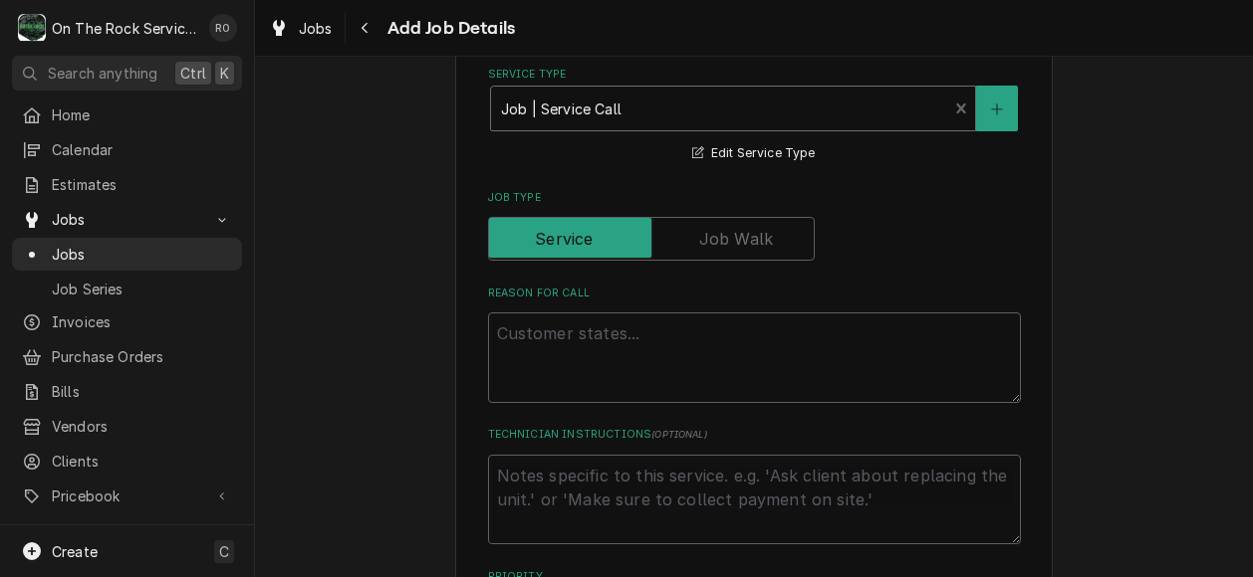
scroll to position [678, 0]
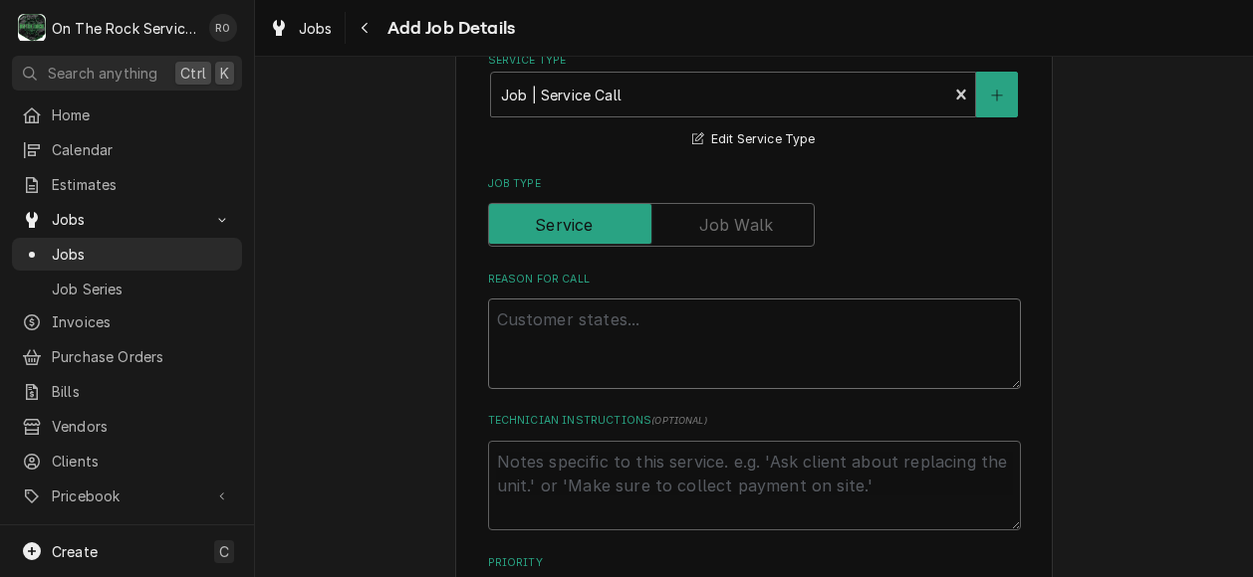
click at [780, 329] on textarea "Reason For Call" at bounding box center [754, 344] width 533 height 91
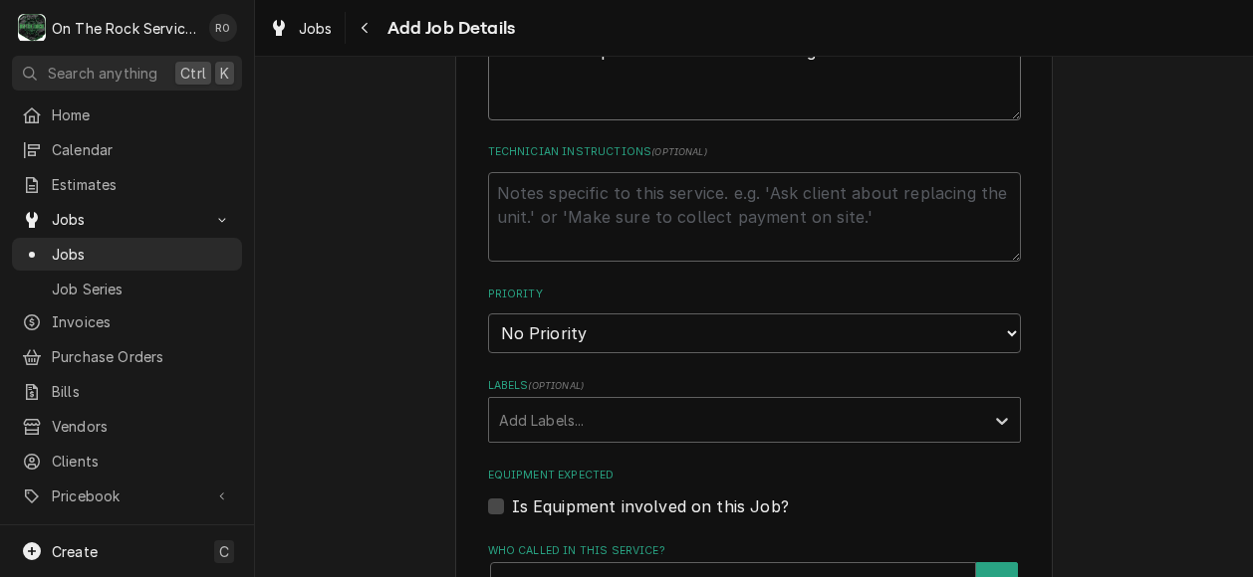
scroll to position [961, 0]
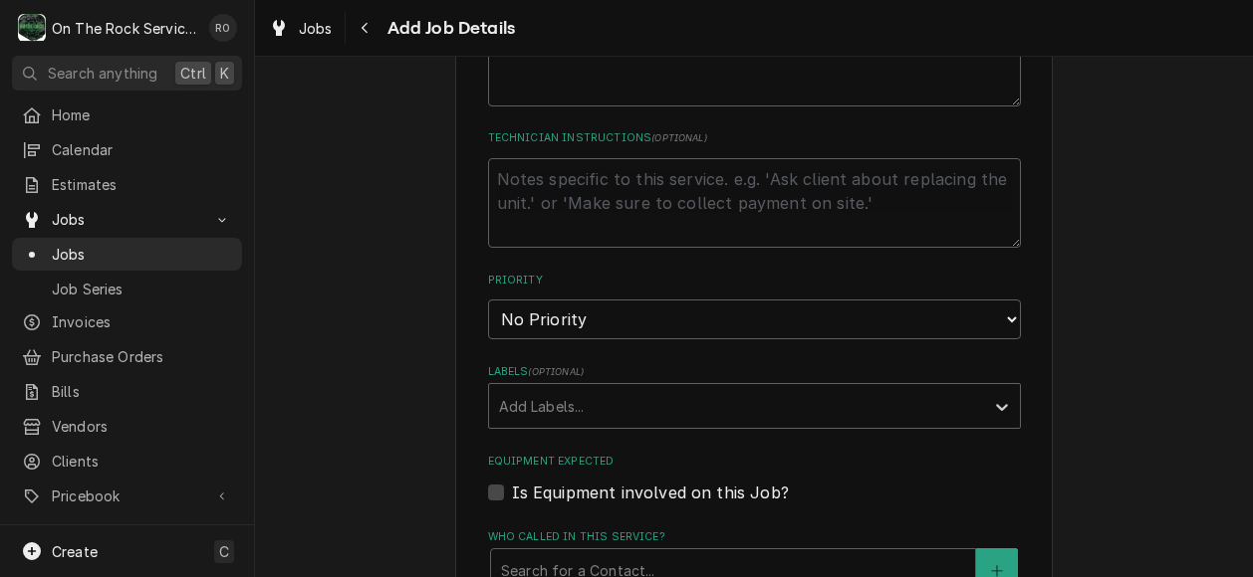
click at [775, 322] on fieldset "Job Details Date Received 2025-09-03 Service Type Job | Service Call Service Ty…" at bounding box center [754, 343] width 533 height 1424
click at [778, 303] on select "No Priority Urgent High Medium Low" at bounding box center [754, 320] width 533 height 40
click at [488, 300] on select "No Priority Urgent High Medium Low" at bounding box center [754, 320] width 533 height 40
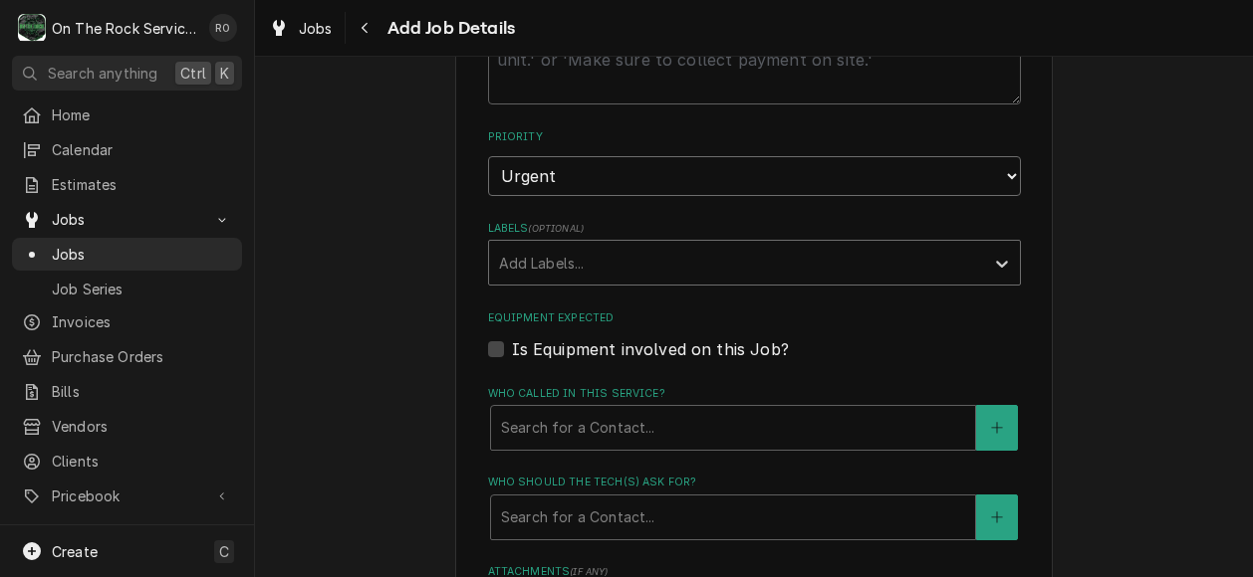
scroll to position [1139, 0]
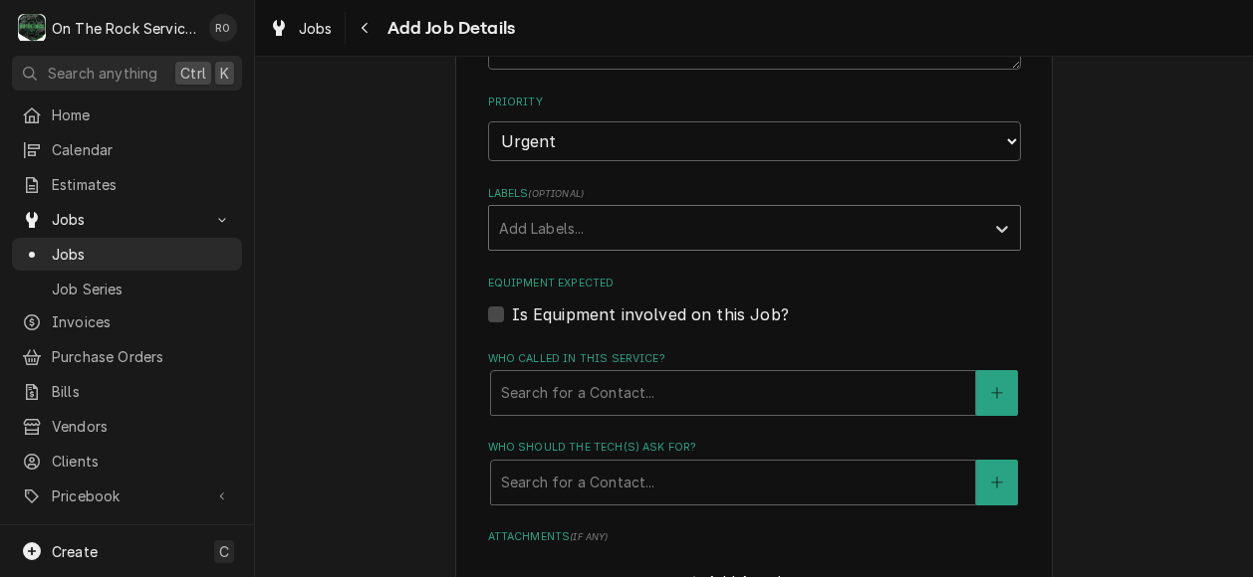
click at [749, 375] on div "Who called in this service?" at bounding box center [733, 393] width 464 height 36
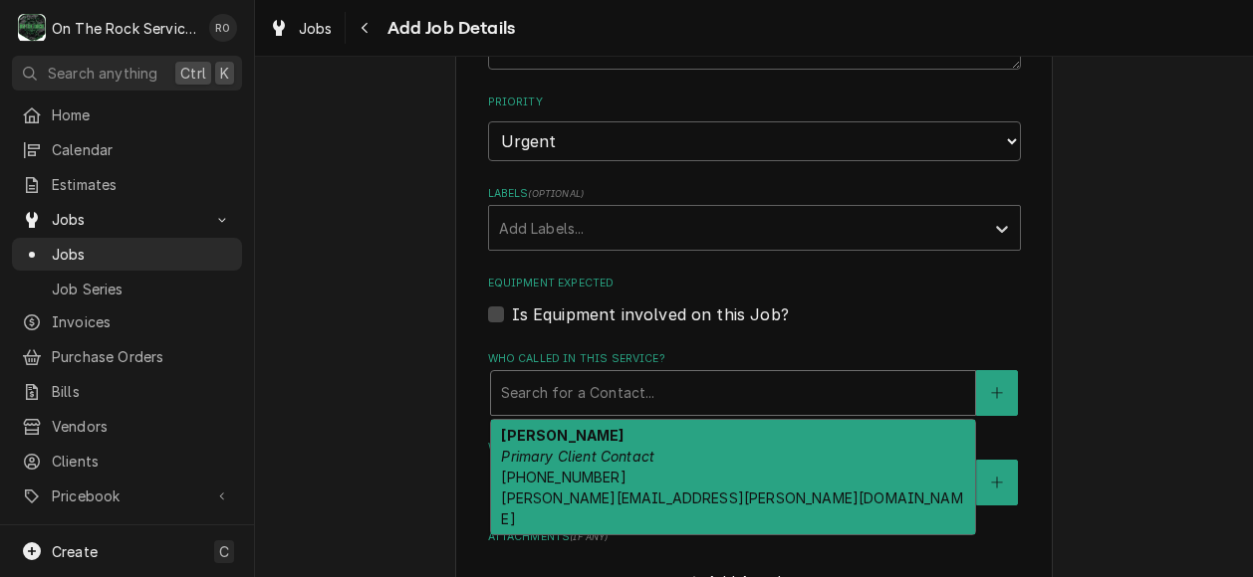
click at [743, 425] on div "Ken Petit Primary Client Contact (864) 266-7759 pettit.kens@wofford.edu" at bounding box center [733, 477] width 484 height 115
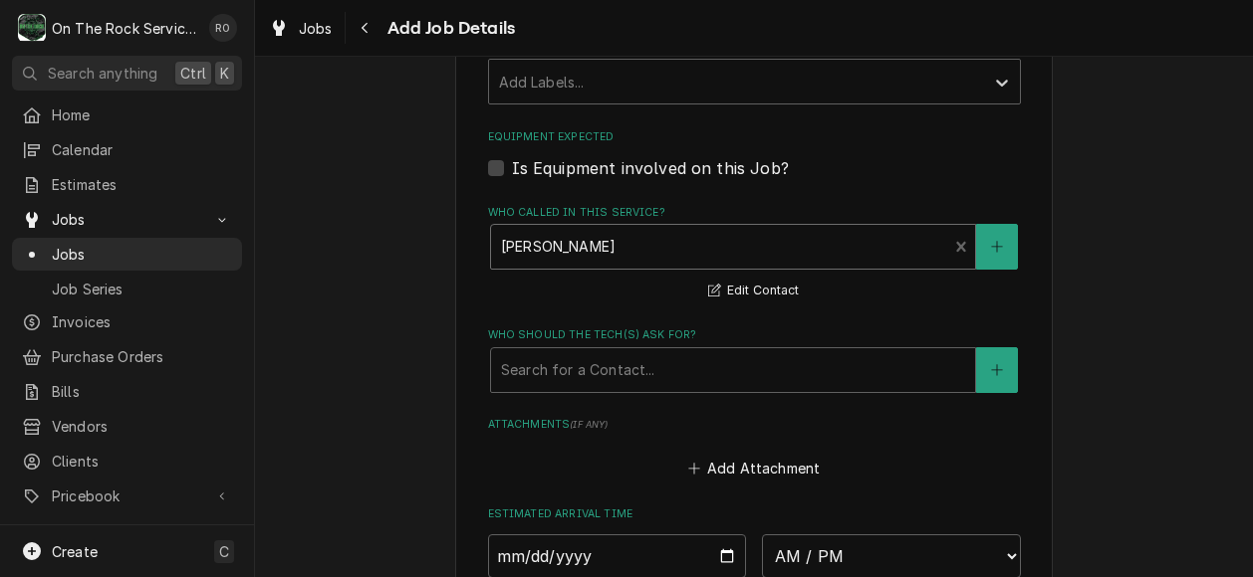
scroll to position [1281, 0]
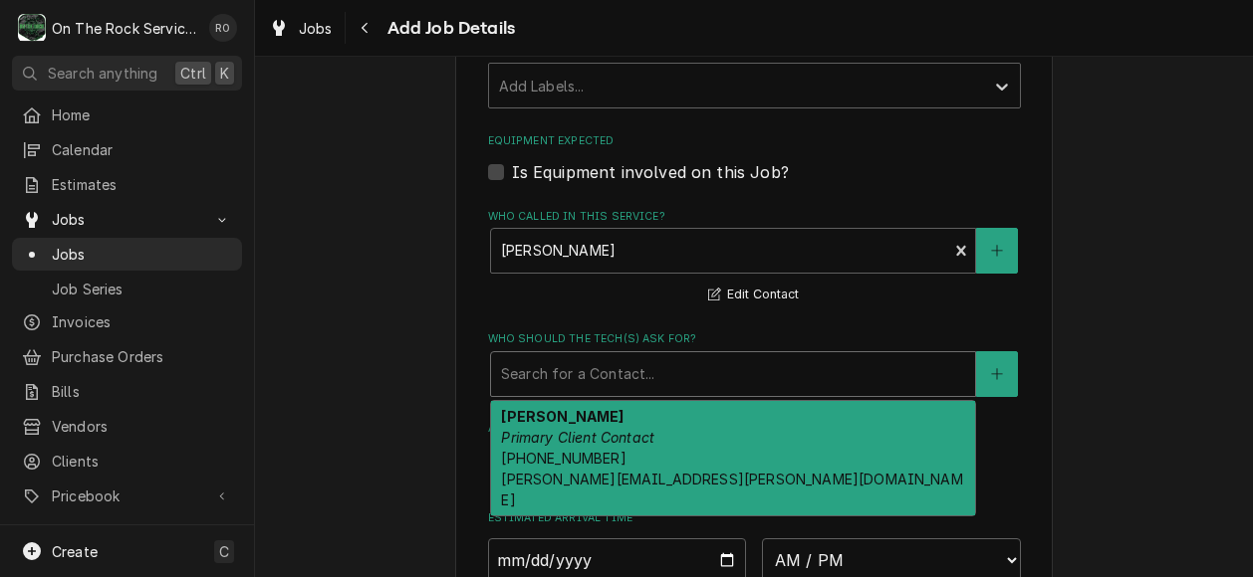
click at [716, 356] on div "Who should the tech(s) ask for?" at bounding box center [733, 374] width 464 height 36
click at [717, 401] on div "Ken Petit Primary Client Contact (864) 266-7759 pettit.kens@wofford.edu" at bounding box center [733, 458] width 484 height 115
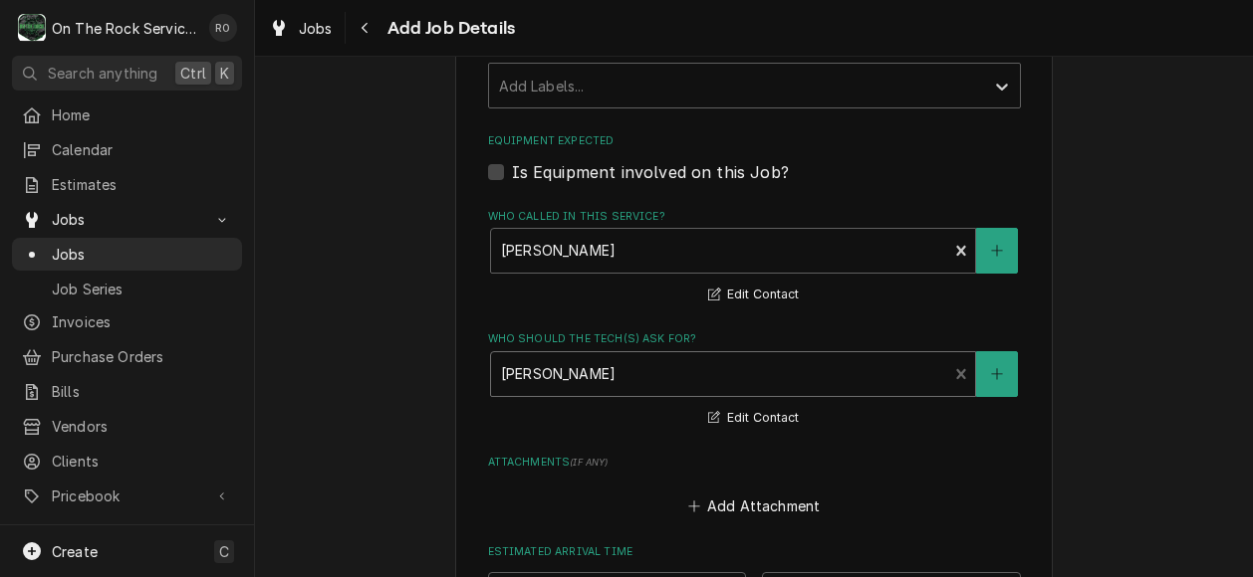
scroll to position [1555, 0]
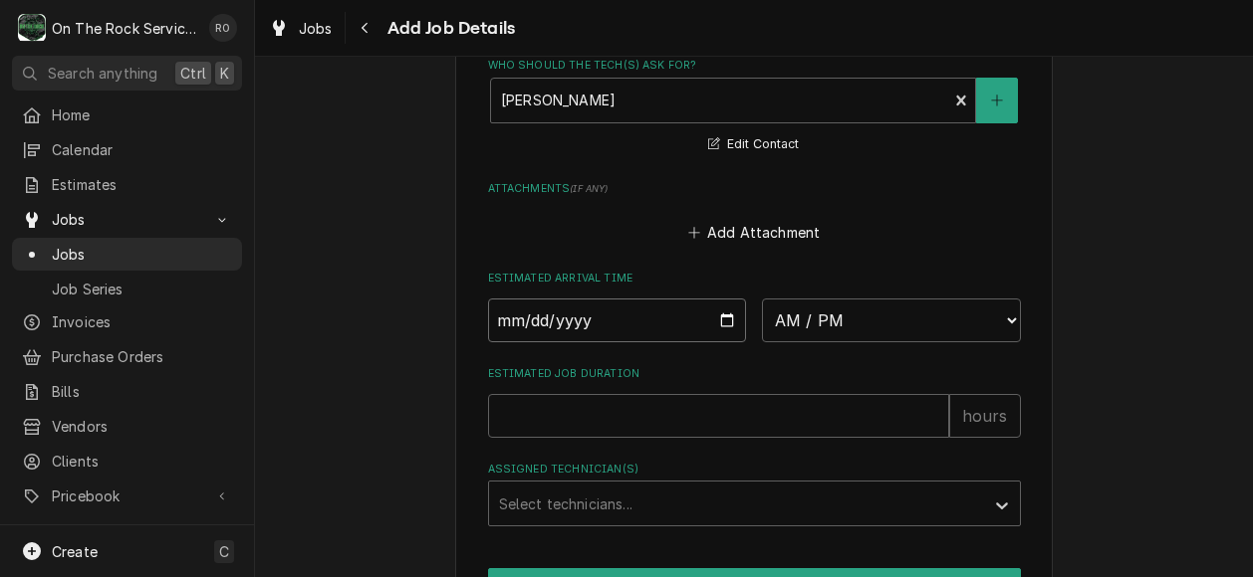
click at [705, 318] on input "Date" at bounding box center [617, 321] width 259 height 44
click at [713, 302] on input "Date" at bounding box center [617, 321] width 259 height 44
click at [789, 219] on button "Add Attachment" at bounding box center [753, 233] width 139 height 28
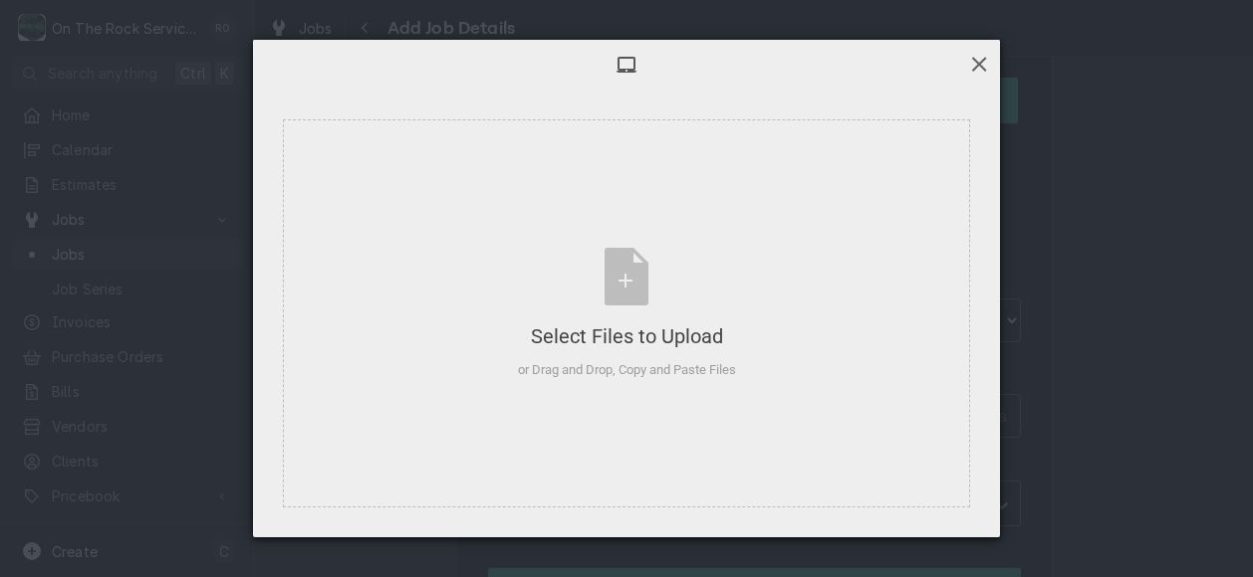
click at [978, 63] on span at bounding box center [979, 64] width 22 height 22
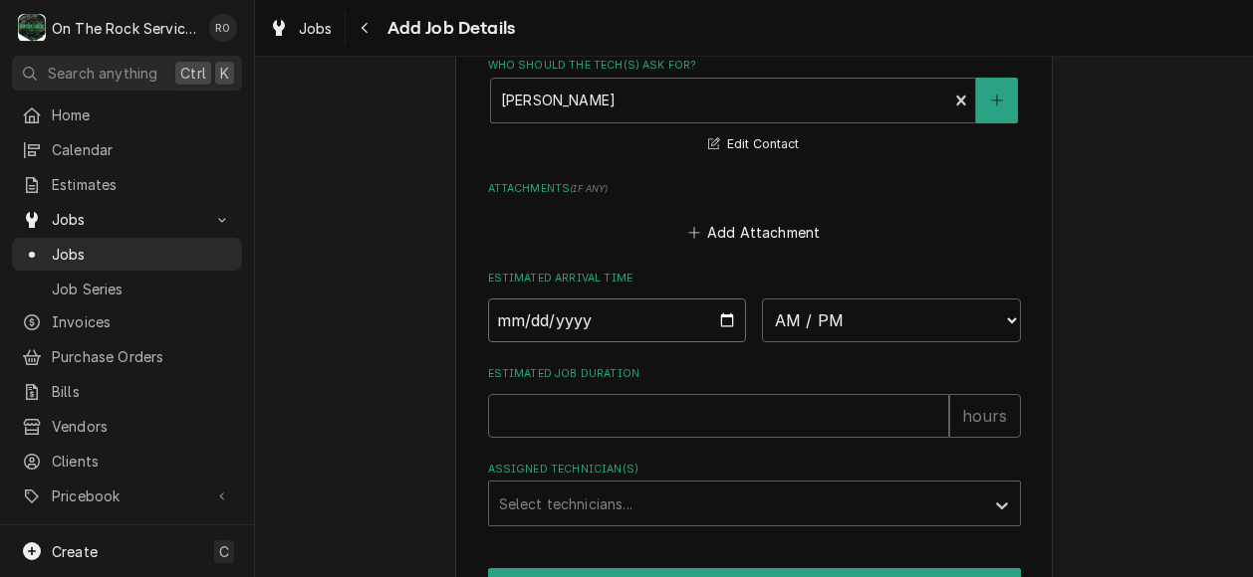
click at [735, 304] on input "Date" at bounding box center [617, 321] width 259 height 44
click at [713, 299] on input "Date" at bounding box center [617, 321] width 259 height 44
click at [840, 300] on select "AM / PM 6:00 AM 6:15 AM 6:30 AM 6:45 AM 7:00 AM 7:15 AM 7:30 AM 7:45 AM 8:00 AM…" at bounding box center [891, 321] width 259 height 44
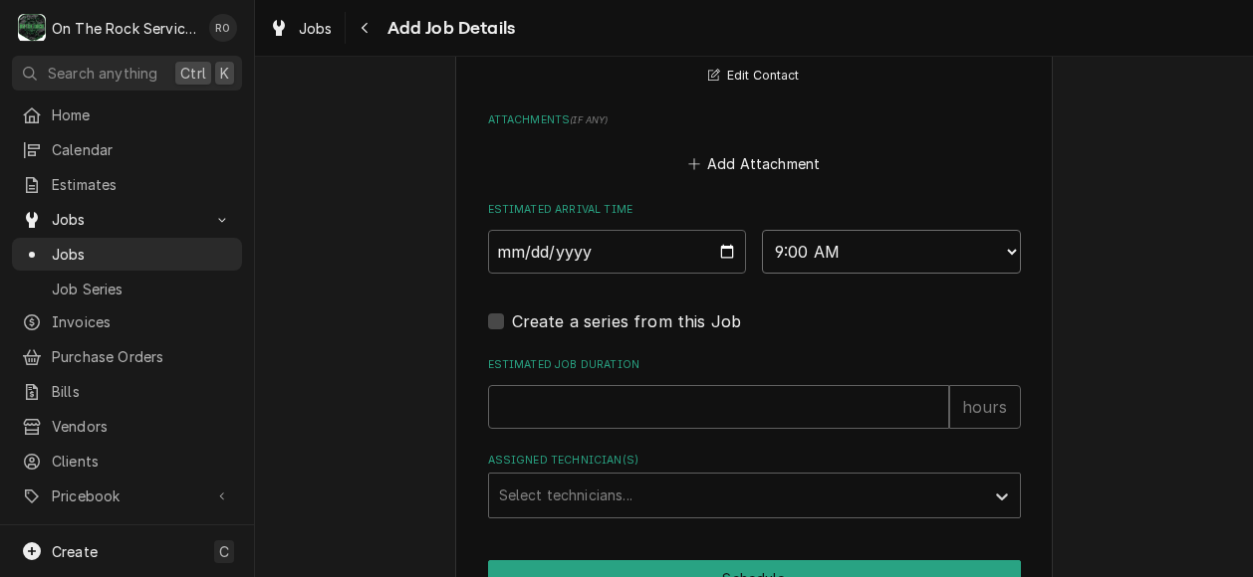
scroll to position [1625, 0]
click at [742, 384] on input "Estimated Job Duration" at bounding box center [718, 406] width 461 height 44
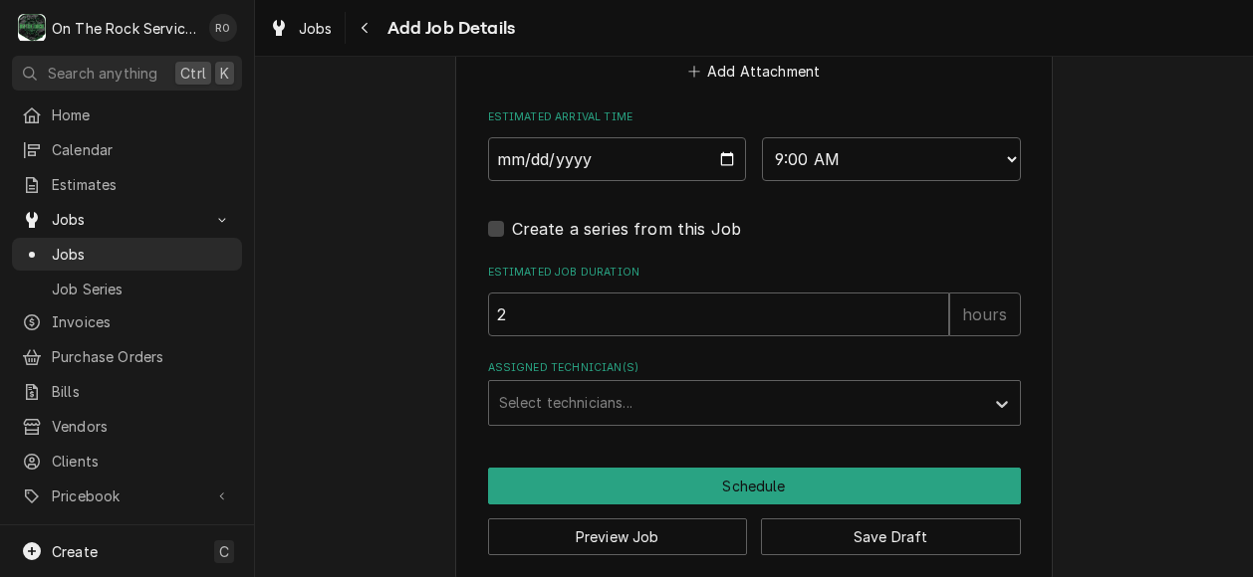
click at [742, 385] on div "Assigned Technician(s)" at bounding box center [736, 403] width 475 height 36
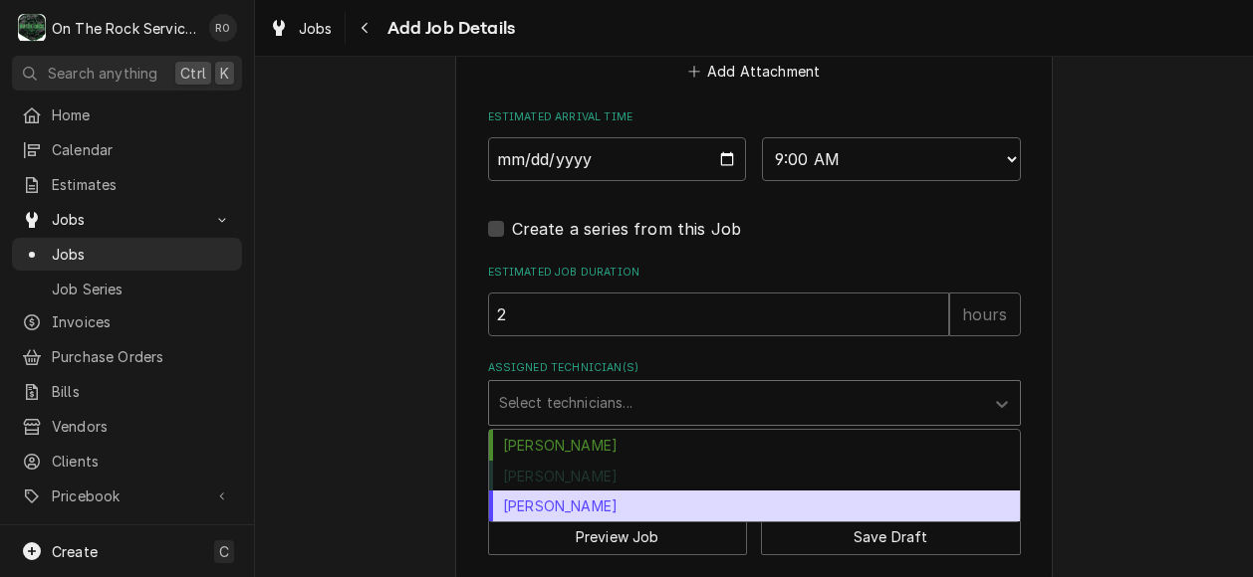
click at [728, 491] on div "Todd Brady" at bounding box center [754, 506] width 531 height 31
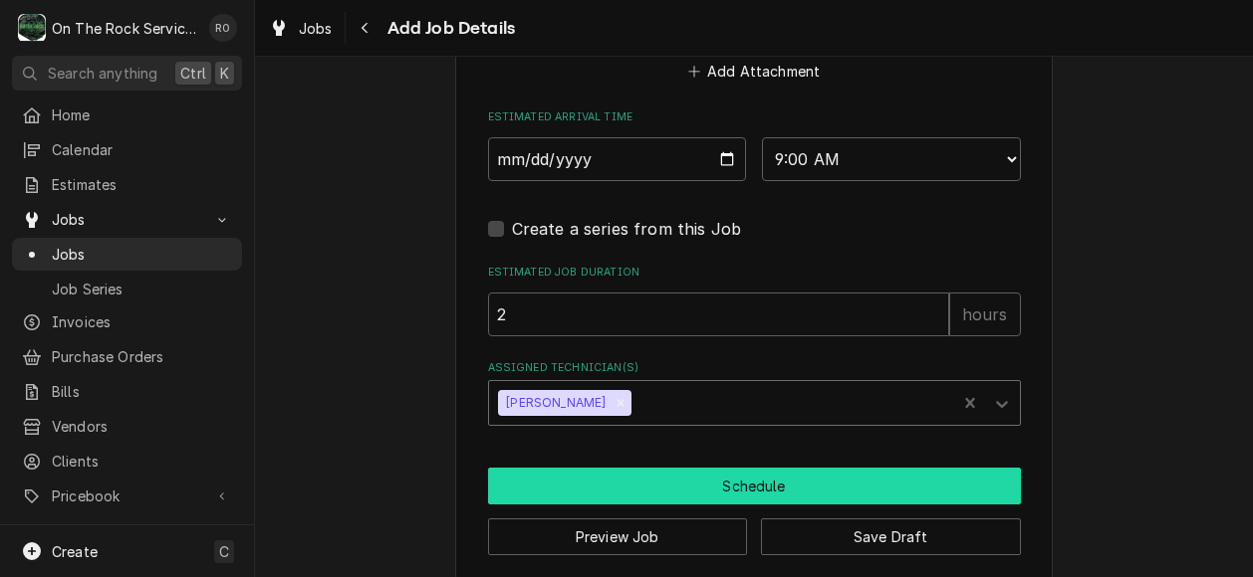
click at [728, 472] on button "Schedule" at bounding box center [754, 486] width 533 height 37
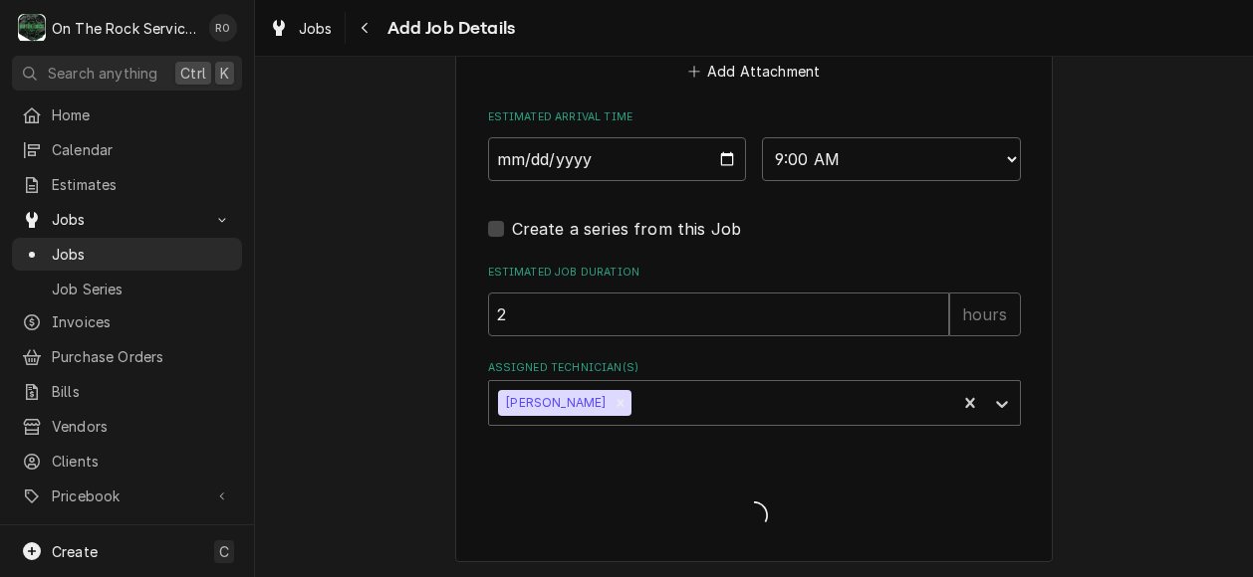
scroll to position [1698, 0]
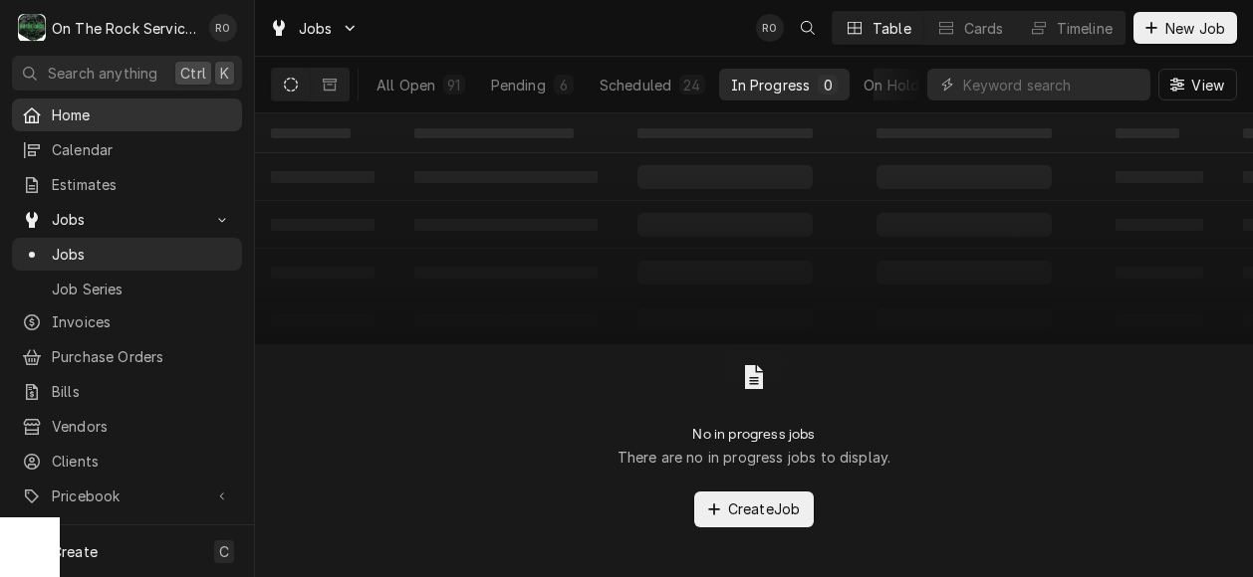
click at [68, 111] on span "Home" at bounding box center [142, 115] width 180 height 21
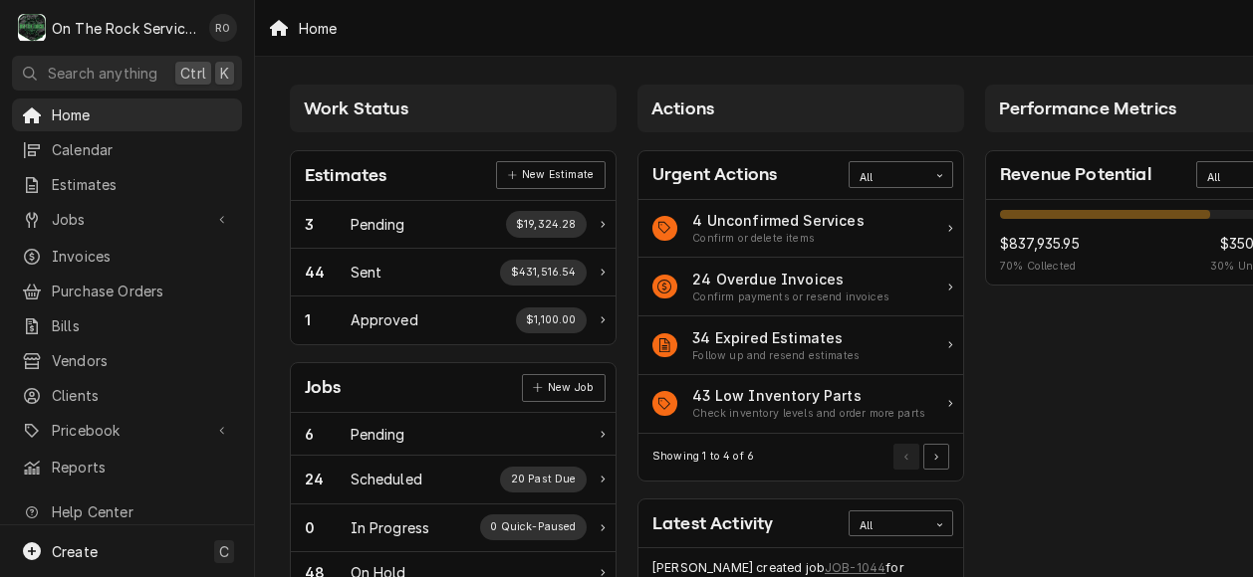
click at [106, 93] on nav "O On The Rock Services RO Search anything Ctrl K Home Calendar Estimates Jobs J…" at bounding box center [127, 288] width 255 height 577
click at [106, 99] on link "Home" at bounding box center [127, 115] width 230 height 33
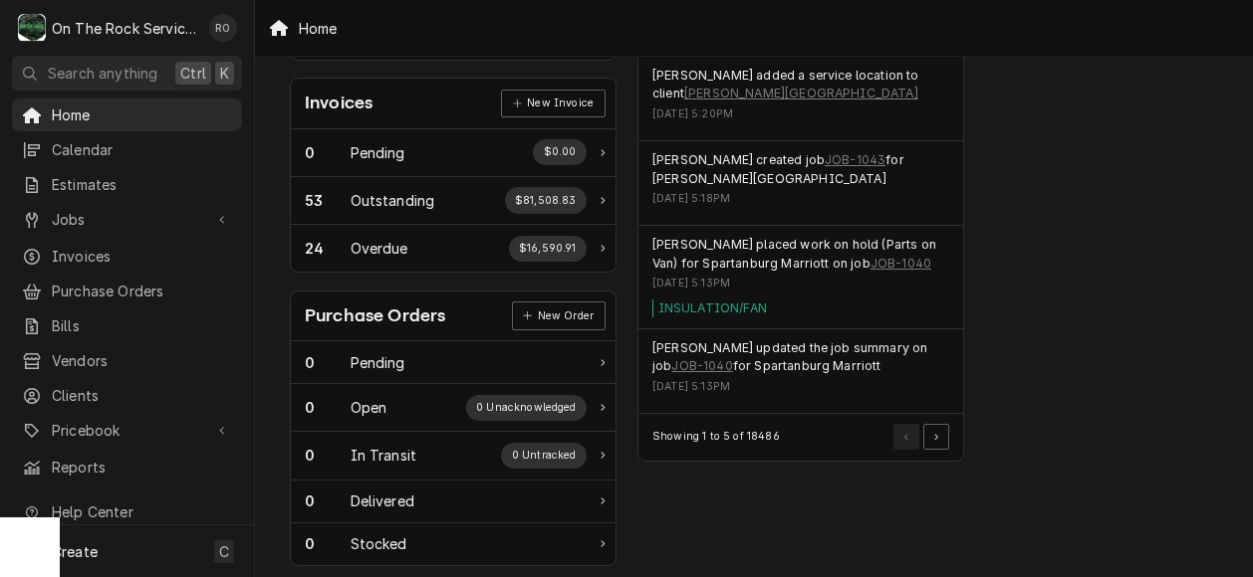
scroll to position [578, 0]
click at [945, 427] on button "Pagination Controls" at bounding box center [936, 436] width 26 height 26
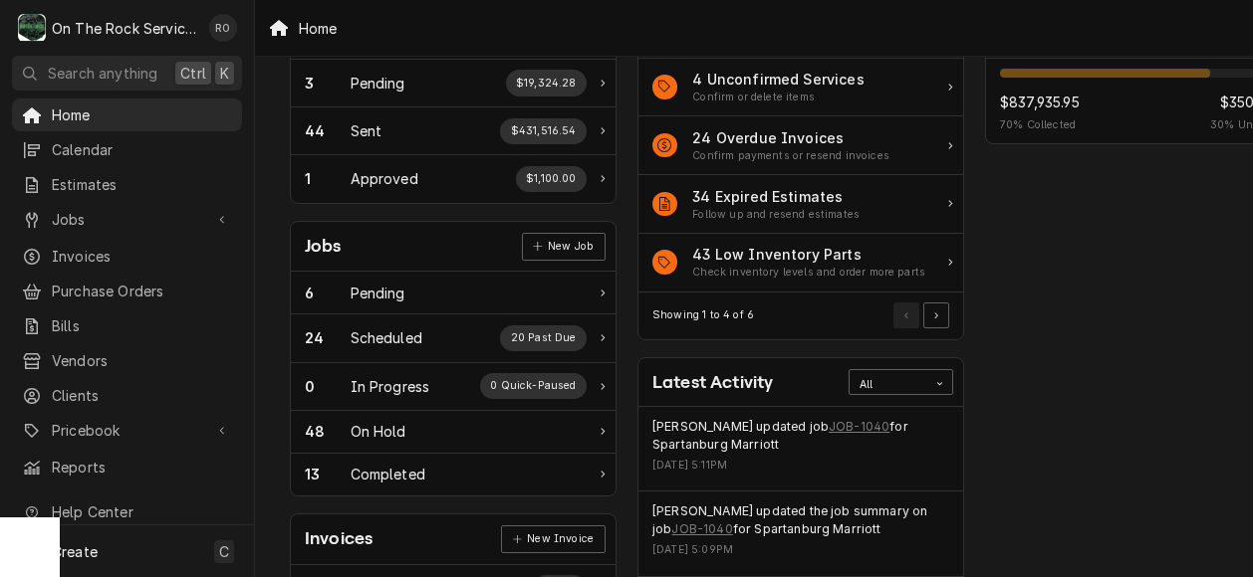
scroll to position [0, 0]
